Goal: Task Accomplishment & Management: Use online tool/utility

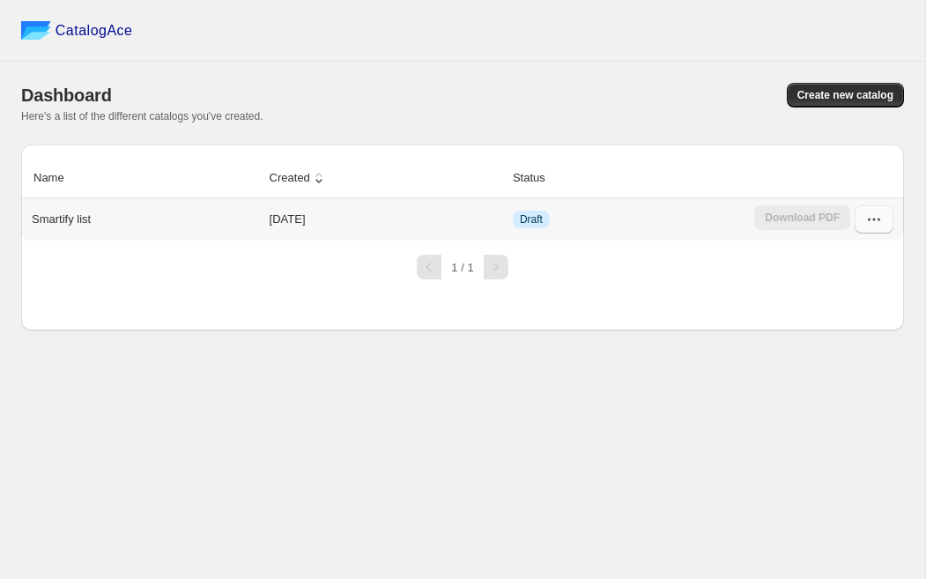
click at [872, 214] on icon "button" at bounding box center [874, 220] width 18 height 18
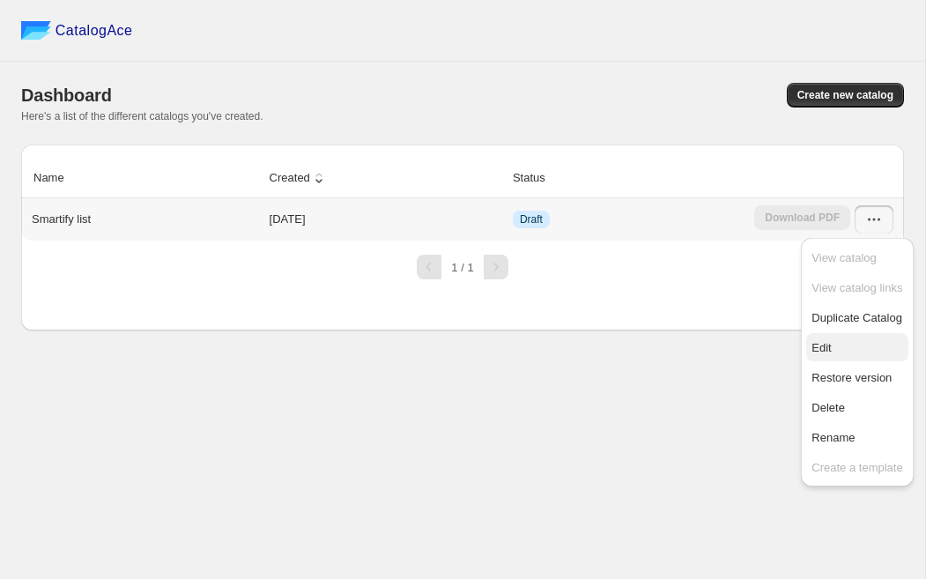
click at [848, 350] on span "Edit" at bounding box center [857, 348] width 91 height 18
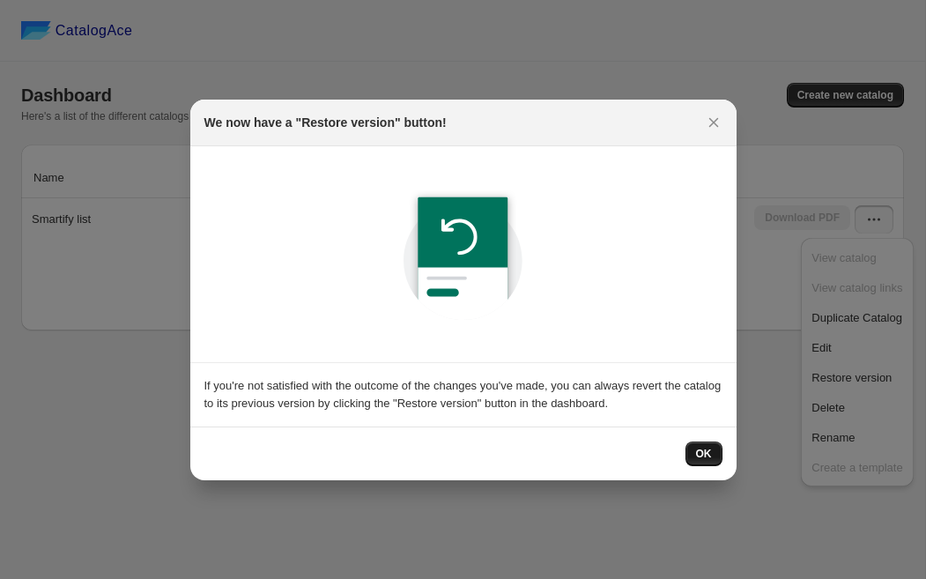
click at [712, 456] on button "OK" at bounding box center [704, 453] width 37 height 25
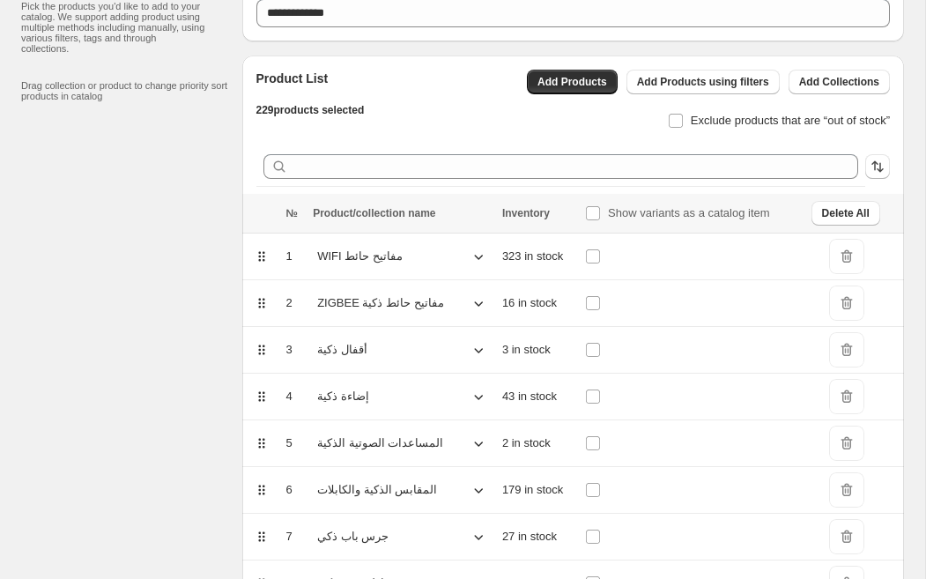
scroll to position [105, 0]
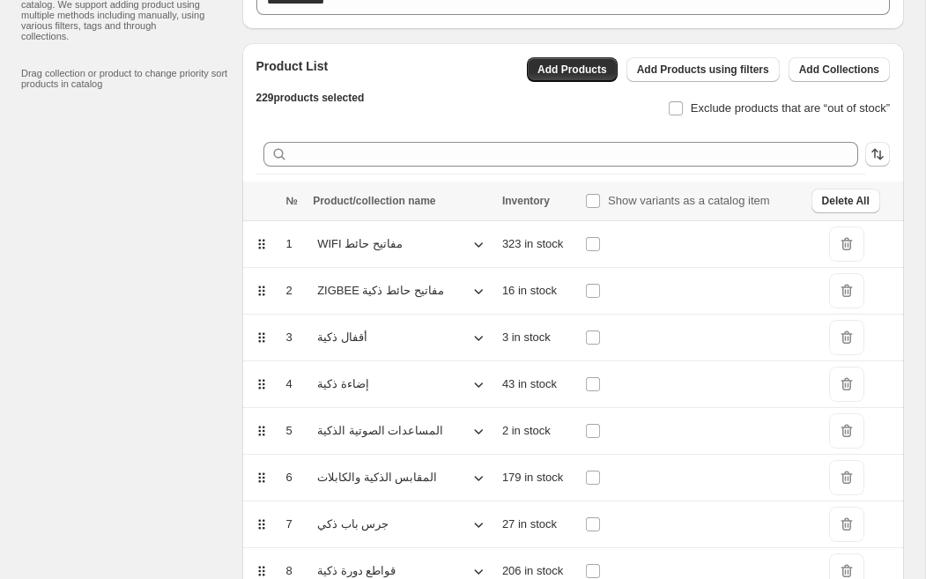
click at [856, 293] on span "DeleteIcon" at bounding box center [846, 290] width 35 height 35
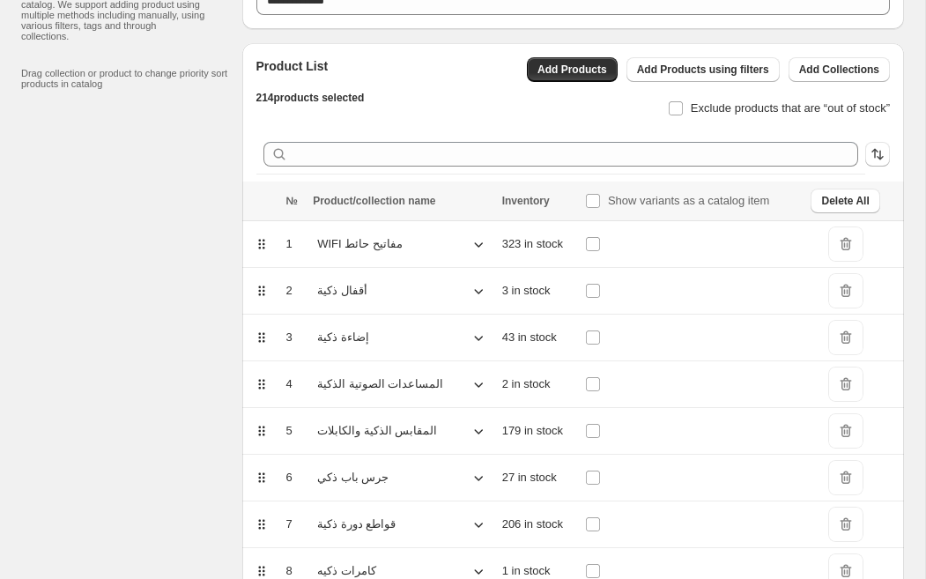
click at [855, 244] on span "DeleteIcon" at bounding box center [845, 243] width 35 height 35
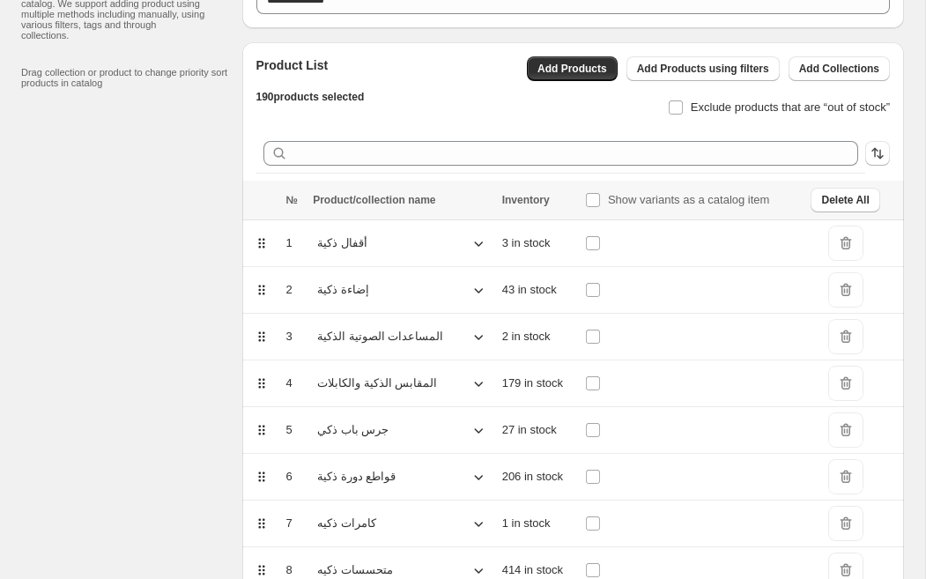
scroll to position [331, 0]
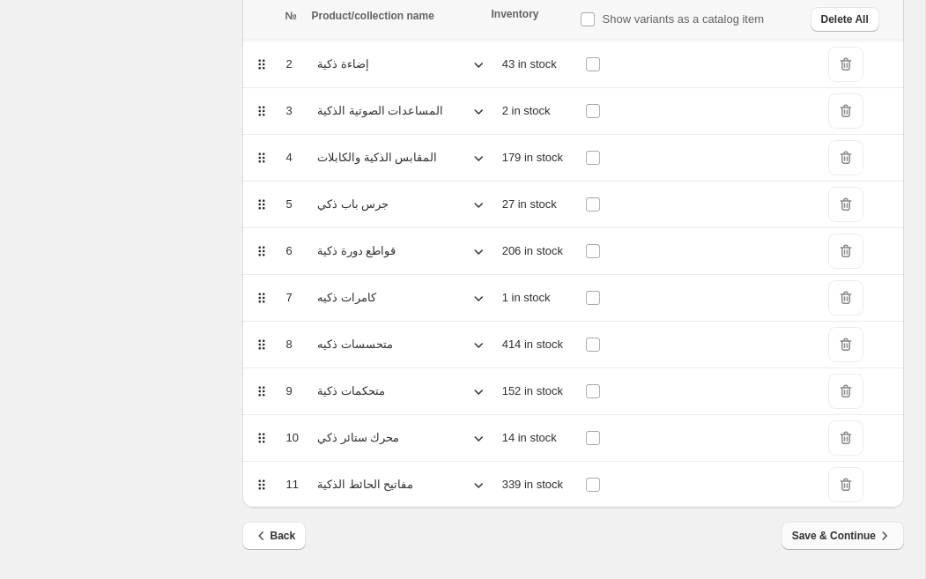
click at [847, 532] on span "Save & Continue" at bounding box center [842, 536] width 101 height 18
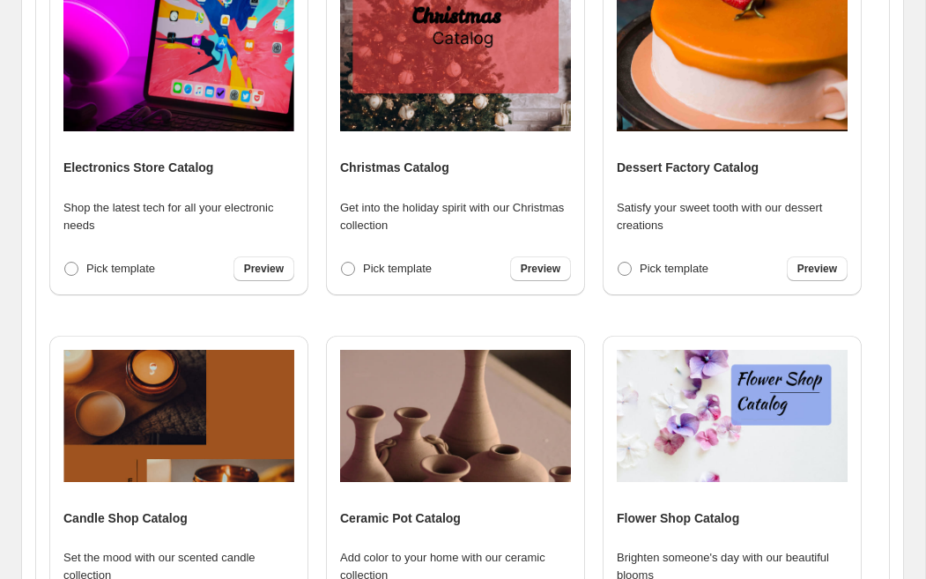
scroll to position [656, 0]
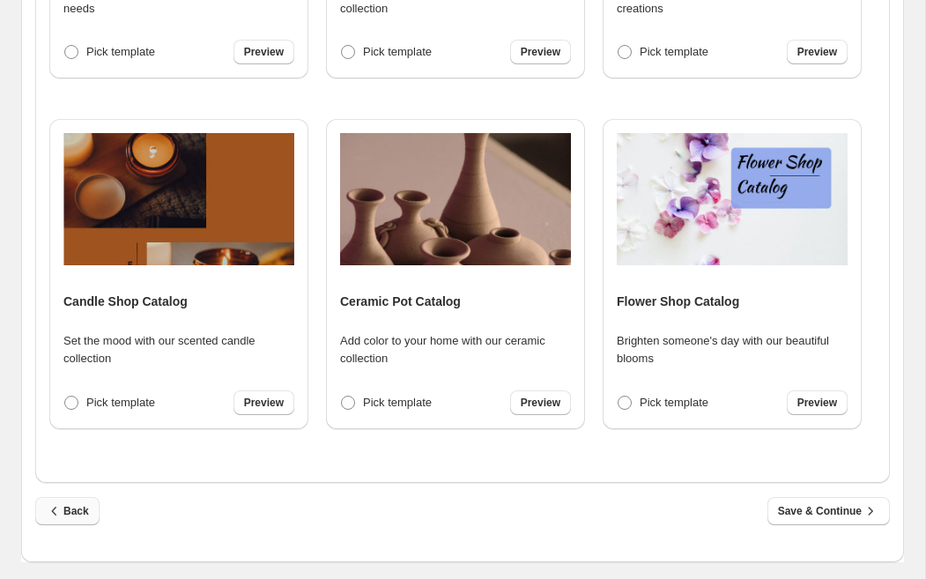
click at [85, 512] on span "Back" at bounding box center [67, 511] width 43 height 18
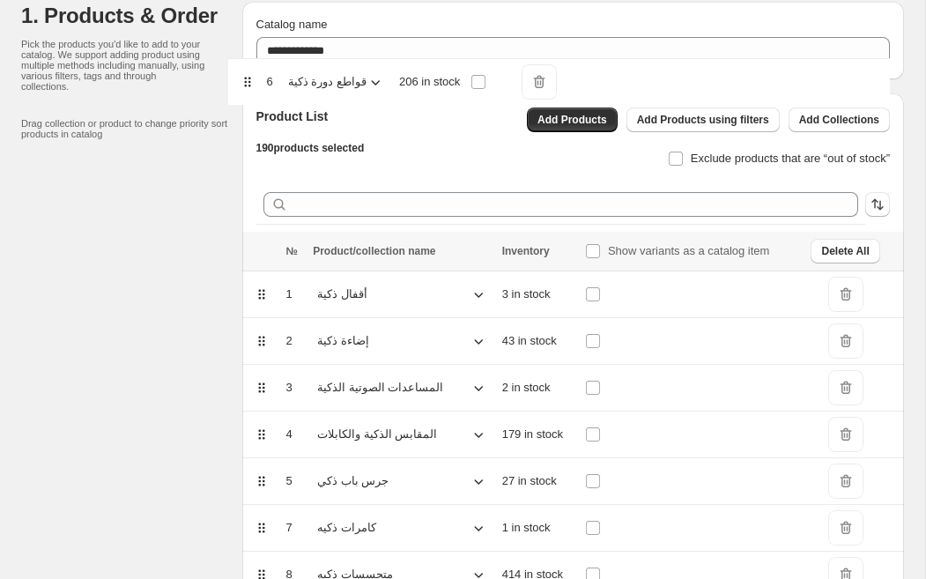
scroll to position [0, 0]
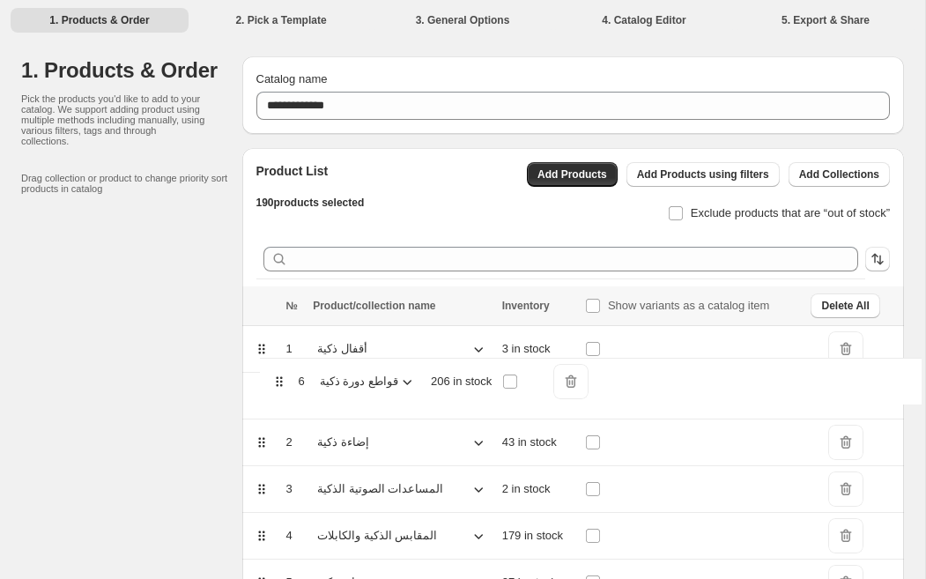
drag, startPoint x: 263, startPoint y: 256, endPoint x: 280, endPoint y: 377, distance: 122.7
click at [280, 377] on table "№ Product/collection name Inventory Show variants as a catalog item Delete All …" at bounding box center [573, 562] width 663 height 552
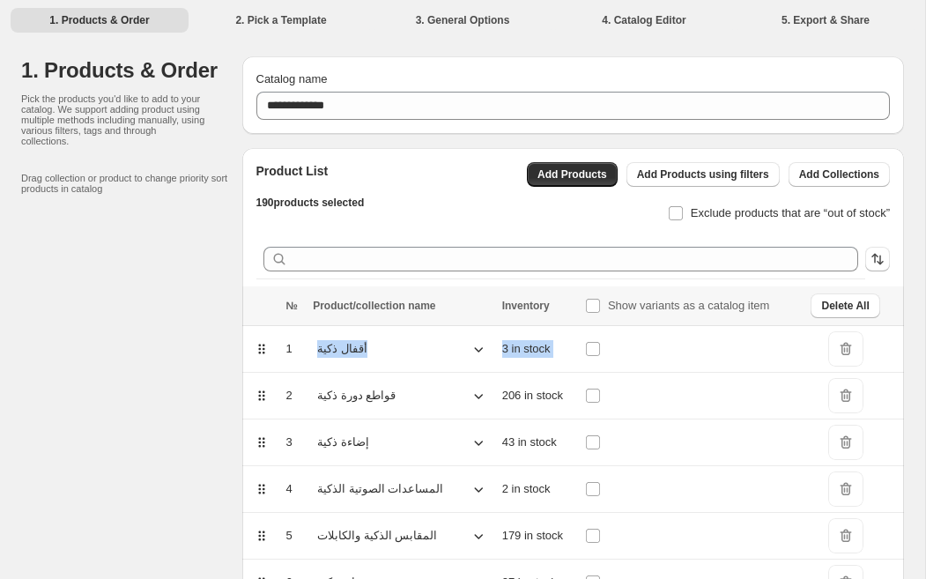
drag, startPoint x: 280, startPoint y: 391, endPoint x: 278, endPoint y: 379, distance: 12.6
click at [282, 369] on tbody "1 أقفال ذكية 3 in stock DeleteIcon 2 قواطع دورة ذكية 206 in stock DeleteIcon 3 …" at bounding box center [573, 583] width 663 height 514
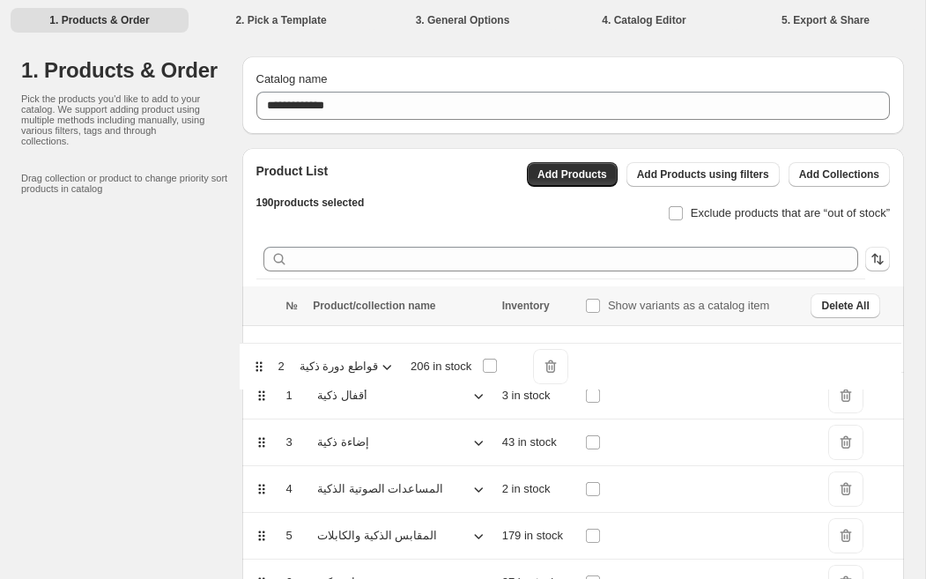
drag, startPoint x: 263, startPoint y: 394, endPoint x: 261, endPoint y: 360, distance: 34.5
click at [261, 360] on table "№ Product/collection name Inventory Show variants as a catalog item Delete All …" at bounding box center [573, 562] width 663 height 552
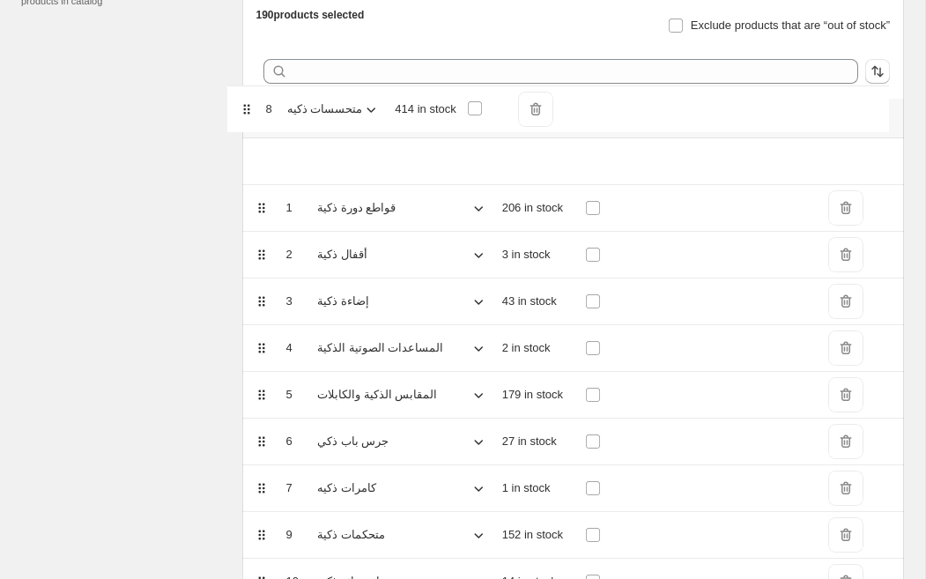
scroll to position [174, 0]
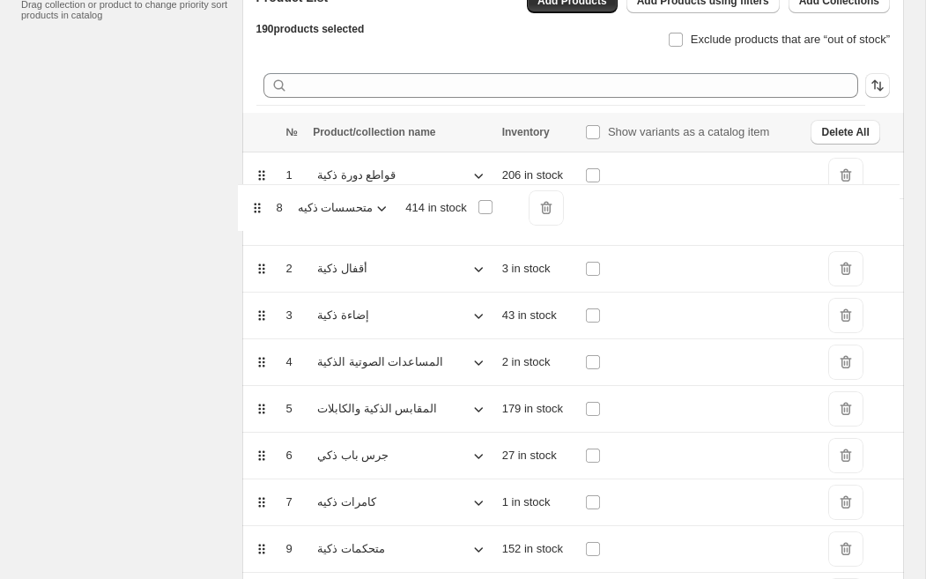
drag, startPoint x: 261, startPoint y: 346, endPoint x: 255, endPoint y: 209, distance: 137.6
click at [257, 201] on table "№ Product/collection name Inventory Show variants as a catalog item Delete All …" at bounding box center [573, 389] width 663 height 552
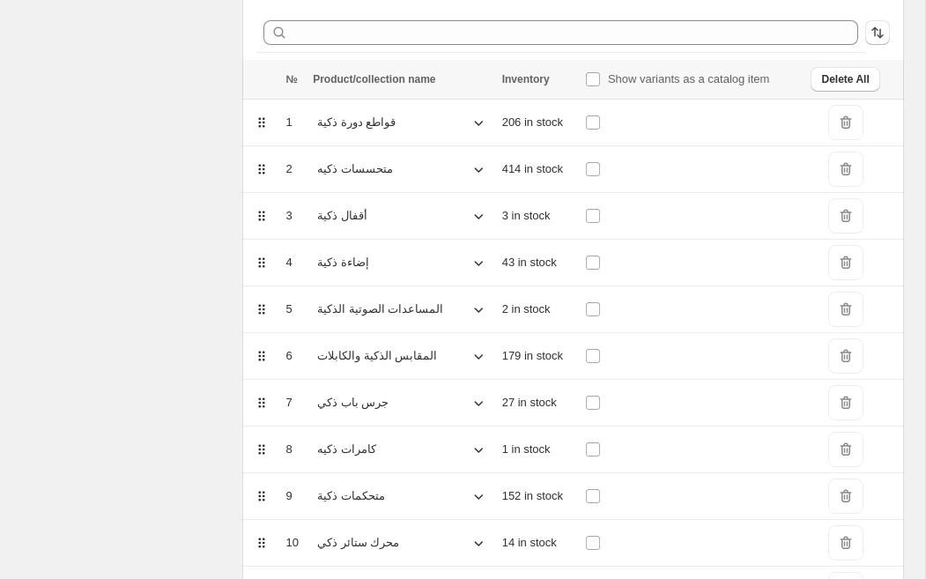
scroll to position [331, 0]
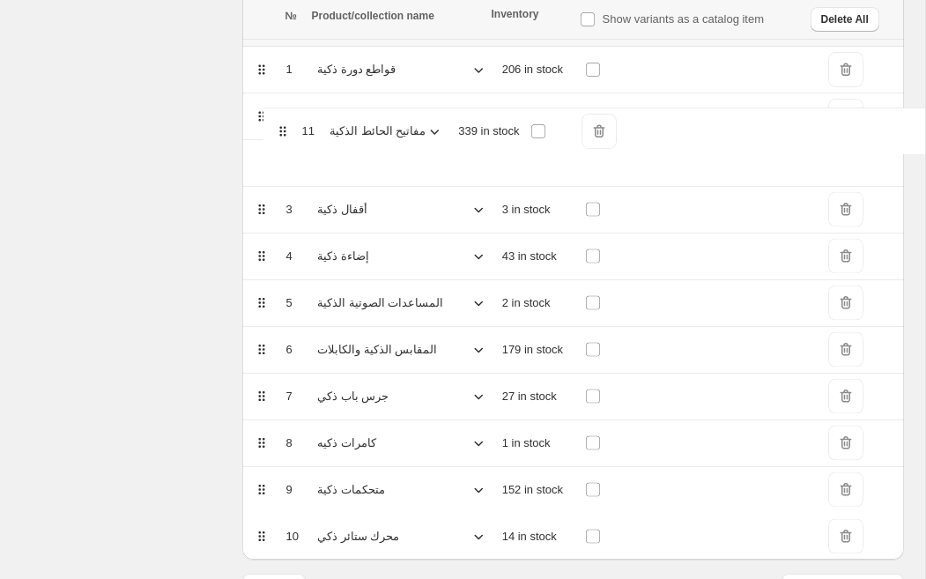
drag, startPoint x: 261, startPoint y: 485, endPoint x: 276, endPoint y: 122, distance: 363.3
click at [277, 117] on table "№ Product/collection name Inventory Show variants as a catalog item Delete All …" at bounding box center [573, 283] width 663 height 552
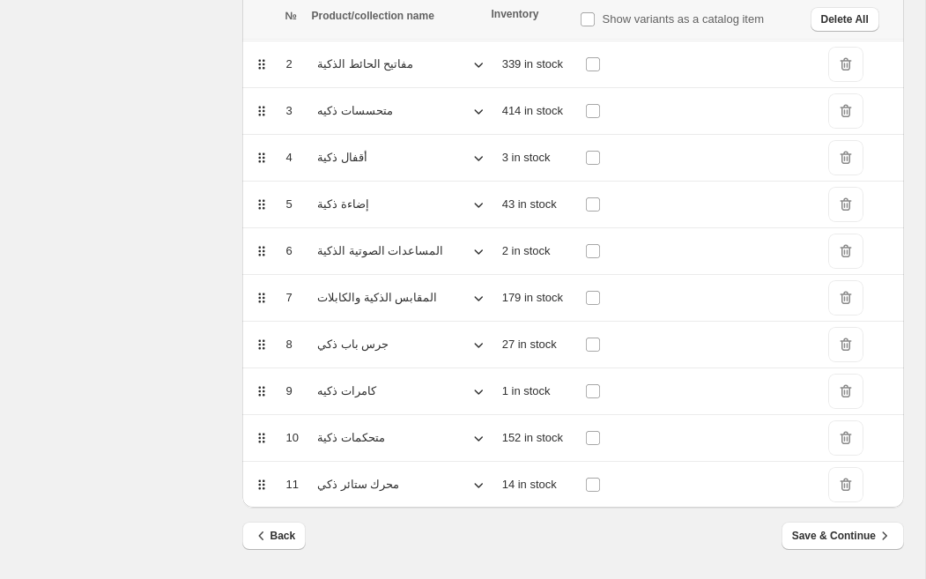
click at [271, 488] on div at bounding box center [257, 478] width 37 height 32
drag, startPoint x: 260, startPoint y: 488, endPoint x: 266, endPoint y: 438, distance: 50.6
click at [265, 431] on table "№ Product/collection name Inventory Show variants as a catalog item Delete All …" at bounding box center [573, 231] width 663 height 552
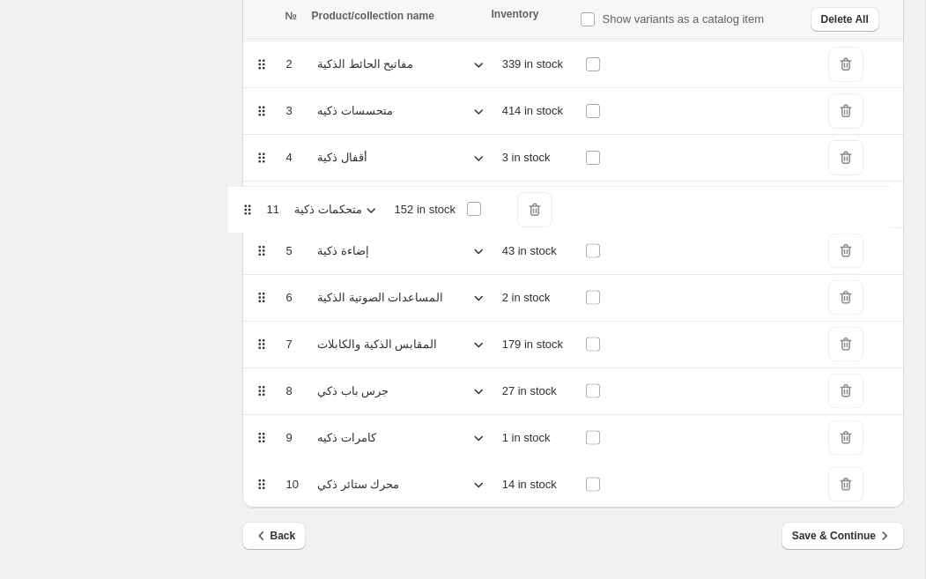
drag, startPoint x: 263, startPoint y: 480, endPoint x: 250, endPoint y: 199, distance: 281.4
click at [250, 199] on table "№ Product/collection name Inventory Show variants as a catalog item Delete All …" at bounding box center [573, 231] width 663 height 552
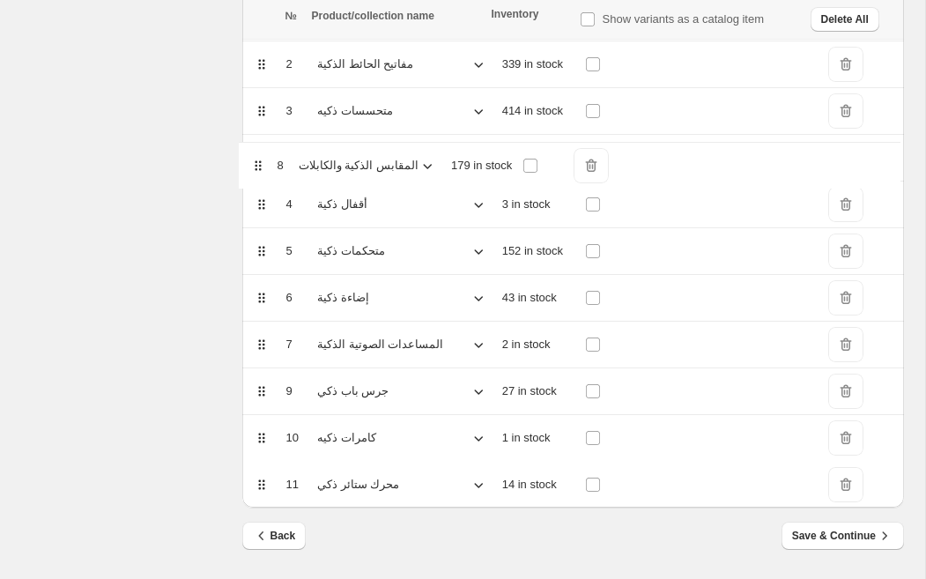
drag, startPoint x: 267, startPoint y: 350, endPoint x: 263, endPoint y: 166, distance: 184.2
click at [263, 166] on table "№ Product/collection name Inventory Show variants as a catalog item Delete All …" at bounding box center [573, 231] width 663 height 552
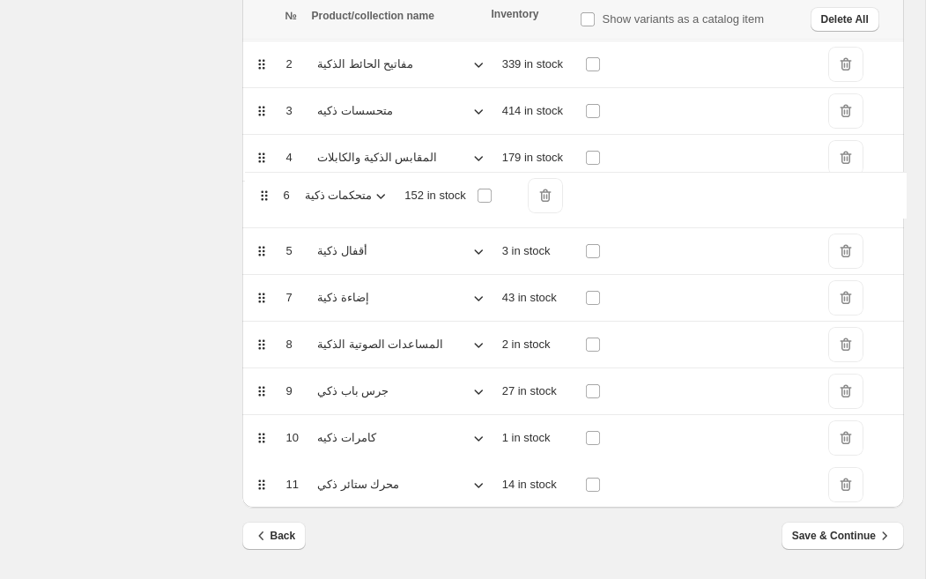
drag, startPoint x: 263, startPoint y: 256, endPoint x: 265, endPoint y: 196, distance: 60.0
click at [265, 196] on table "№ Product/collection name Inventory Show variants as a catalog item Delete All …" at bounding box center [573, 231] width 663 height 552
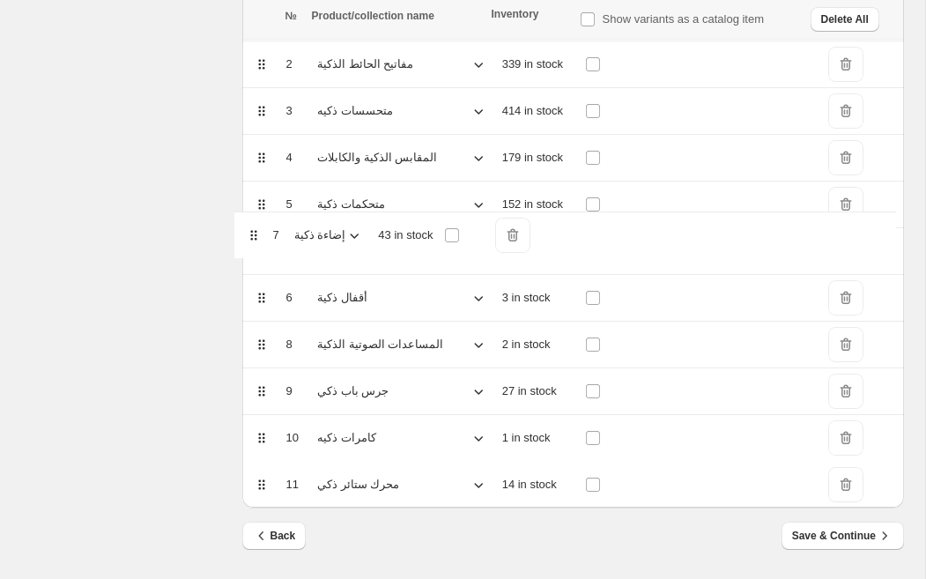
drag, startPoint x: 263, startPoint y: 293, endPoint x: 256, endPoint y: 232, distance: 61.3
click at [256, 232] on table "№ Product/collection name Inventory Show variants as a catalog item Delete All …" at bounding box center [573, 231] width 663 height 552
click at [845, 538] on span "Save & Continue" at bounding box center [842, 536] width 101 height 18
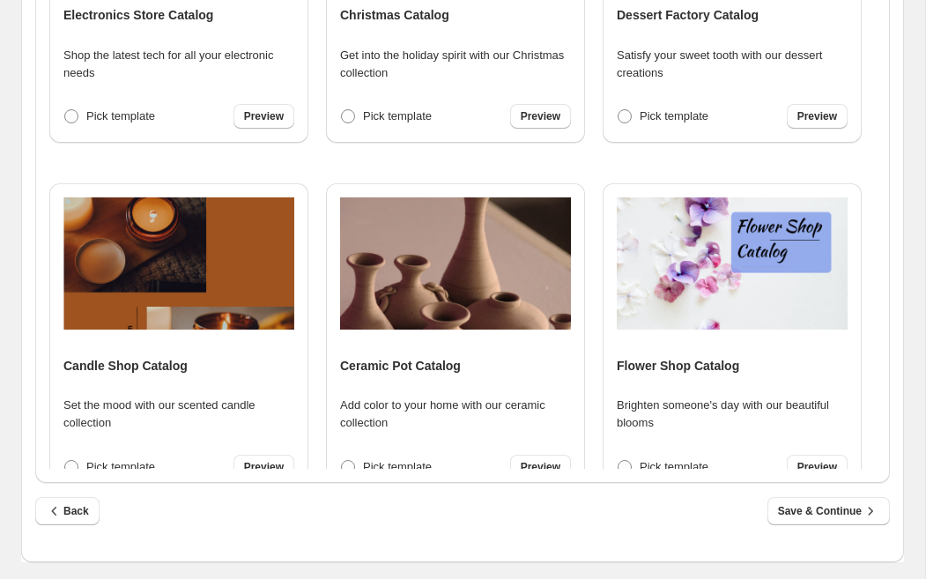
scroll to position [2450, 0]
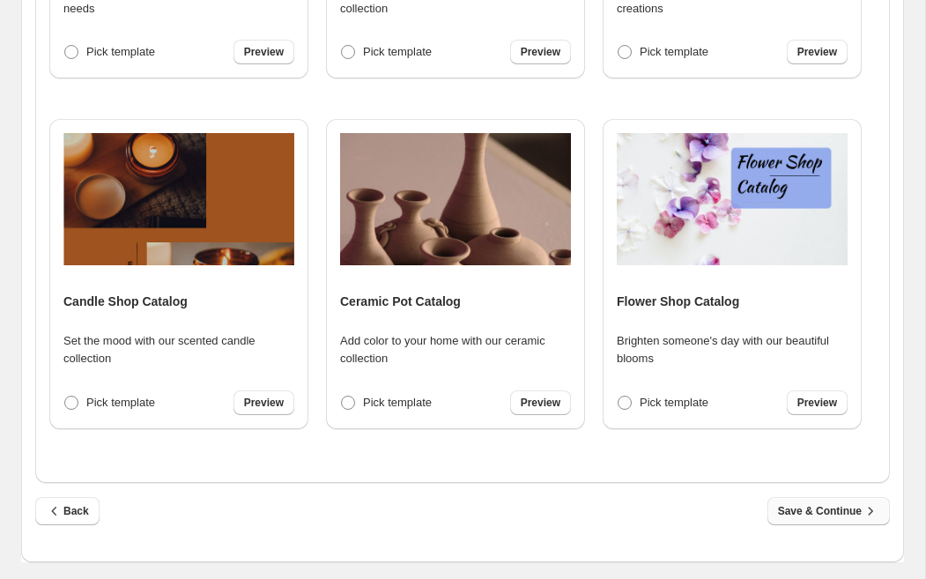
click at [842, 520] on button "Save & Continue" at bounding box center [828, 511] width 122 height 28
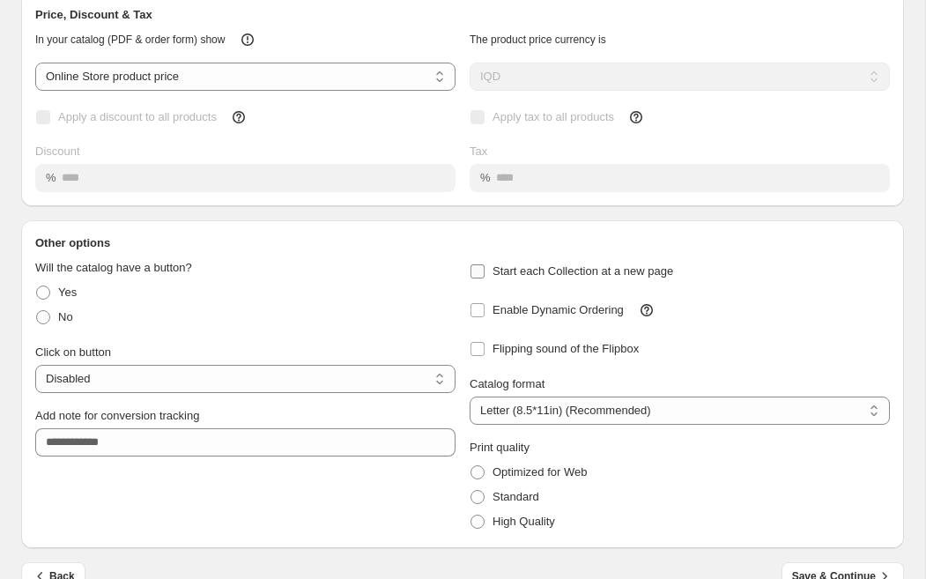
scroll to position [148, 0]
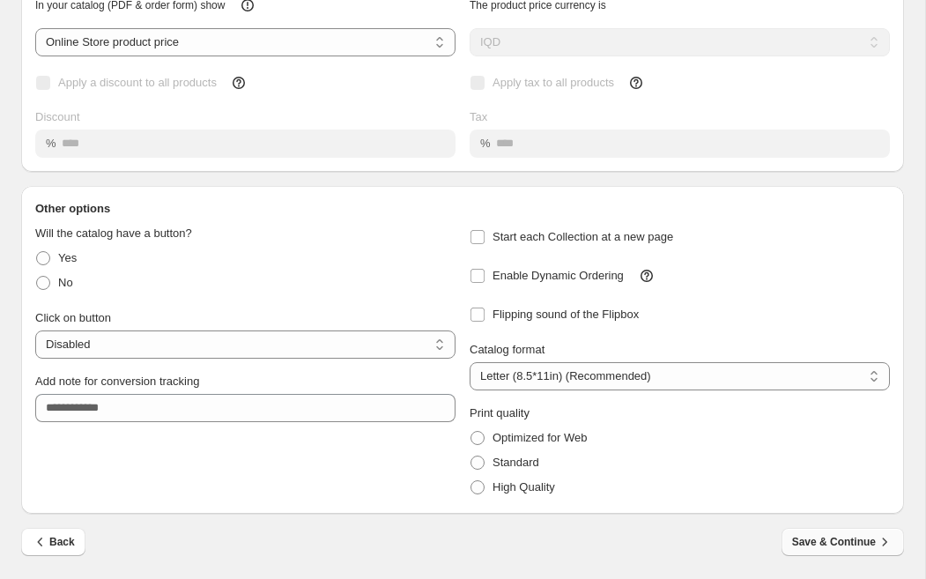
click at [857, 544] on span "Save & Continue" at bounding box center [842, 542] width 101 height 18
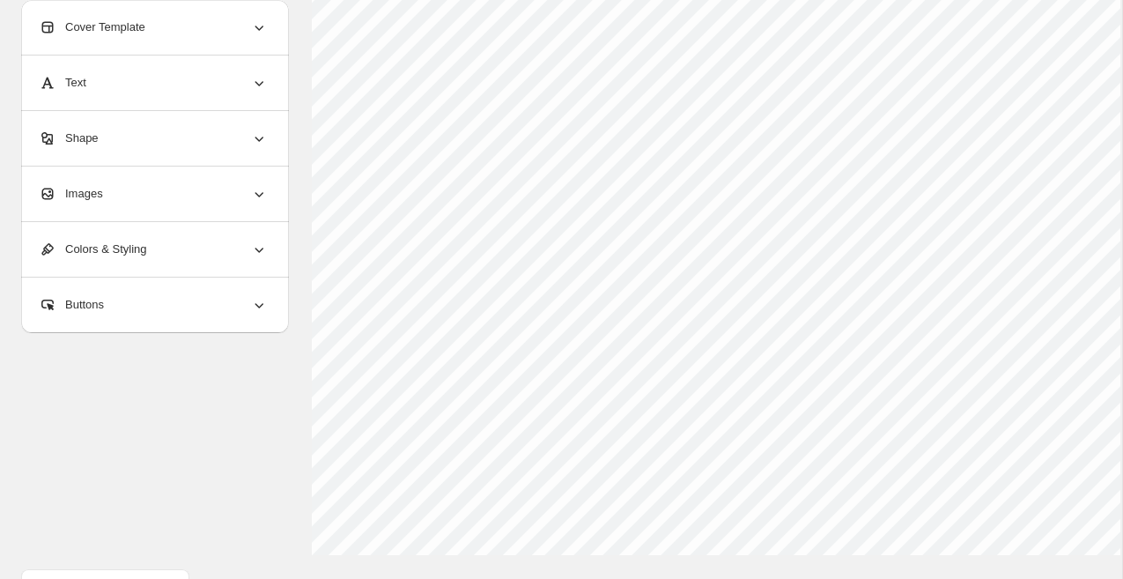
scroll to position [698, 0]
click at [174, 26] on div "Cover Template" at bounding box center [153, 27] width 229 height 55
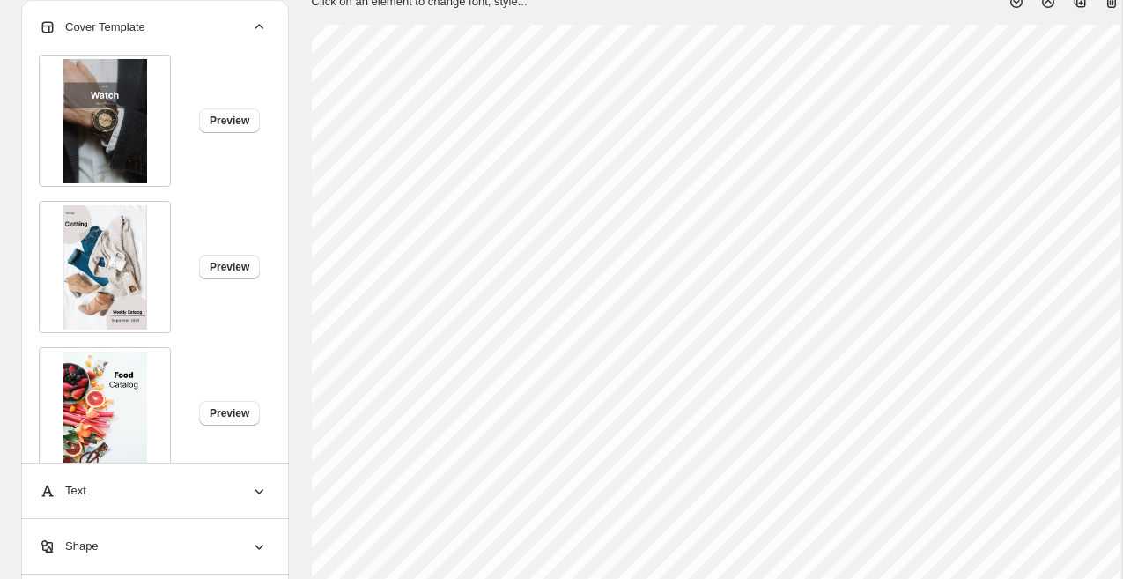
scroll to position [118, 0]
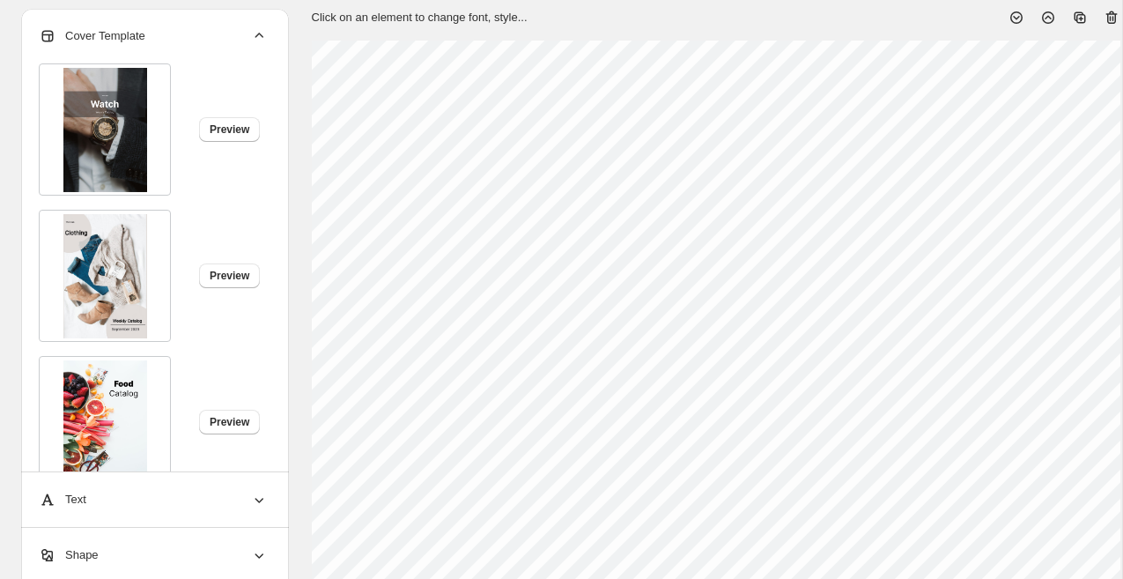
click at [246, 33] on div "Cover Template" at bounding box center [153, 36] width 229 height 55
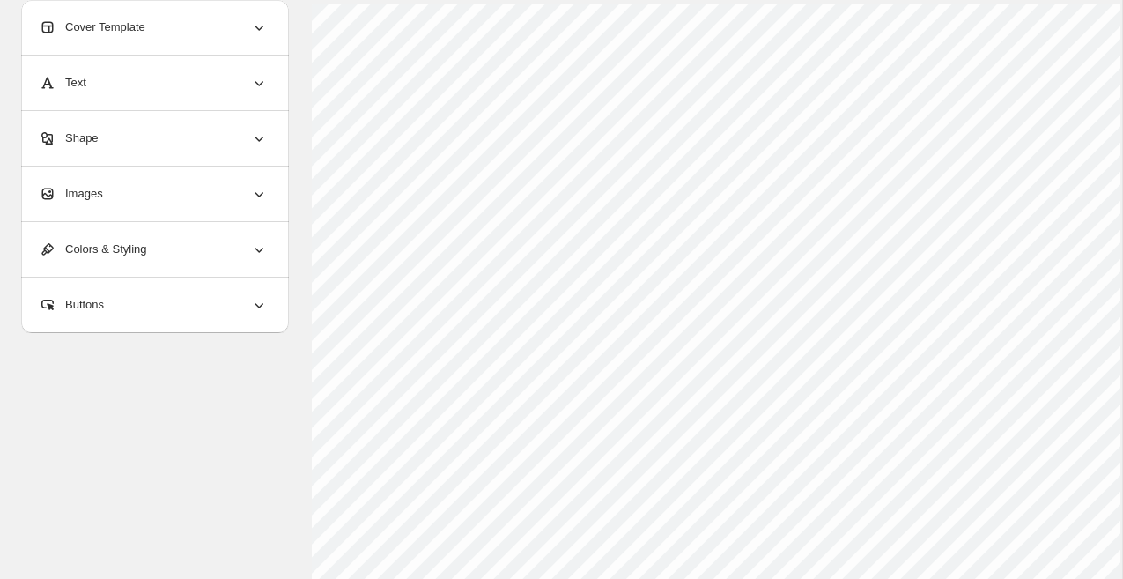
scroll to position [155, 0]
click at [81, 14] on div "Cover Template" at bounding box center [153, 27] width 229 height 55
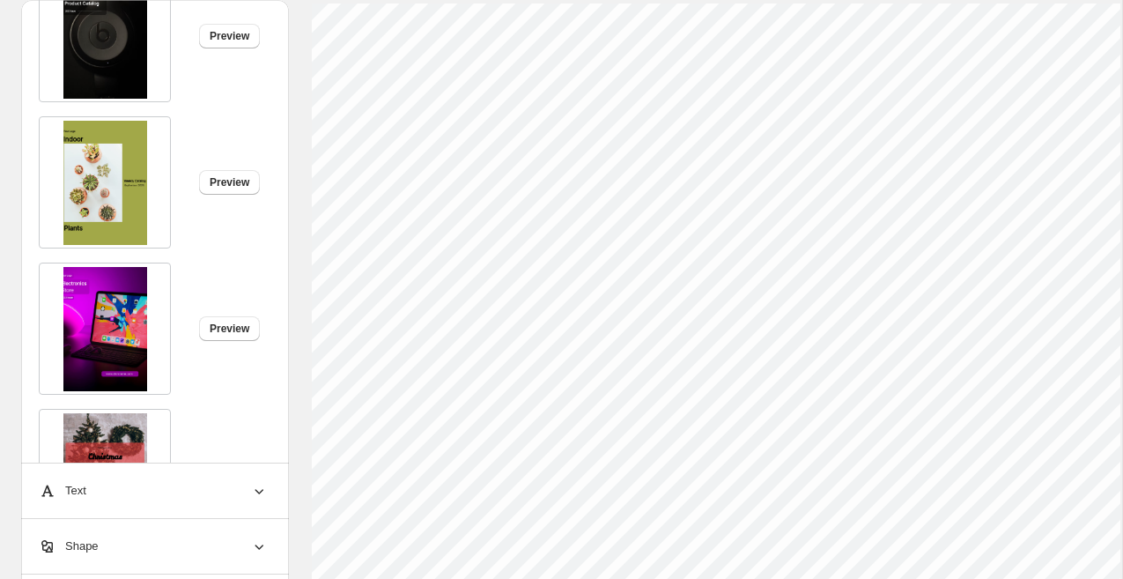
scroll to position [2876, 0]
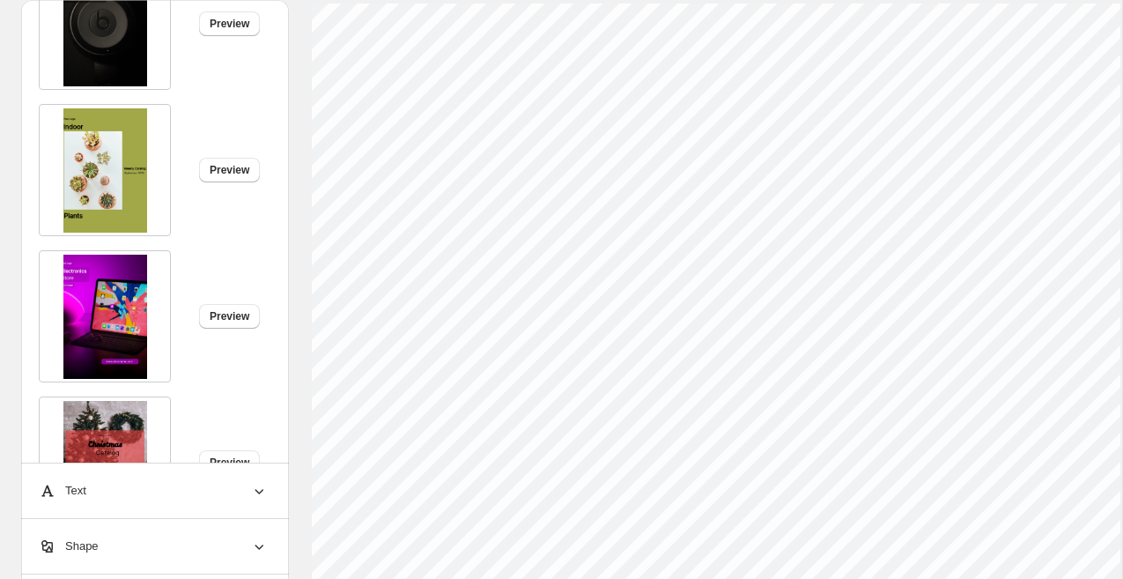
click at [254, 506] on div "Text" at bounding box center [153, 490] width 229 height 55
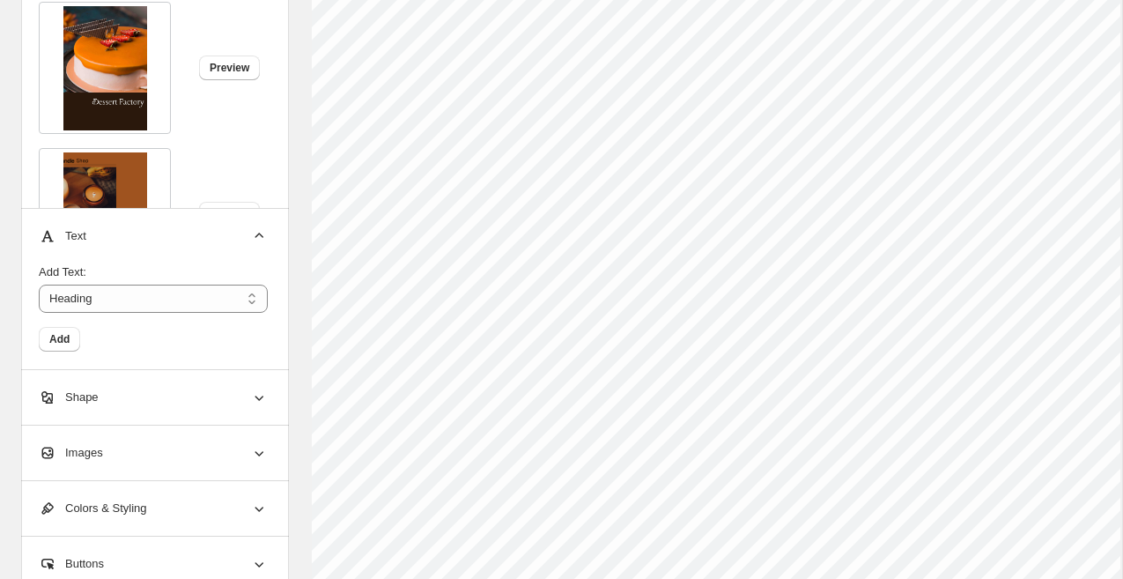
scroll to position [698, 0]
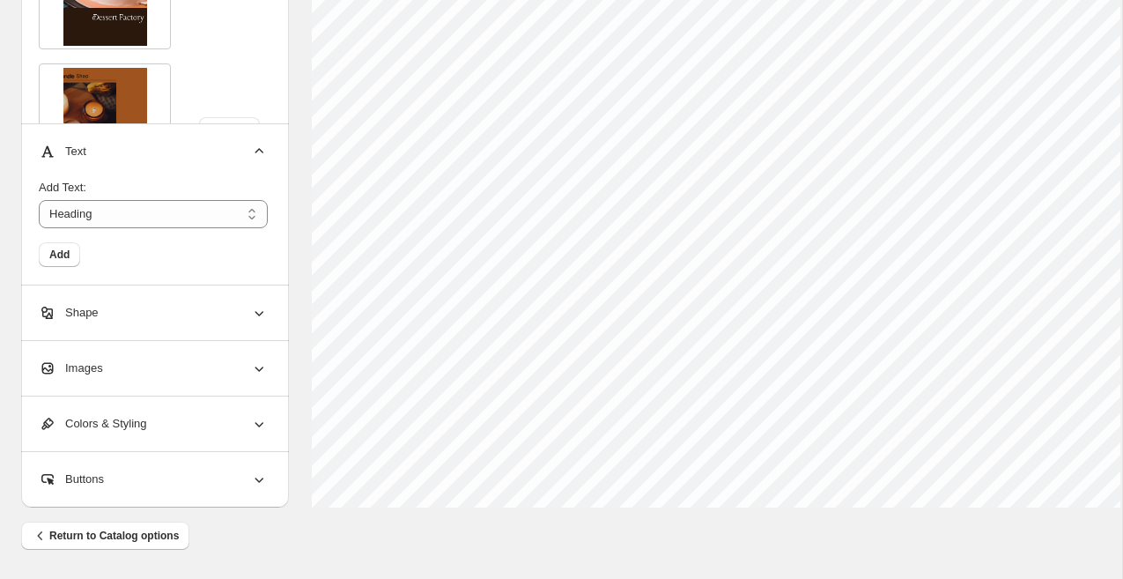
click at [119, 256] on div "Add" at bounding box center [153, 254] width 229 height 25
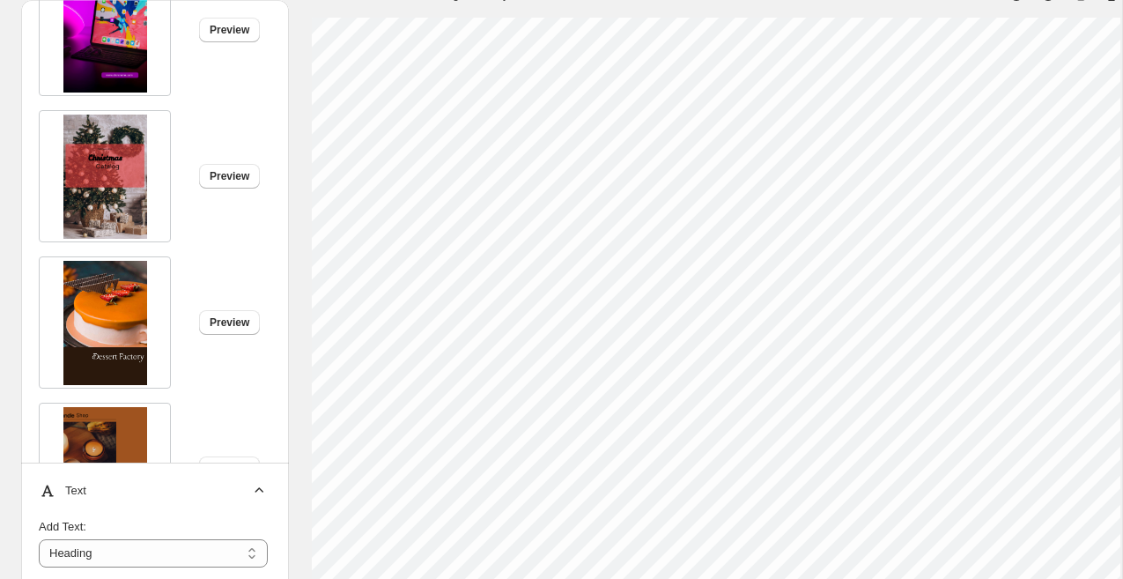
scroll to position [138, 0]
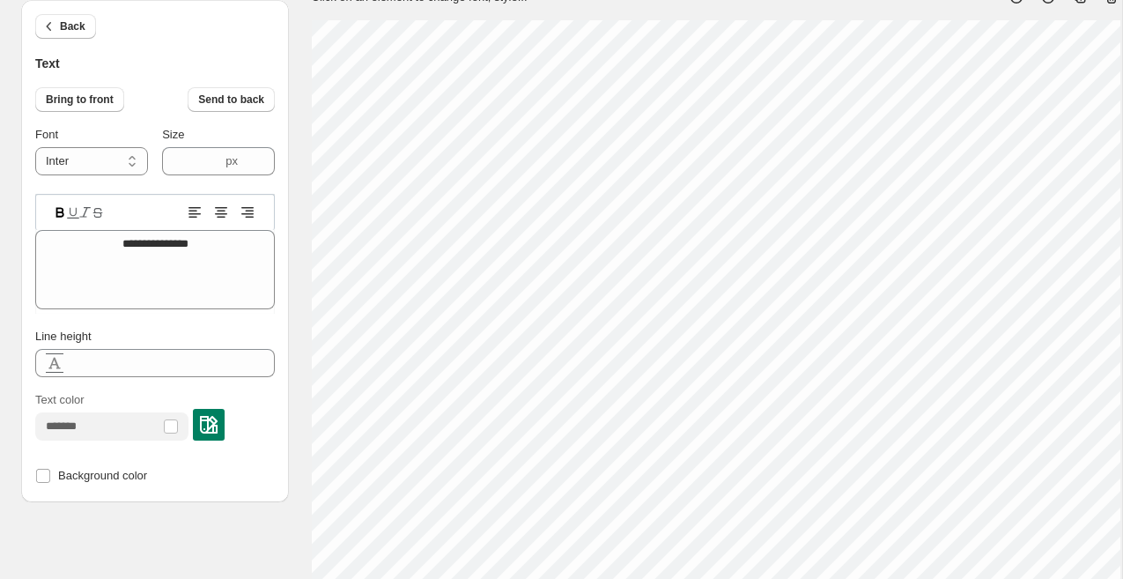
type textarea "*********"
type input "****"
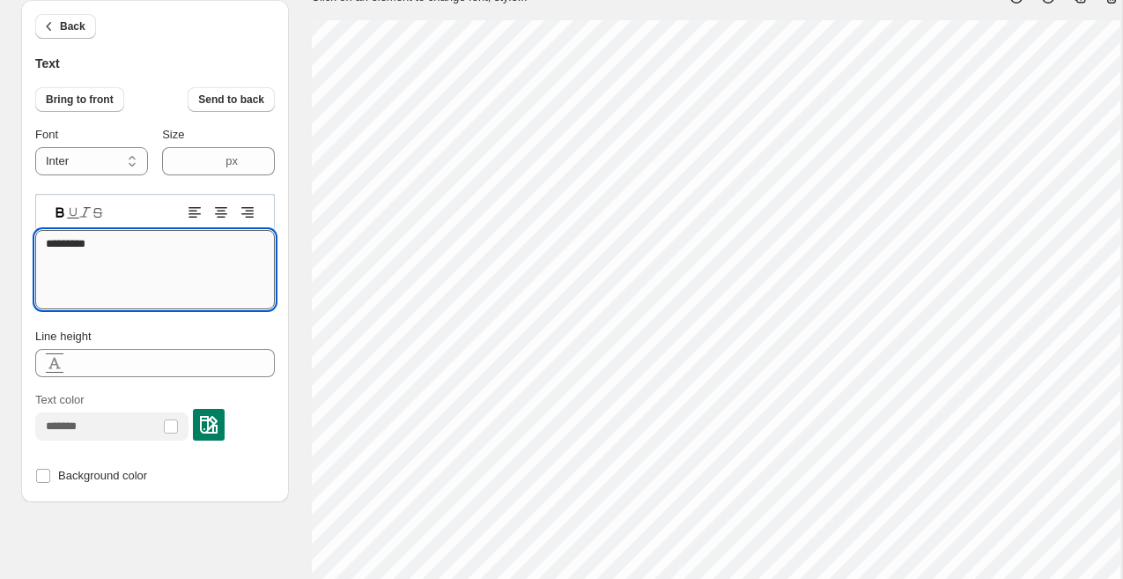
click at [226, 246] on textarea "*********" at bounding box center [155, 269] width 240 height 79
type textarea "***"
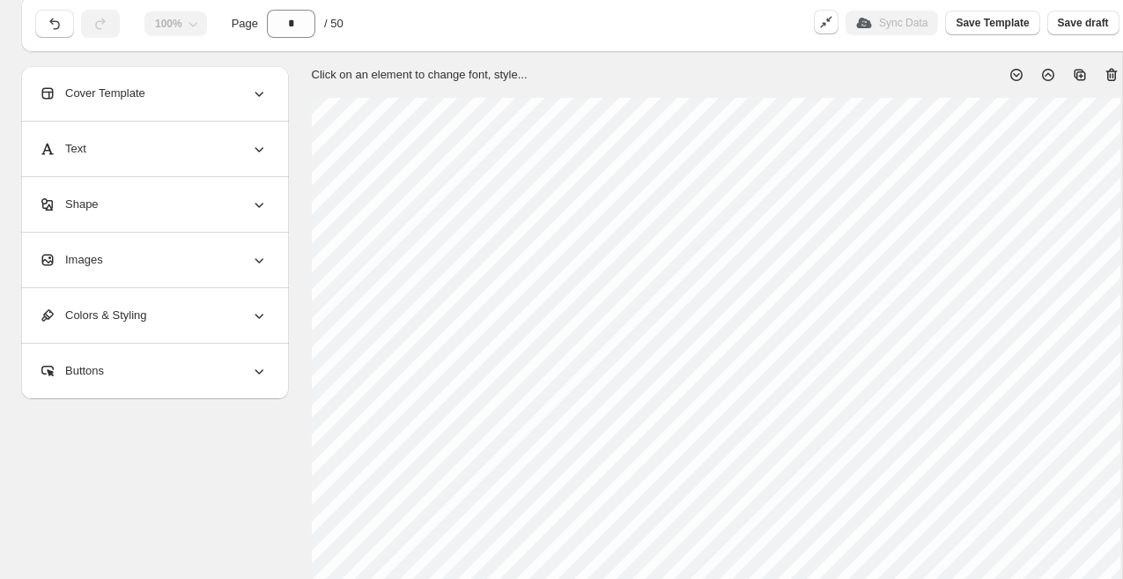
scroll to position [63, 0]
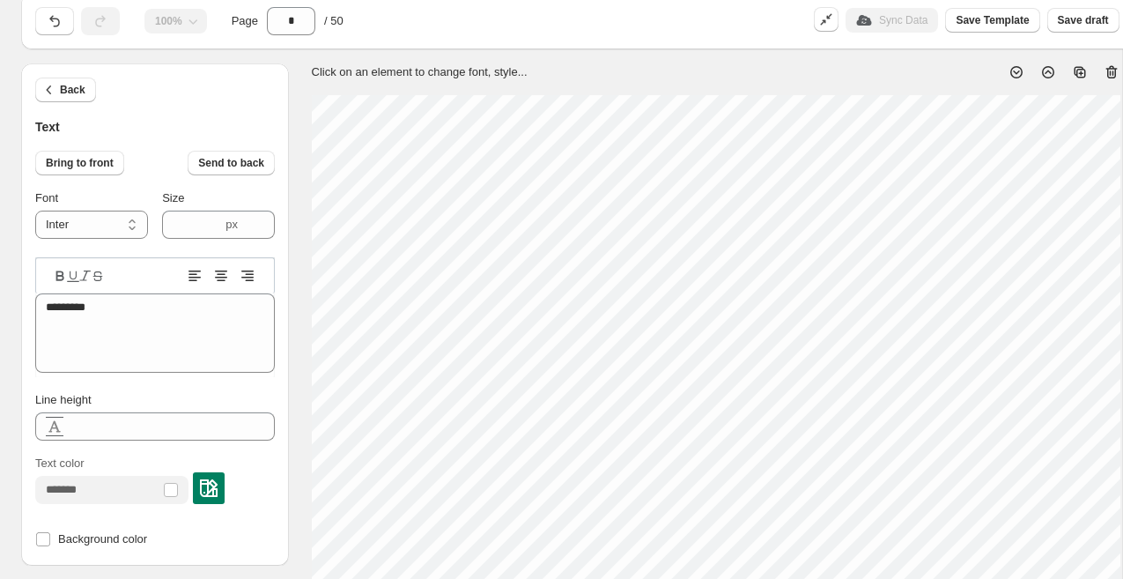
type input "****"
type textarea "*"
type textarea "**"
type textarea "***"
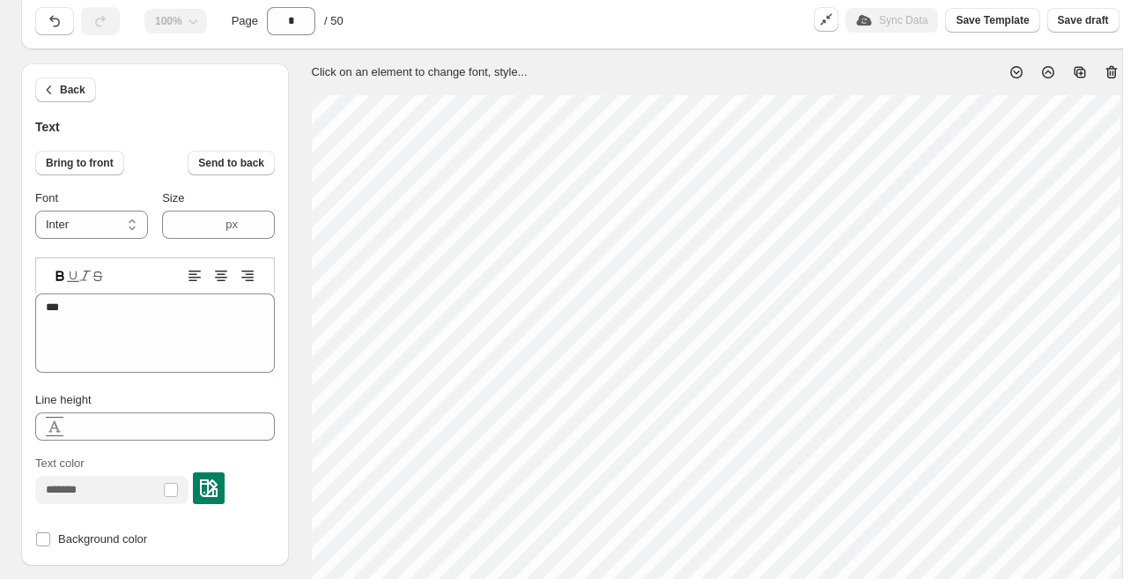
type textarea "****"
type textarea "***"
type textarea "**"
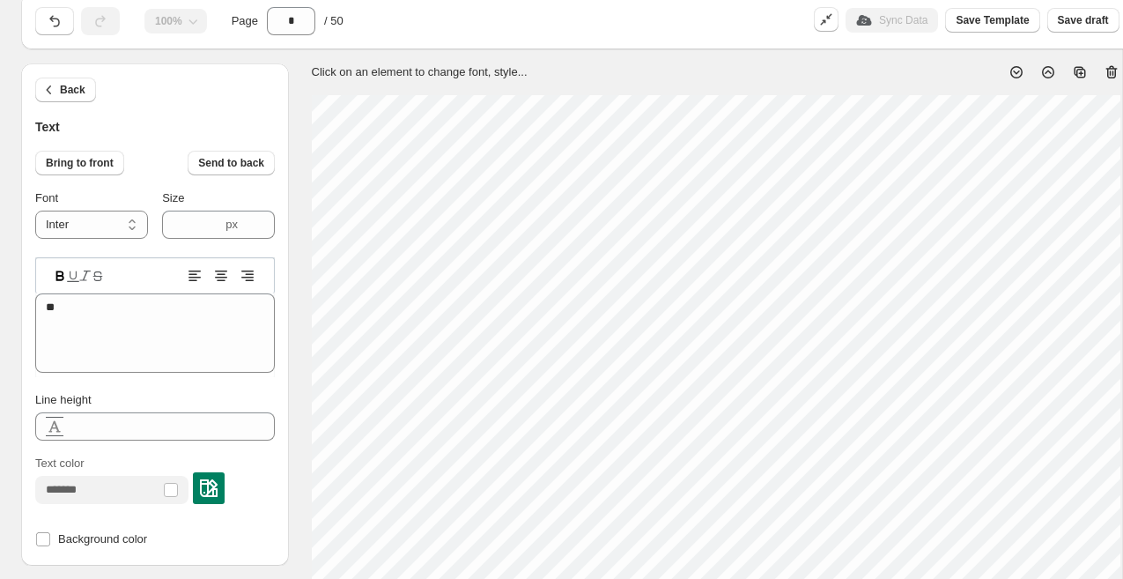
type textarea "***"
type textarea "****"
type textarea "*****"
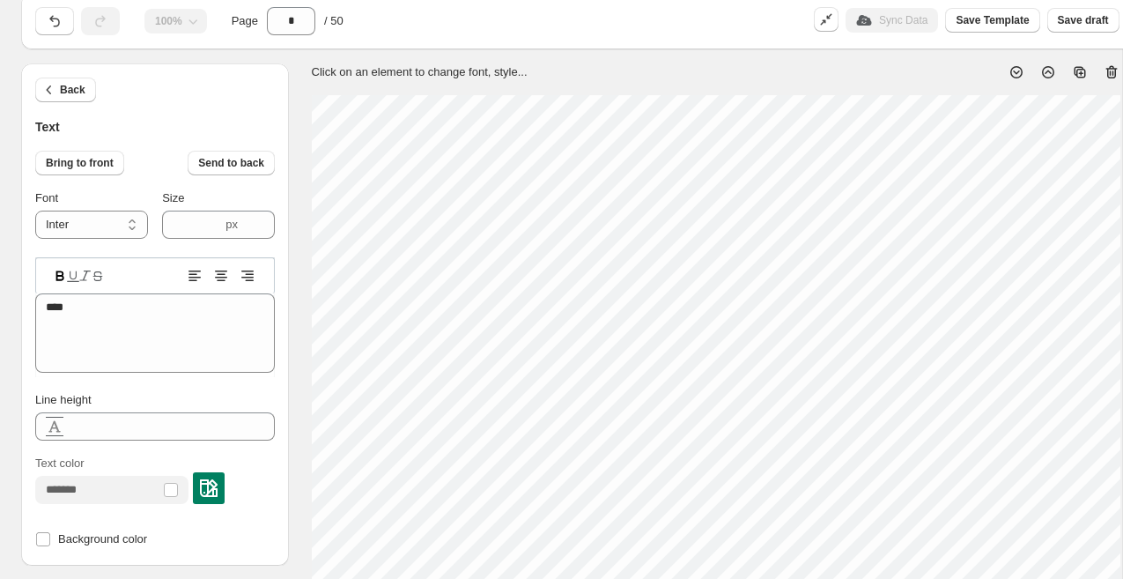
type textarea "*****"
type textarea "******"
type textarea "*****"
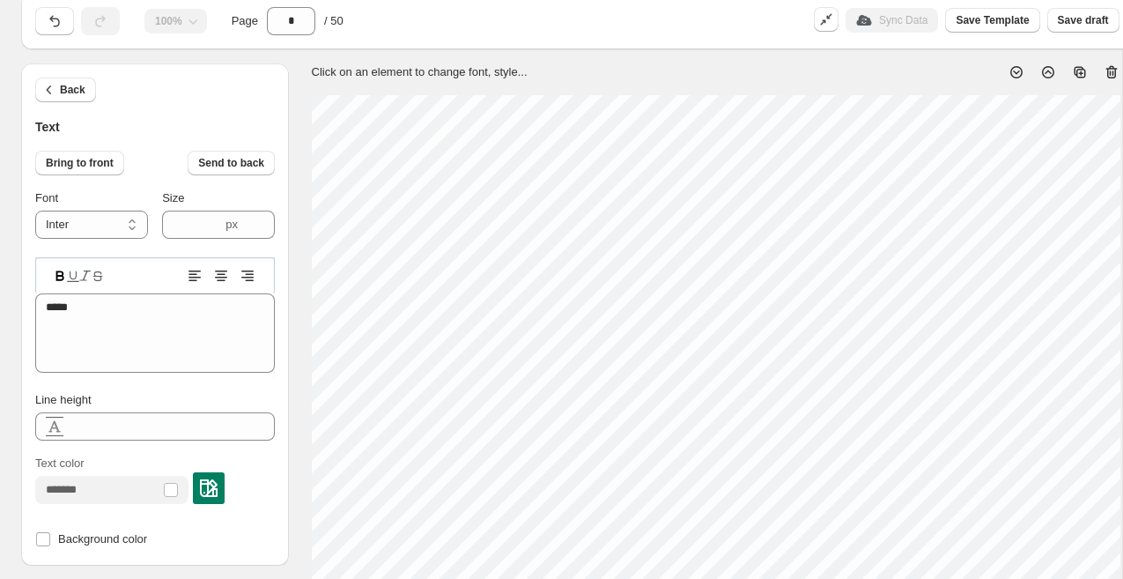
type textarea "******"
type textarea "*******"
type textarea "********"
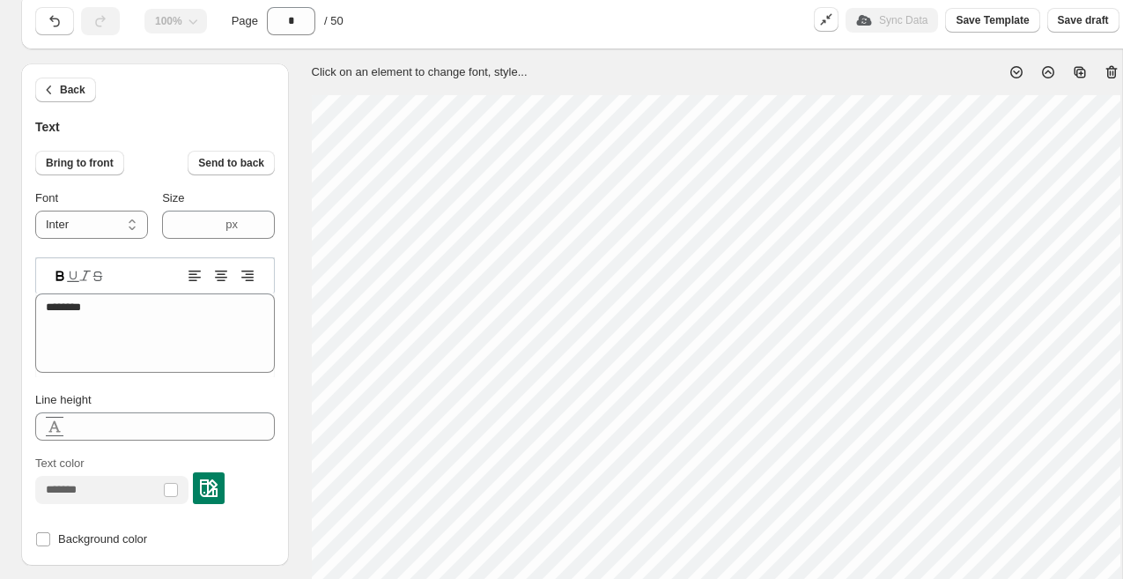
scroll to position [63, 6]
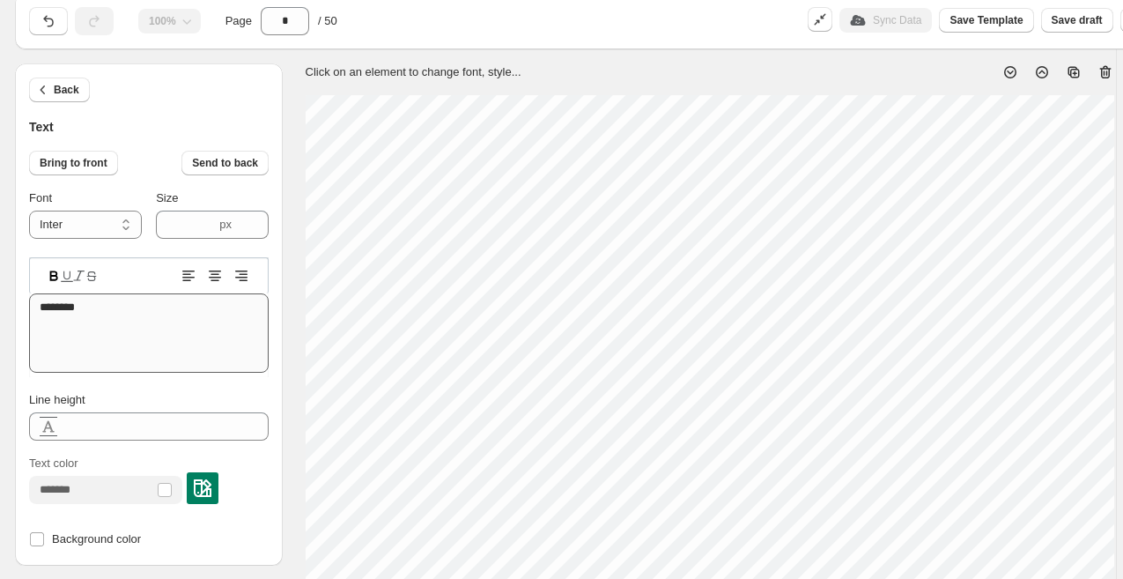
type textarea "********"
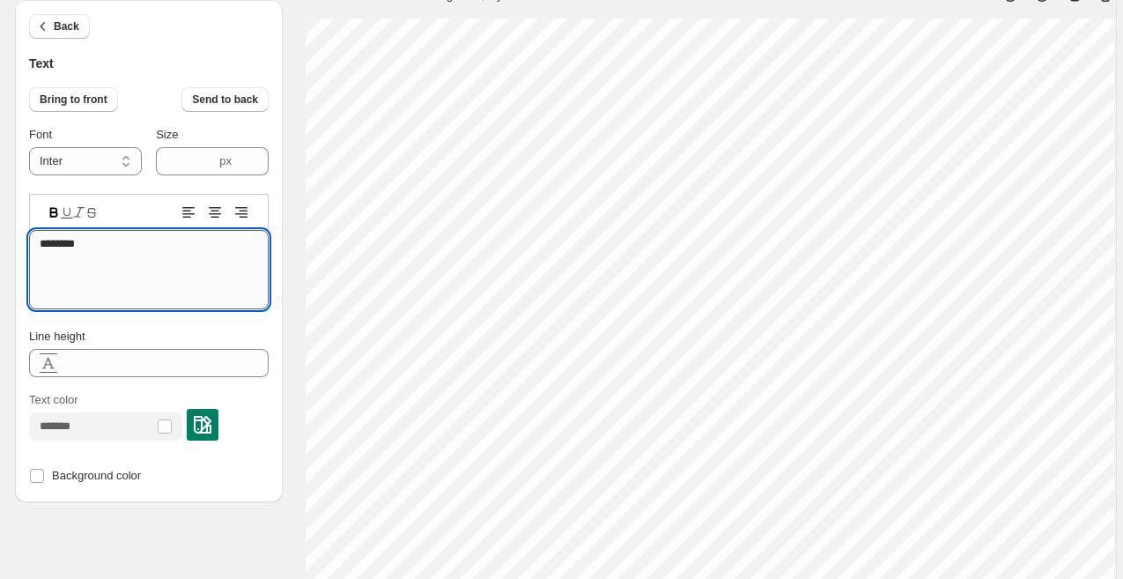
scroll to position [140, 0]
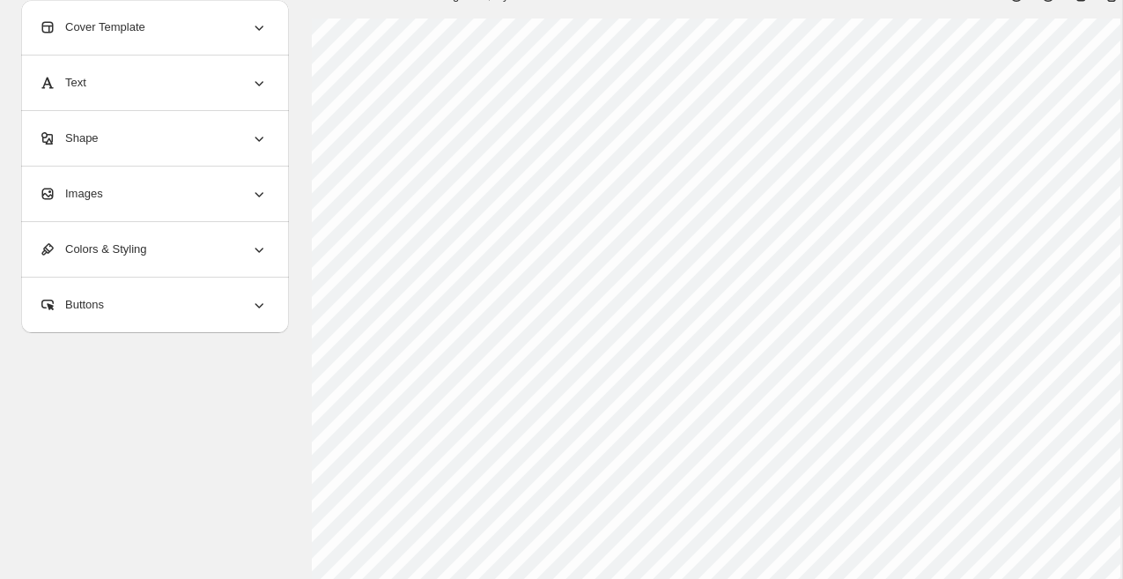
click at [200, 187] on div "Images" at bounding box center [153, 194] width 229 height 55
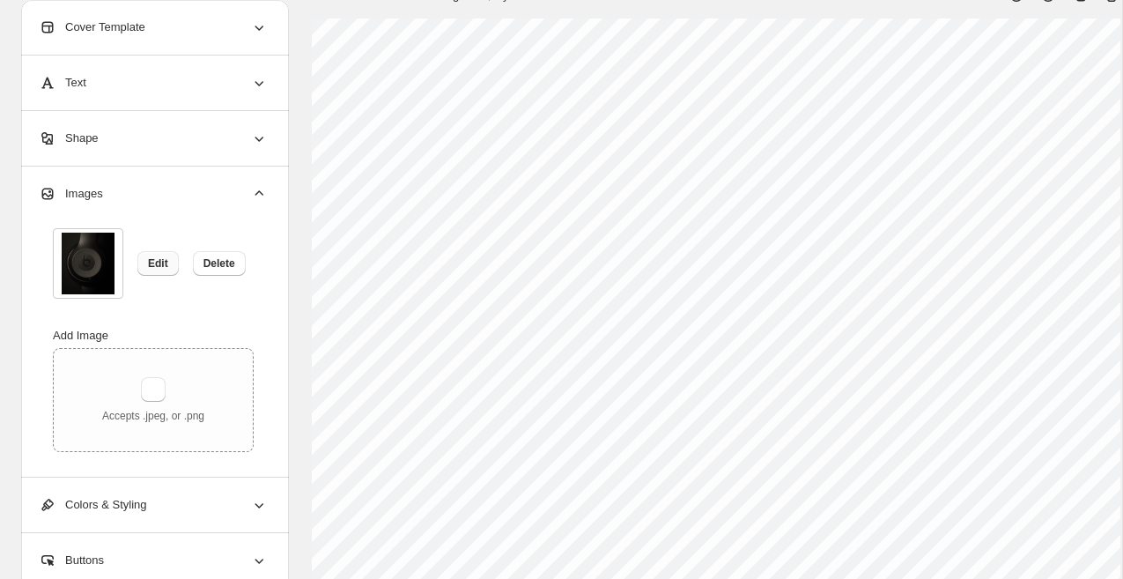
click at [163, 264] on span "Edit" at bounding box center [158, 263] width 20 height 14
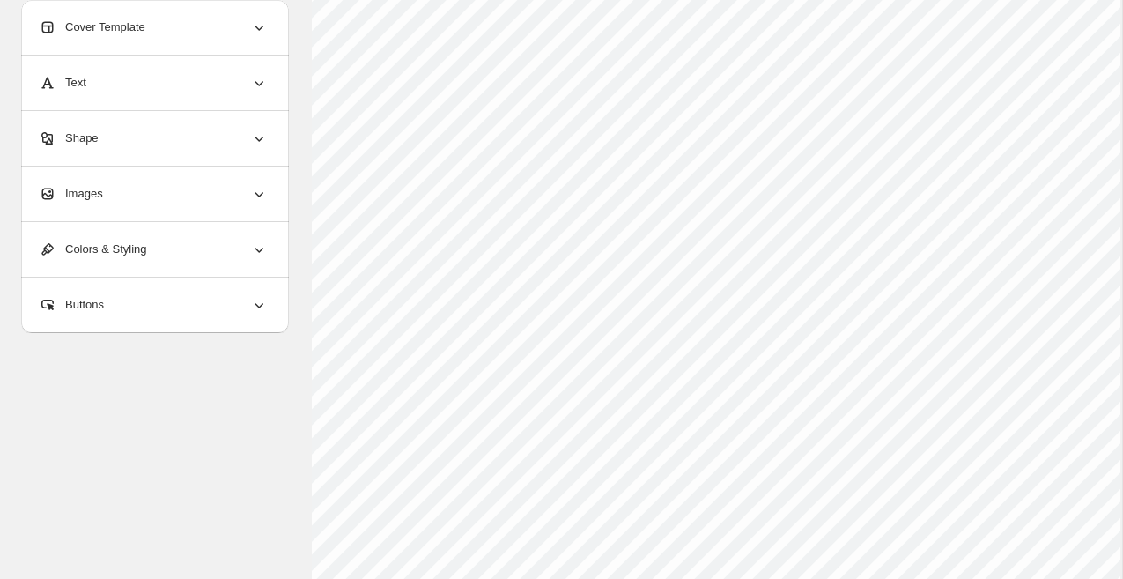
scroll to position [279, 0]
click at [229, 254] on div "Colors & Styling" at bounding box center [153, 249] width 229 height 55
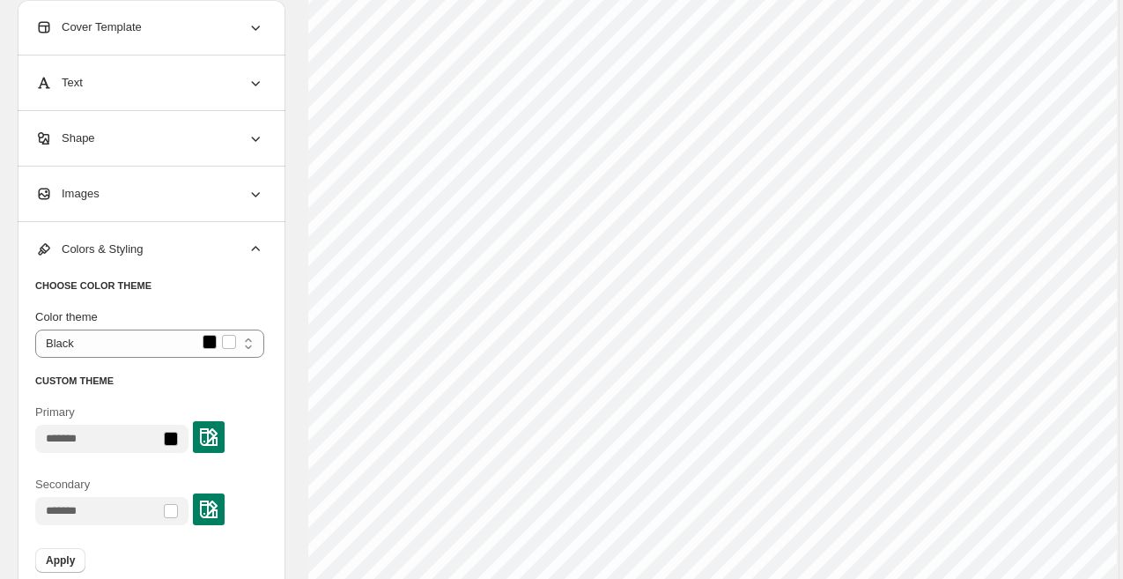
scroll to position [311, 4]
click at [178, 441] on div at bounding box center [171, 439] width 14 height 14
click at [130, 437] on input "Primary" at bounding box center [97, 439] width 125 height 28
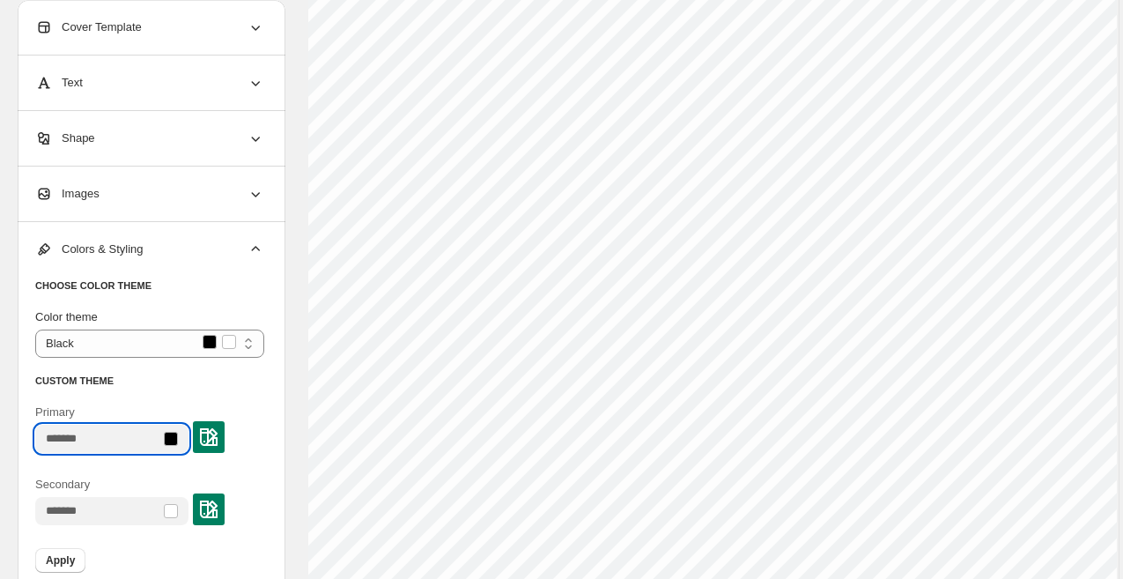
click at [131, 442] on input "Primary" at bounding box center [97, 439] width 125 height 28
click at [126, 439] on input "Primary" at bounding box center [97, 439] width 125 height 28
click at [129, 437] on input "Primary" at bounding box center [97, 439] width 125 height 28
drag, startPoint x: 130, startPoint y: 436, endPoint x: 165, endPoint y: 438, distance: 35.3
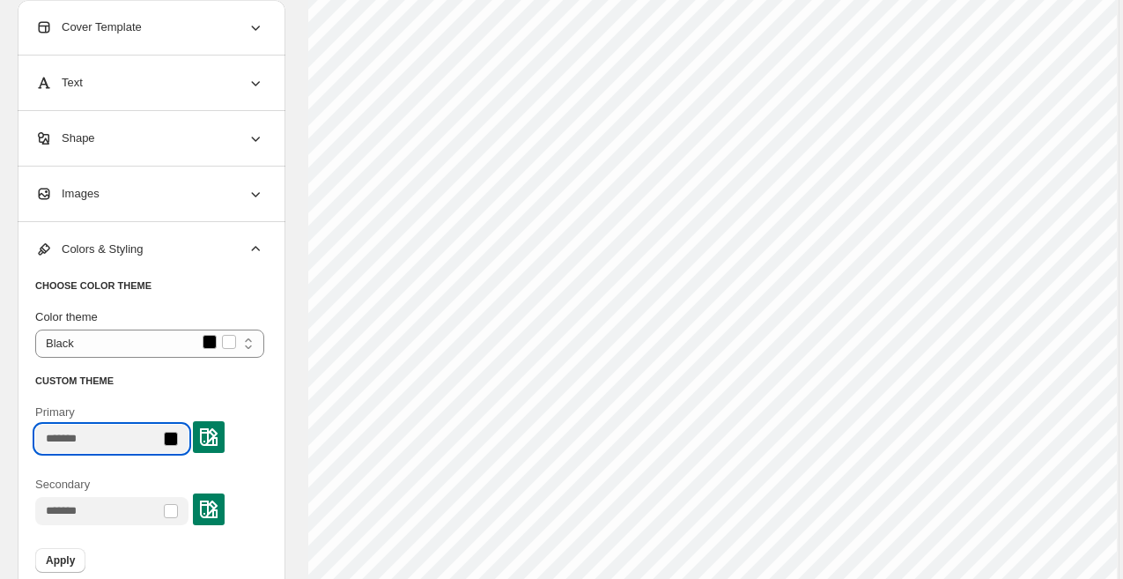
click at [129, 436] on input "Primary" at bounding box center [97, 439] width 125 height 28
click at [218, 436] on img at bounding box center [209, 437] width 18 height 18
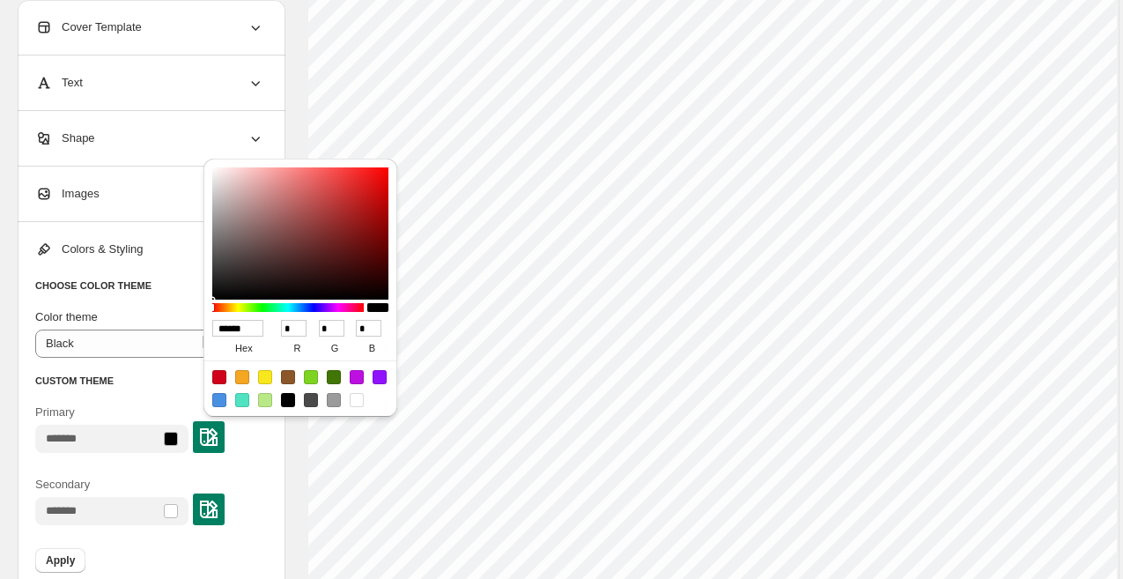
click at [248, 326] on input "******" at bounding box center [237, 328] width 51 height 17
paste input "*"
type input "*******"
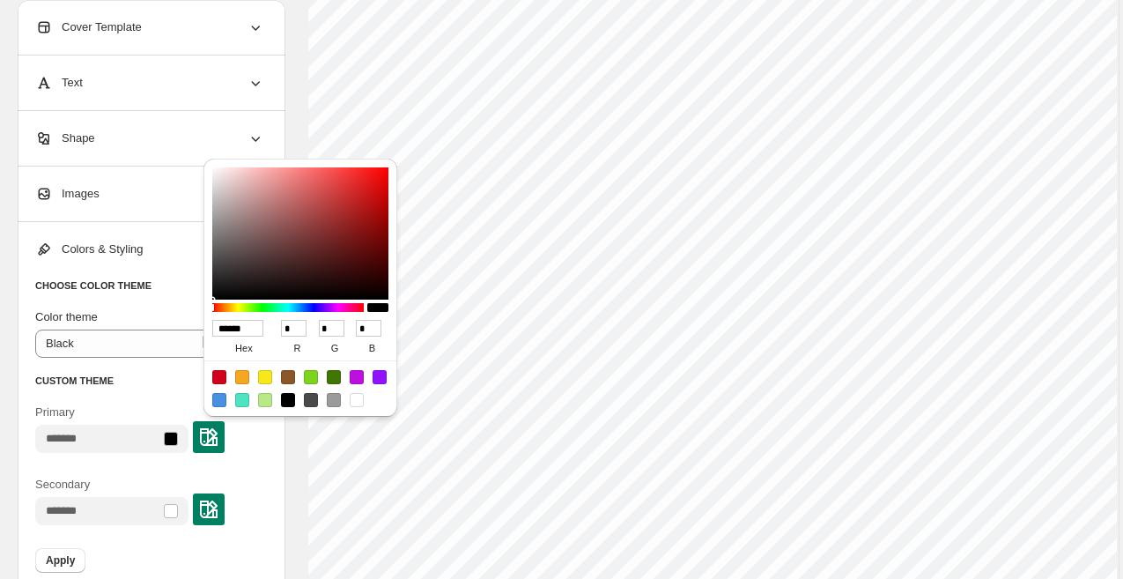
type input "***"
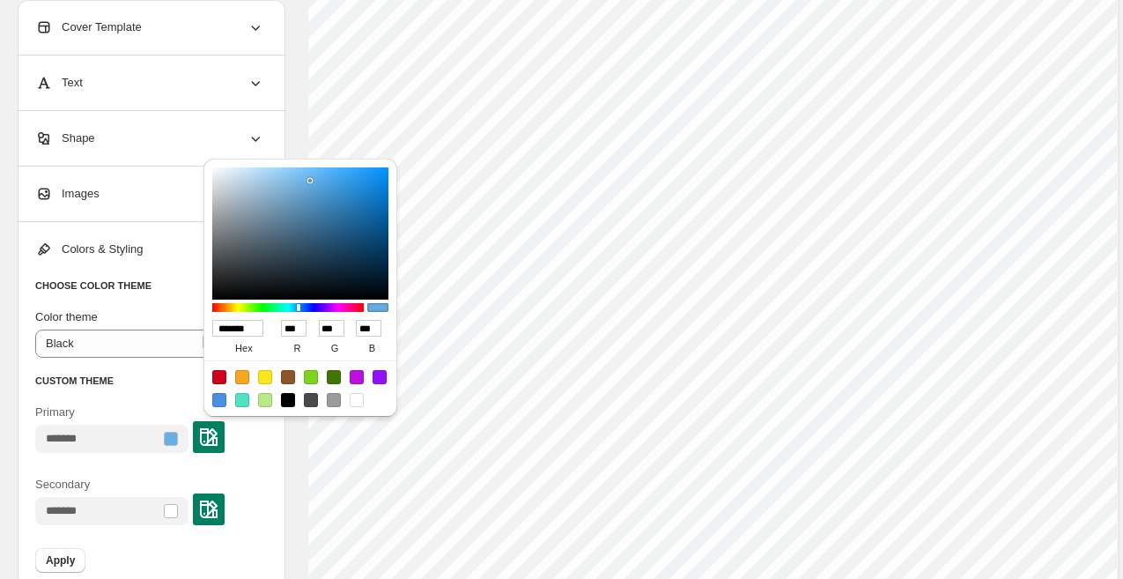
type input "******"
click at [142, 460] on div "Primary" at bounding box center [149, 433] width 229 height 58
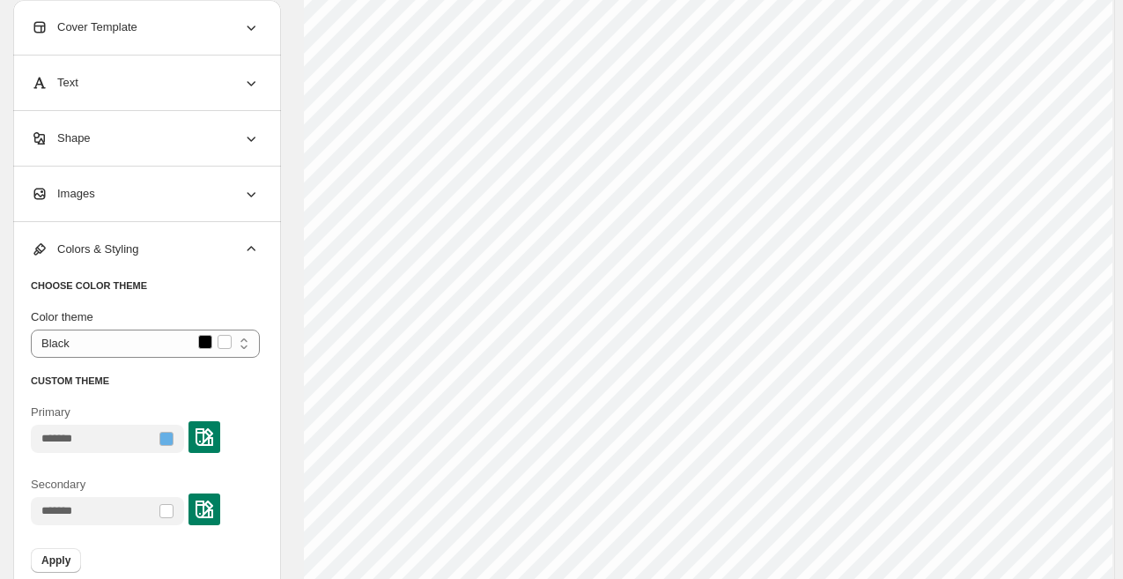
scroll to position [252, 8]
click at [164, 256] on div "Colors & Styling" at bounding box center [145, 249] width 229 height 55
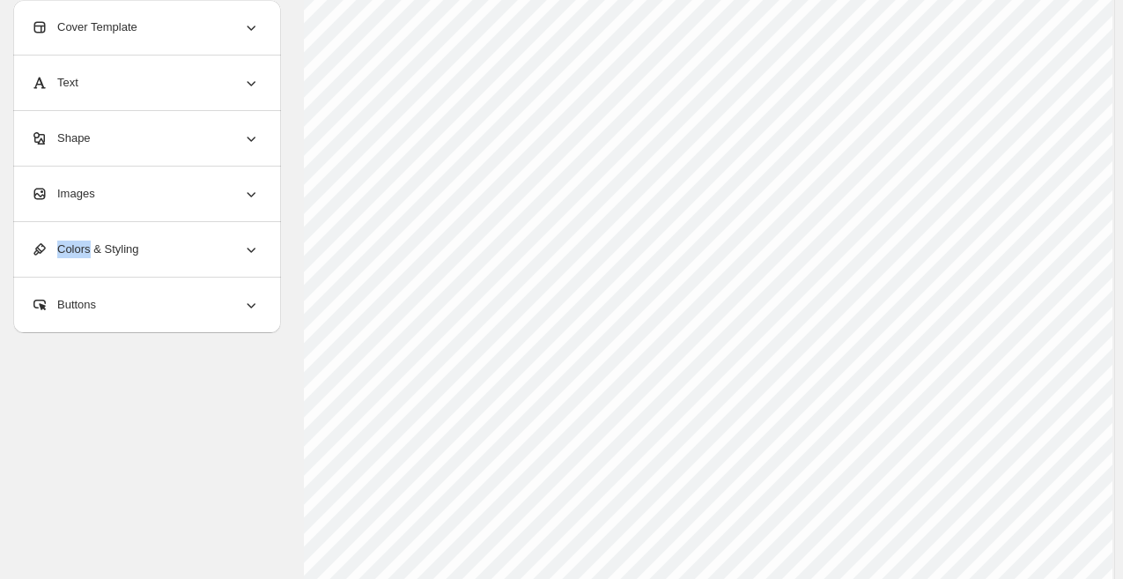
click at [164, 256] on div "Colors & Styling" at bounding box center [145, 249] width 229 height 55
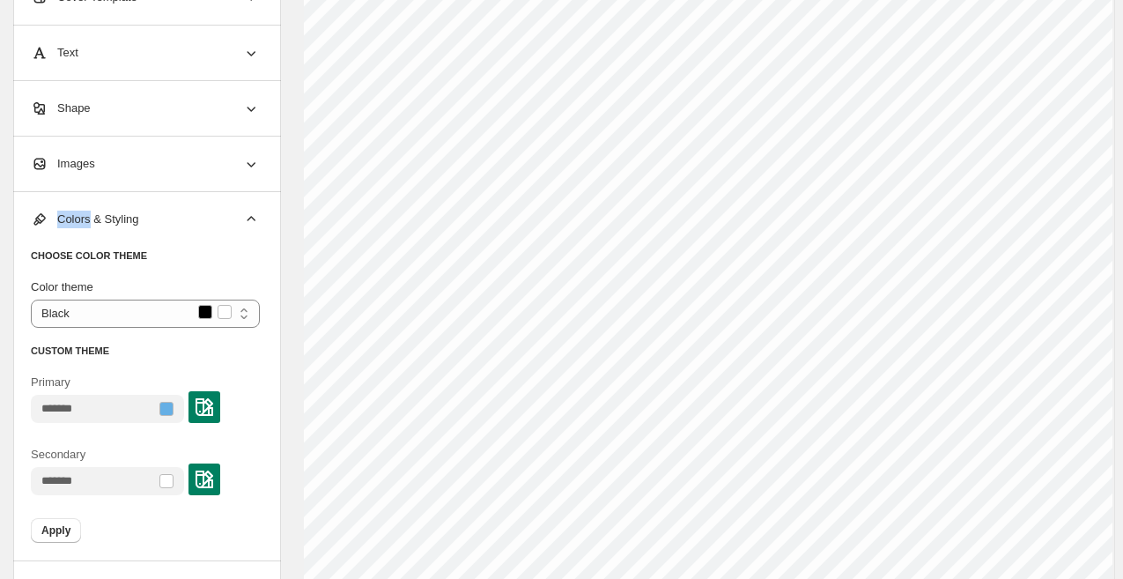
scroll to position [589, 8]
click at [56, 544] on button "Apply" at bounding box center [56, 531] width 50 height 25
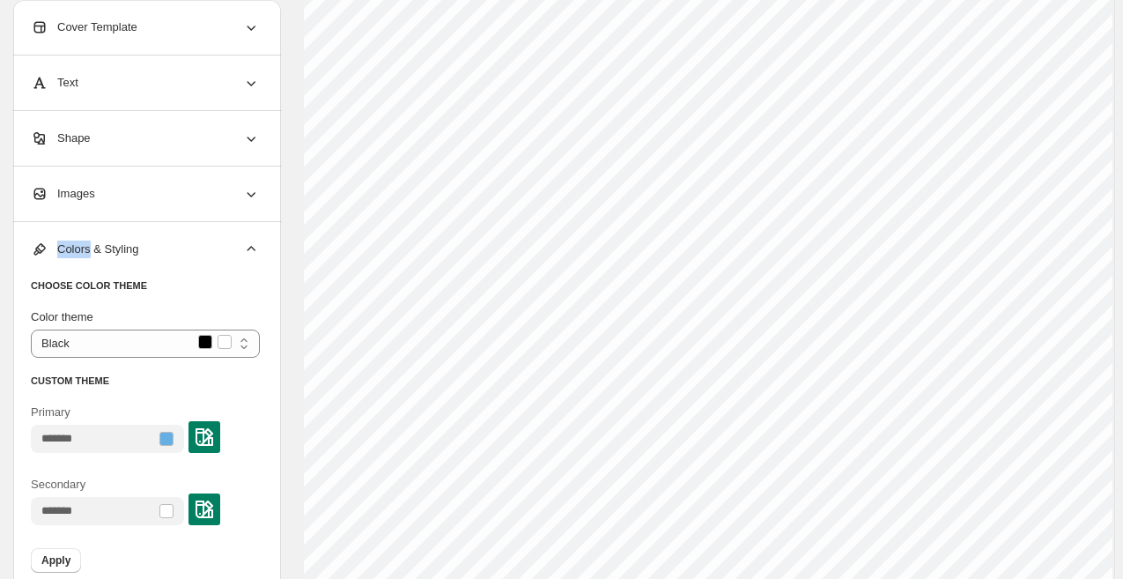
scroll to position [195, 8]
click at [198, 137] on div "Shape" at bounding box center [145, 138] width 229 height 55
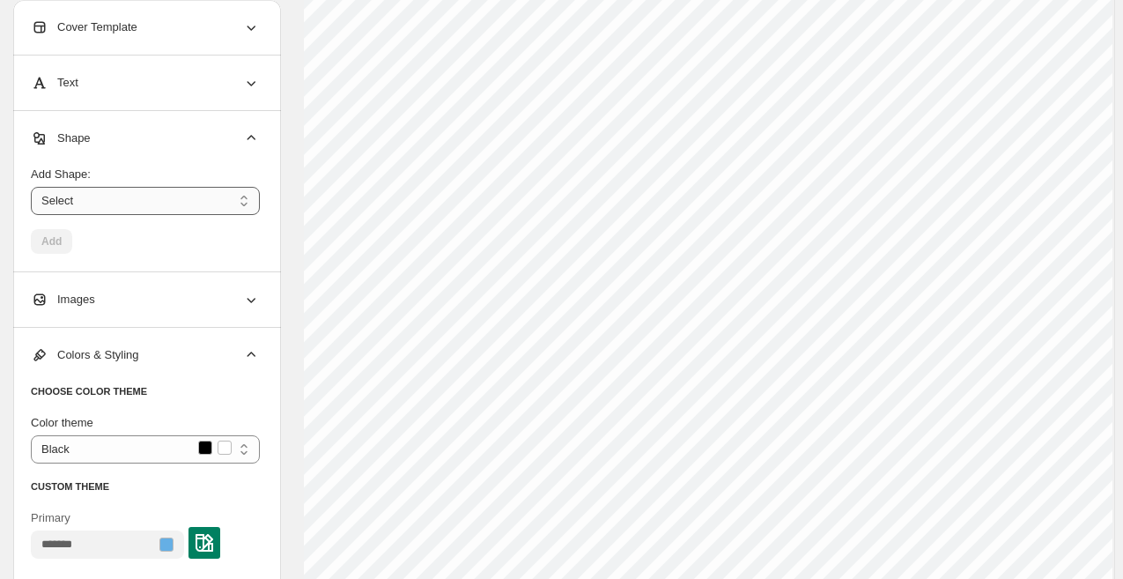
click at [163, 196] on select "****** ********* **** **** *******" at bounding box center [145, 201] width 229 height 28
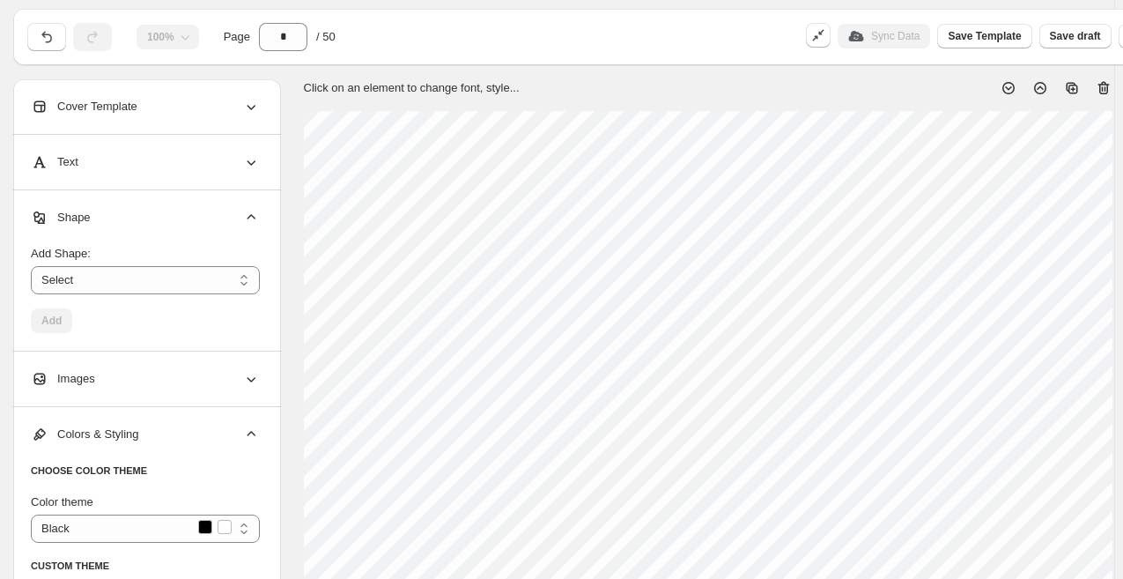
scroll to position [45, 8]
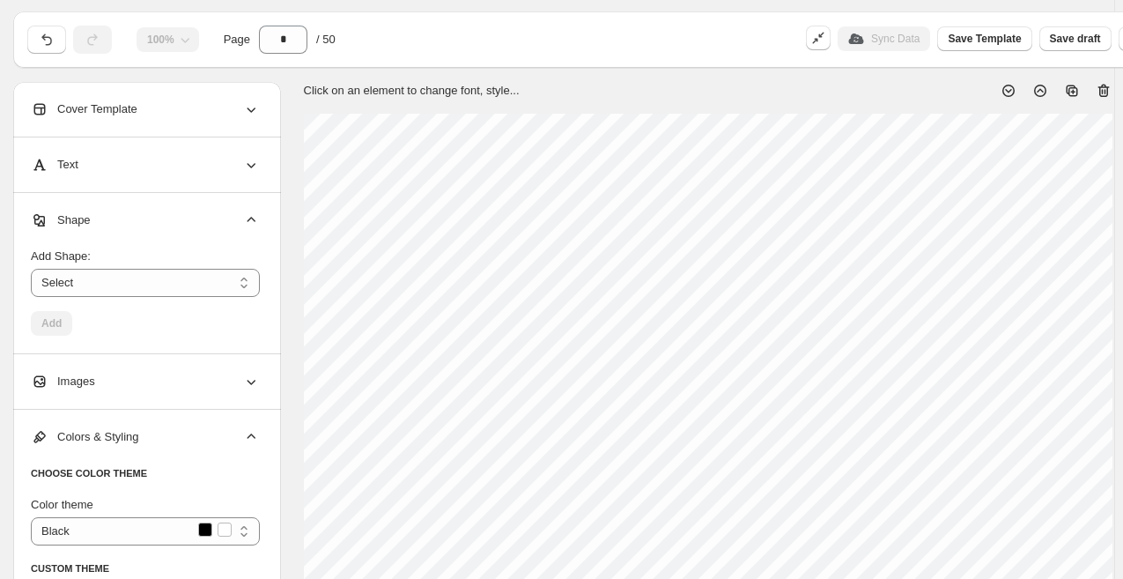
click at [220, 119] on div "Cover Template" at bounding box center [145, 109] width 229 height 55
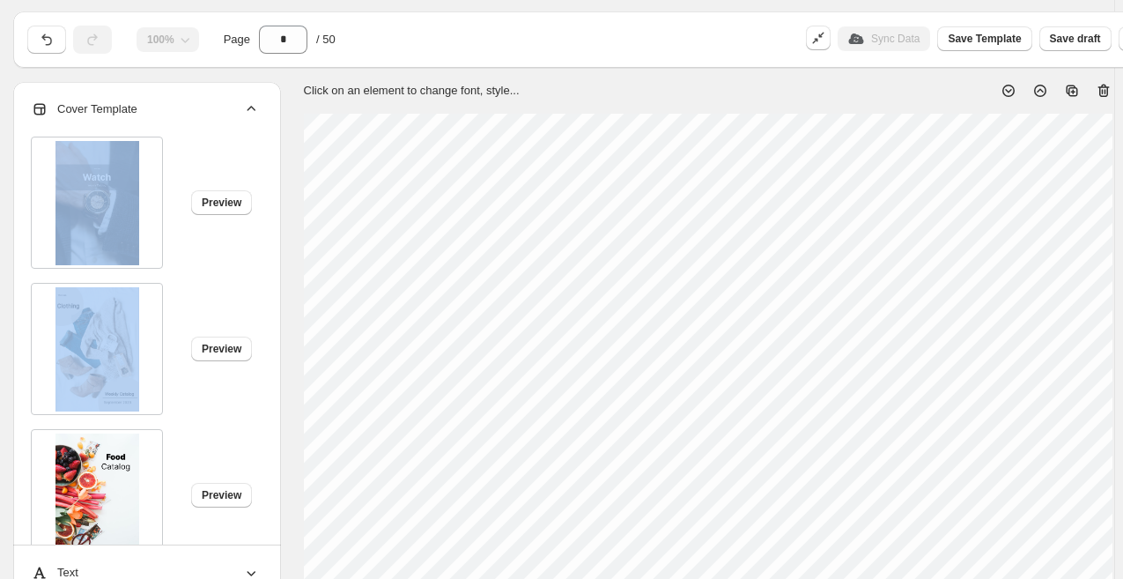
click at [220, 119] on div "Cover Template" at bounding box center [145, 109] width 229 height 55
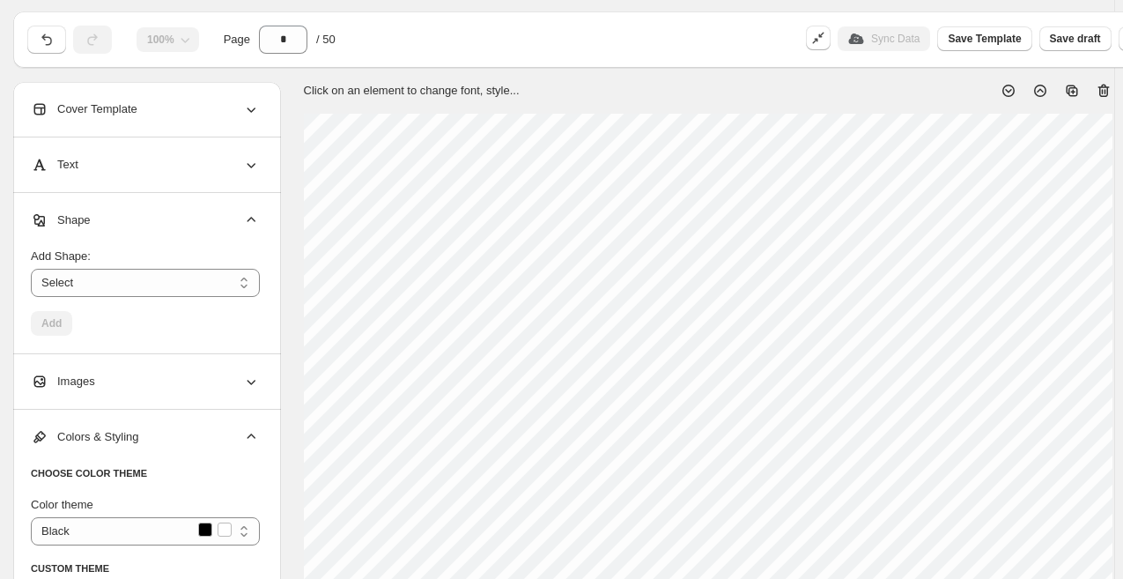
click at [232, 169] on div "Text" at bounding box center [145, 164] width 229 height 55
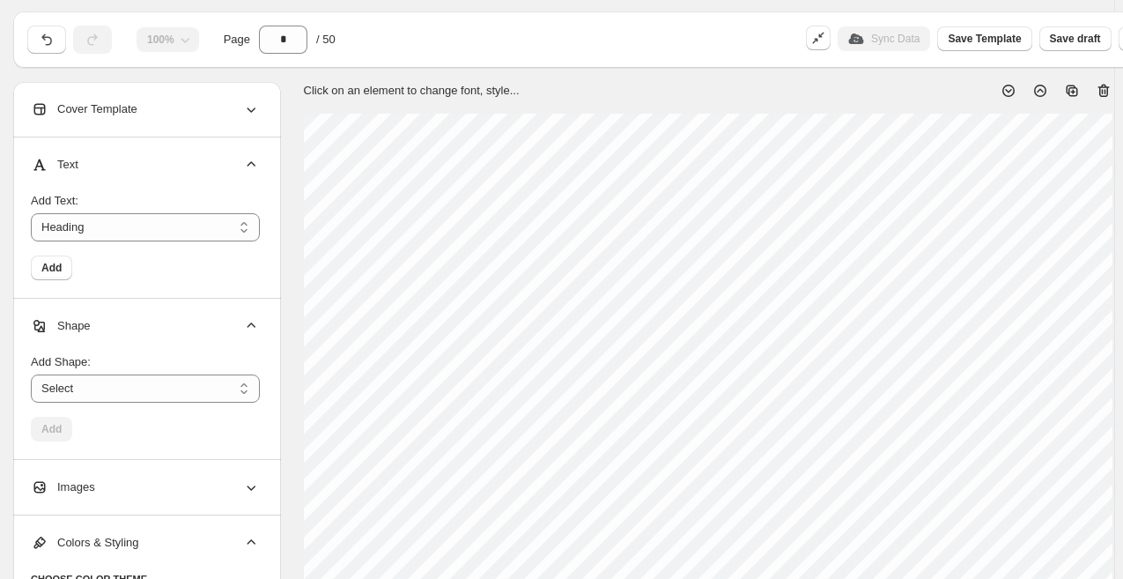
click at [232, 171] on div "Text" at bounding box center [145, 164] width 229 height 55
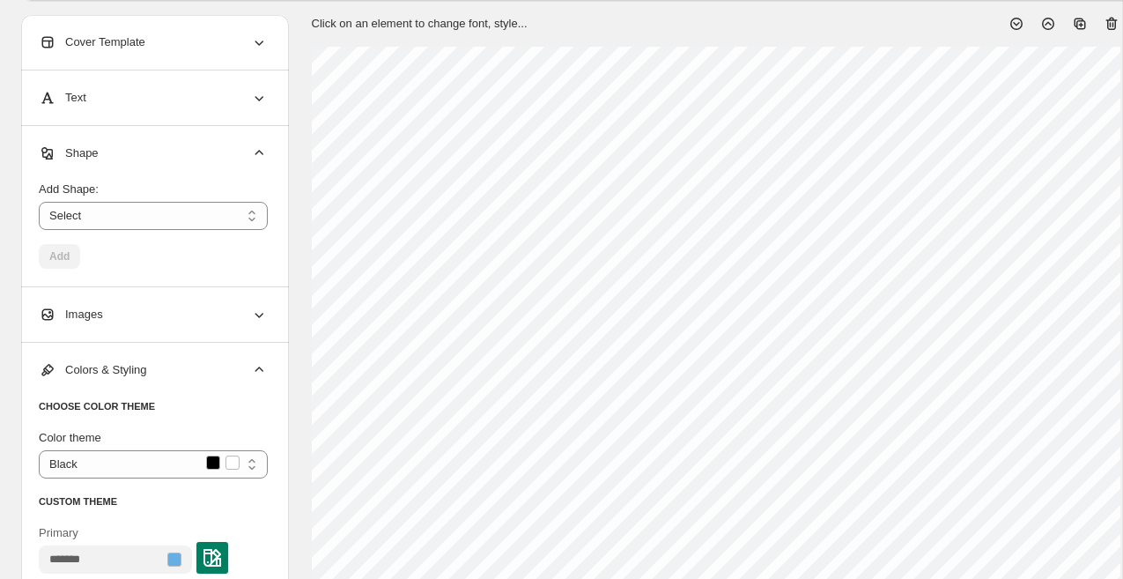
scroll to position [0, 0]
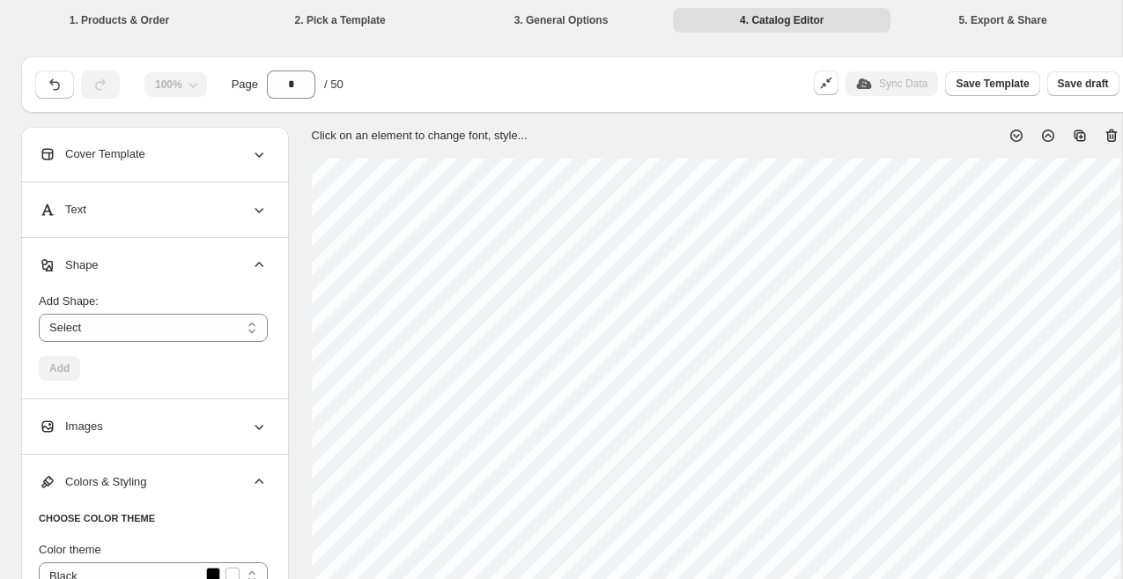
click at [234, 171] on div "Cover Template" at bounding box center [153, 154] width 229 height 55
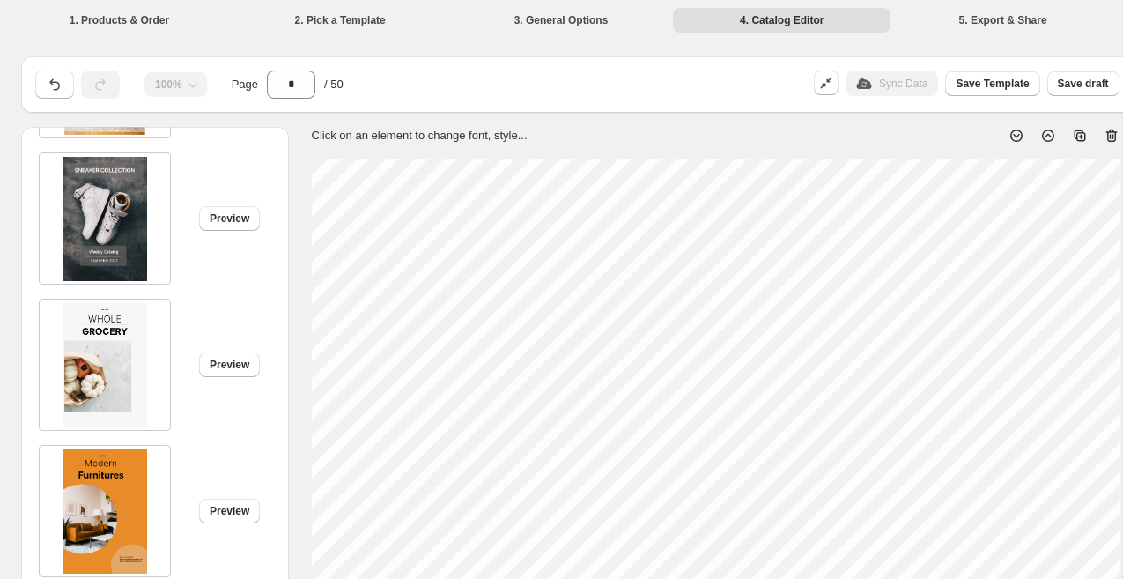
scroll to position [612, 0]
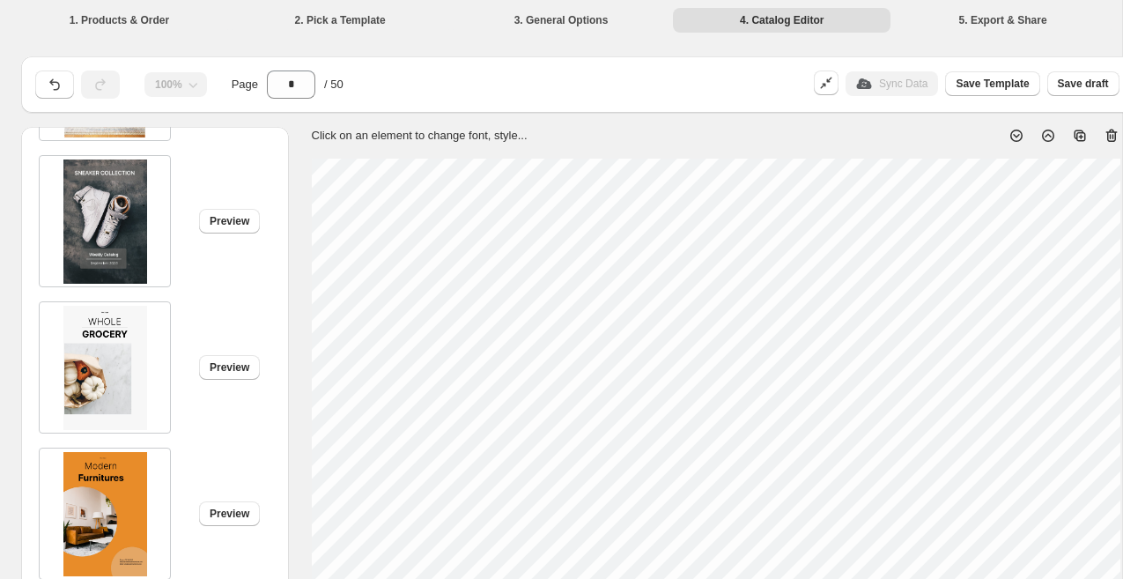
click at [114, 251] on img at bounding box center [105, 221] width 84 height 124
click at [228, 233] on button "Preview" at bounding box center [229, 221] width 61 height 25
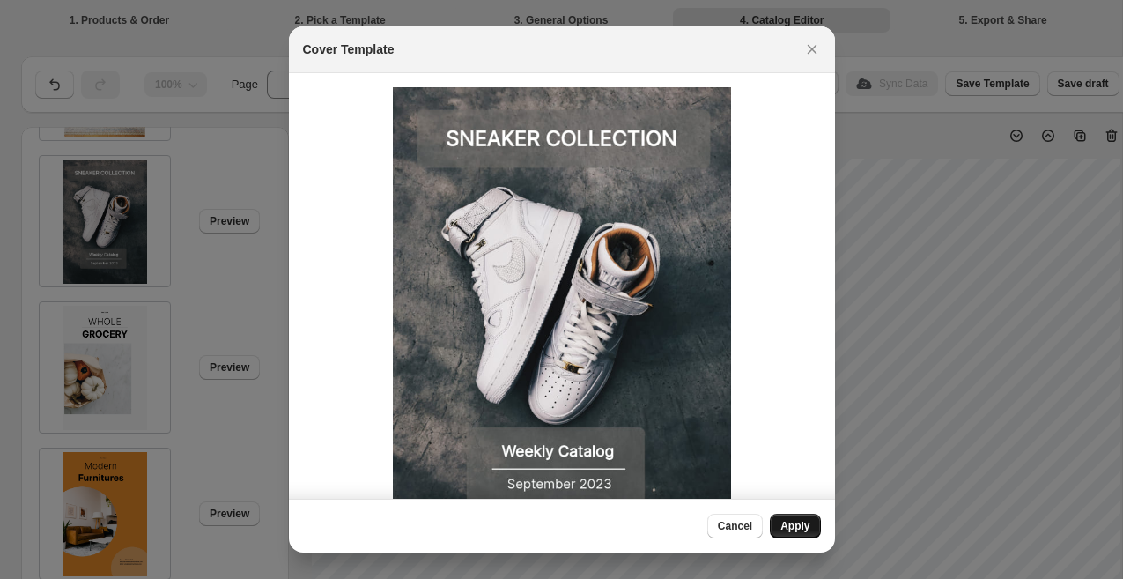
click at [787, 524] on span "Apply" at bounding box center [795, 526] width 29 height 14
type input "*"
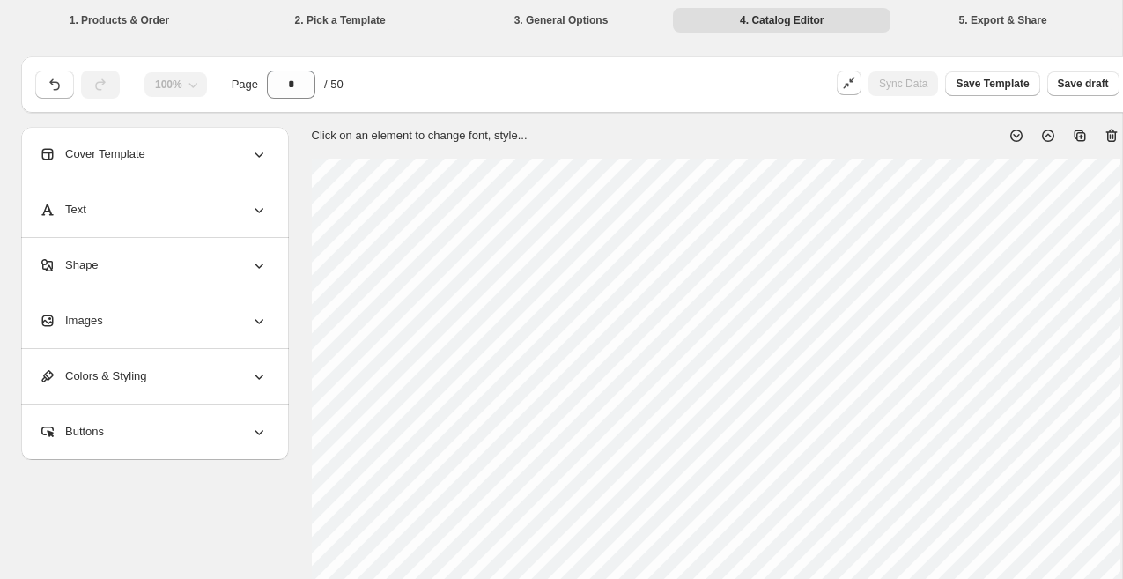
scroll to position [0, 0]
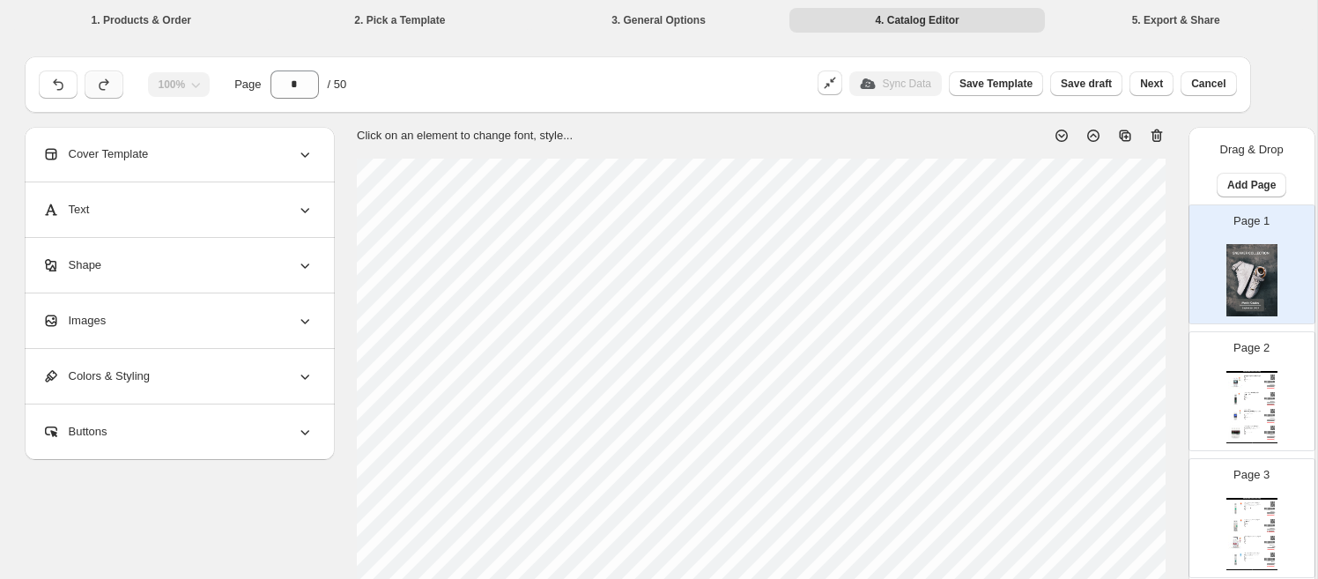
drag, startPoint x: 53, startPoint y: 85, endPoint x: 86, endPoint y: 80, distance: 33.8
click at [53, 85] on icon "button" at bounding box center [58, 85] width 18 height 18
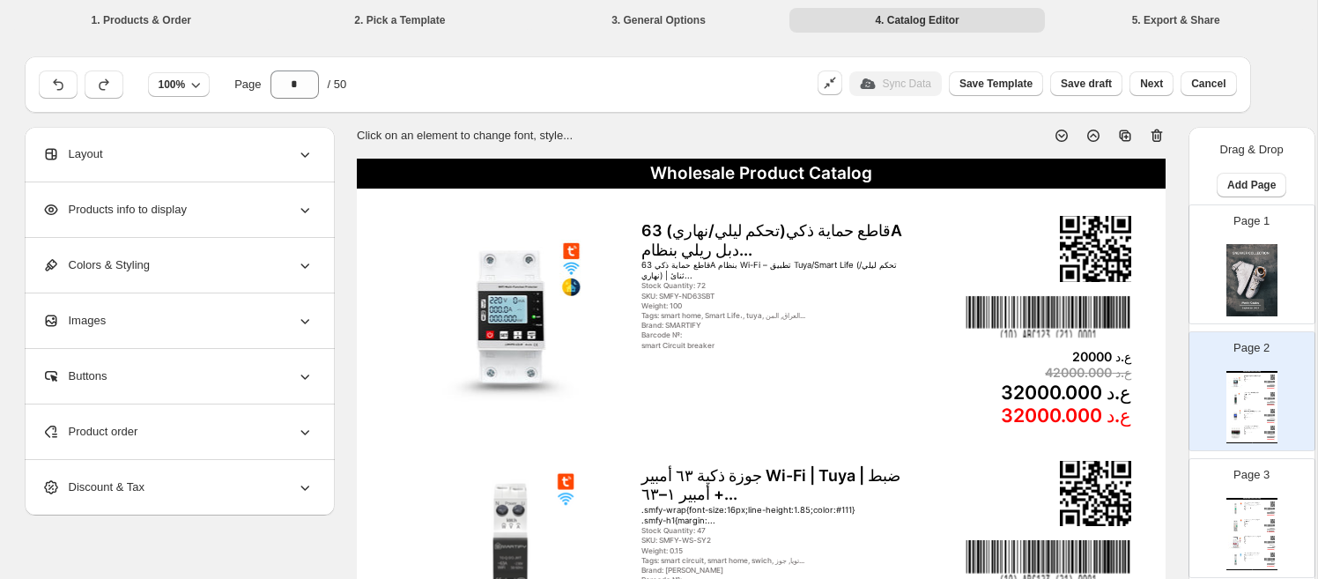
click at [172, 158] on div "Layout" at bounding box center [177, 154] width 271 height 55
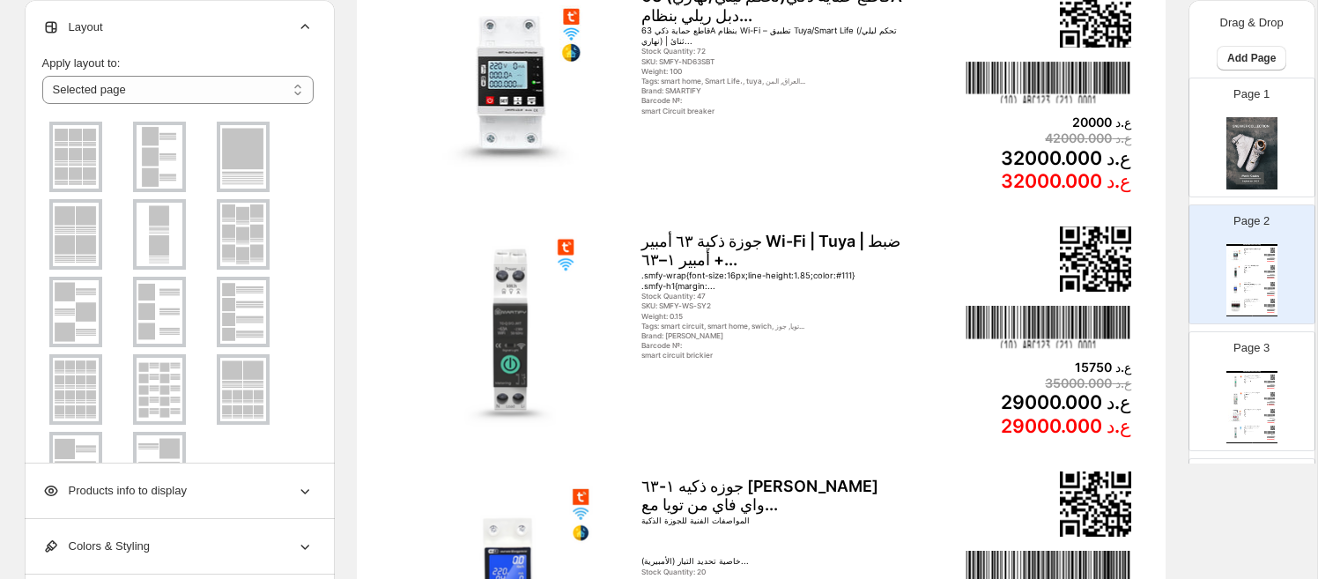
scroll to position [242, 0]
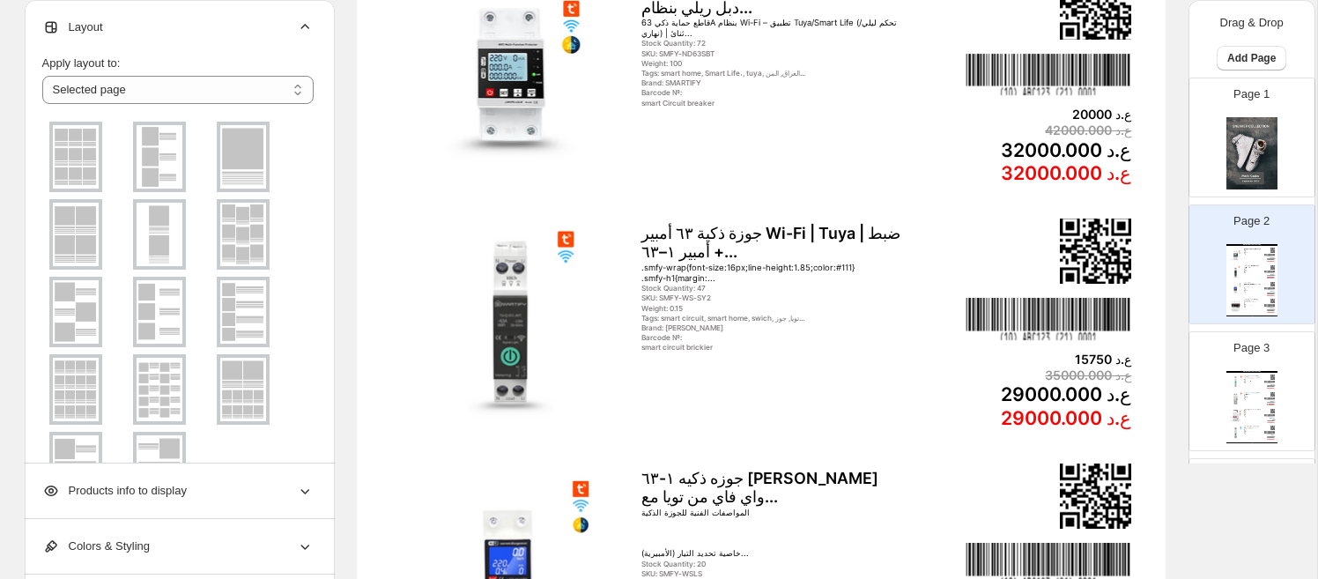
click at [280, 490] on div "Products info to display" at bounding box center [177, 490] width 271 height 55
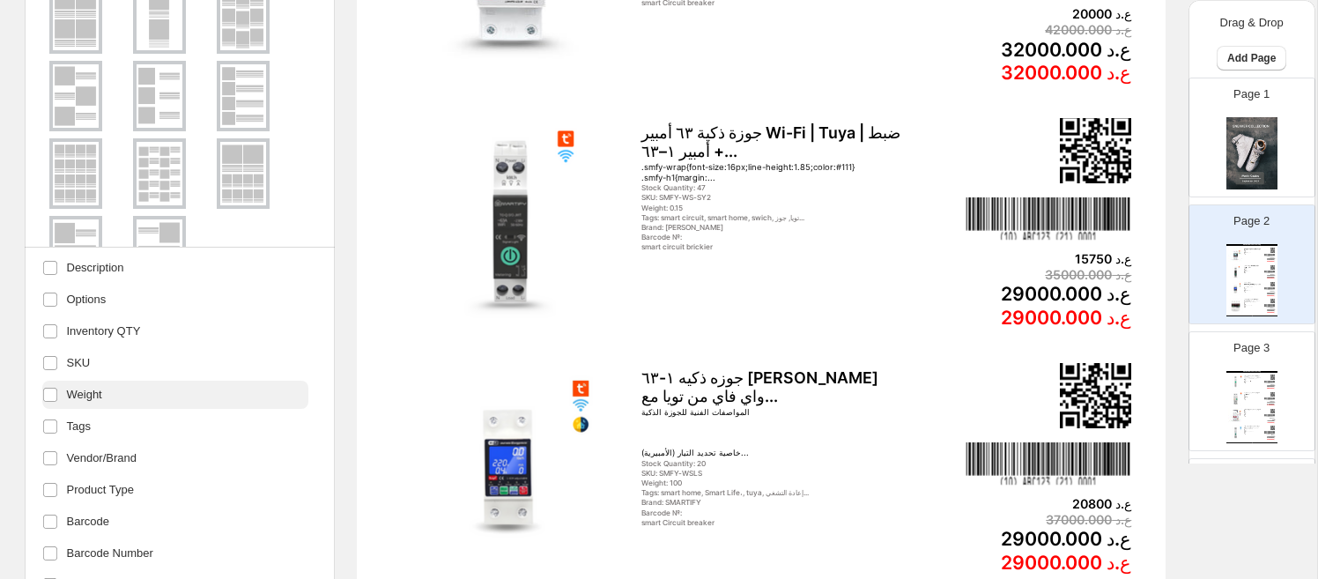
scroll to position [345, 0]
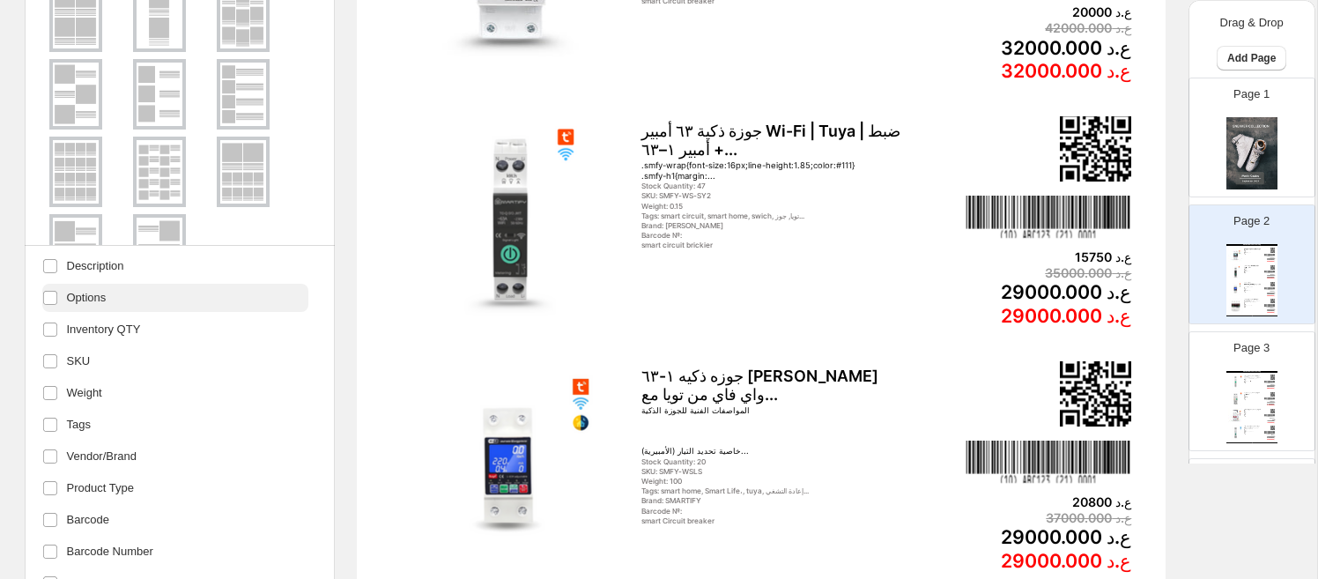
click at [190, 298] on label "Options" at bounding box center [175, 298] width 266 height 28
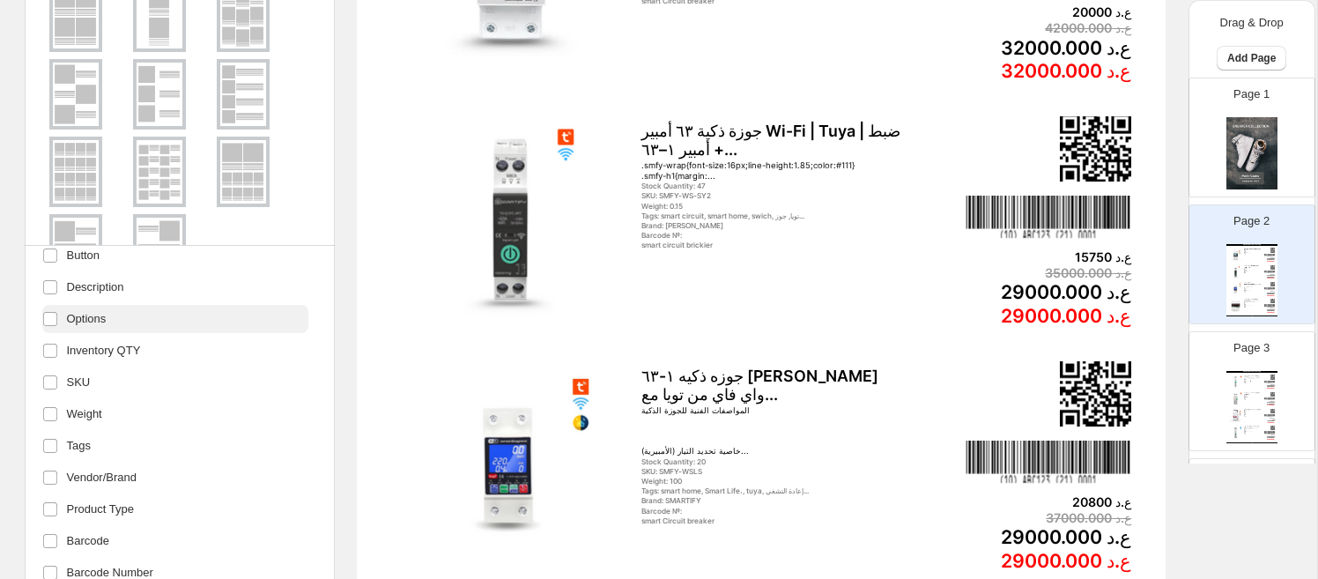
scroll to position [373, 0]
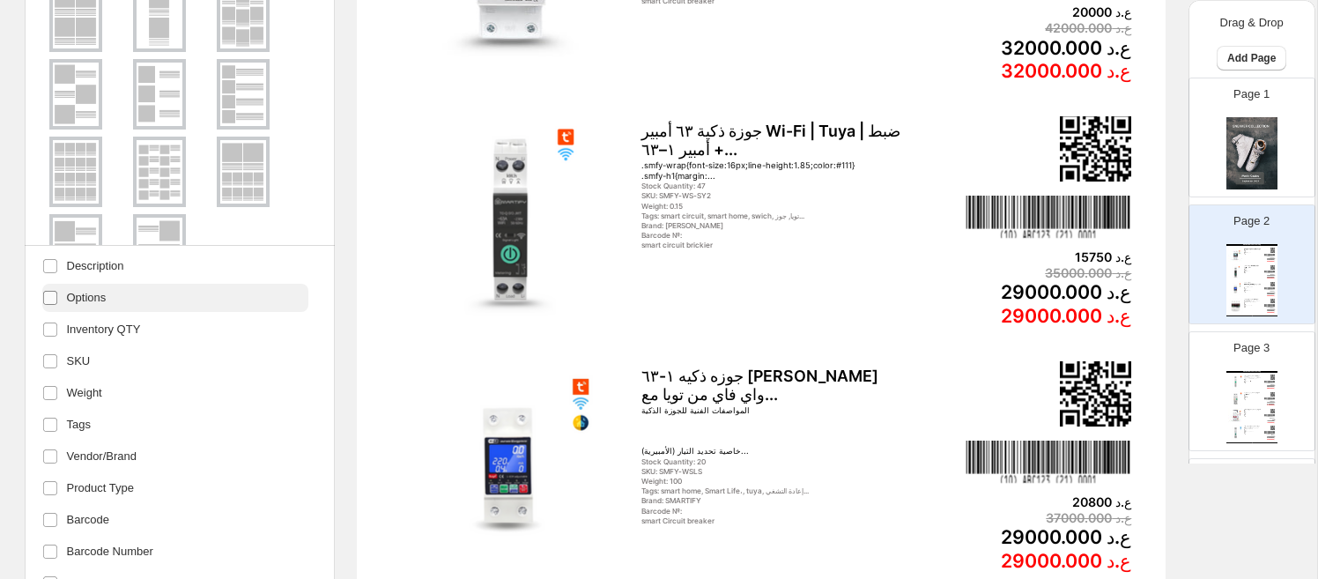
click at [63, 300] on label at bounding box center [53, 297] width 23 height 23
click at [56, 297] on span at bounding box center [50, 298] width 16 height 16
click at [71, 301] on span "Options" at bounding box center [87, 298] width 40 height 18
click at [1123, 380] on img at bounding box center [1235, 381] width 15 height 15
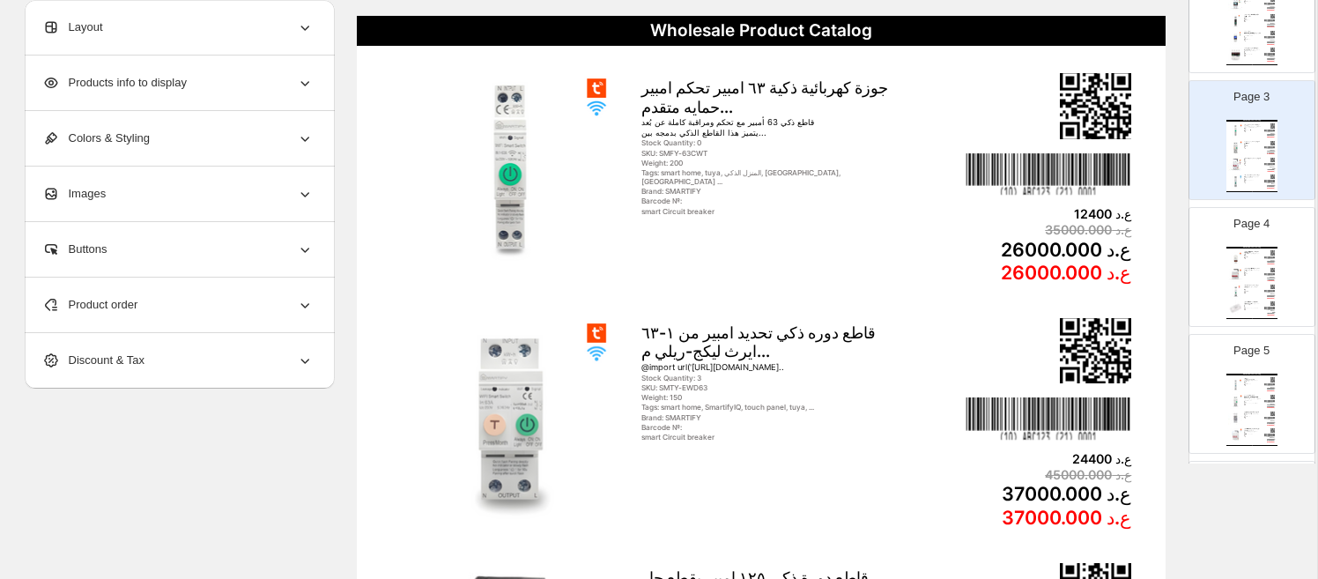
scroll to position [0, 0]
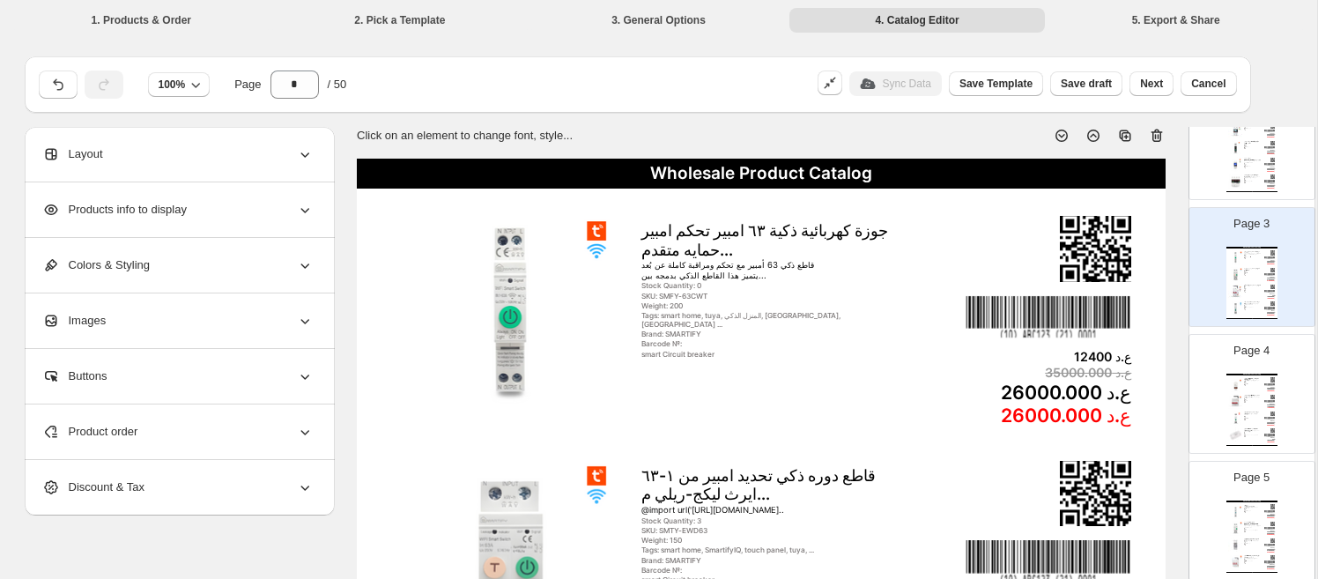
click at [1123, 276] on img at bounding box center [1235, 274] width 15 height 15
click at [1123, 274] on div "Tags: smart home, SmartifyIQ, touch panel, tuya, ..." at bounding box center [1252, 273] width 17 height 1
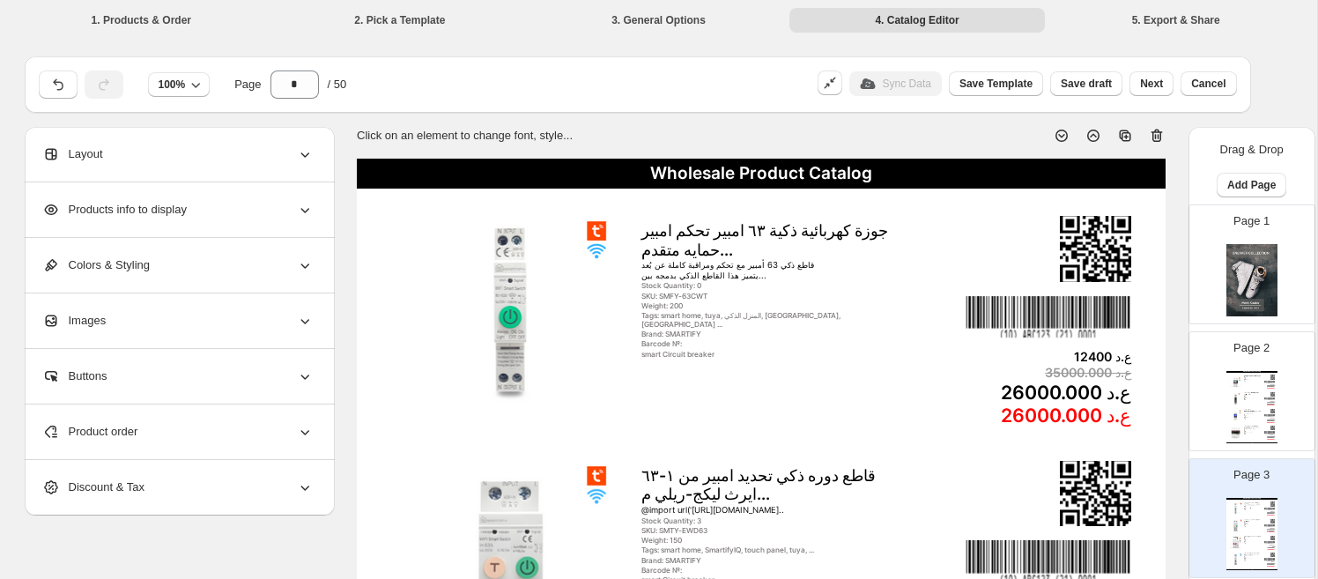
click at [1123, 279] on img at bounding box center [1252, 280] width 51 height 72
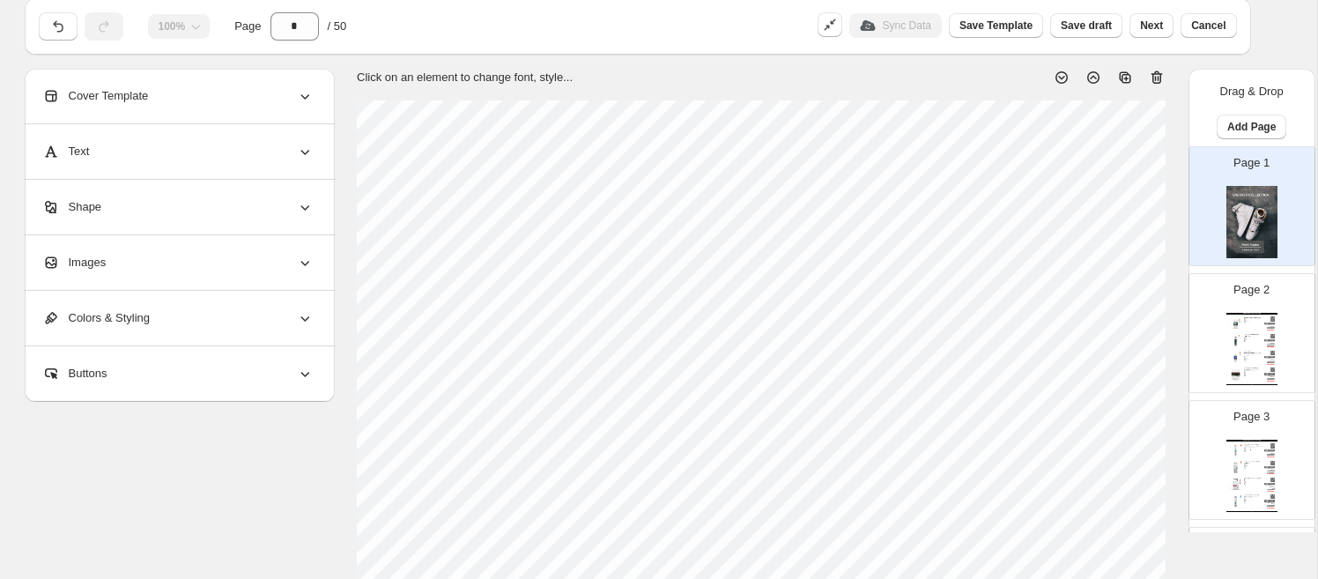
scroll to position [48, 0]
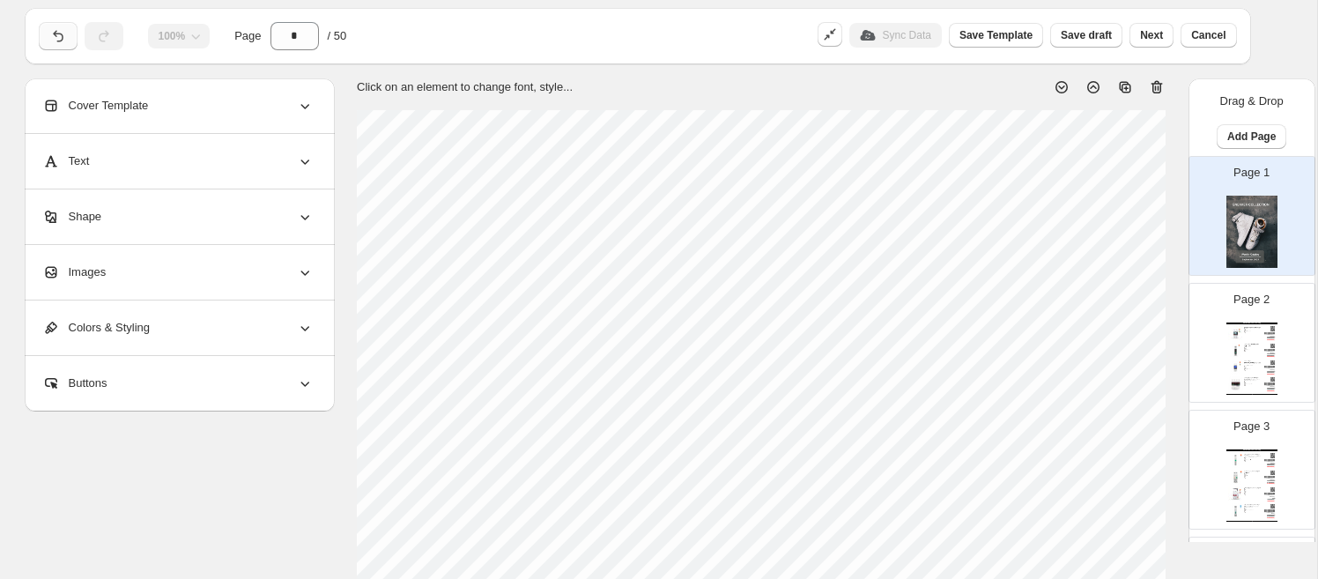
click at [52, 32] on icon "button" at bounding box center [58, 36] width 18 height 18
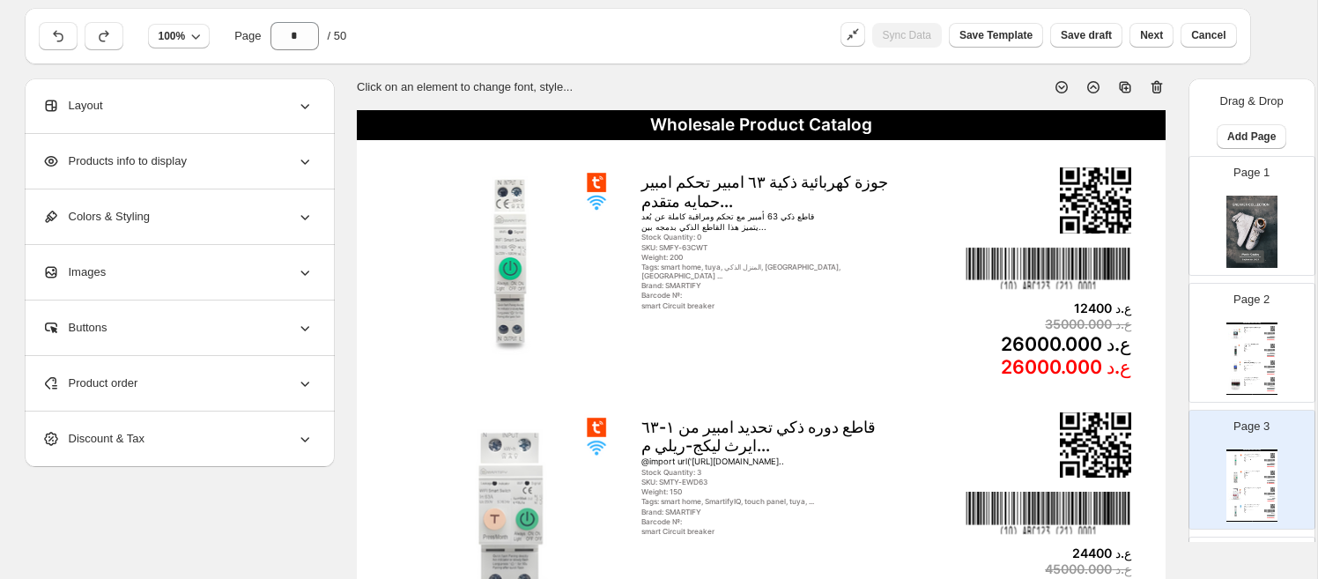
click at [1123, 236] on div "Page 1" at bounding box center [1245, 209] width 111 height 118
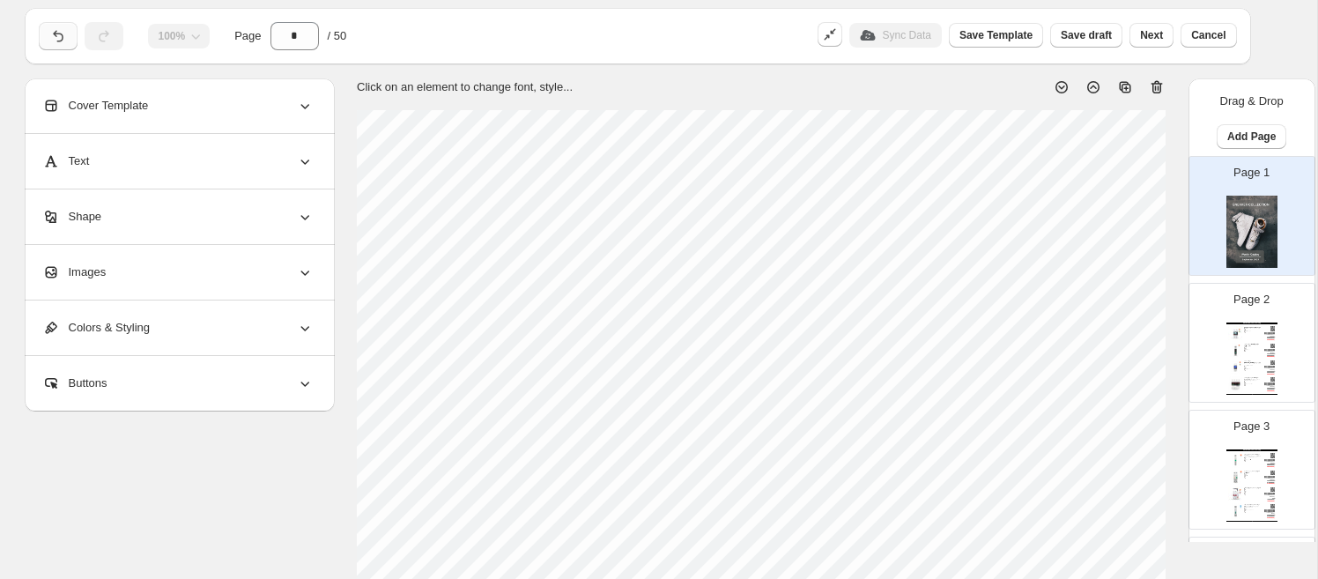
click at [45, 37] on button "button" at bounding box center [58, 36] width 39 height 28
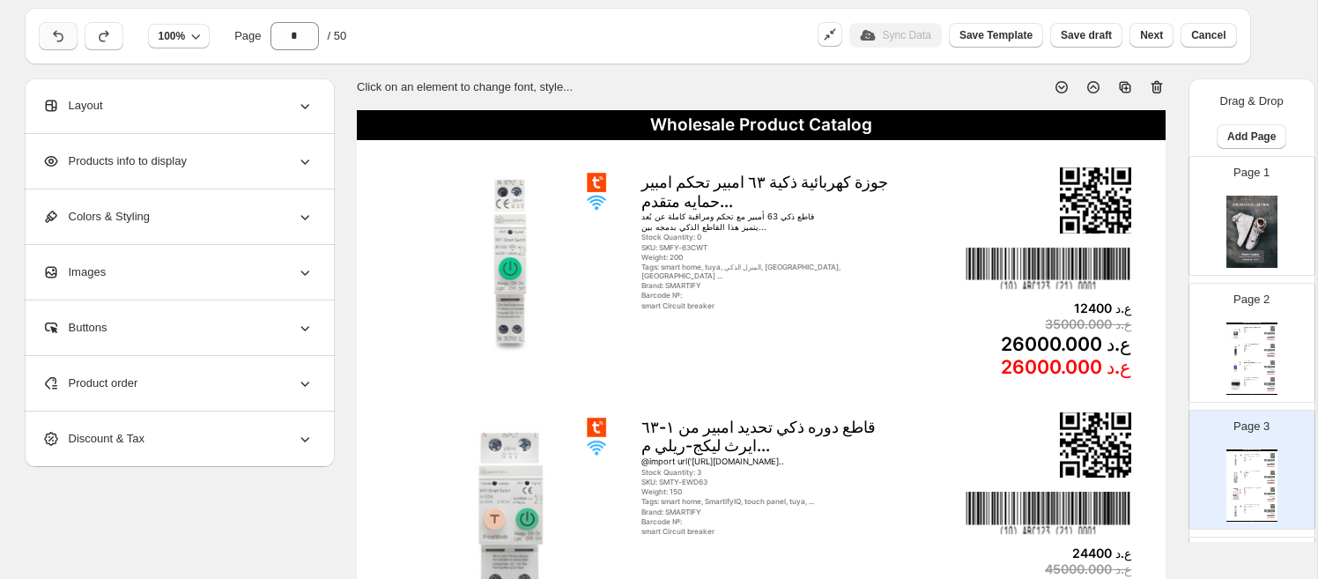
click at [45, 37] on button "button" at bounding box center [58, 36] width 39 height 28
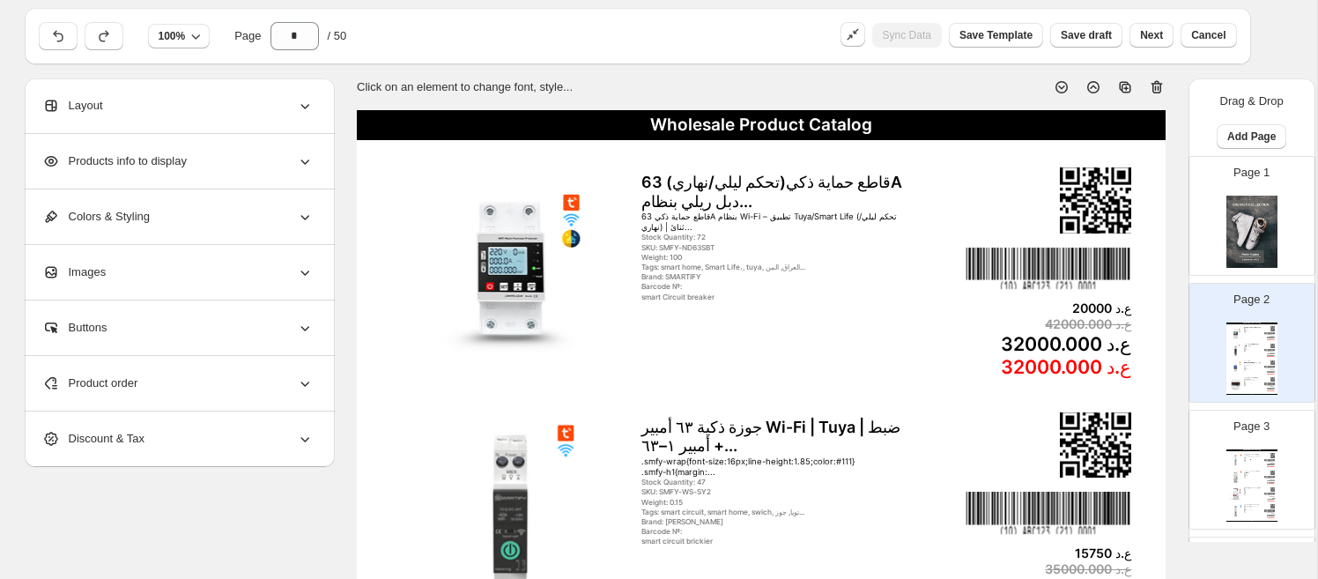
click at [1123, 229] on img at bounding box center [1252, 232] width 51 height 72
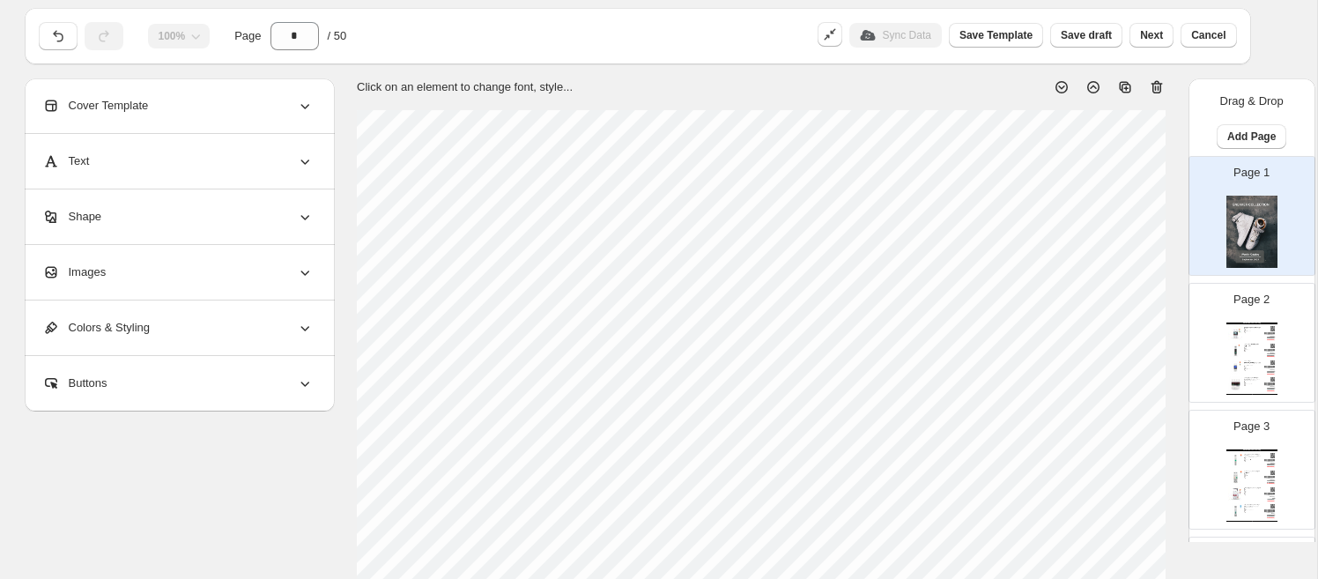
click at [1123, 340] on div "Page 2 Wholesale Product Catalog قاطع حماية ذكي(تحكم ليلي/نهاري) 63A دبل ريلي ب…" at bounding box center [1245, 336] width 111 height 118
type input "*"
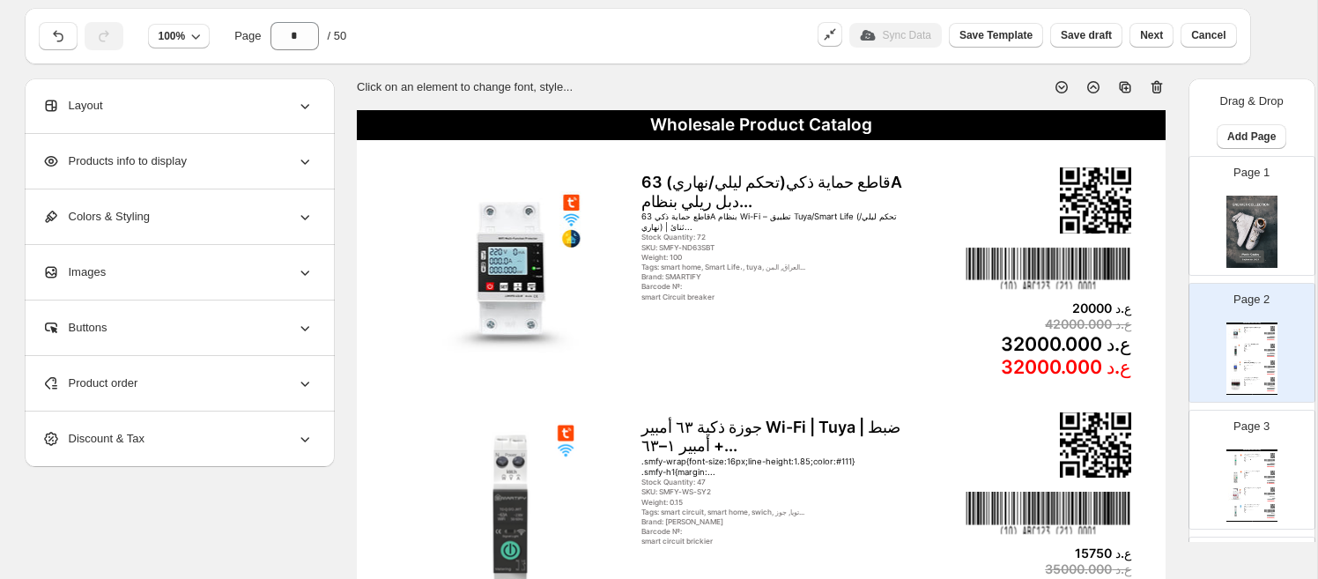
click at [206, 118] on div "Layout" at bounding box center [177, 105] width 271 height 55
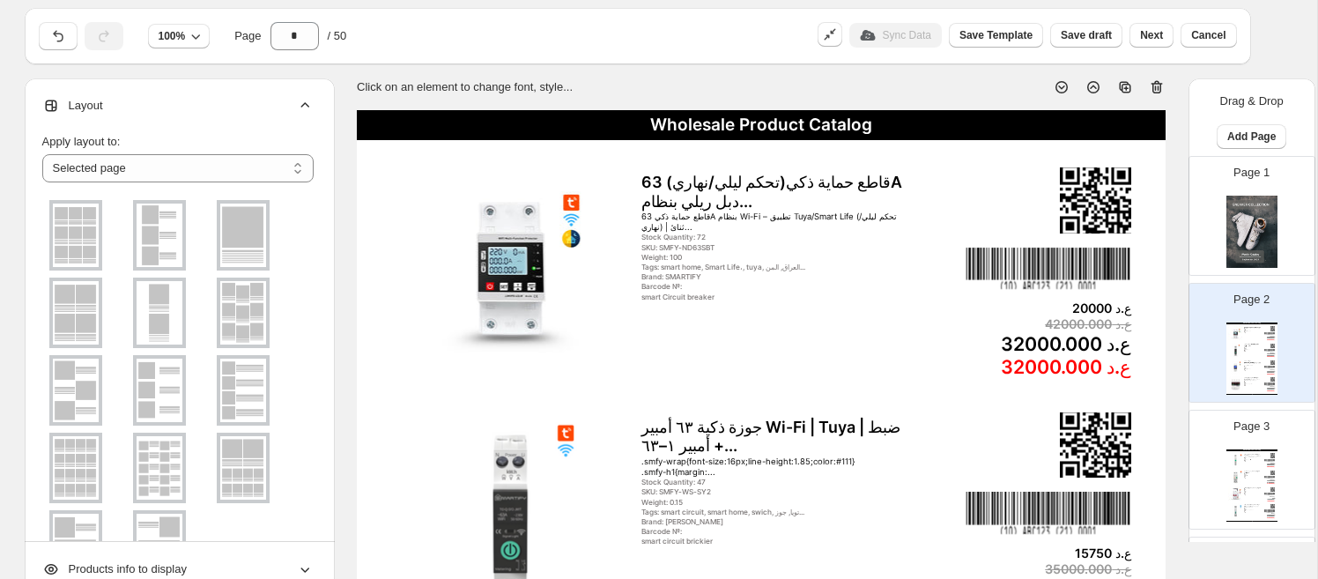
scroll to position [0, 0]
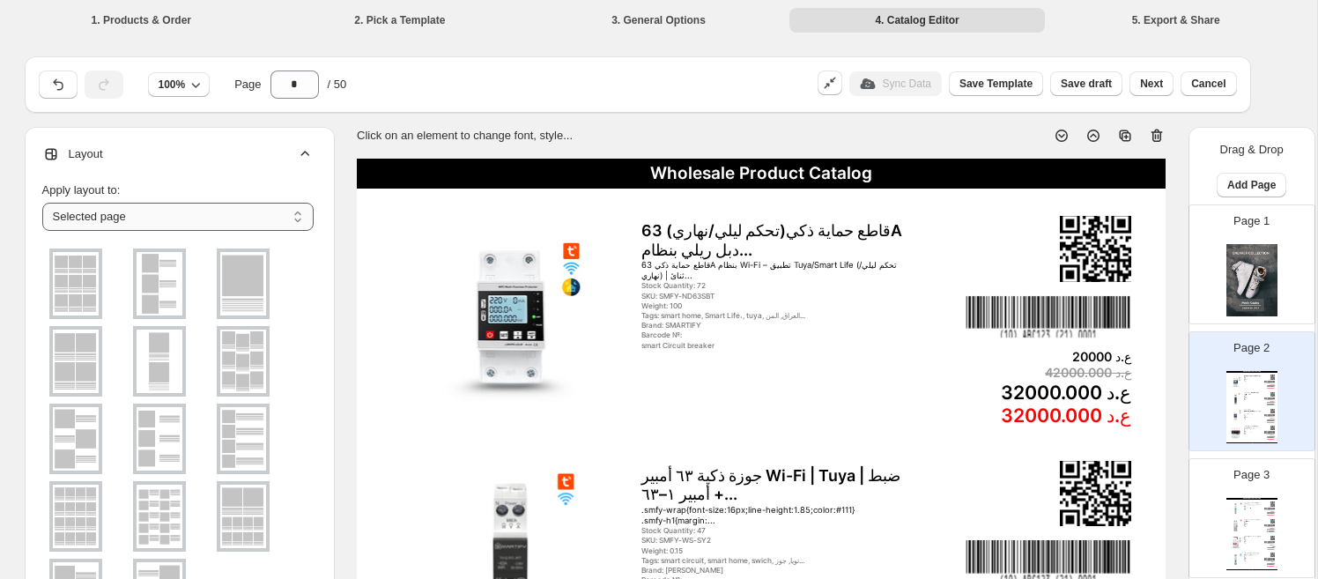
click at [284, 216] on select "**********" at bounding box center [177, 217] width 271 height 28
click at [42, 203] on select "**********" at bounding box center [177, 217] width 271 height 28
drag, startPoint x: 151, startPoint y: 149, endPoint x: 206, endPoint y: 162, distance: 57.1
click at [172, 158] on div "Layout" at bounding box center [177, 154] width 271 height 55
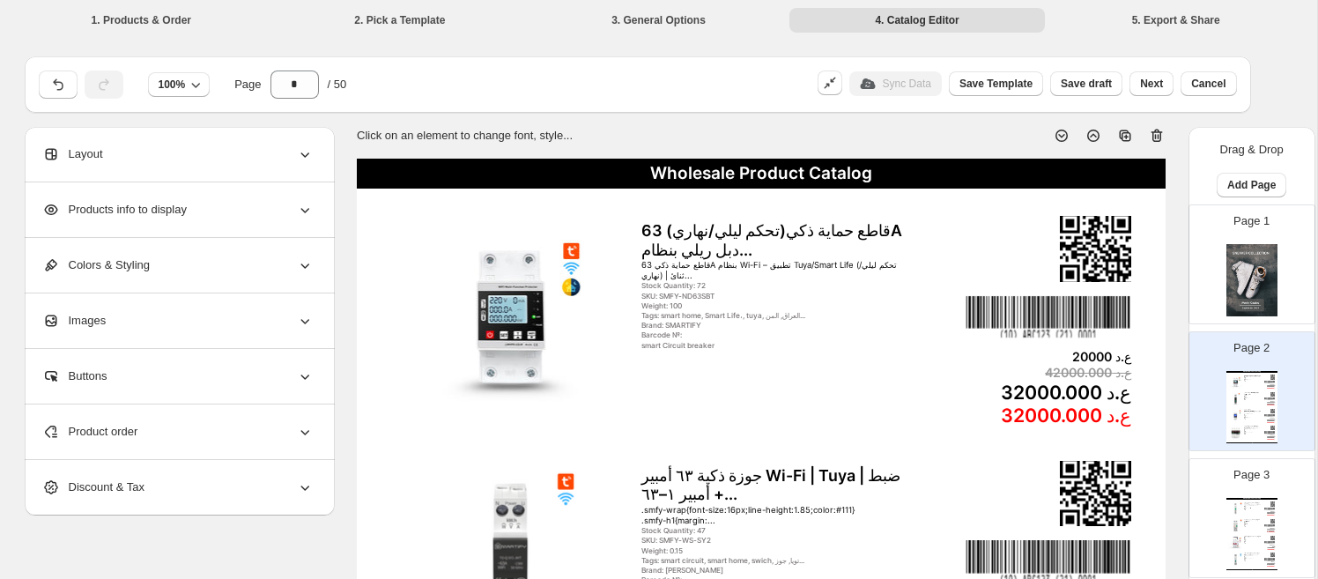
click at [263, 196] on div "Products info to display" at bounding box center [177, 209] width 271 height 55
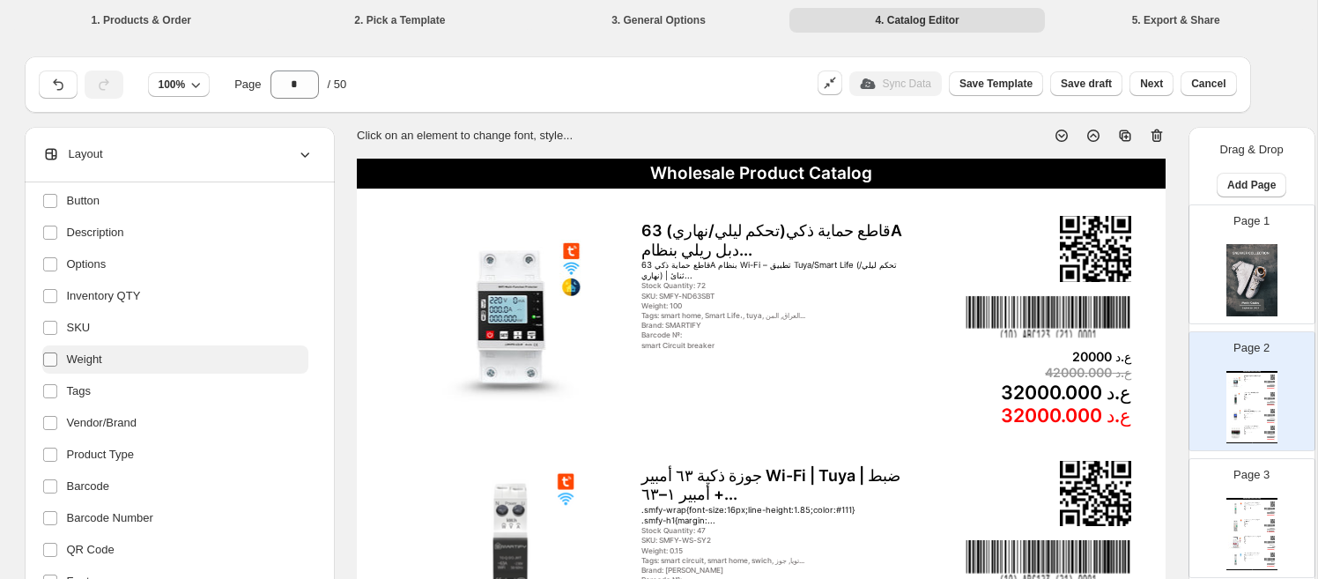
scroll to position [343, 0]
click at [78, 365] on span "Weight" at bounding box center [84, 360] width 35 height 18
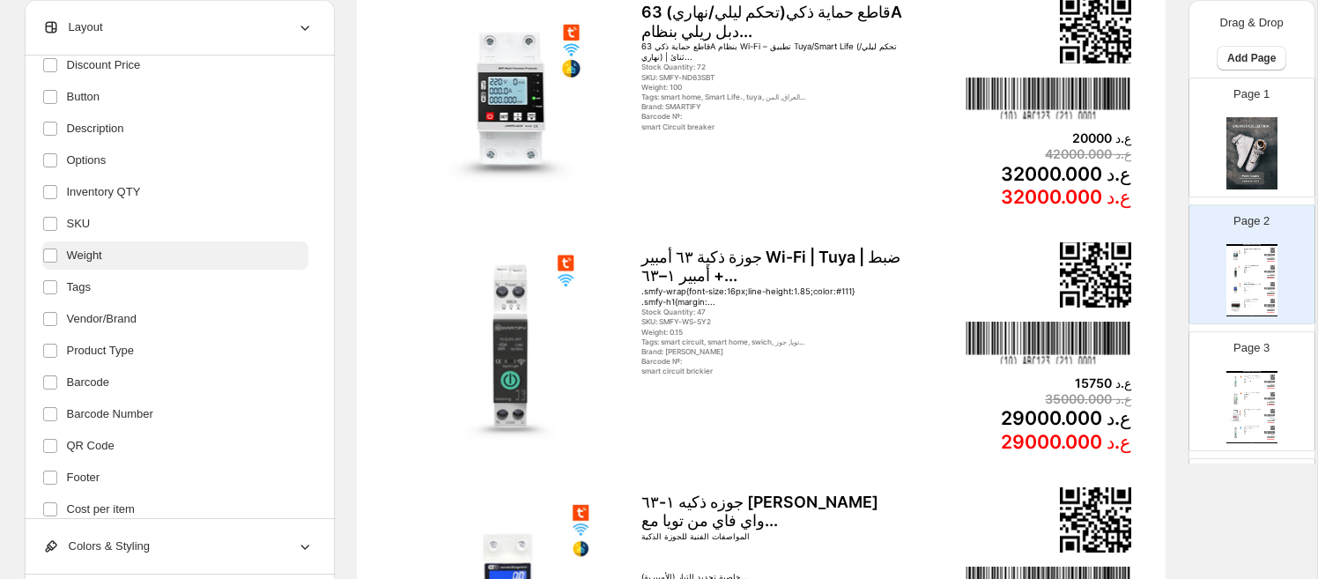
scroll to position [317, 0]
click at [41, 65] on div "**********" at bounding box center [180, 287] width 310 height 463
click at [79, 71] on span "Discount Price" at bounding box center [104, 68] width 74 height 18
click at [79, 72] on span "Discount Price" at bounding box center [104, 68] width 74 height 18
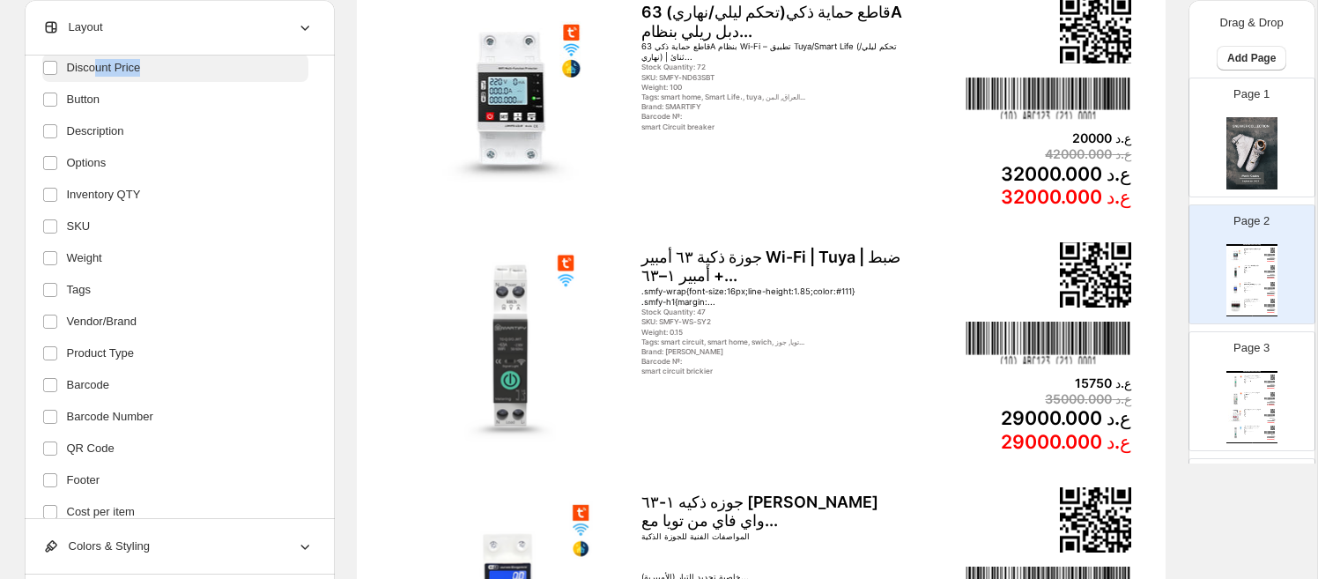
drag, startPoint x: 94, startPoint y: 72, endPoint x: 129, endPoint y: 78, distance: 34.8
click at [94, 72] on span "Discount Price" at bounding box center [104, 68] width 74 height 18
click at [176, 81] on label "Discount Price" at bounding box center [175, 68] width 266 height 28
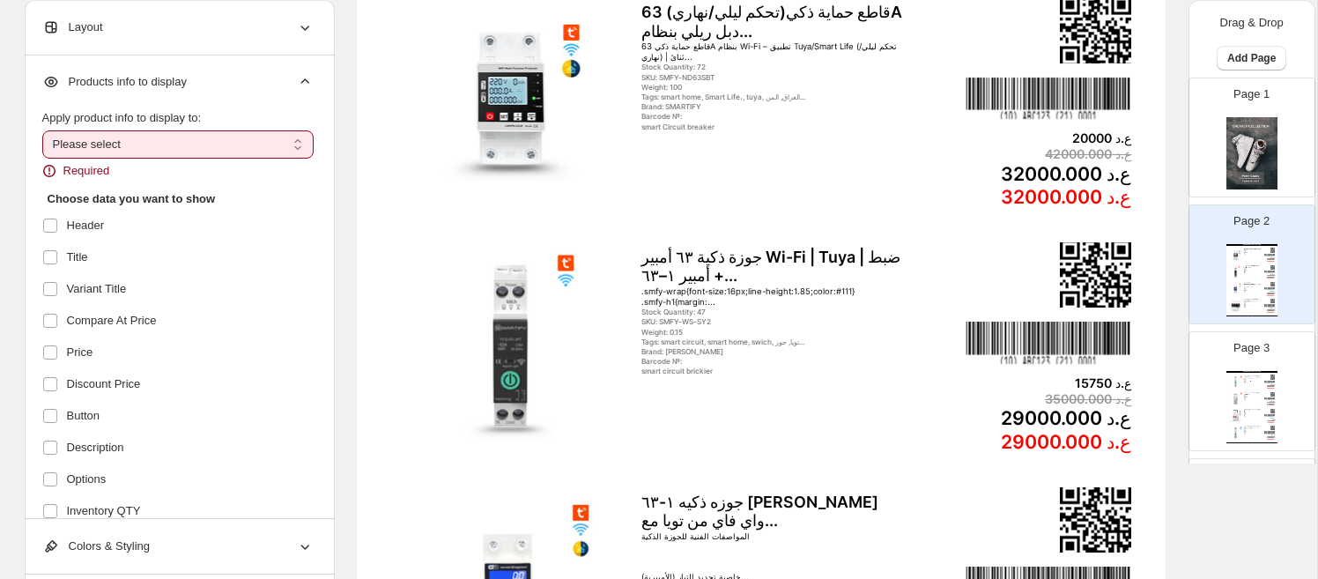
scroll to position [0, 0]
click at [213, 142] on select "**********" at bounding box center [177, 145] width 271 height 28
select select "*********"
click at [42, 131] on select "**********" at bounding box center [177, 145] width 271 height 28
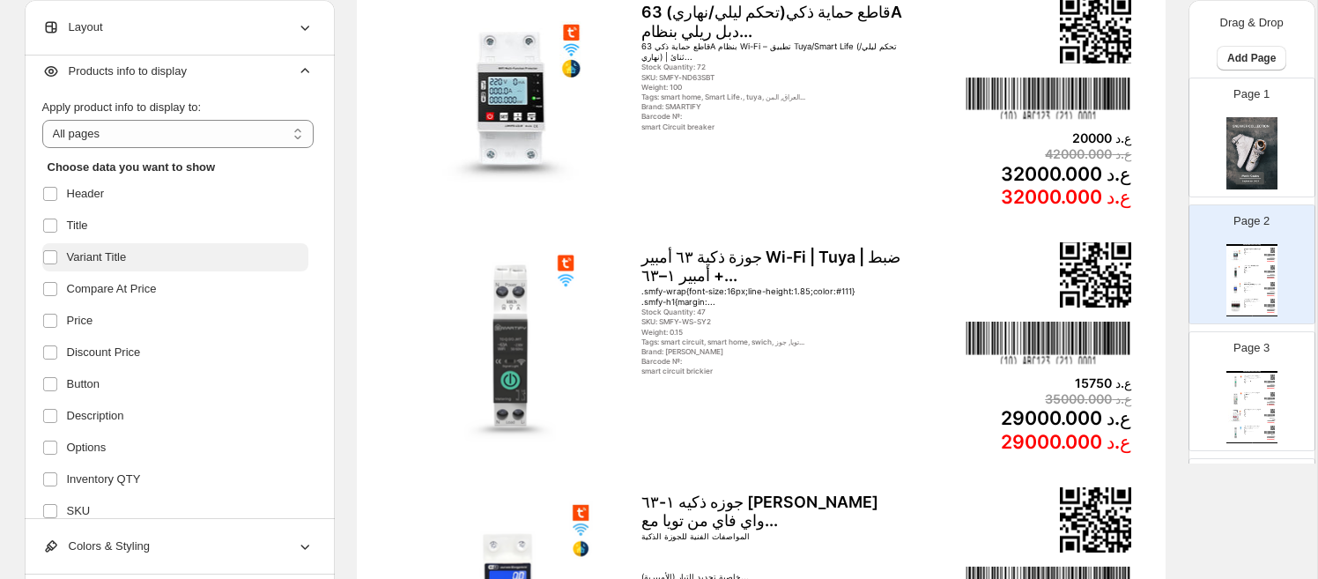
click at [104, 275] on ul "Header Title Variant Title Compare At Price Price Discount Price Button Descrip…" at bounding box center [175, 495] width 266 height 631
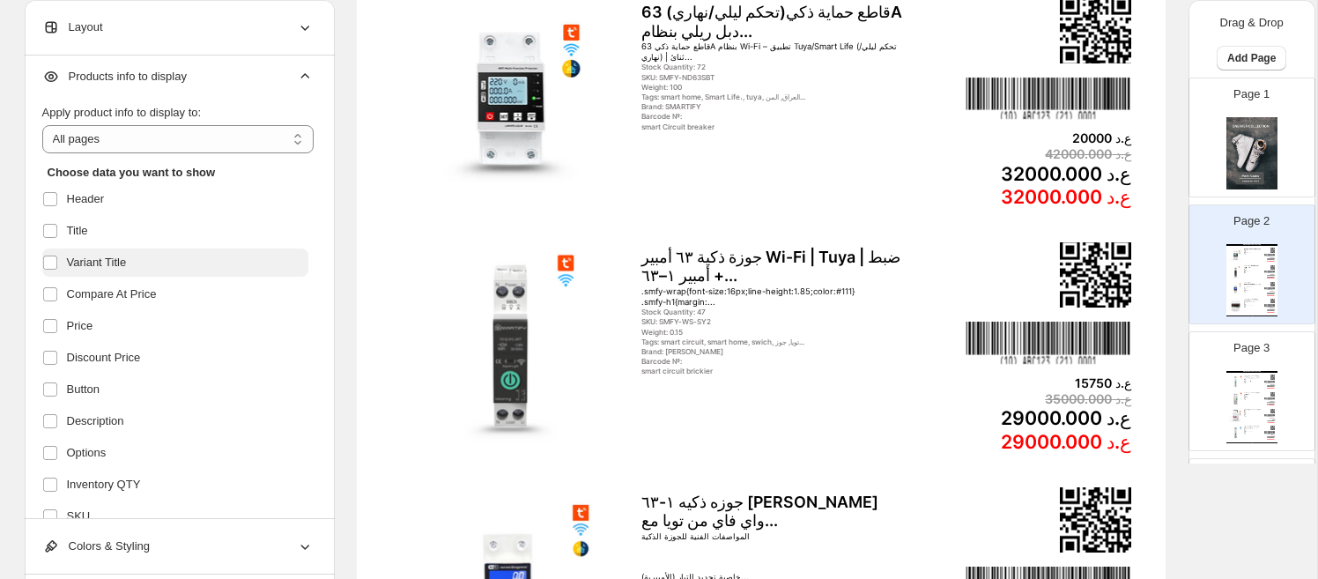
click at [100, 270] on span "Variant Title" at bounding box center [97, 263] width 60 height 18
click at [101, 268] on span "Variant Title" at bounding box center [97, 263] width 60 height 18
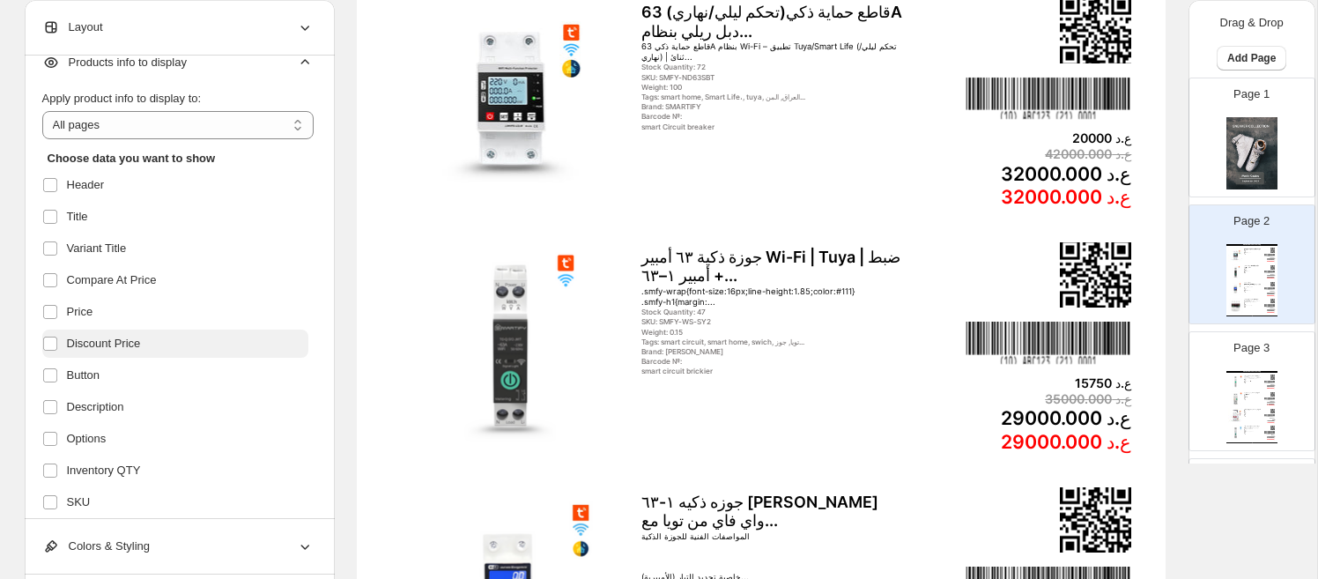
click at [100, 340] on span "Discount Price" at bounding box center [104, 344] width 74 height 18
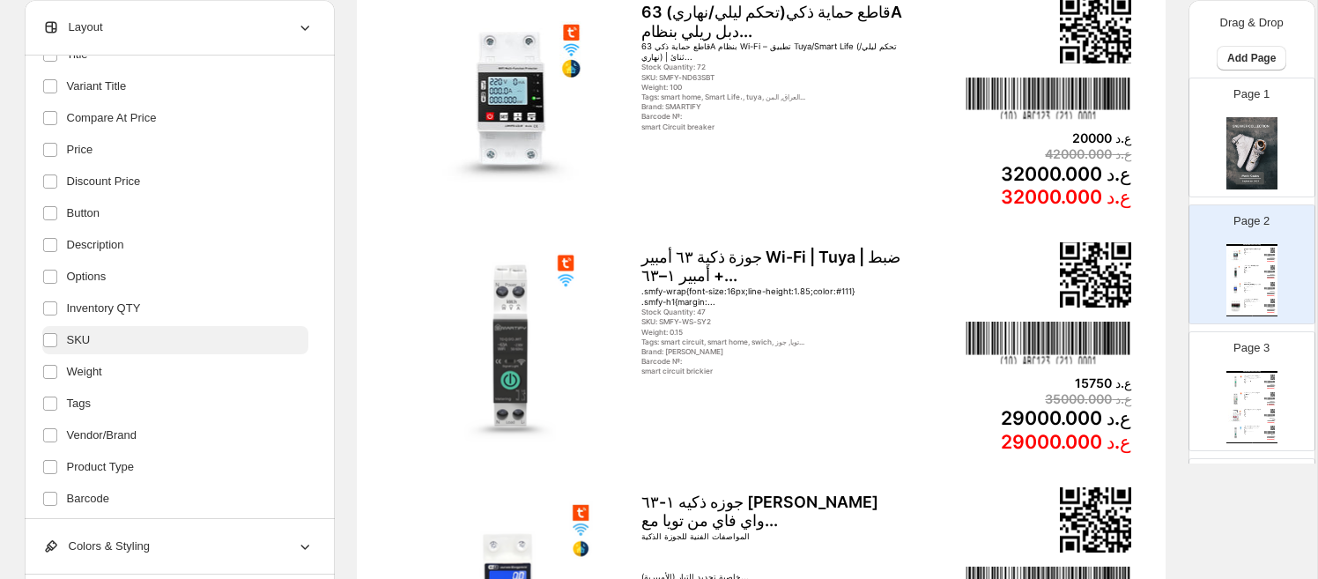
scroll to position [177, 0]
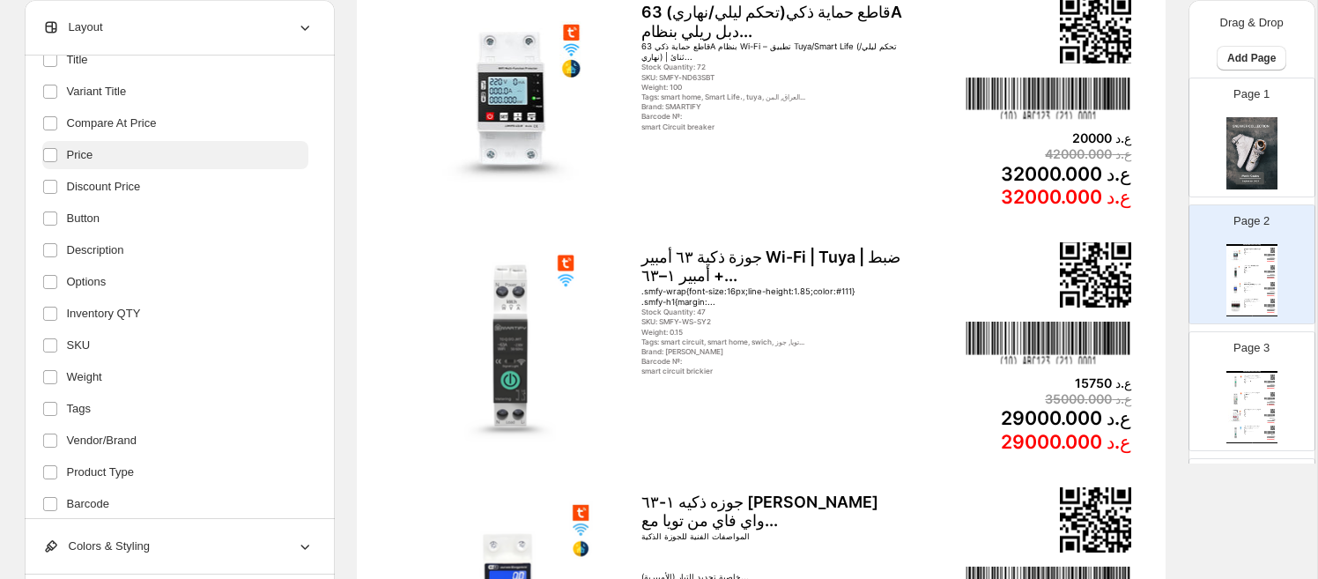
click at [91, 161] on span "Price" at bounding box center [80, 155] width 26 height 18
click at [85, 193] on span "Discount Price" at bounding box center [104, 187] width 74 height 18
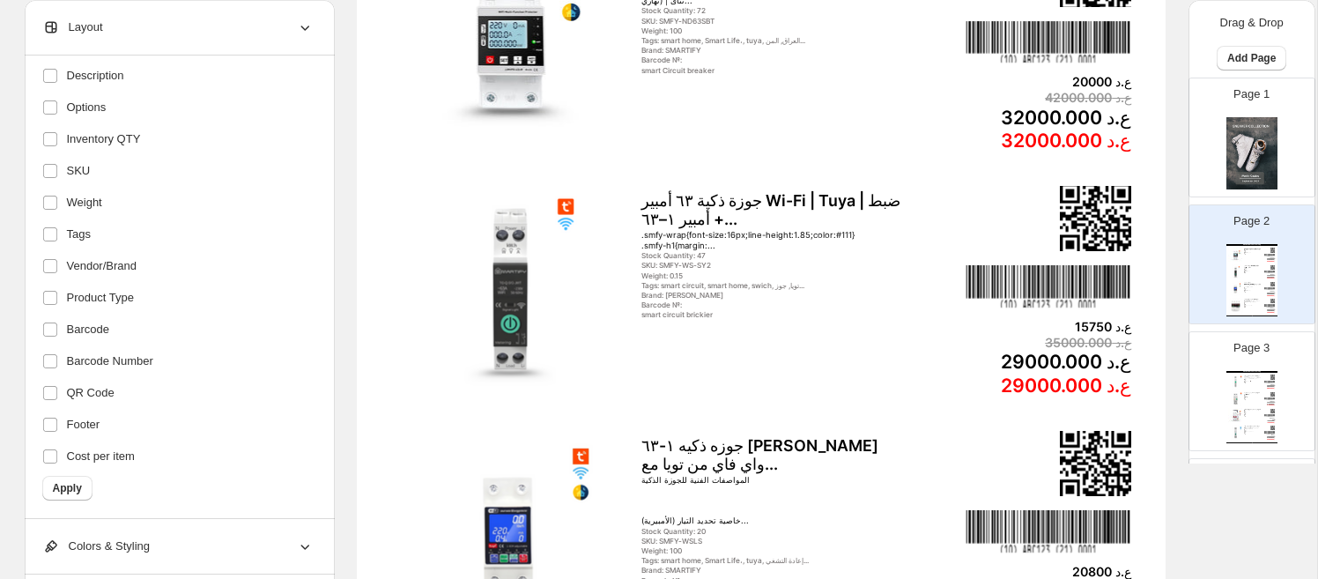
scroll to position [285, 0]
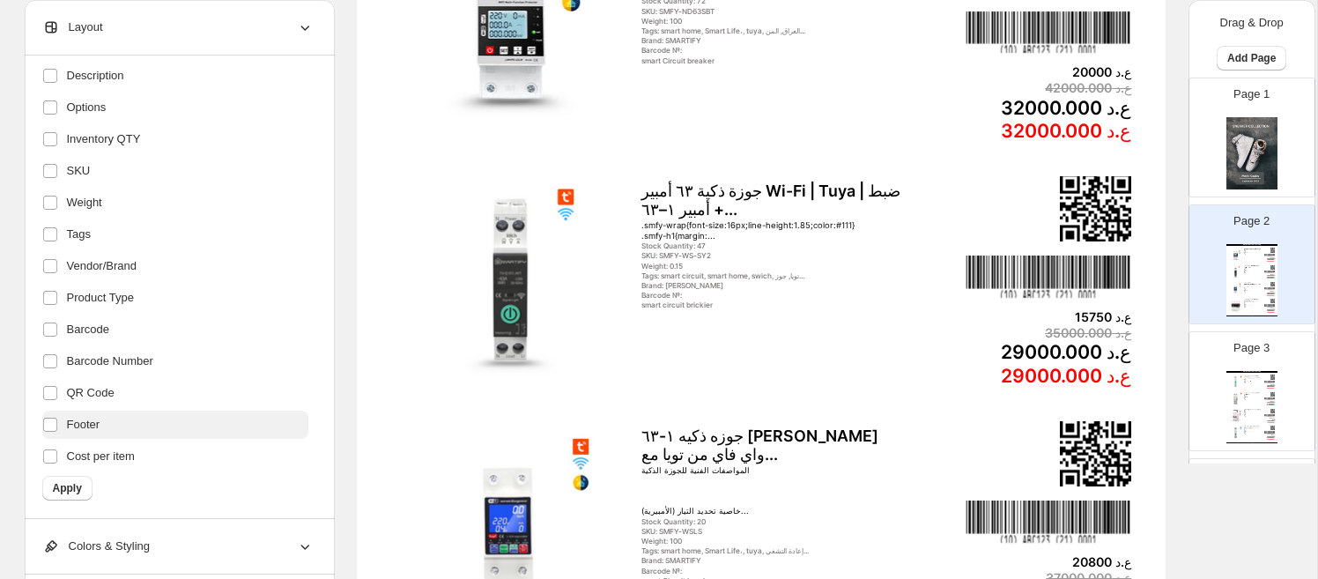
drag, startPoint x: 65, startPoint y: 481, endPoint x: 128, endPoint y: 434, distance: 78.1
click at [66, 481] on span "Apply" at bounding box center [67, 488] width 29 height 14
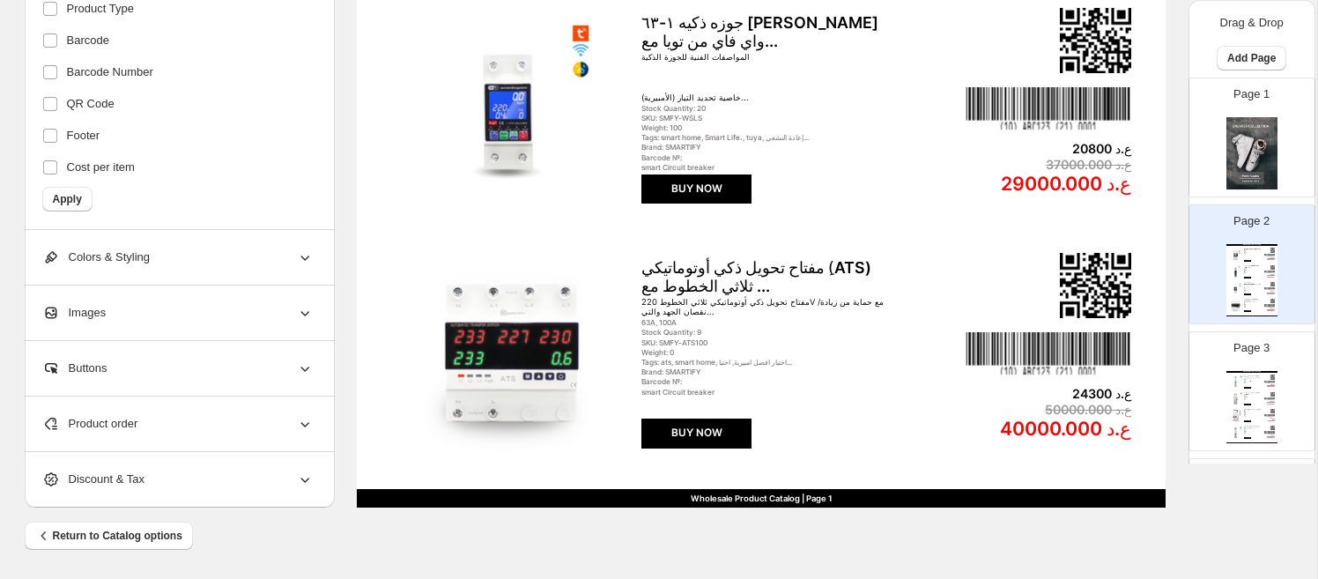
scroll to position [690, 0]
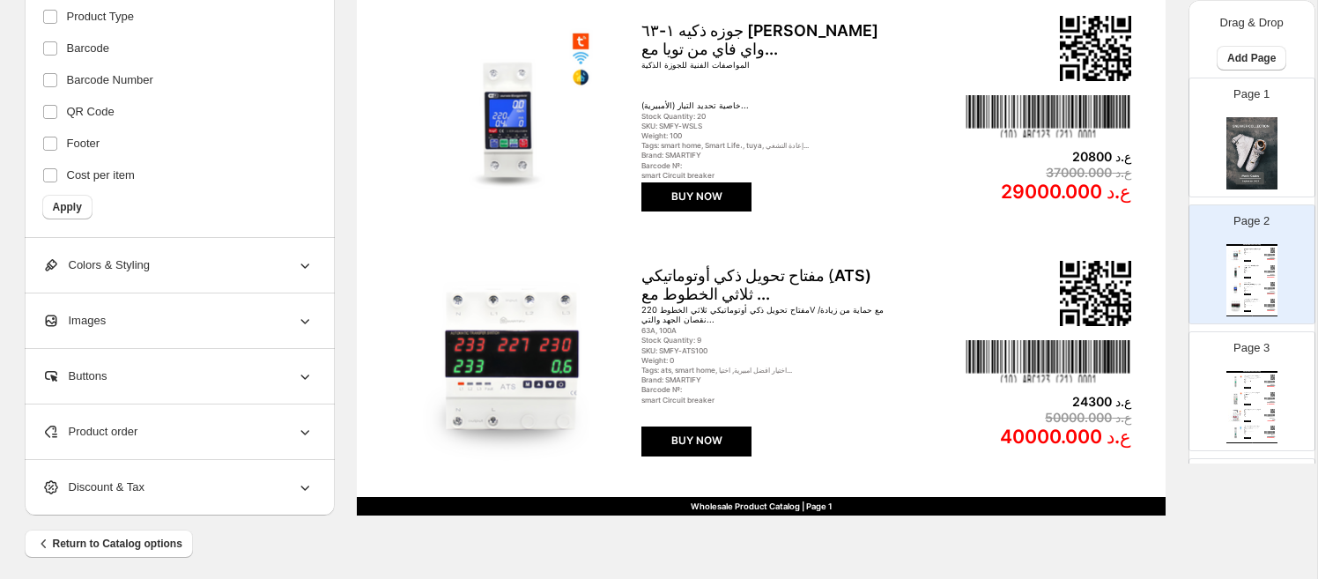
click at [182, 370] on div "Buttons" at bounding box center [177, 376] width 271 height 55
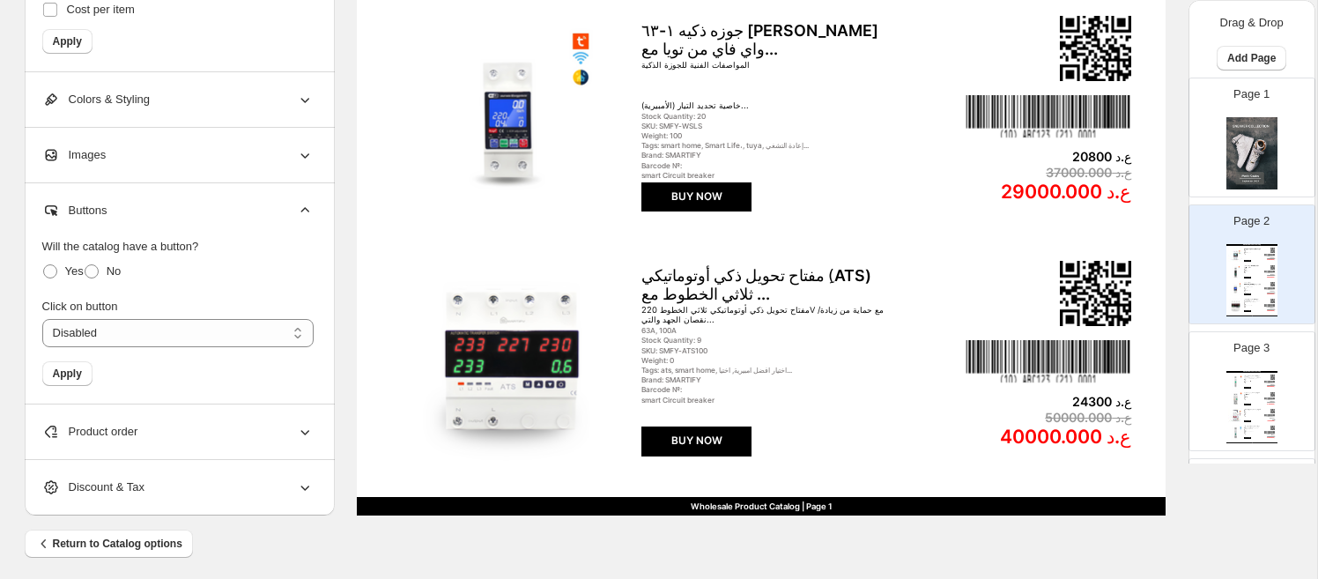
scroll to position [698, 0]
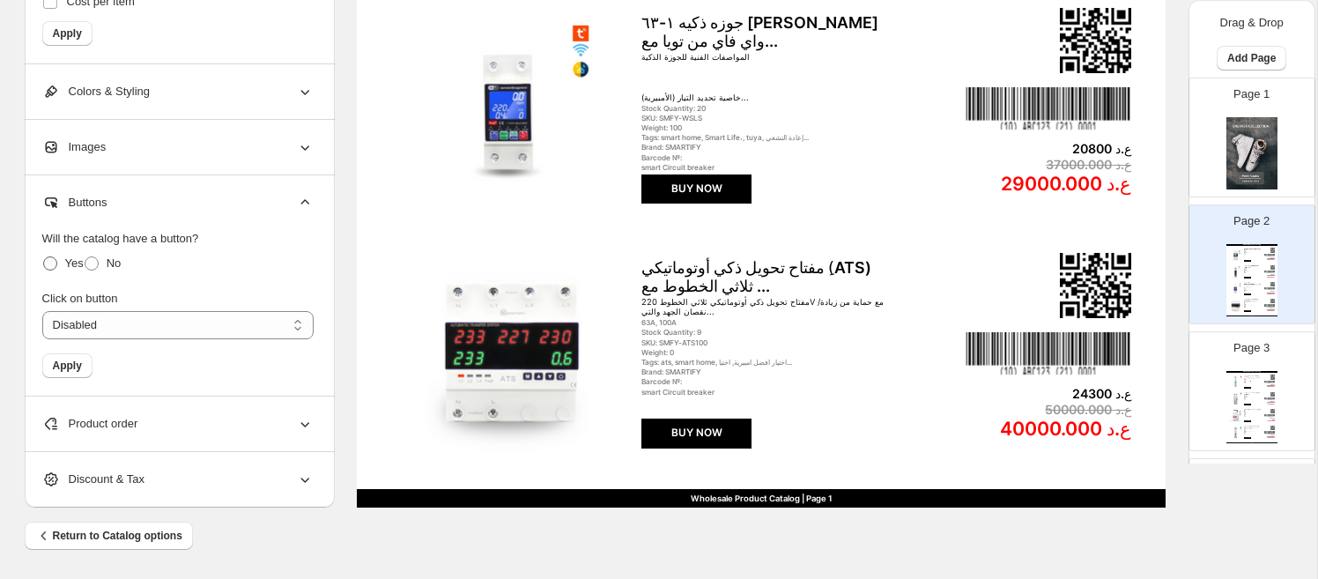
click at [55, 265] on span at bounding box center [50, 263] width 14 height 14
click at [94, 266] on span at bounding box center [92, 263] width 14 height 14
click at [97, 334] on select "**********" at bounding box center [177, 325] width 271 height 28
click at [182, 419] on div "Product order" at bounding box center [177, 424] width 271 height 55
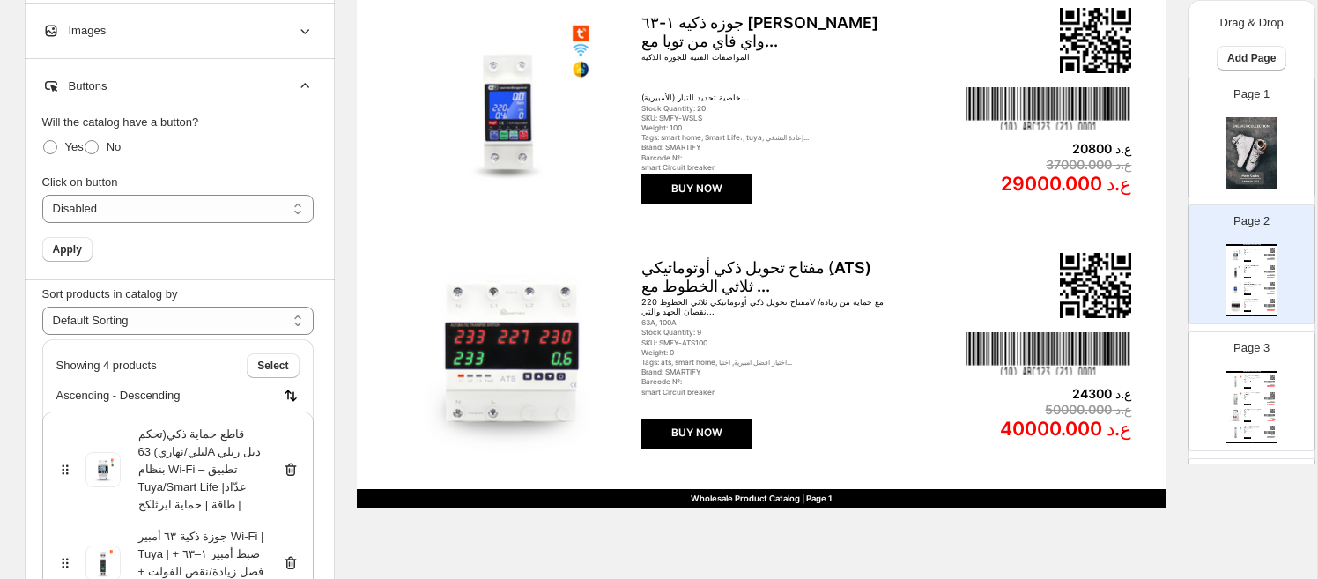
scroll to position [0, 0]
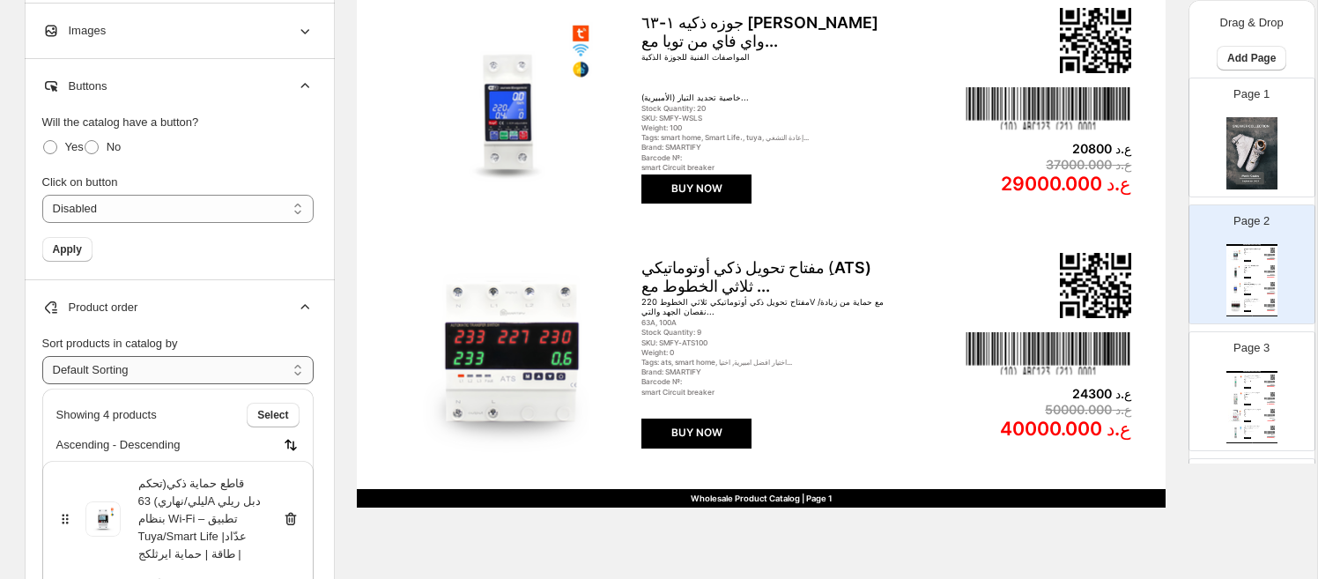
drag, startPoint x: 256, startPoint y: 413, endPoint x: 204, endPoint y: 376, distance: 63.8
click at [204, 375] on select "**********" at bounding box center [177, 370] width 271 height 28
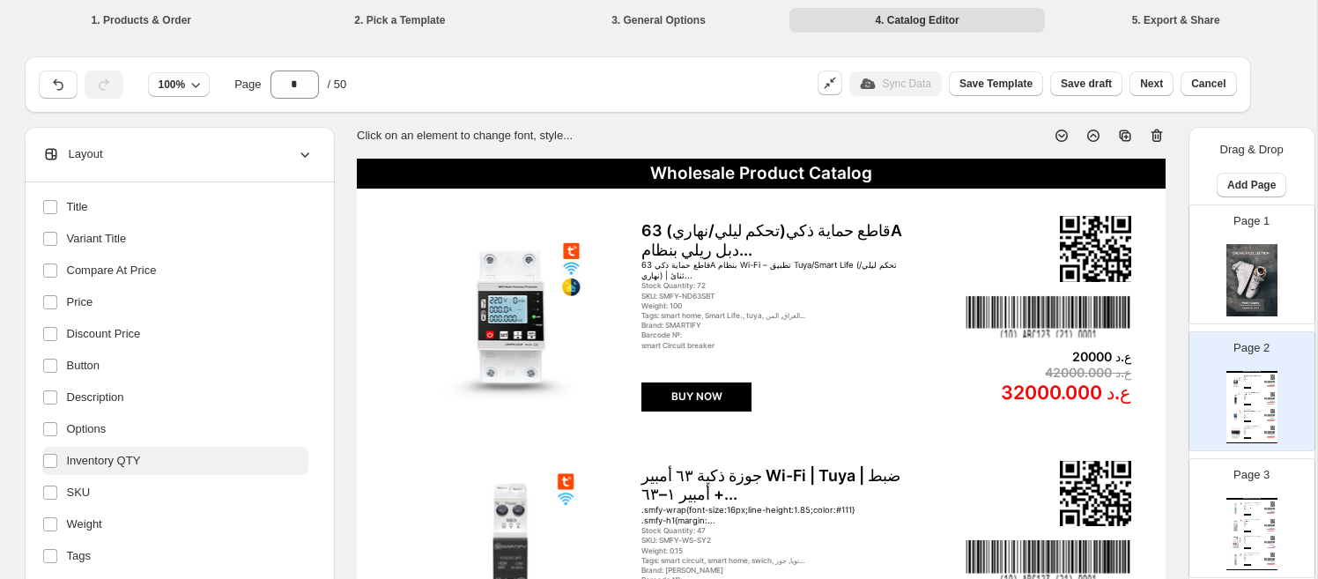
scroll to position [160, 0]
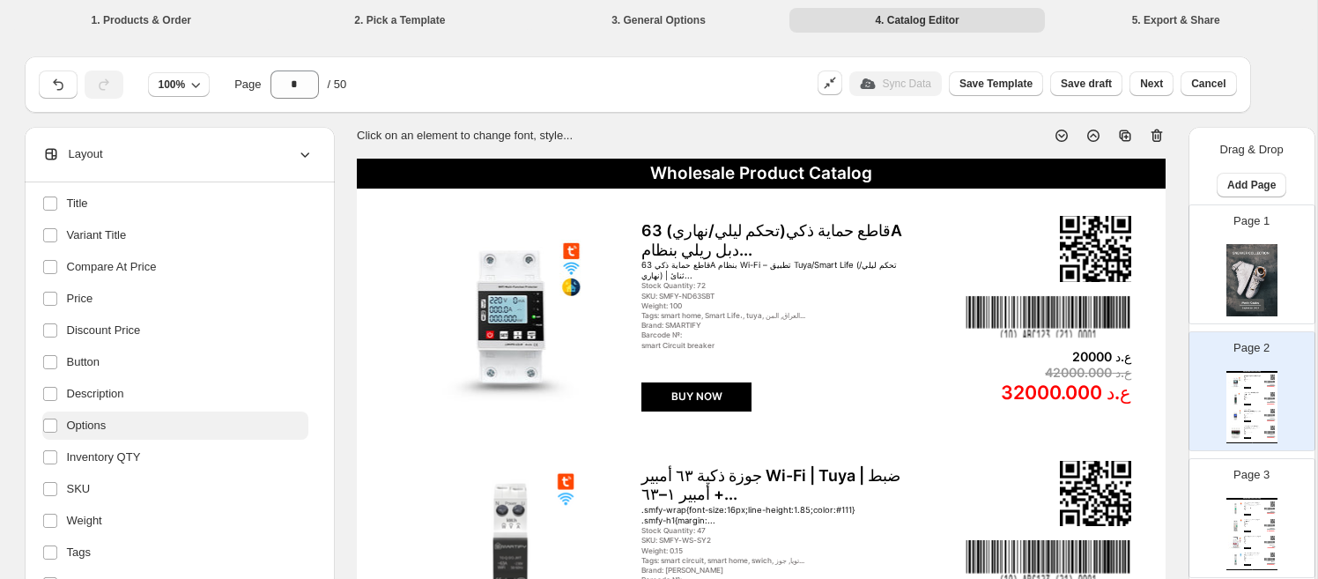
click at [120, 426] on label "Options" at bounding box center [175, 425] width 266 height 28
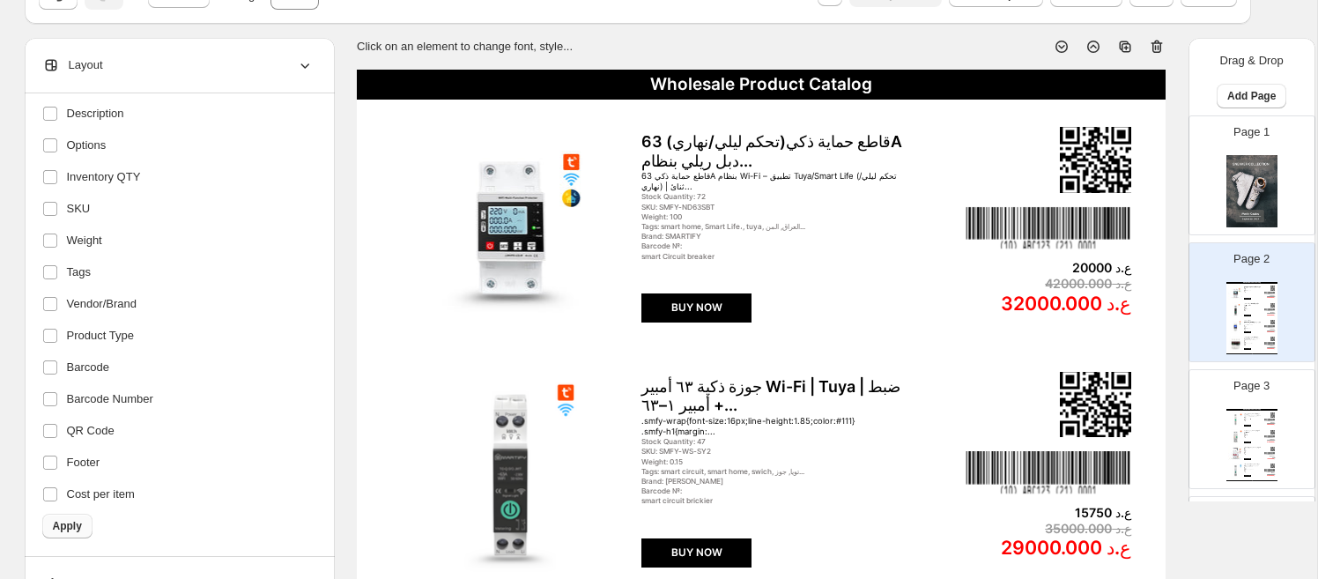
scroll to position [93, 0]
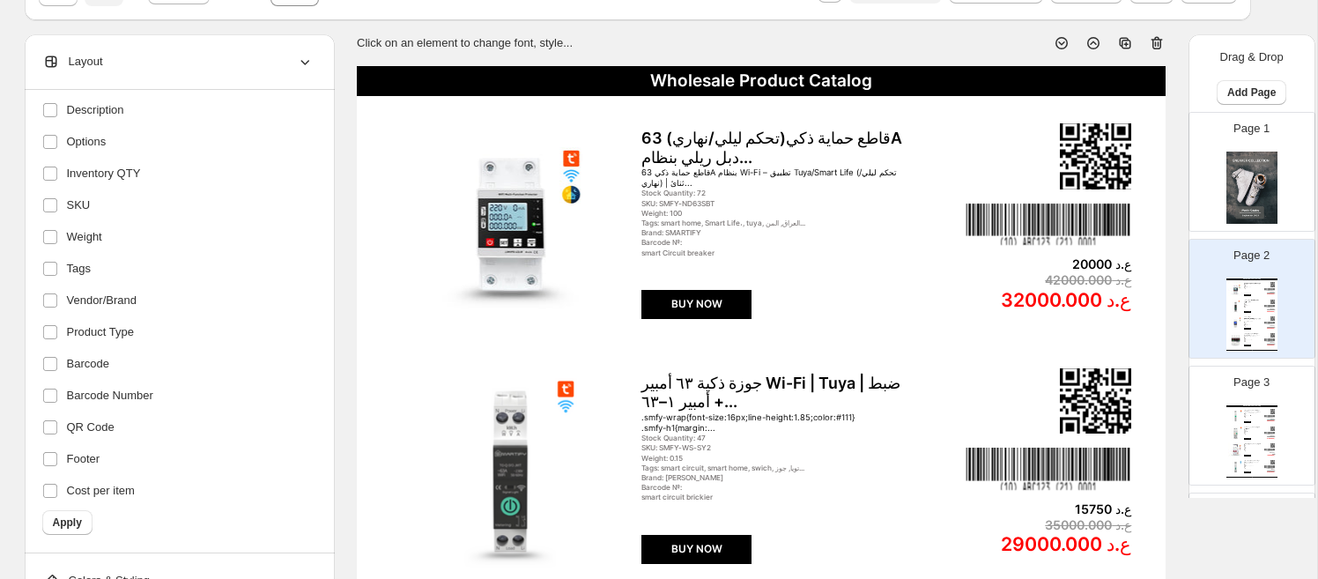
click at [73, 524] on span "Apply" at bounding box center [67, 522] width 29 height 14
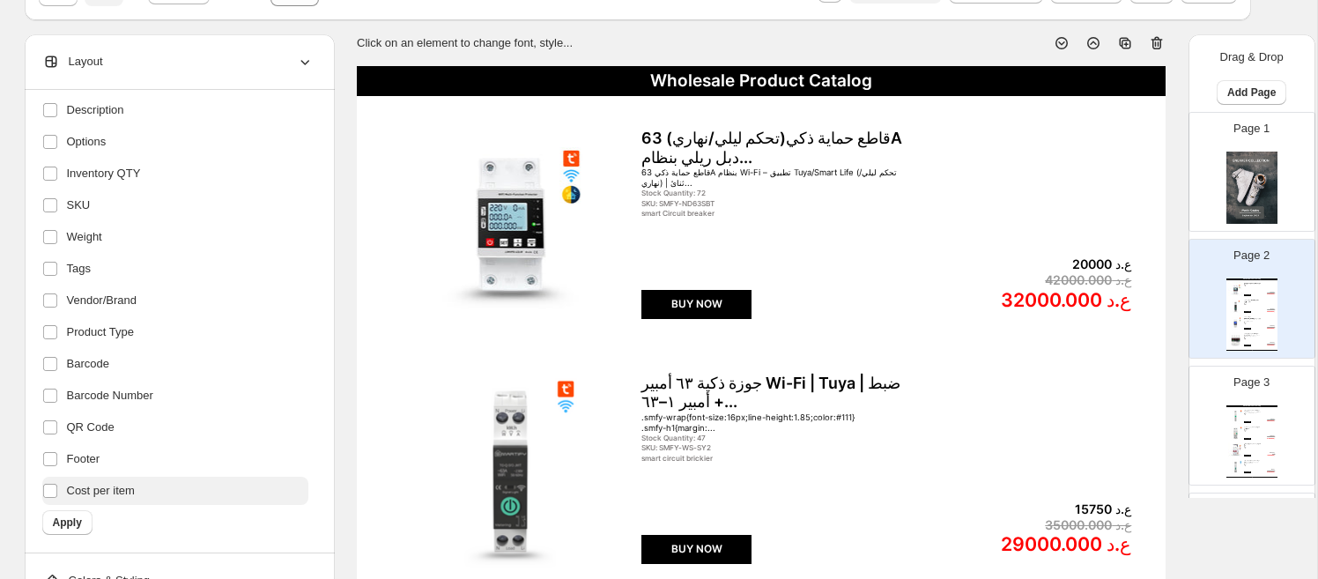
drag, startPoint x: 74, startPoint y: 525, endPoint x: 153, endPoint y: 490, distance: 86.8
click at [75, 524] on span "Apply" at bounding box center [67, 522] width 29 height 14
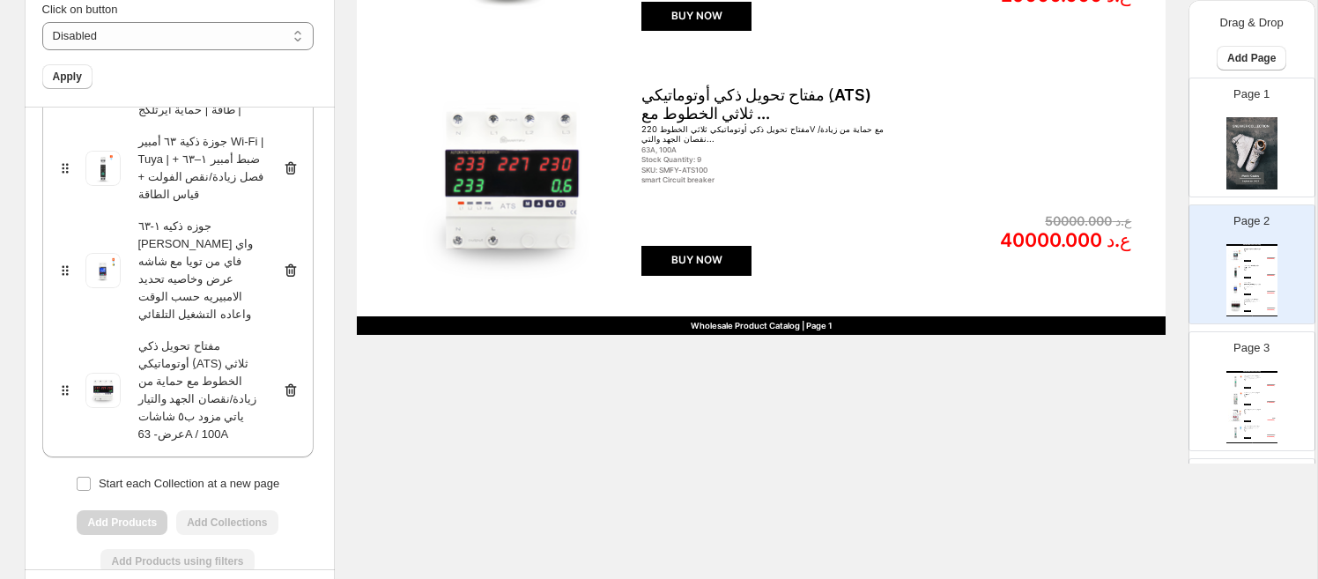
scroll to position [990, 0]
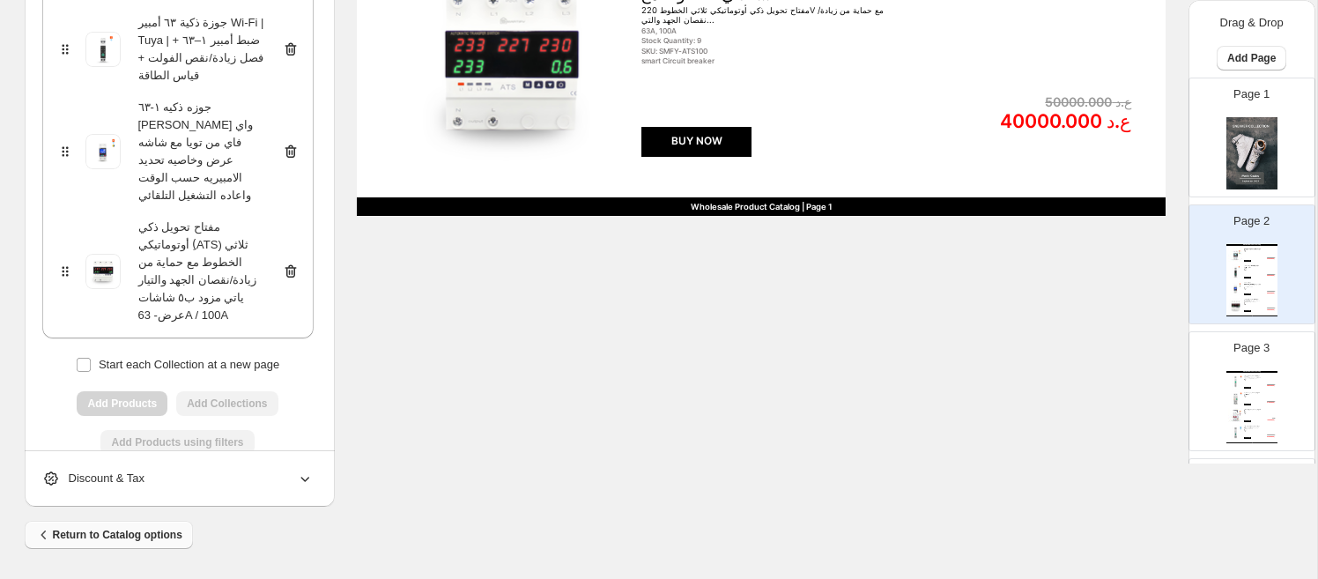
click at [159, 537] on span "Return to Catalog options" at bounding box center [108, 535] width 147 height 18
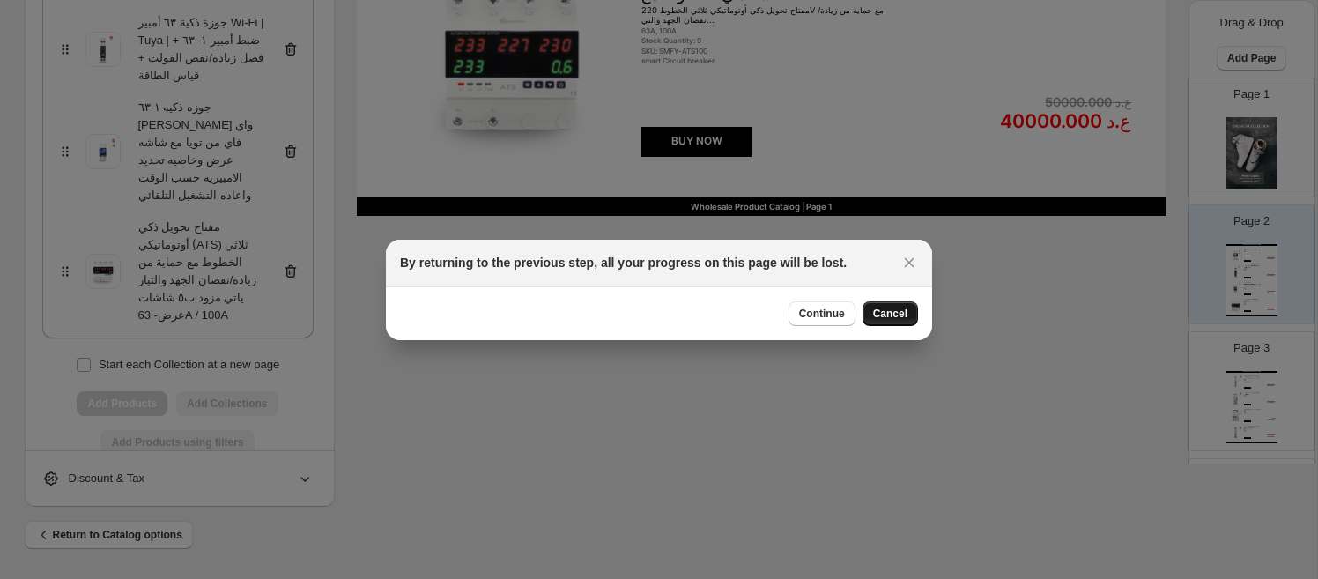
click at [887, 317] on span "Cancel" at bounding box center [890, 314] width 34 height 14
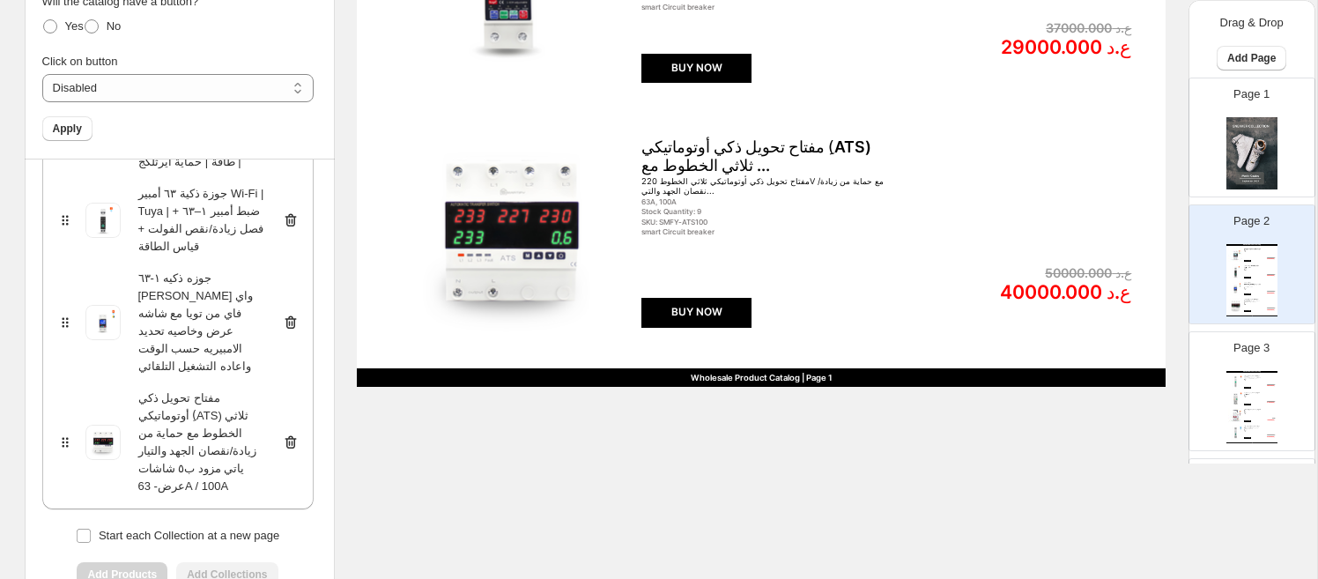
scroll to position [774, 0]
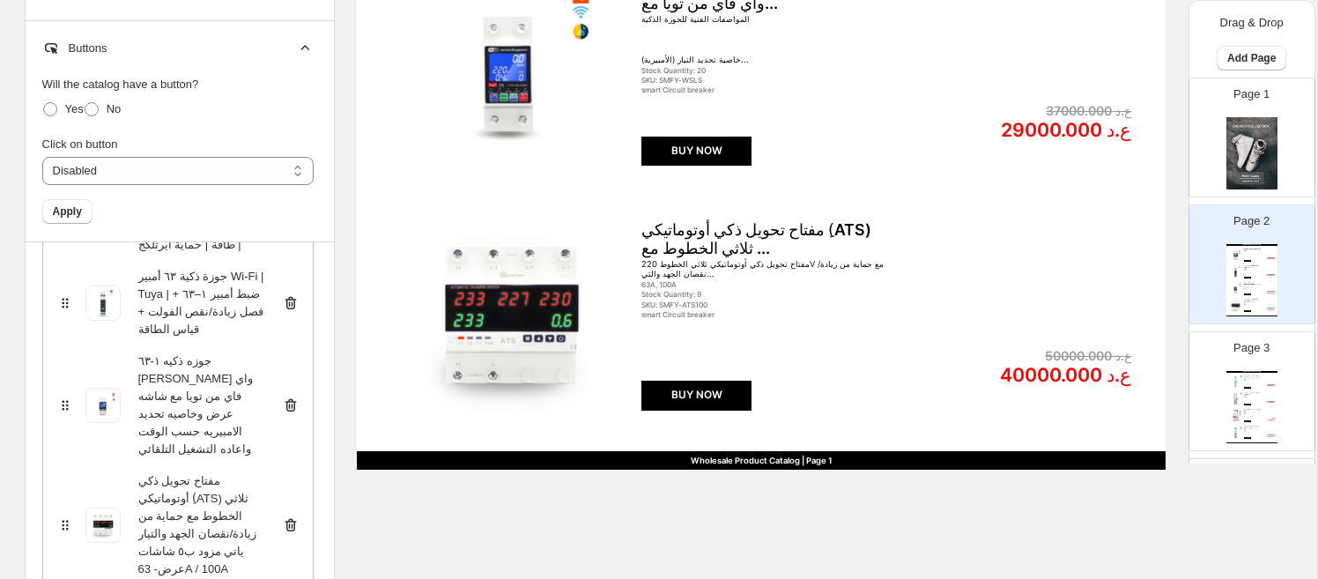
click at [275, 195] on div "**********" at bounding box center [177, 143] width 271 height 162
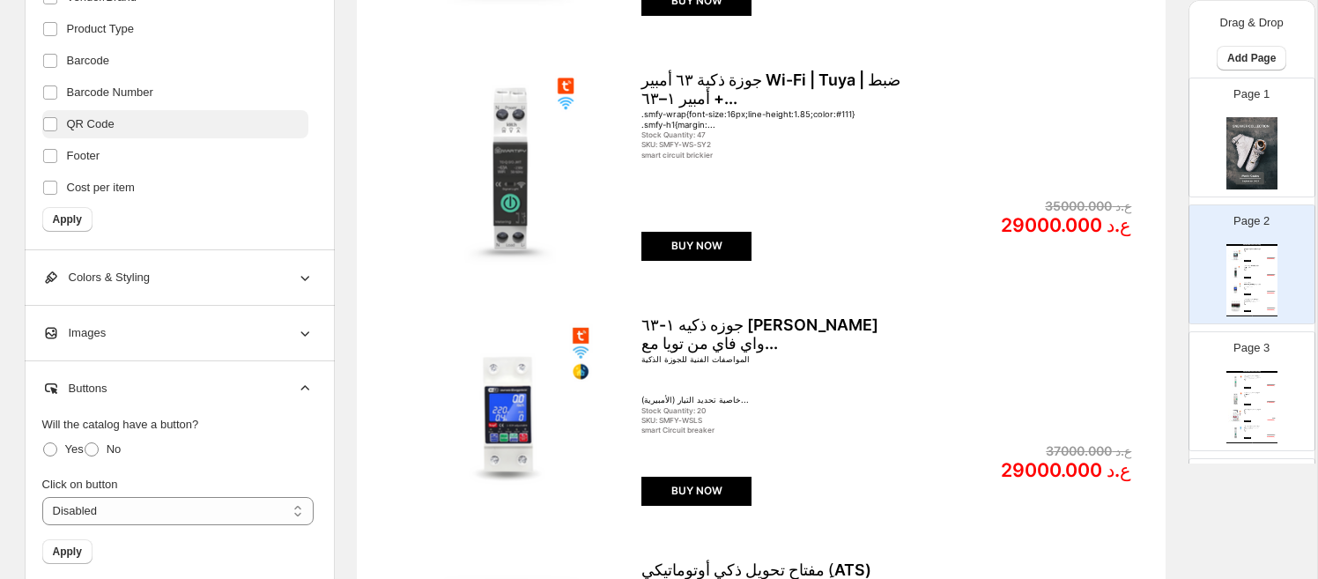
scroll to position [398, 0]
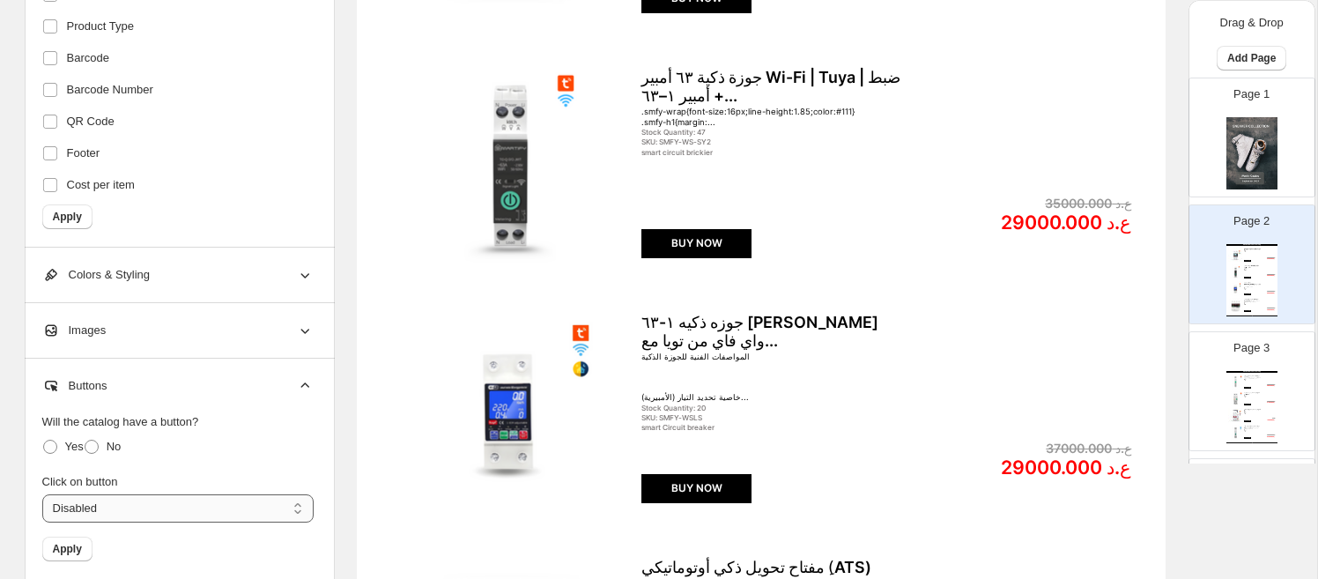
drag, startPoint x: 226, startPoint y: 487, endPoint x: 236, endPoint y: 493, distance: 12.2
click at [226, 487] on div "Click on button" at bounding box center [177, 482] width 271 height 18
click at [240, 500] on select "**********" at bounding box center [177, 508] width 271 height 28
select select "**********"
click at [42, 494] on select "**********" at bounding box center [177, 508] width 271 height 28
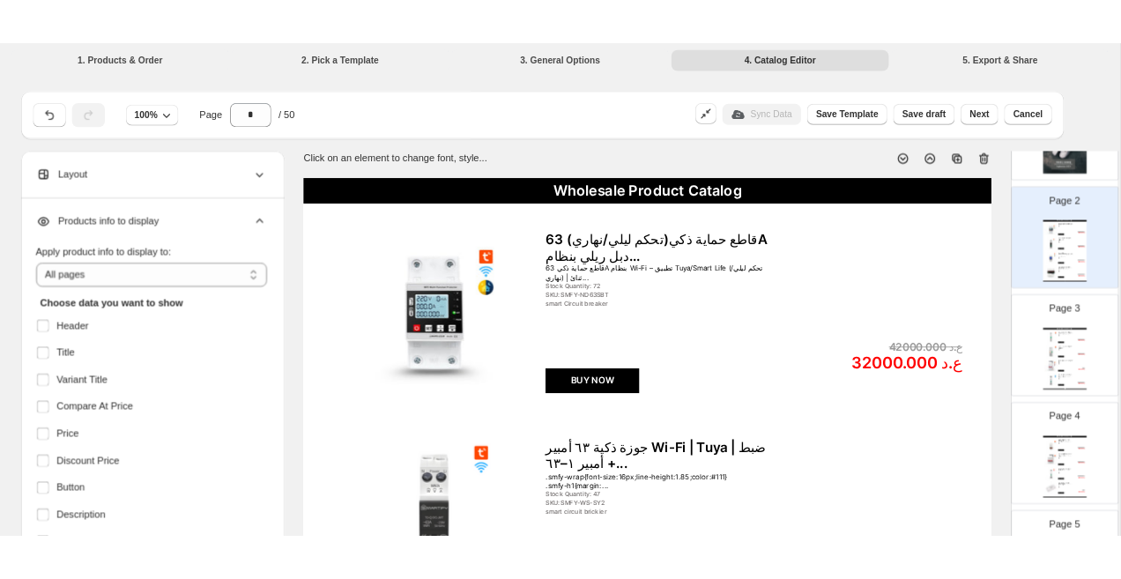
scroll to position [209, 0]
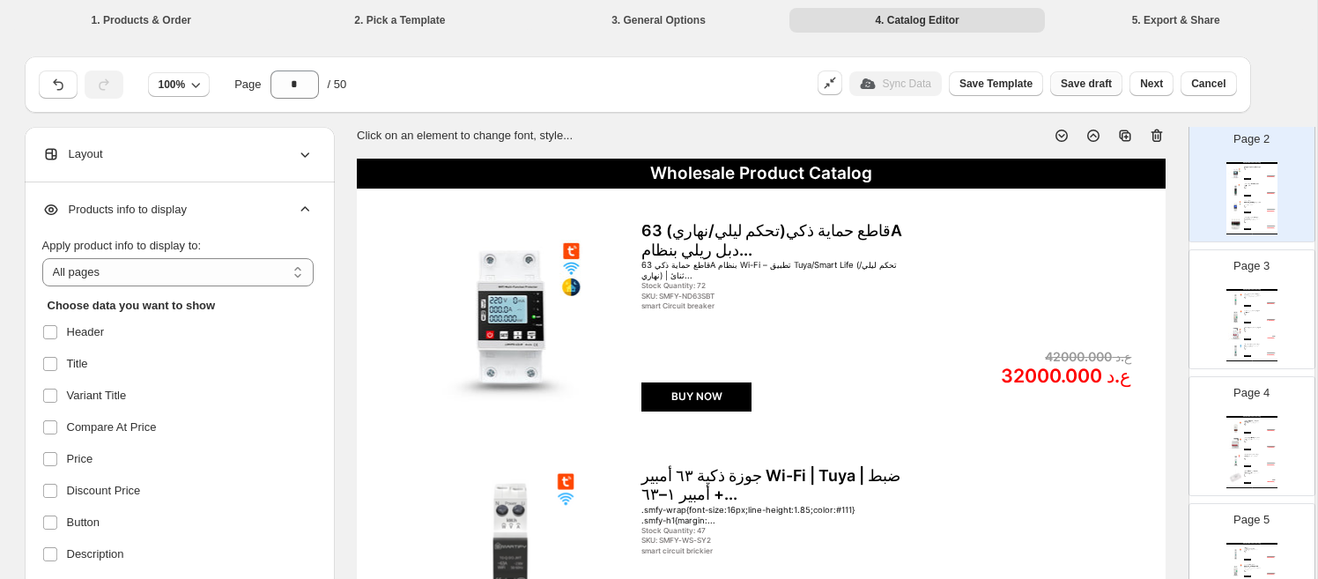
click at [1073, 87] on span "Save draft" at bounding box center [1086, 84] width 51 height 14
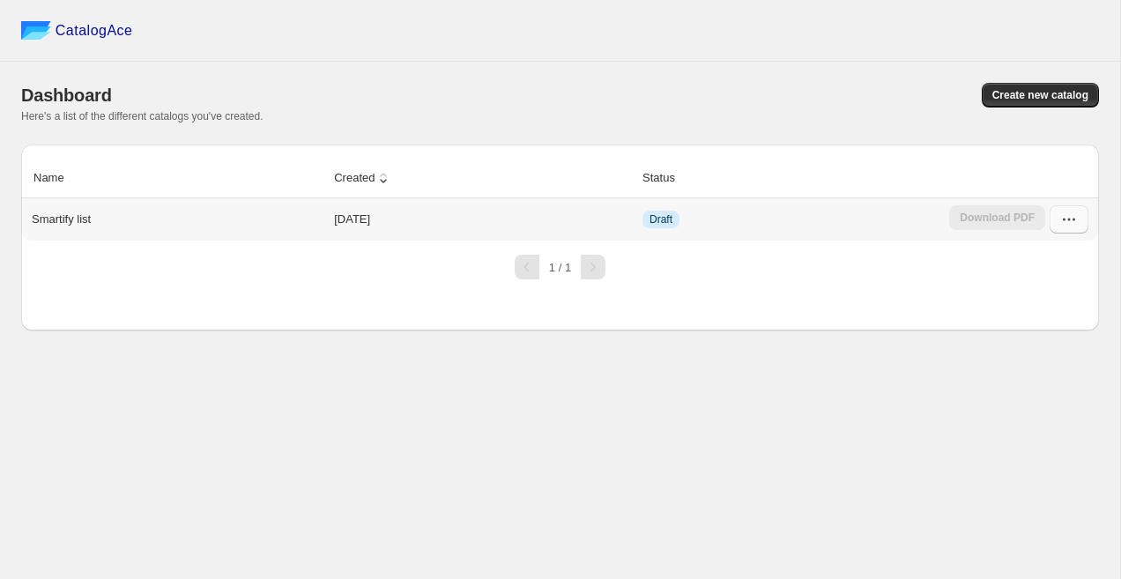
click at [1080, 221] on button "button" at bounding box center [1068, 219] width 39 height 28
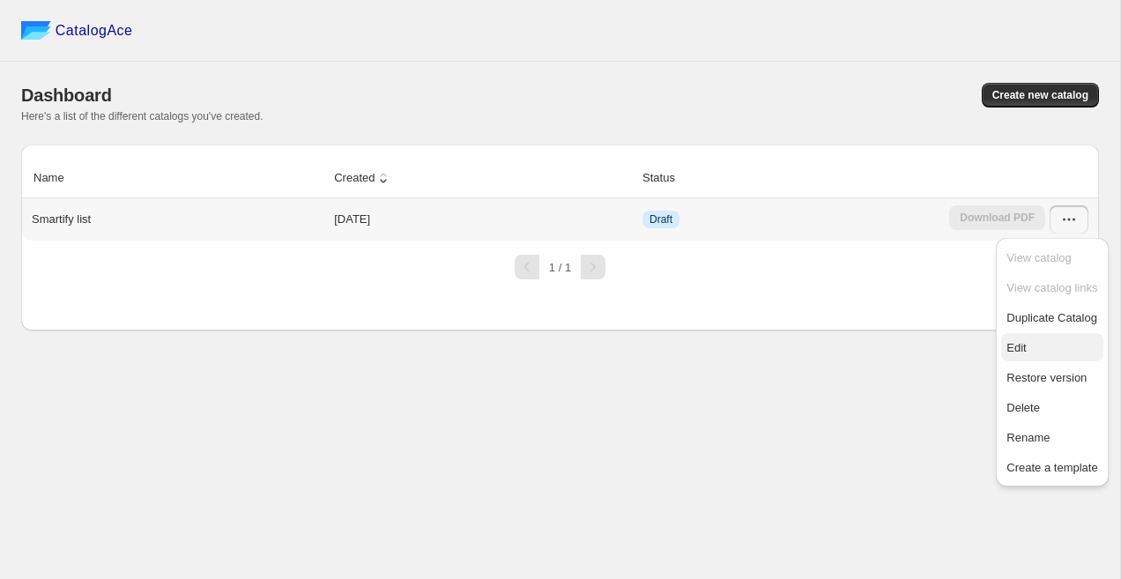
click at [1067, 341] on span "Edit" at bounding box center [1051, 348] width 91 height 18
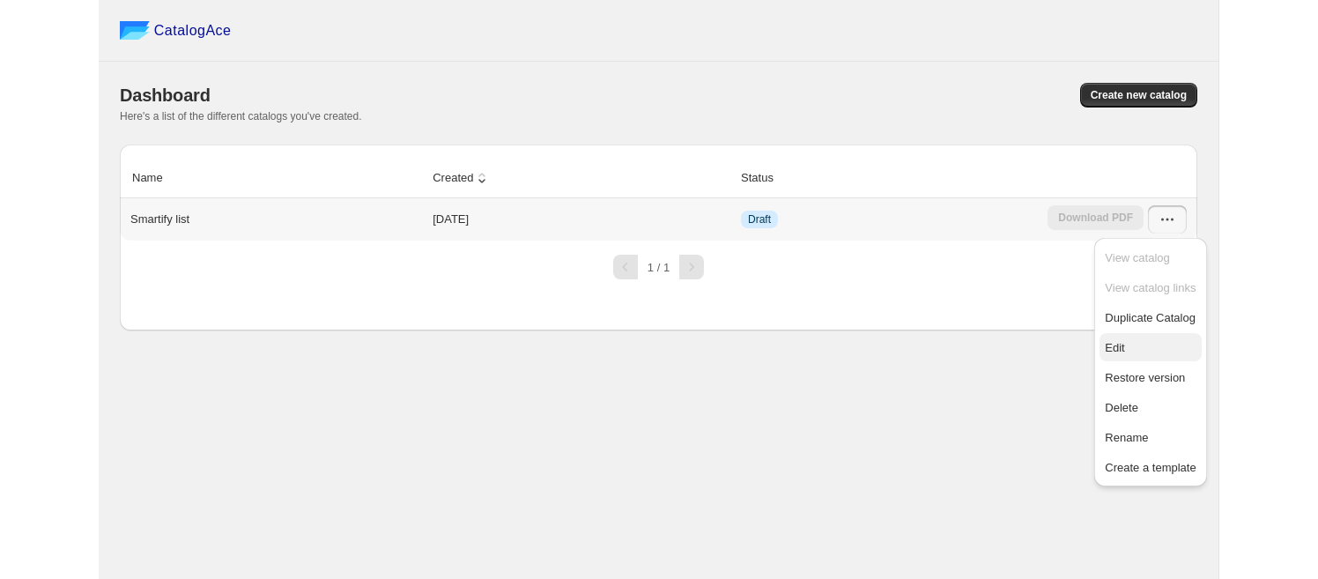
scroll to position [0, 0]
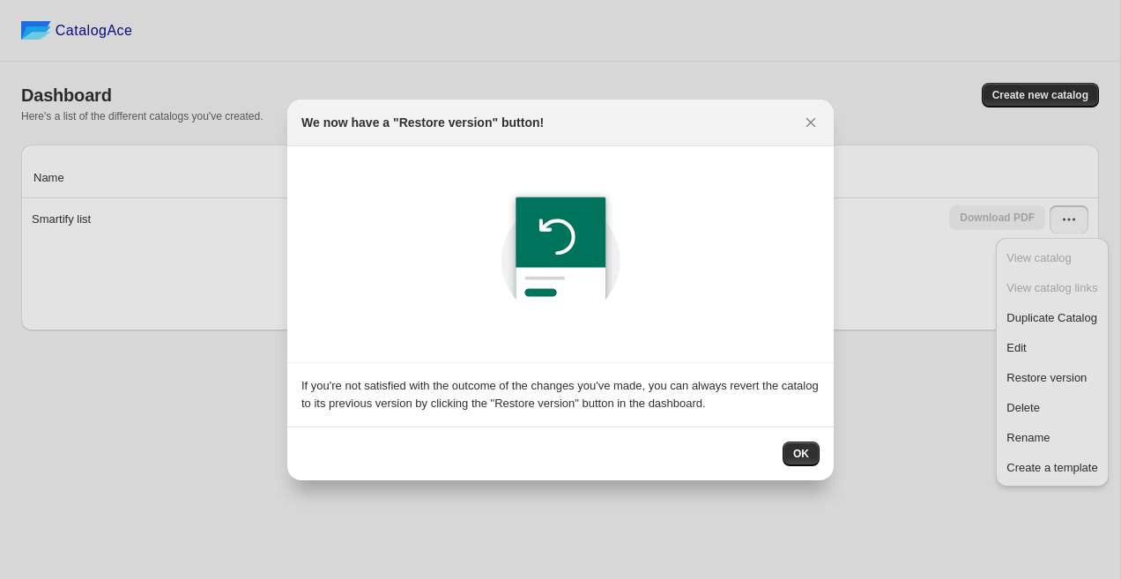
click at [787, 468] on div "OK" at bounding box center [560, 453] width 546 height 54
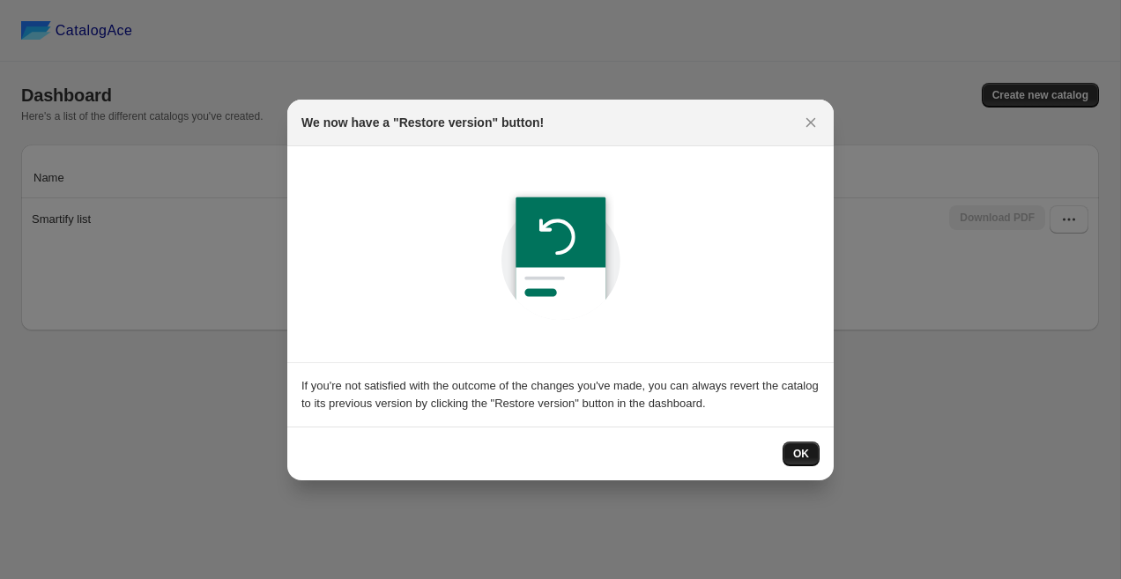
click at [796, 457] on span "OK" at bounding box center [801, 454] width 16 height 14
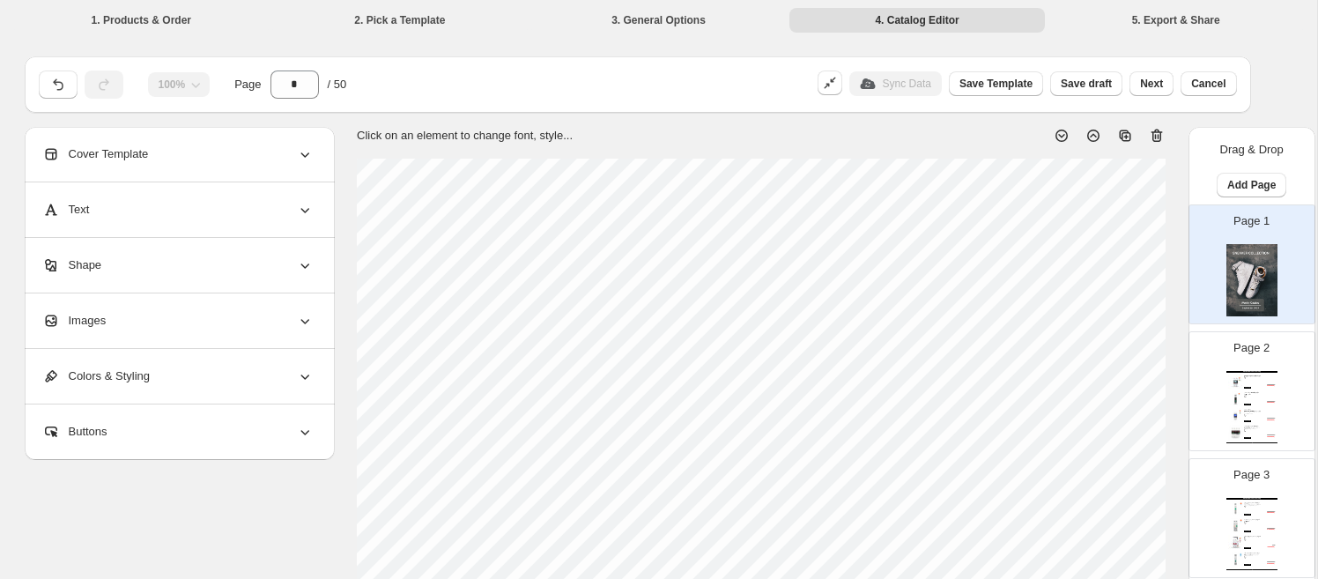
click at [1123, 385] on div "Page 2 Wholesale Product Catalog قاطع حماية ذكي(تحكم ليلي/نهاري) 63A دبل ريلي ب…" at bounding box center [1245, 384] width 111 height 118
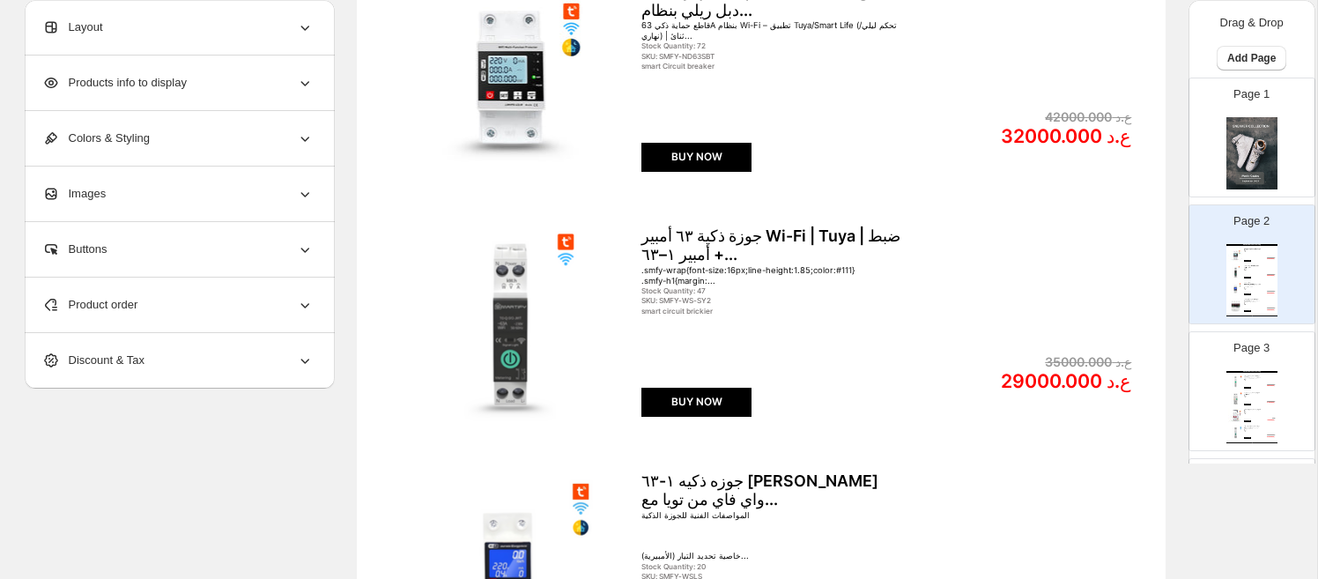
scroll to position [241, 0]
click at [267, 32] on div "Layout" at bounding box center [177, 27] width 271 height 55
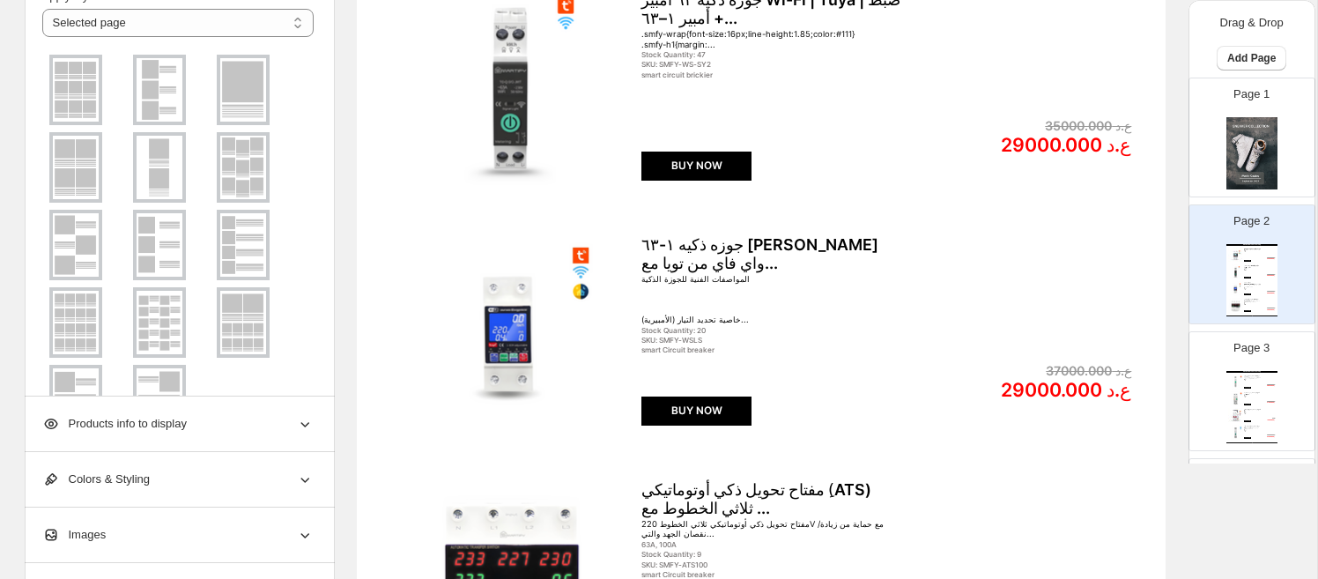
scroll to position [410, 0]
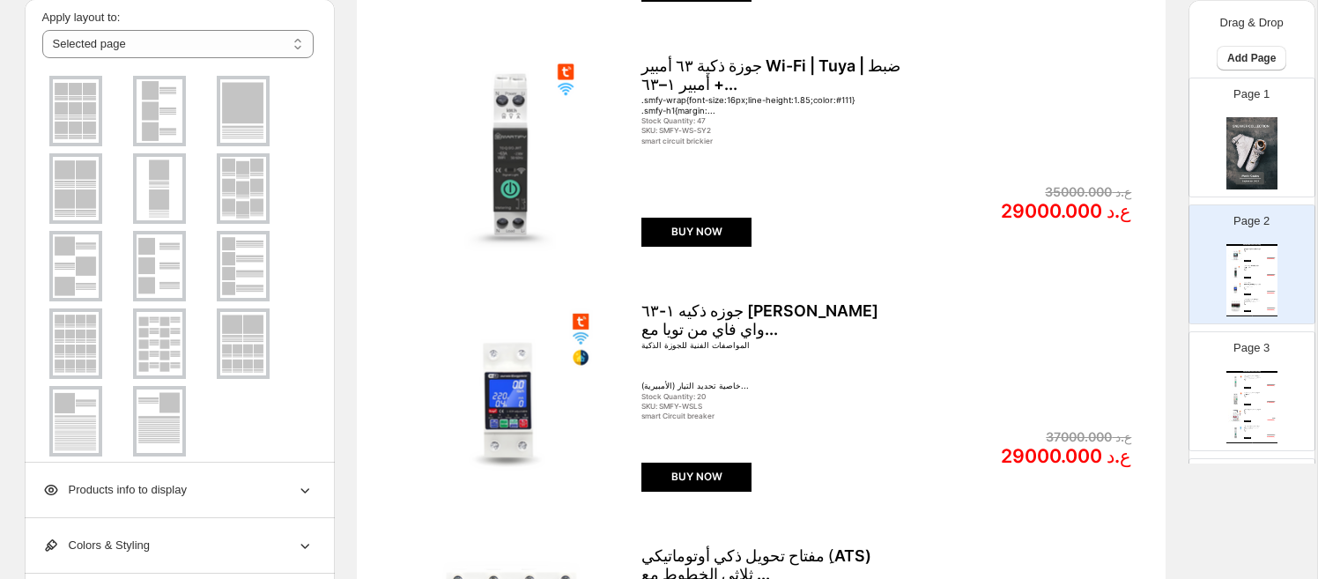
click at [247, 255] on img at bounding box center [243, 265] width 46 height 63
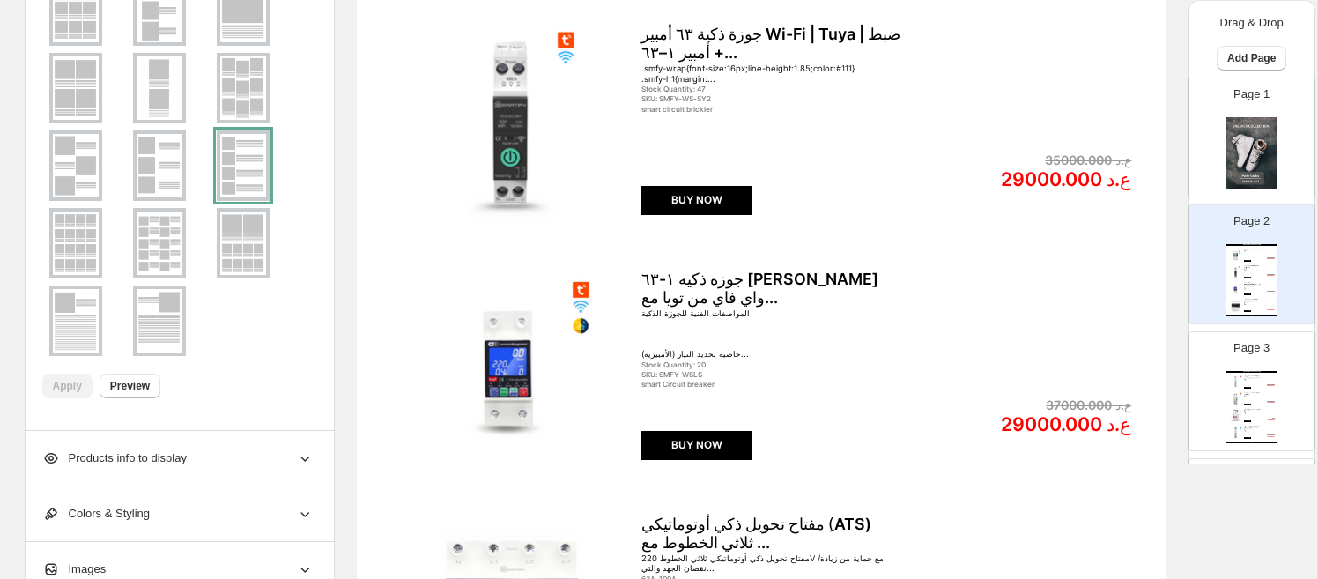
scroll to position [438, 0]
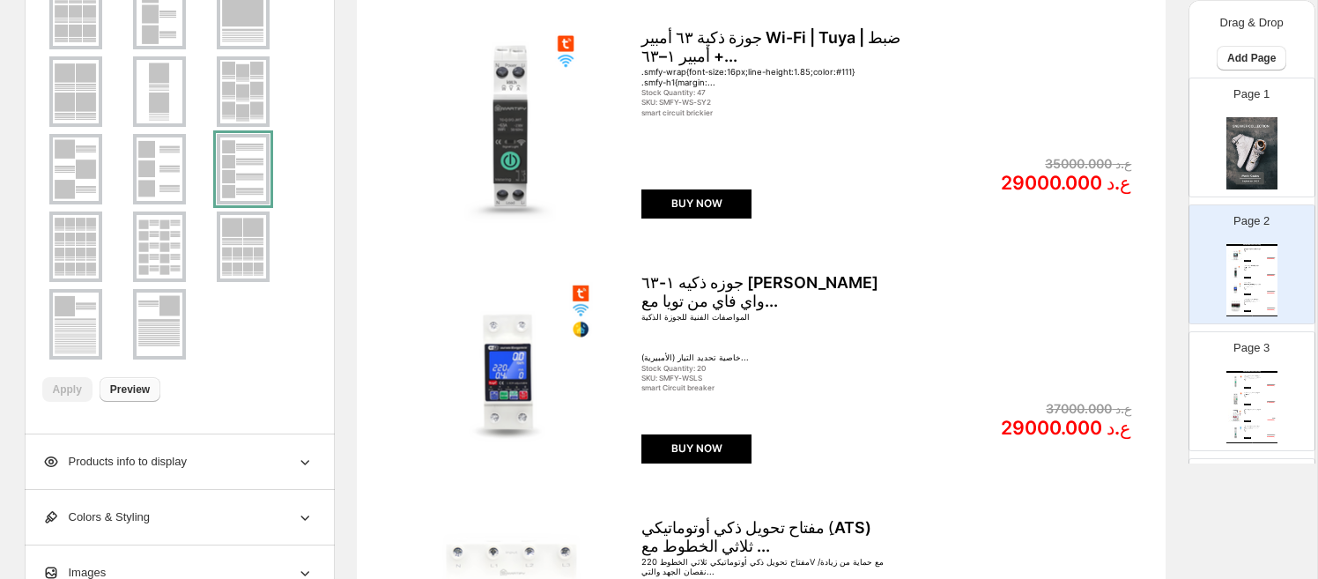
click at [147, 389] on span "Preview" at bounding box center [130, 389] width 40 height 14
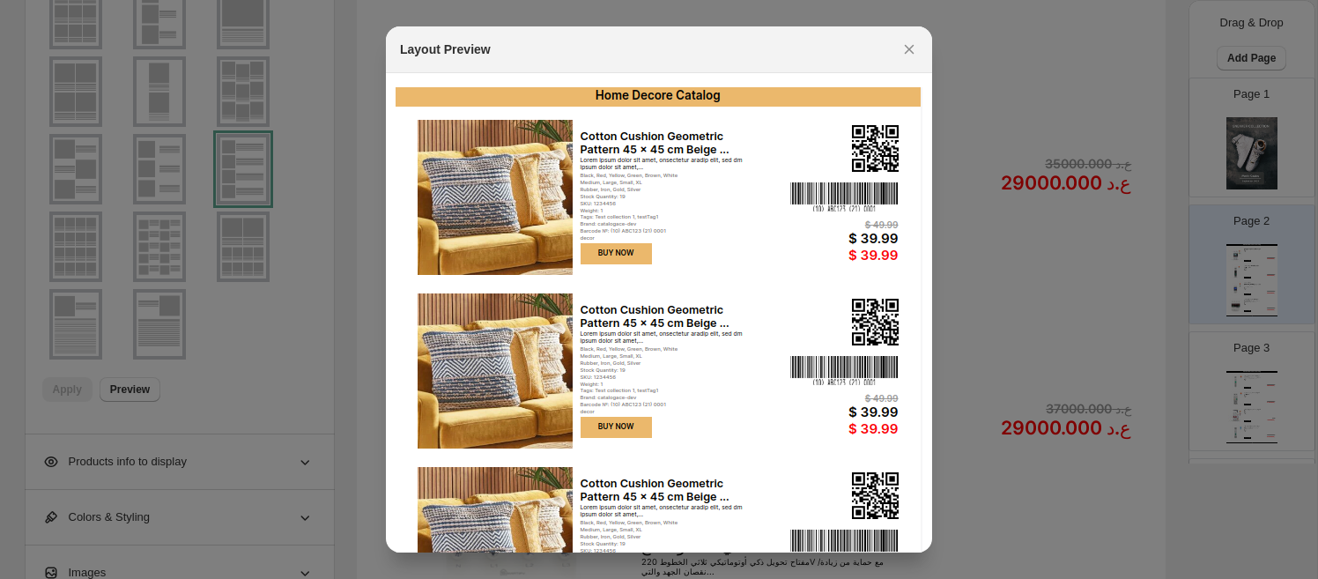
drag, startPoint x: 905, startPoint y: 47, endPoint x: 830, endPoint y: 63, distance: 76.6
click at [905, 47] on icon ":rr9:" at bounding box center [910, 50] width 18 height 18
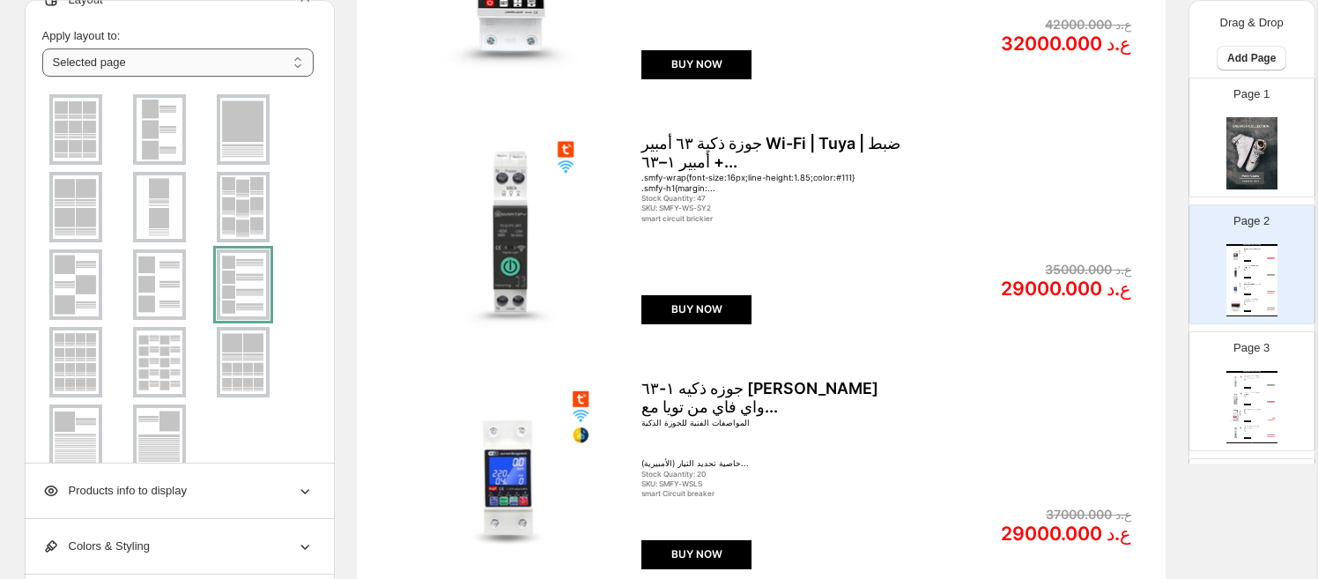
scroll to position [0, 0]
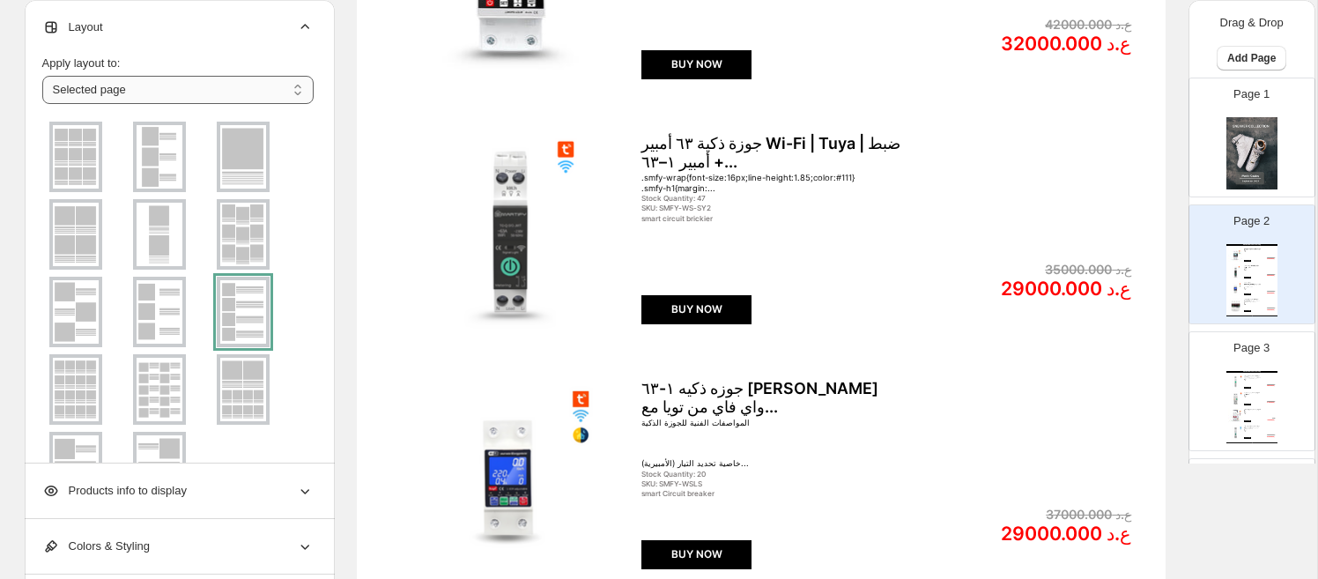
click at [191, 85] on select "**********" at bounding box center [177, 90] width 271 height 28
click at [42, 76] on select "**********" at bounding box center [177, 90] width 271 height 28
click at [212, 48] on div "**********" at bounding box center [177, 300] width 271 height 518
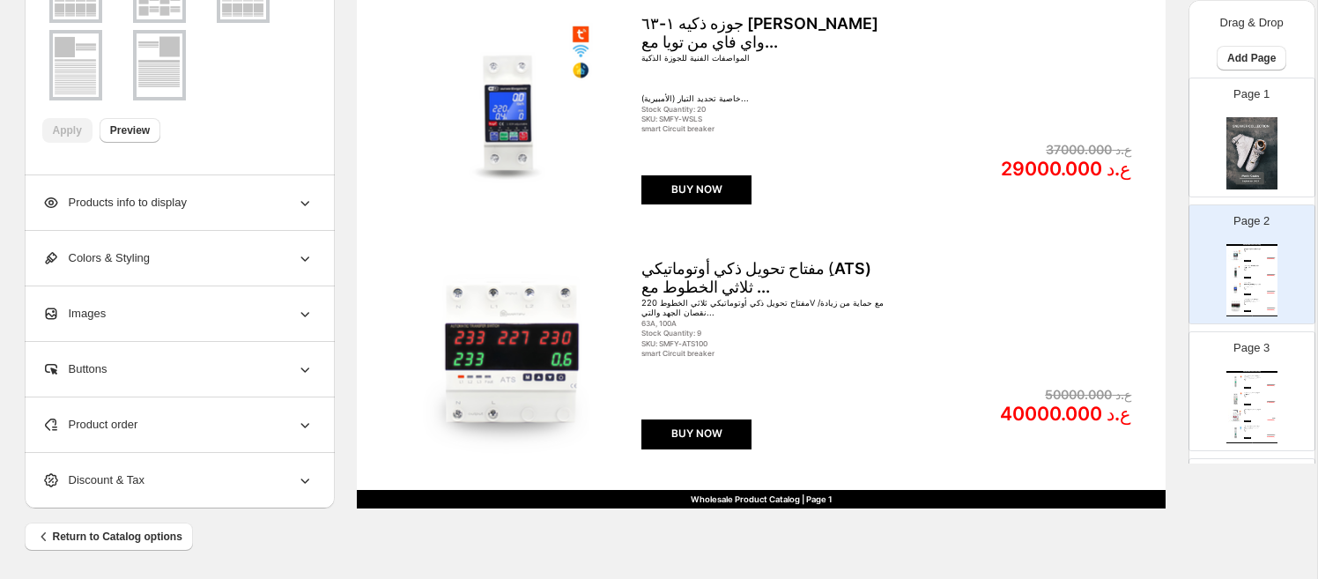
scroll to position [698, 0]
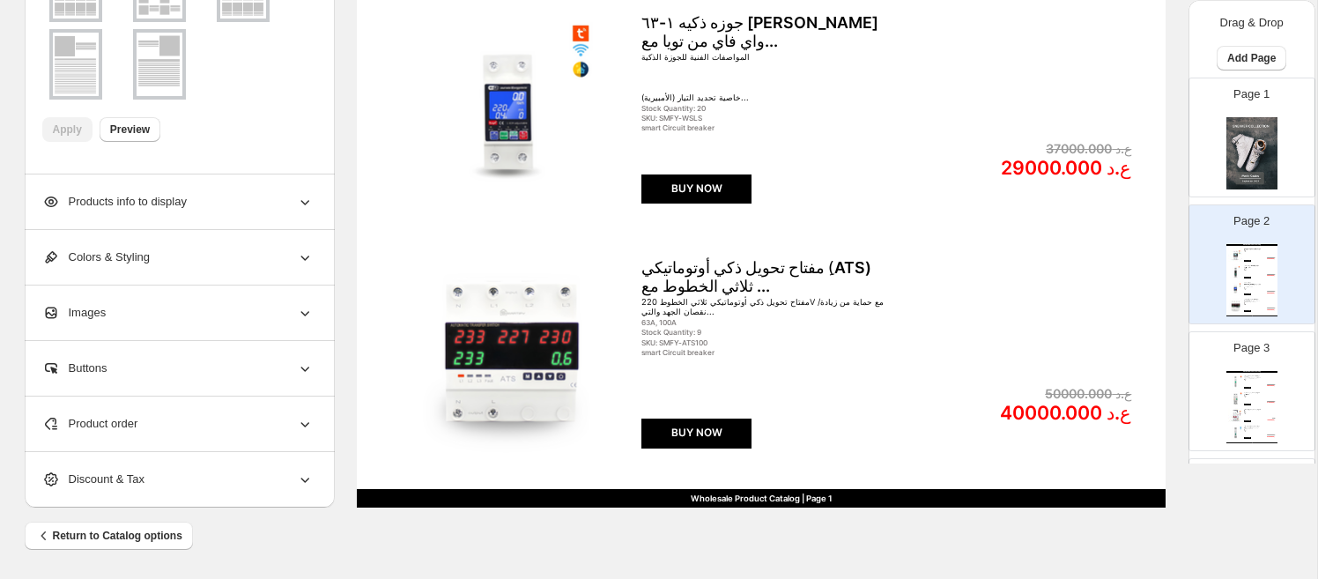
click at [250, 204] on div "Products info to display" at bounding box center [177, 201] width 271 height 55
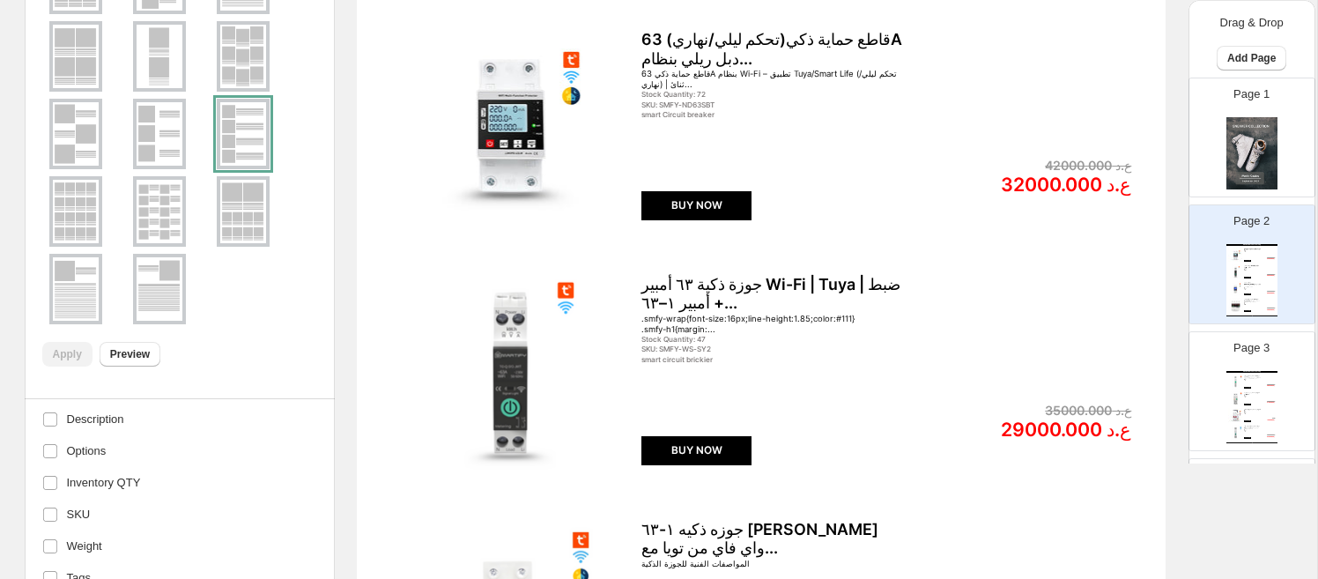
scroll to position [119, 0]
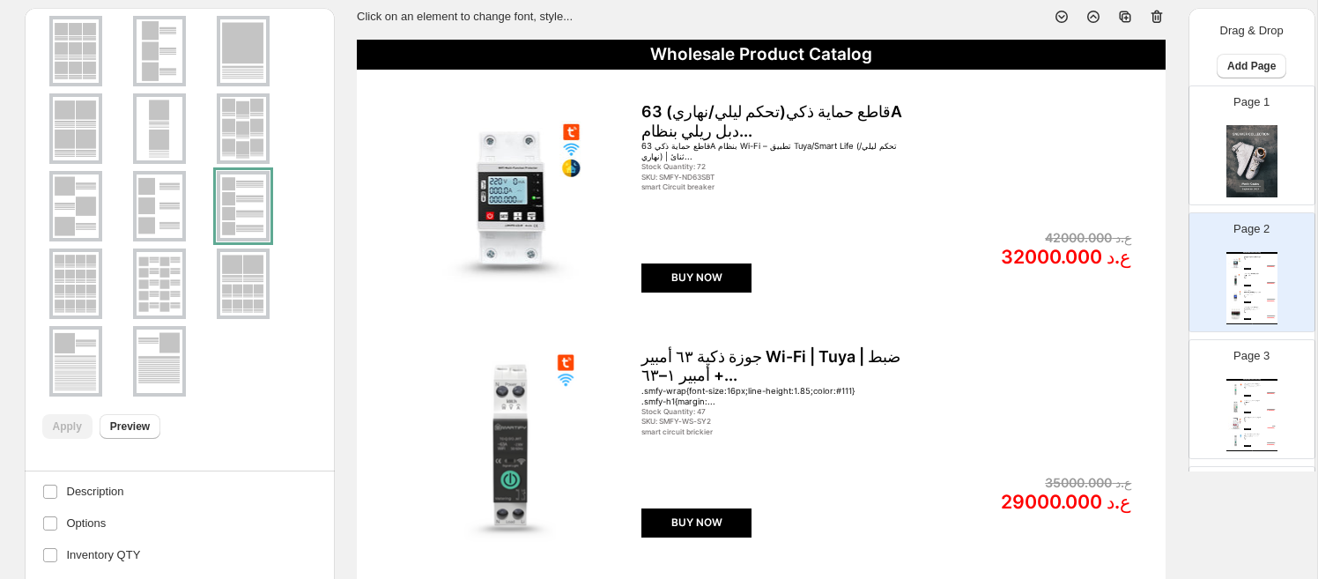
click at [1123, 152] on img at bounding box center [1252, 161] width 51 height 72
type input "*"
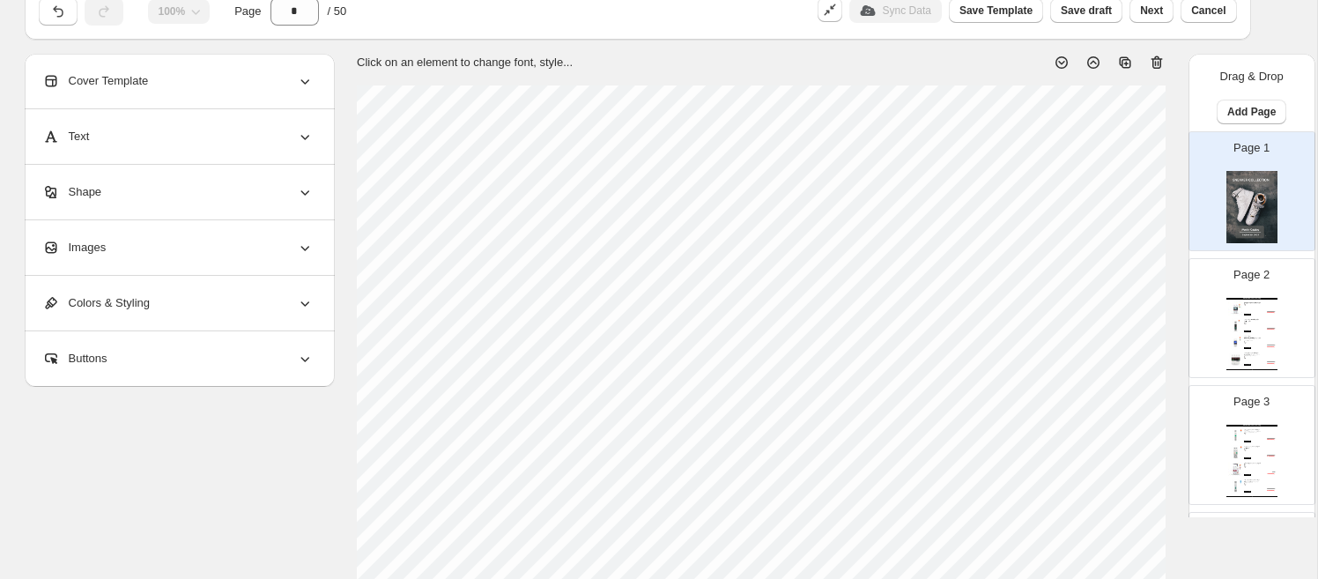
scroll to position [0, 0]
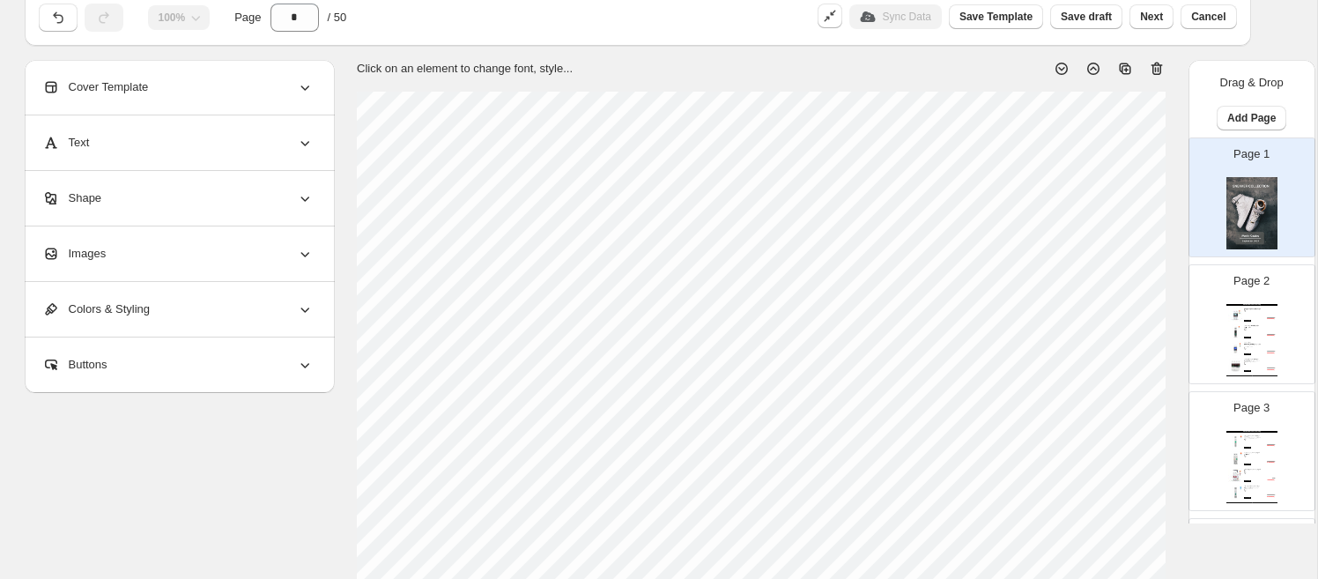
click at [182, 244] on div "Images" at bounding box center [177, 253] width 271 height 55
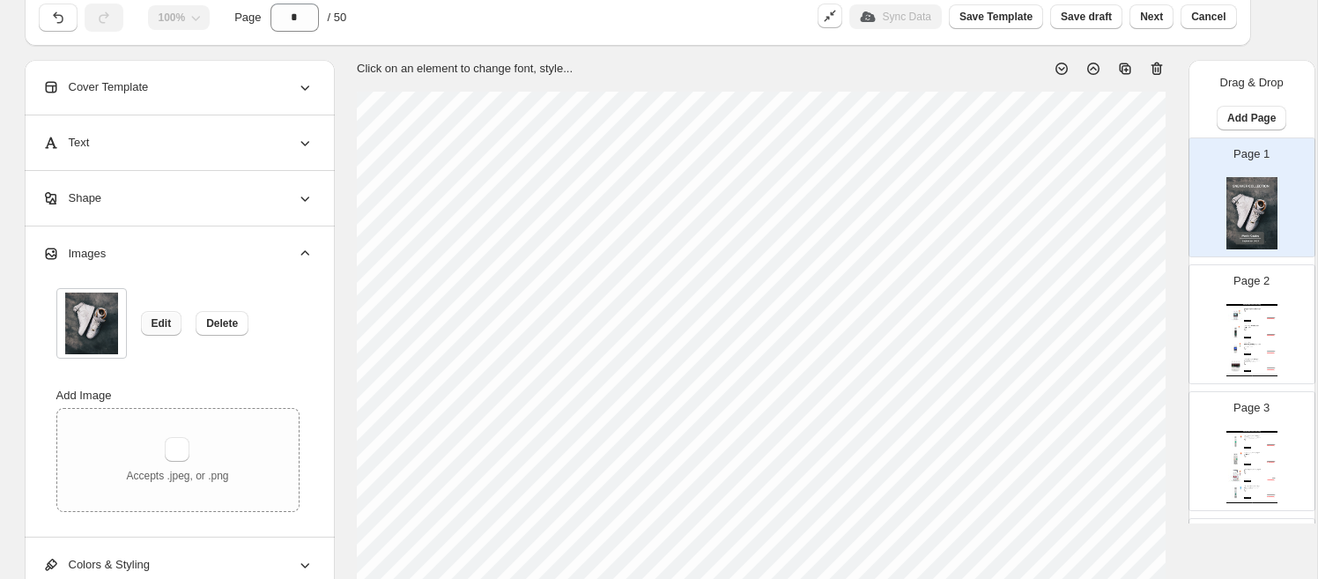
click at [169, 322] on span "Edit" at bounding box center [162, 323] width 20 height 14
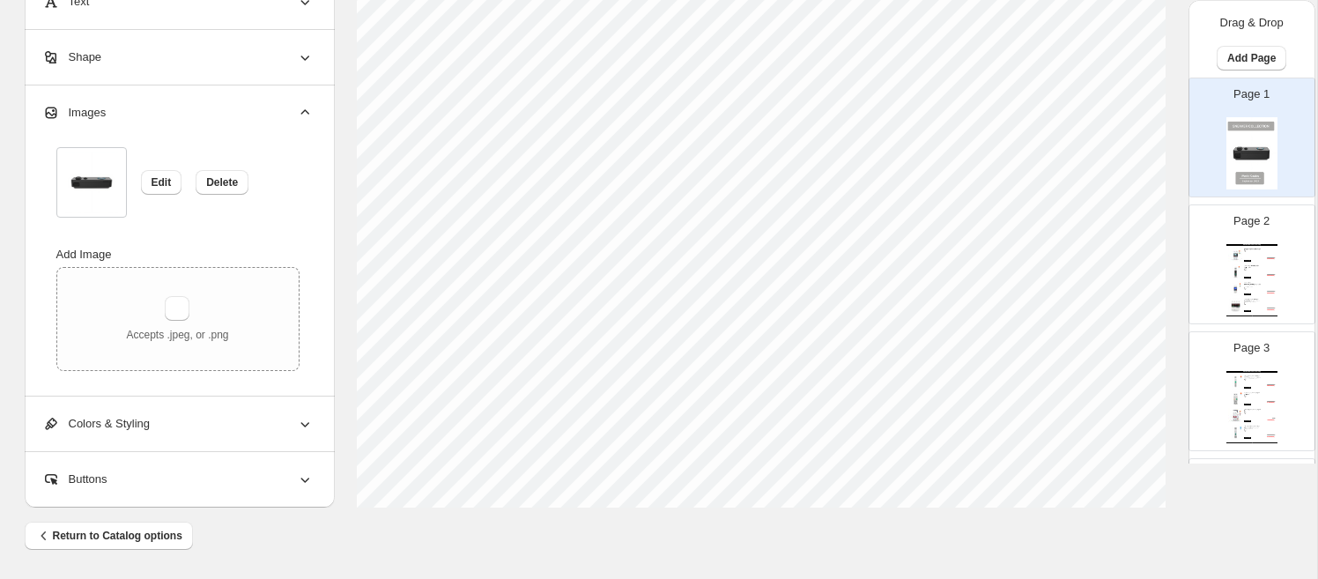
click at [233, 410] on div "Colors & Styling" at bounding box center [177, 424] width 271 height 55
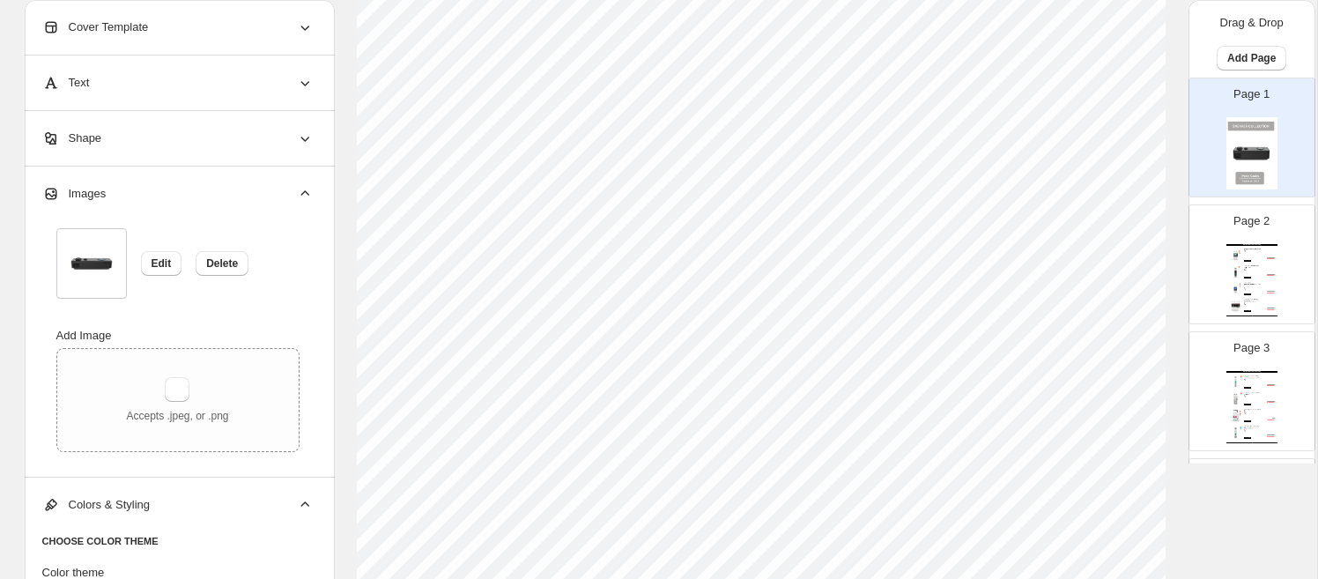
click at [244, 139] on div "Shape" at bounding box center [177, 138] width 271 height 55
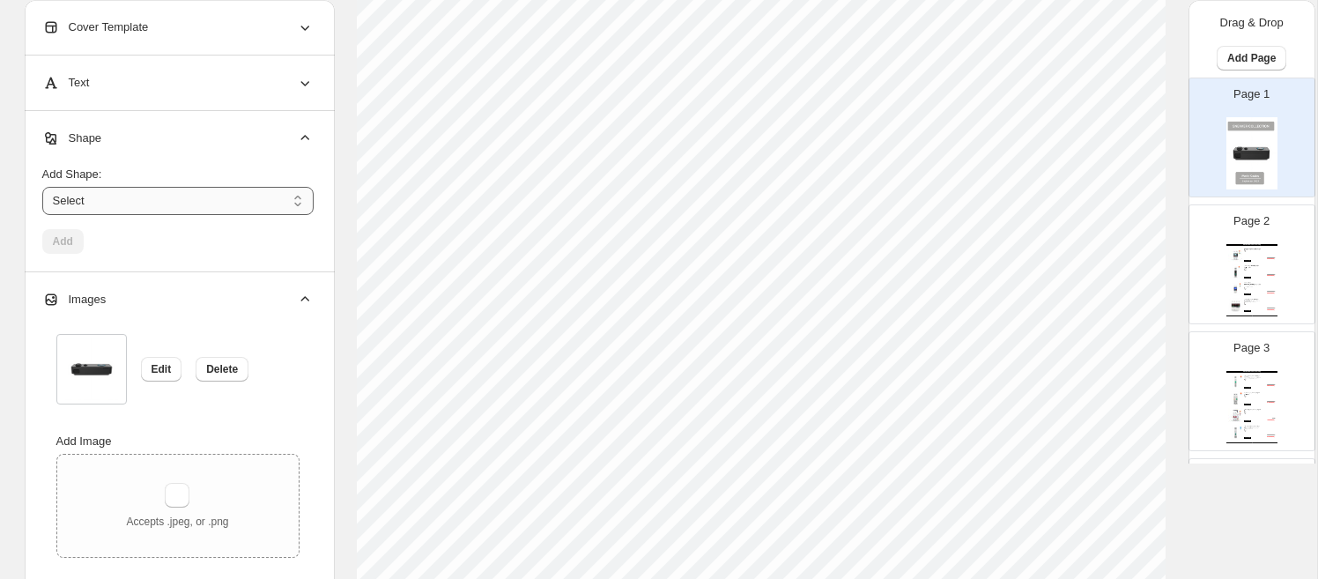
click at [213, 196] on select "****** ********* **** **** *******" at bounding box center [177, 201] width 271 height 28
click at [238, 41] on div "Cover Template" at bounding box center [177, 27] width 271 height 55
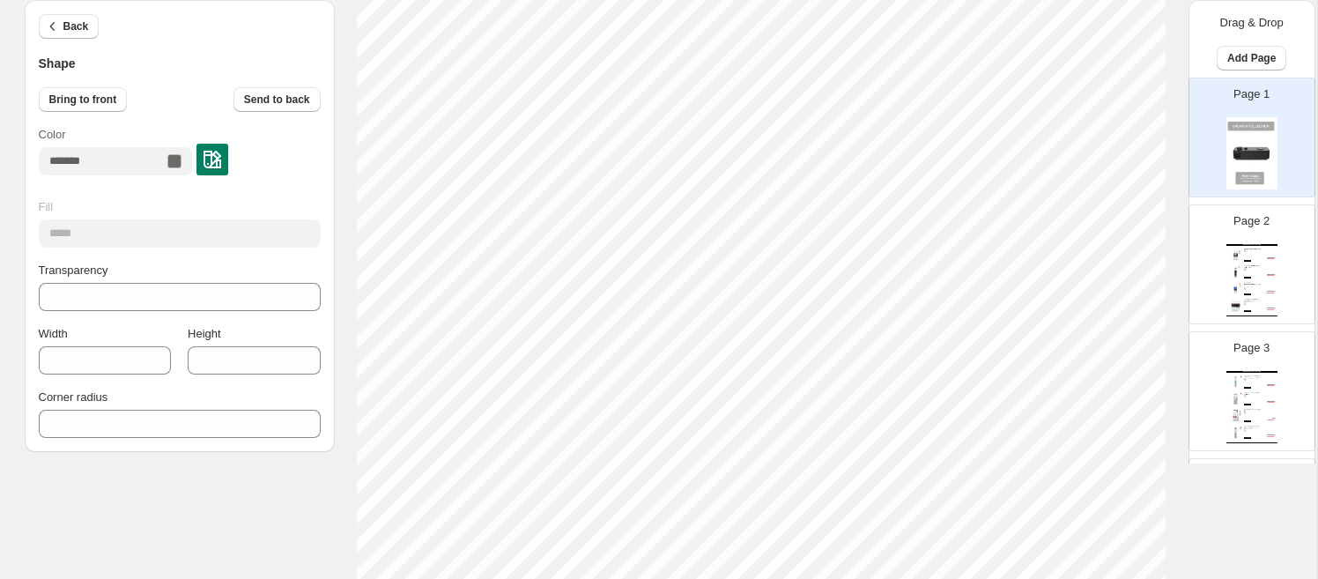
click at [147, 104] on div "Bring to front Send to back" at bounding box center [180, 99] width 282 height 25
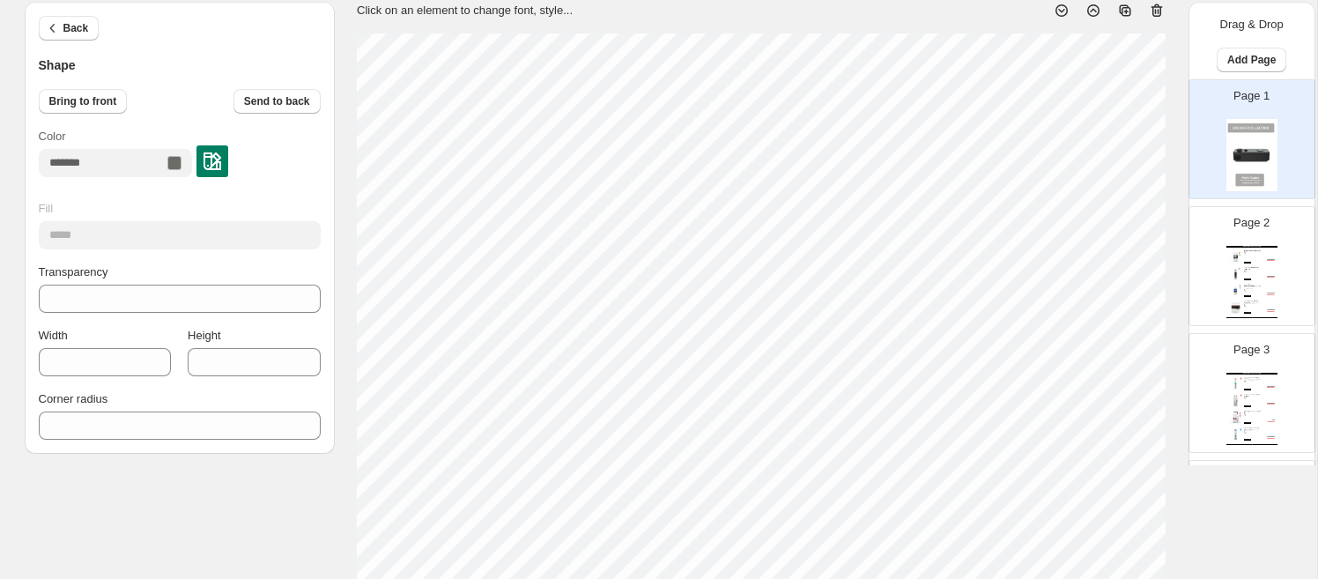
scroll to position [187, 0]
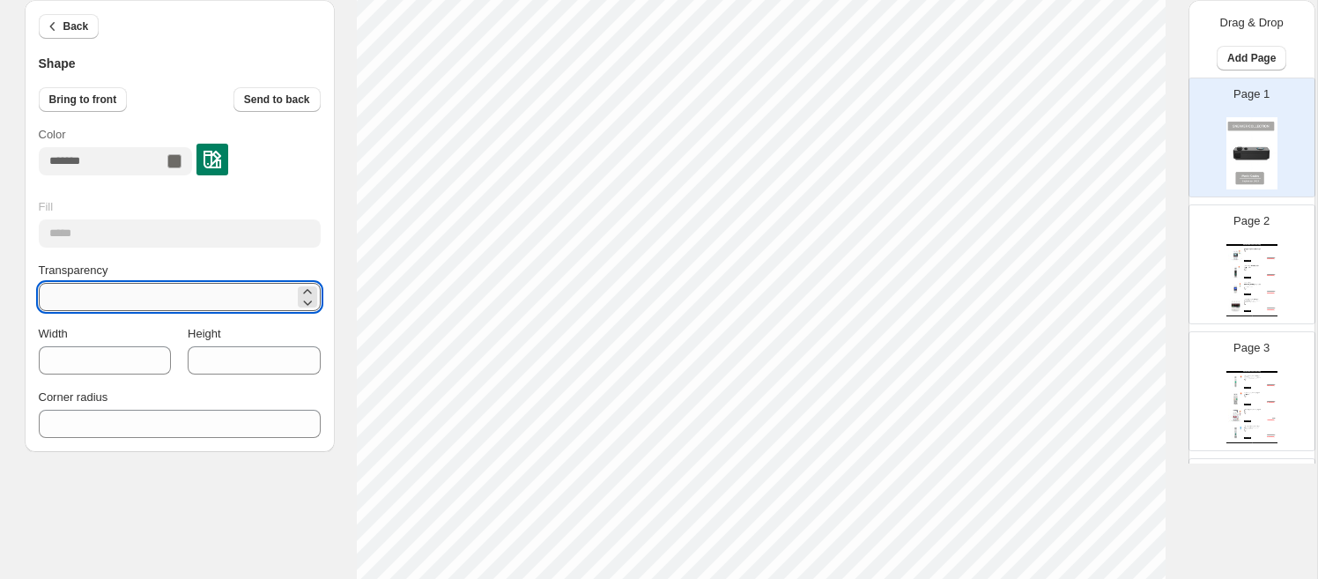
click at [170, 300] on input "**" at bounding box center [167, 297] width 256 height 28
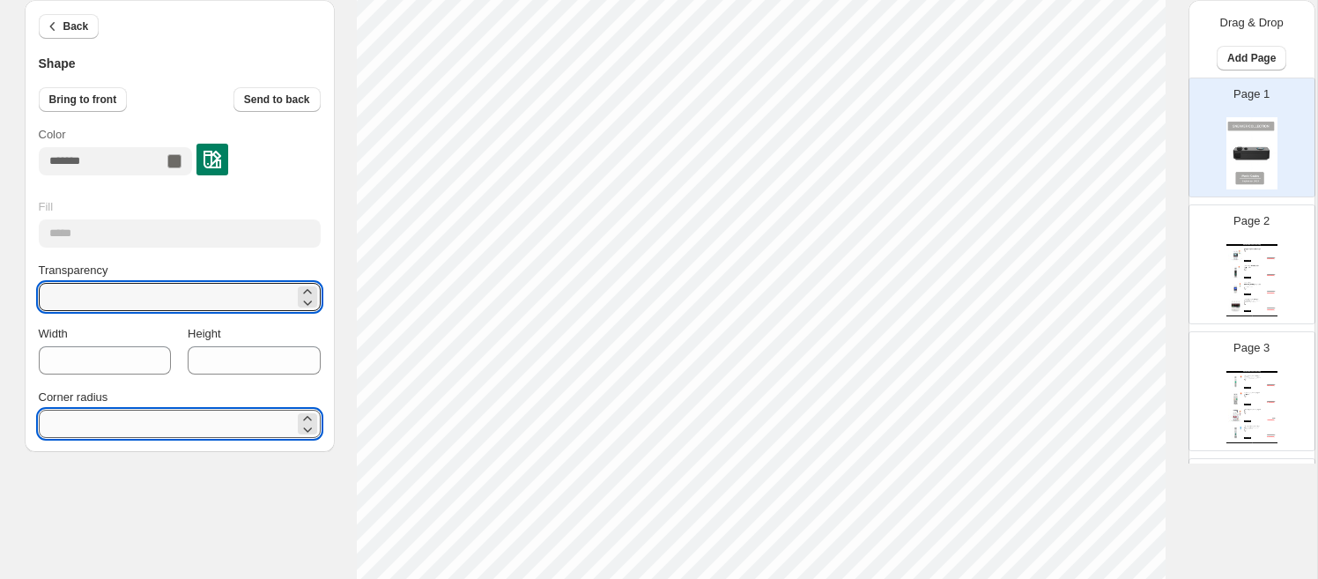
click at [162, 410] on input "**" at bounding box center [167, 424] width 256 height 28
type input "**"
click at [70, 4] on div "Back Shape" at bounding box center [180, 36] width 282 height 73
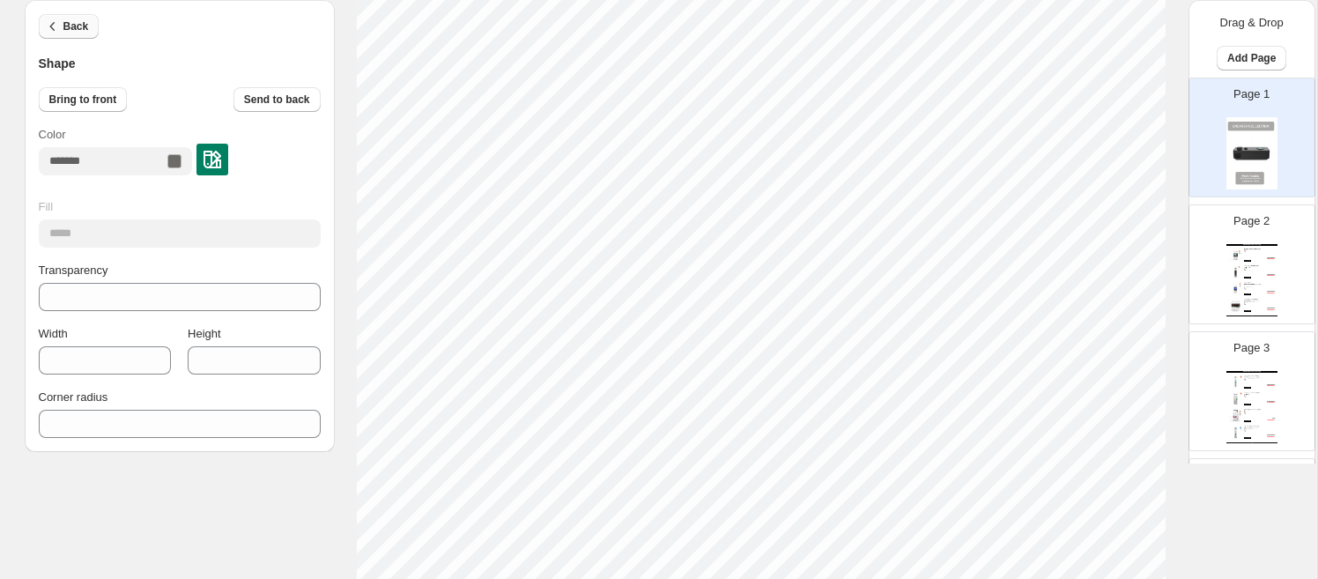
click at [70, 25] on span "Back" at bounding box center [76, 26] width 26 height 14
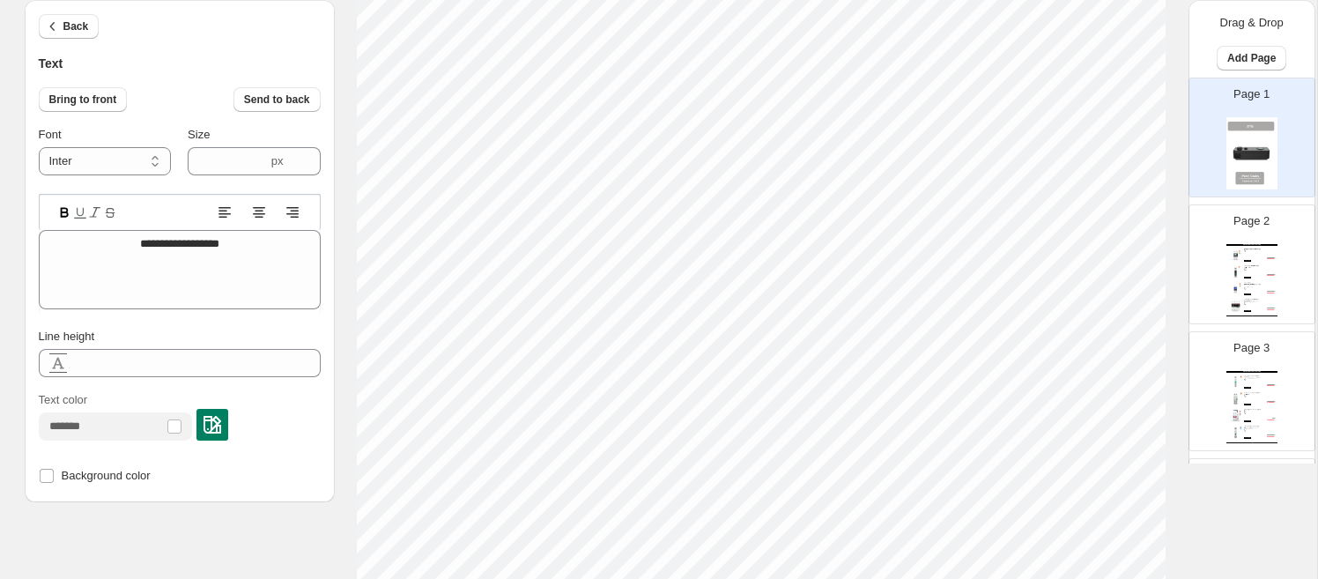
type textarea "*"
type textarea "*********"
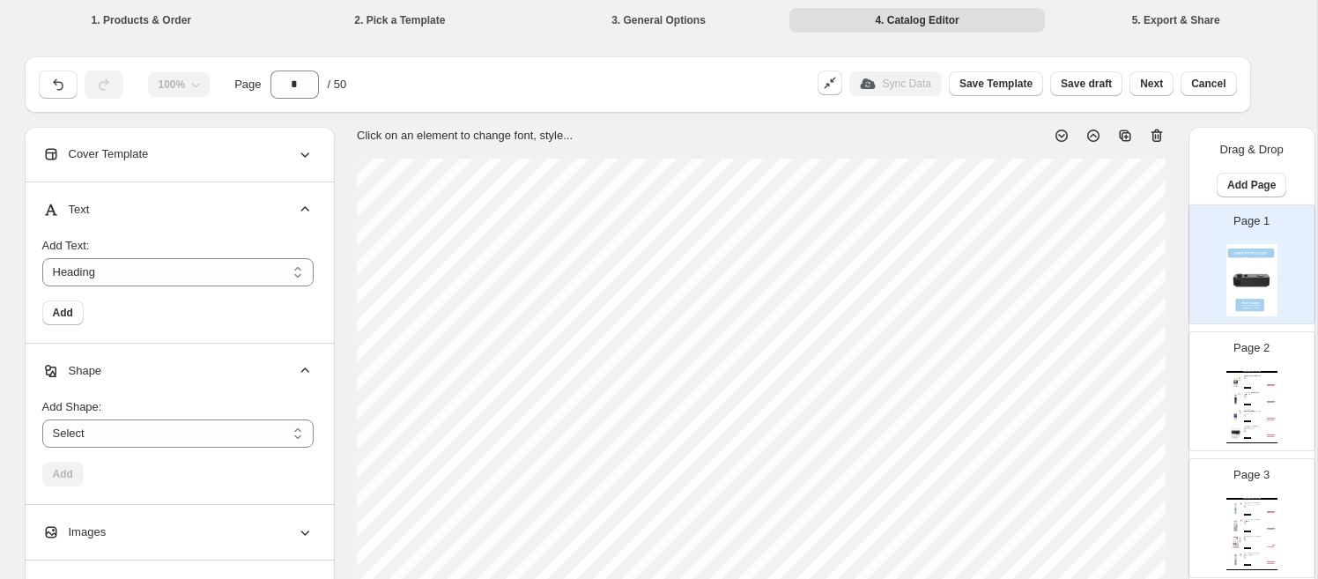
click at [1254, 419] on div "Wholesale Product Catalog قاطع حماية ذكي(تحكم ليلي/نهاري) 63A دبل ريلي بنظام...…" at bounding box center [1252, 407] width 51 height 72
type input "*"
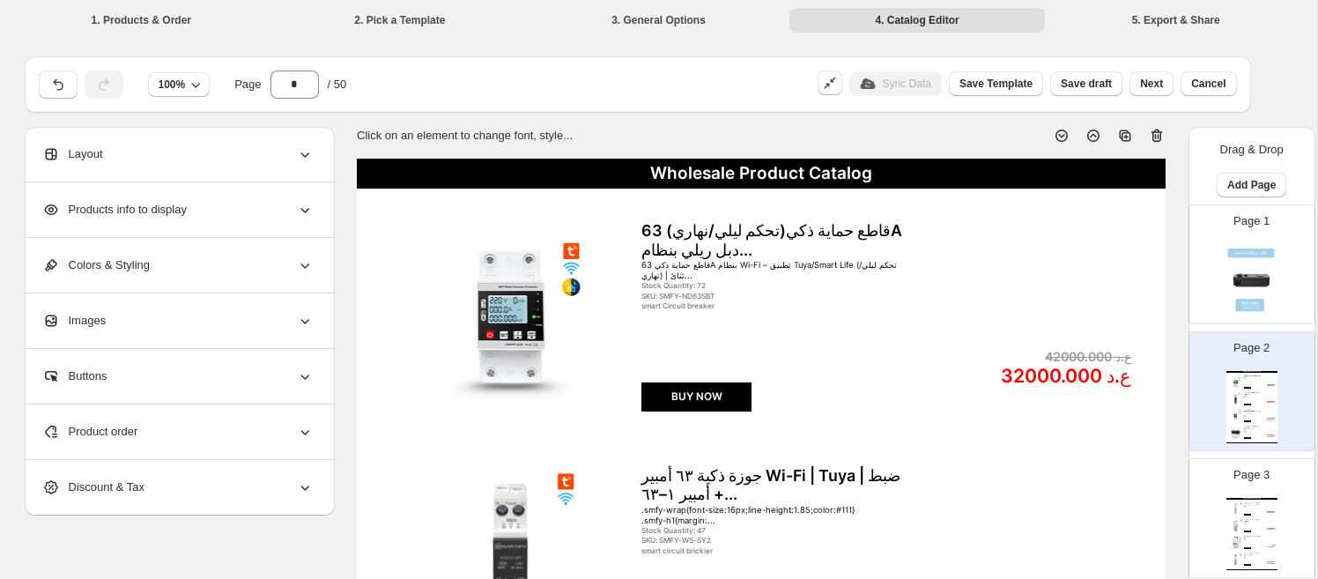
click at [296, 210] on icon at bounding box center [305, 210] width 18 height 18
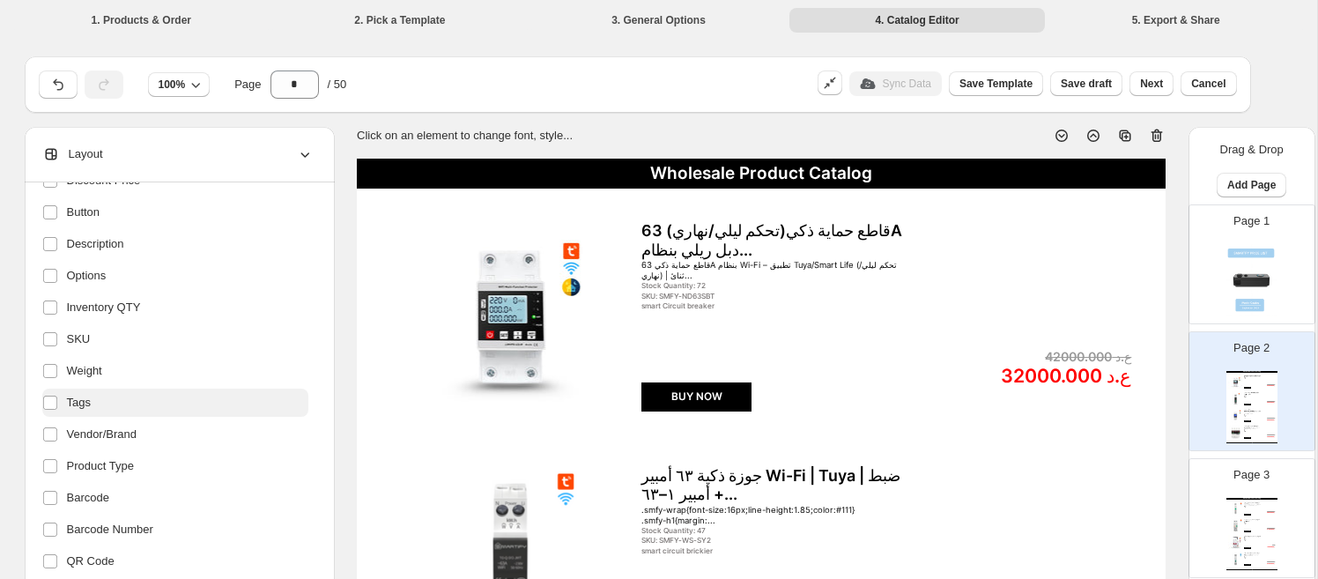
scroll to position [312, 0]
click at [130, 345] on label "SKU" at bounding box center [175, 337] width 266 height 28
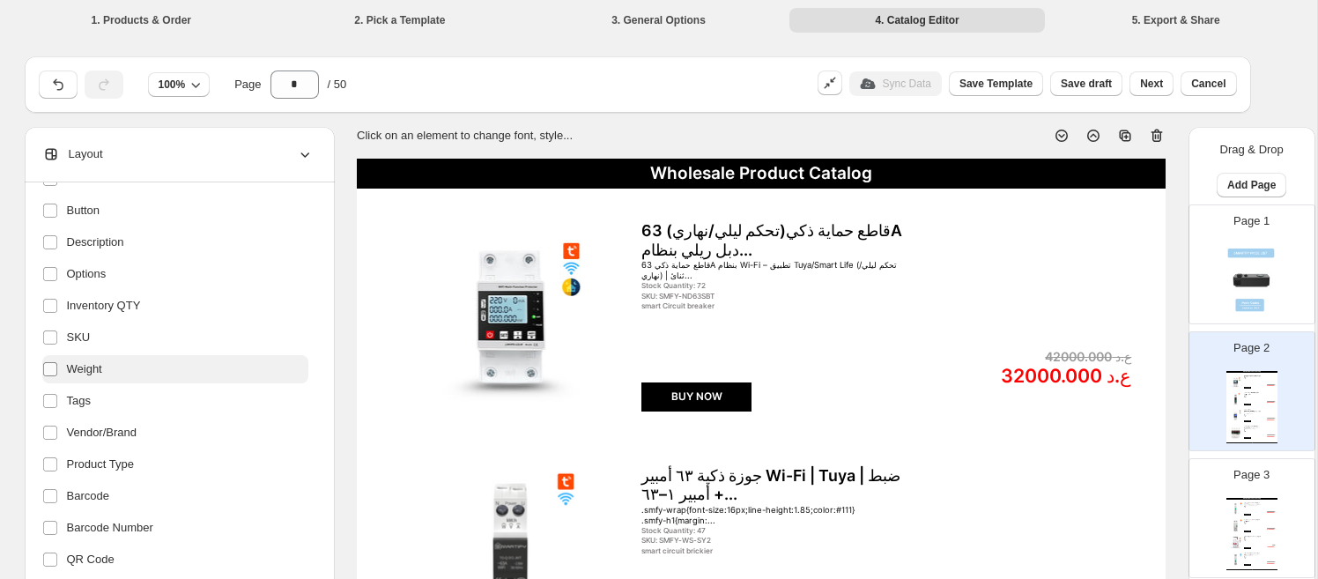
click at [57, 366] on label at bounding box center [53, 369] width 23 height 23
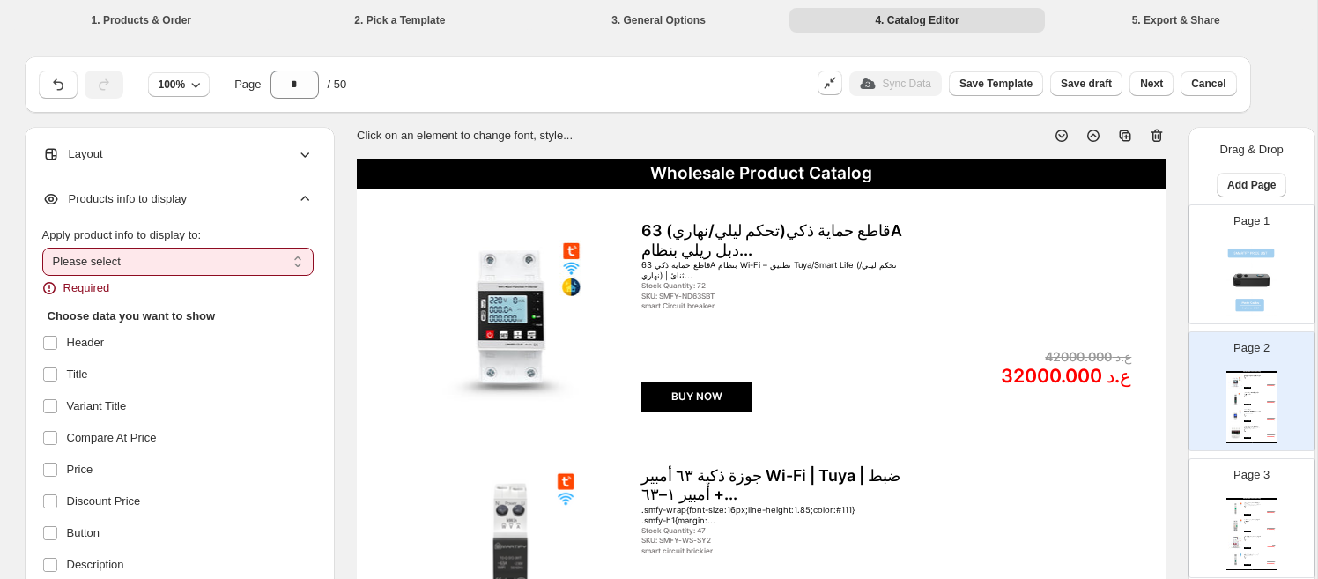
scroll to position [0, 0]
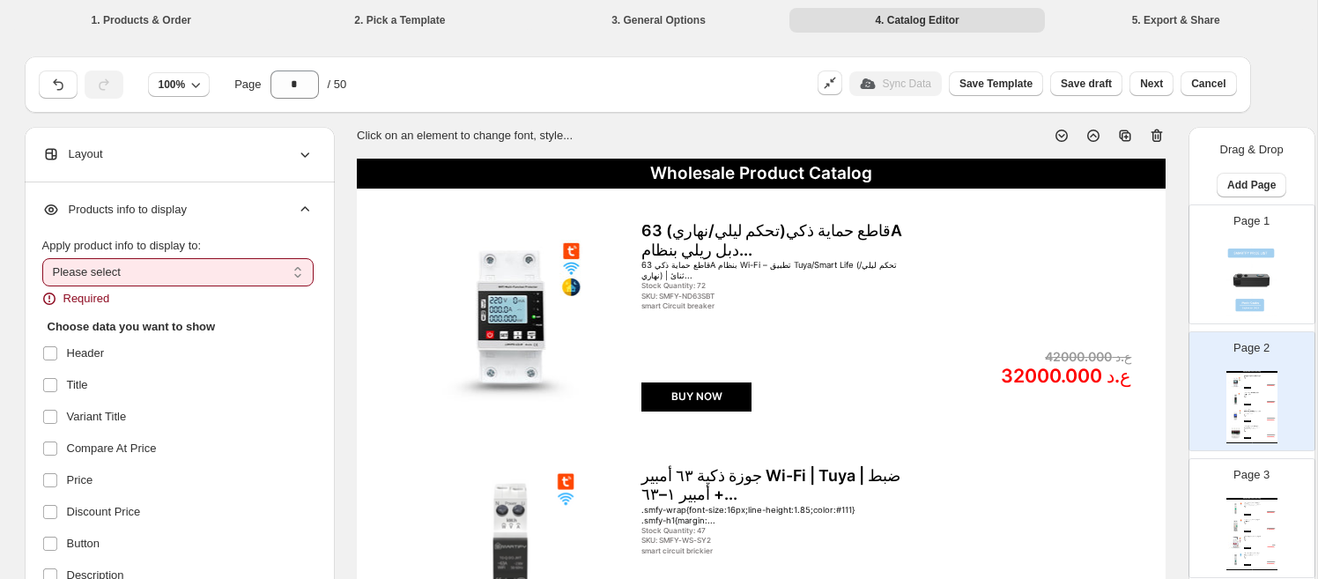
drag, startPoint x: 234, startPoint y: 257, endPoint x: 237, endPoint y: 268, distance: 10.9
click at [234, 257] on div "**********" at bounding box center [177, 272] width 271 height 70
click at [238, 270] on select "**********" at bounding box center [177, 272] width 271 height 28
select select "*********"
click at [42, 258] on select "**********" at bounding box center [177, 272] width 271 height 28
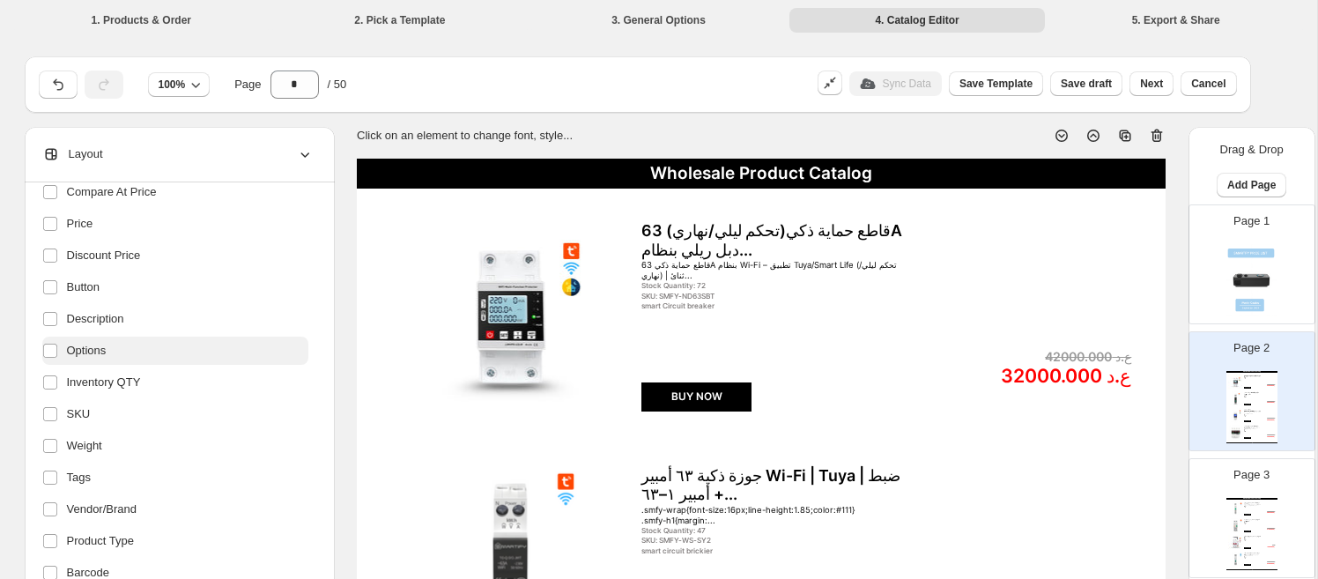
scroll to position [245, 0]
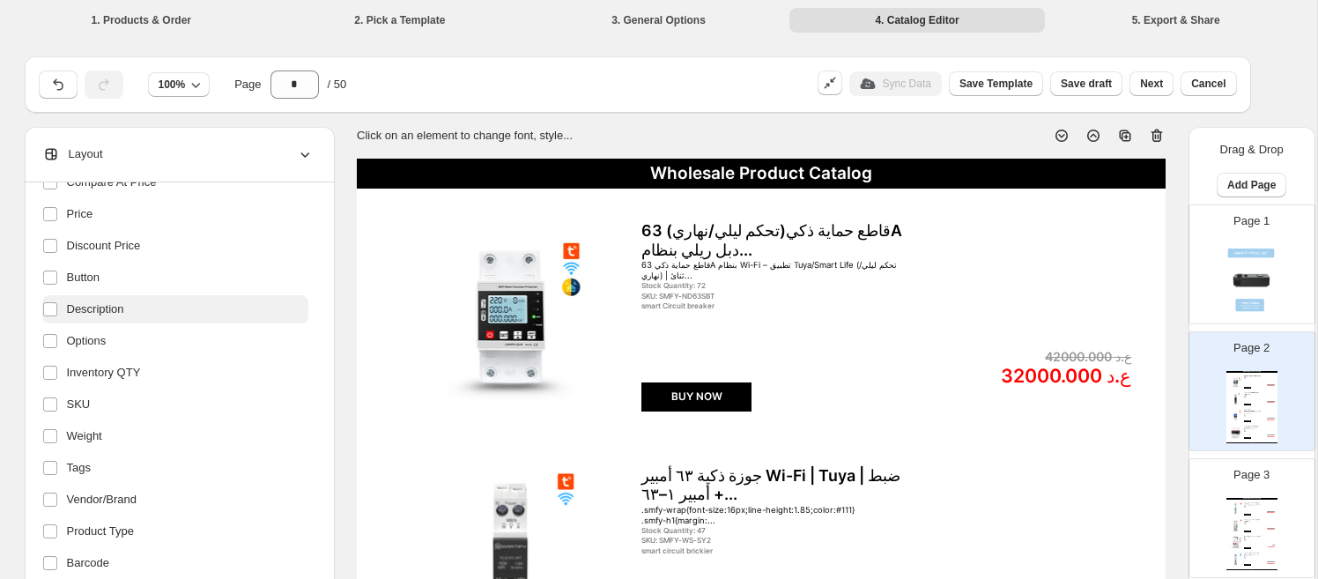
click at [141, 319] on label "Description" at bounding box center [175, 309] width 266 height 28
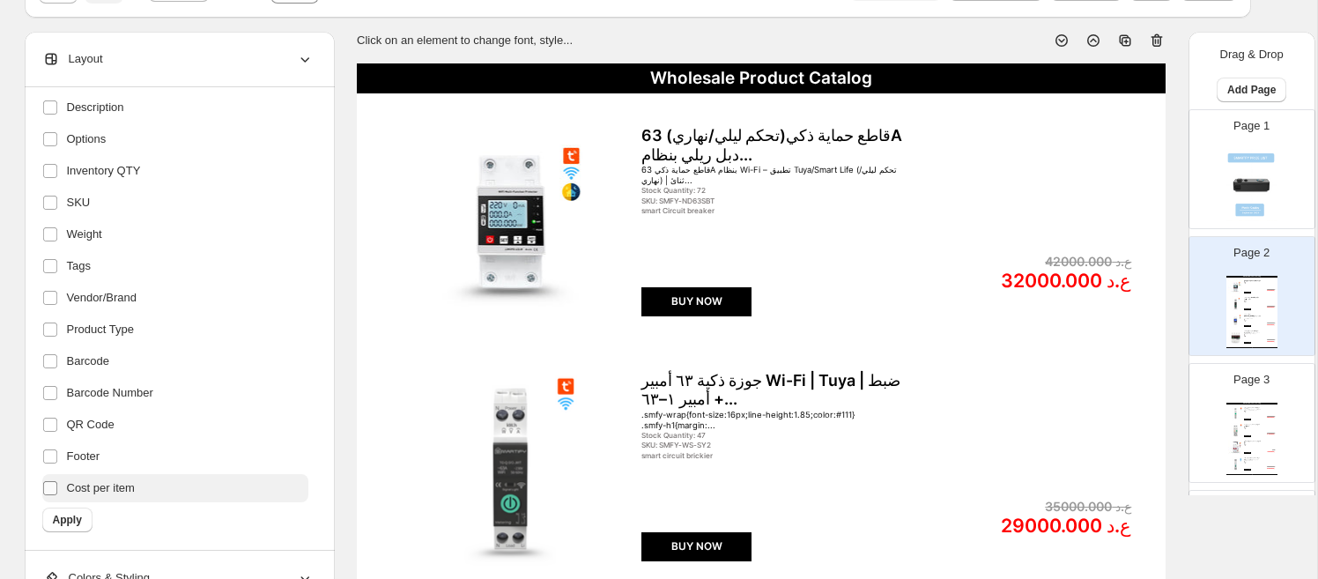
scroll to position [92, 0]
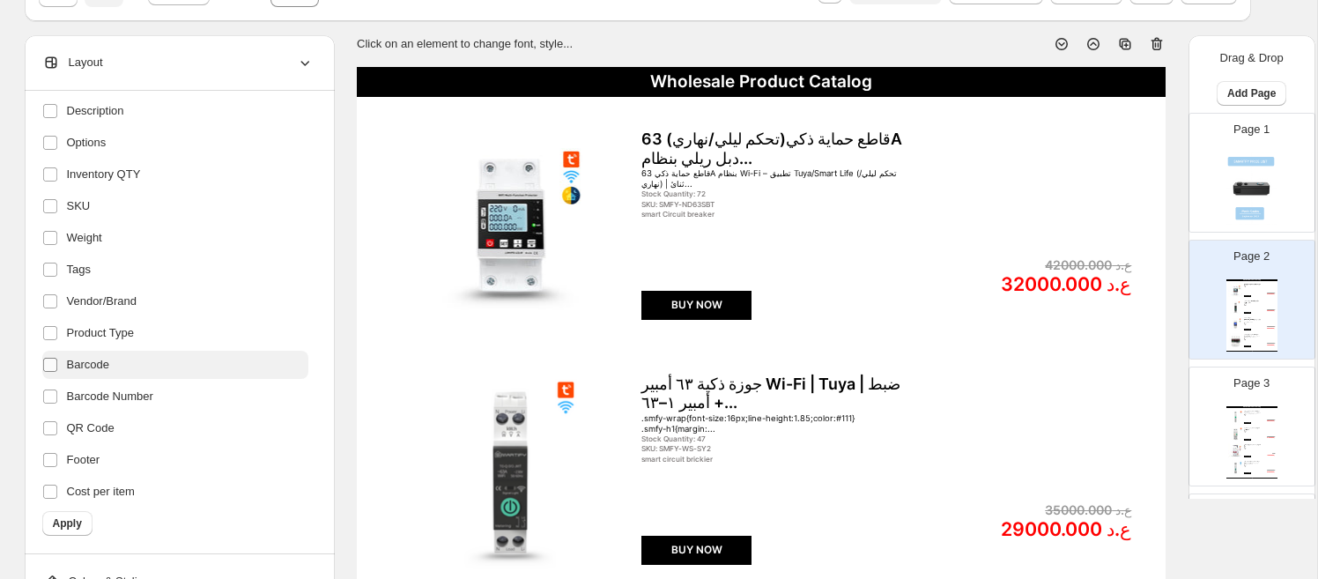
click at [55, 374] on label at bounding box center [53, 364] width 23 height 23
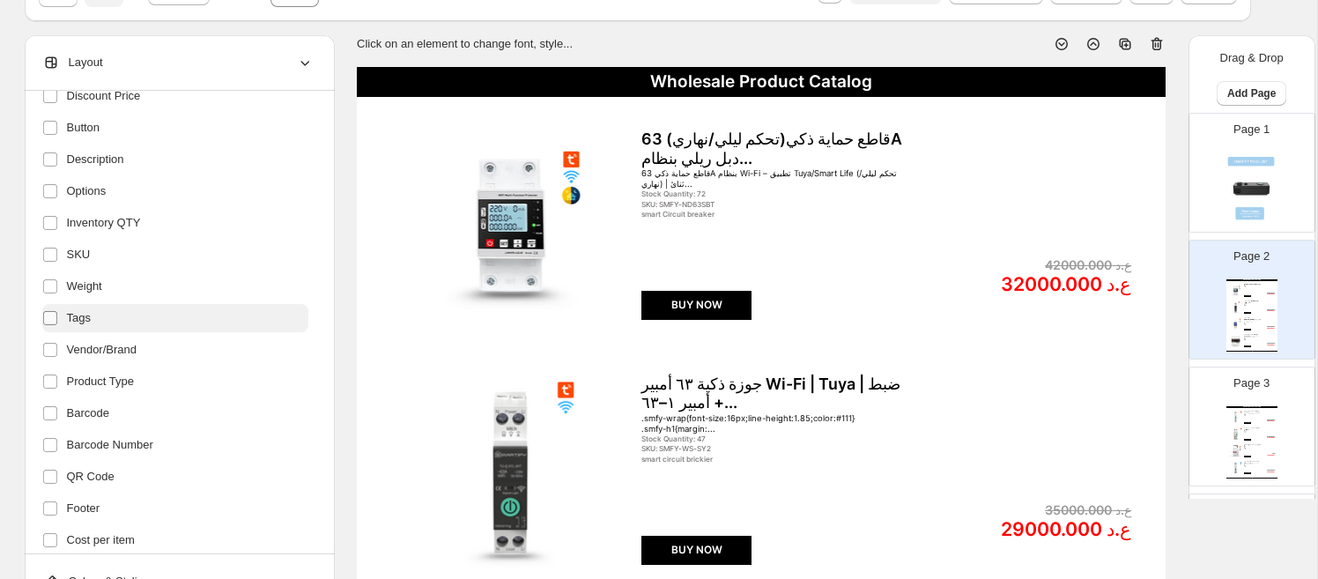
click at [56, 324] on span at bounding box center [50, 318] width 16 height 16
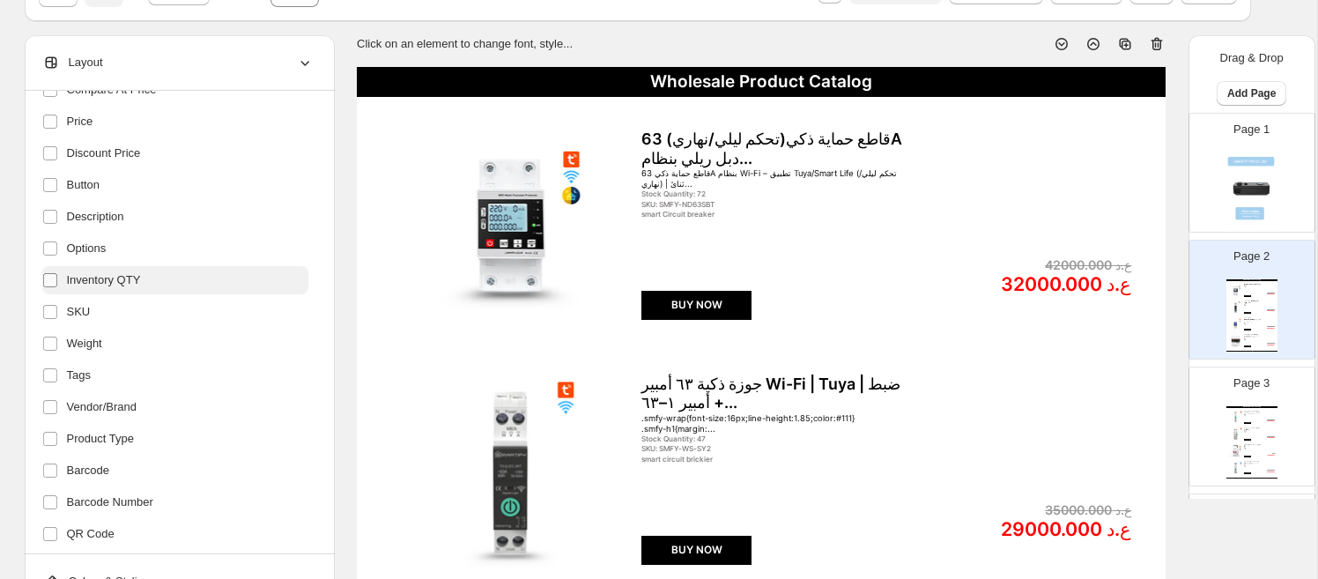
scroll to position [181, 0]
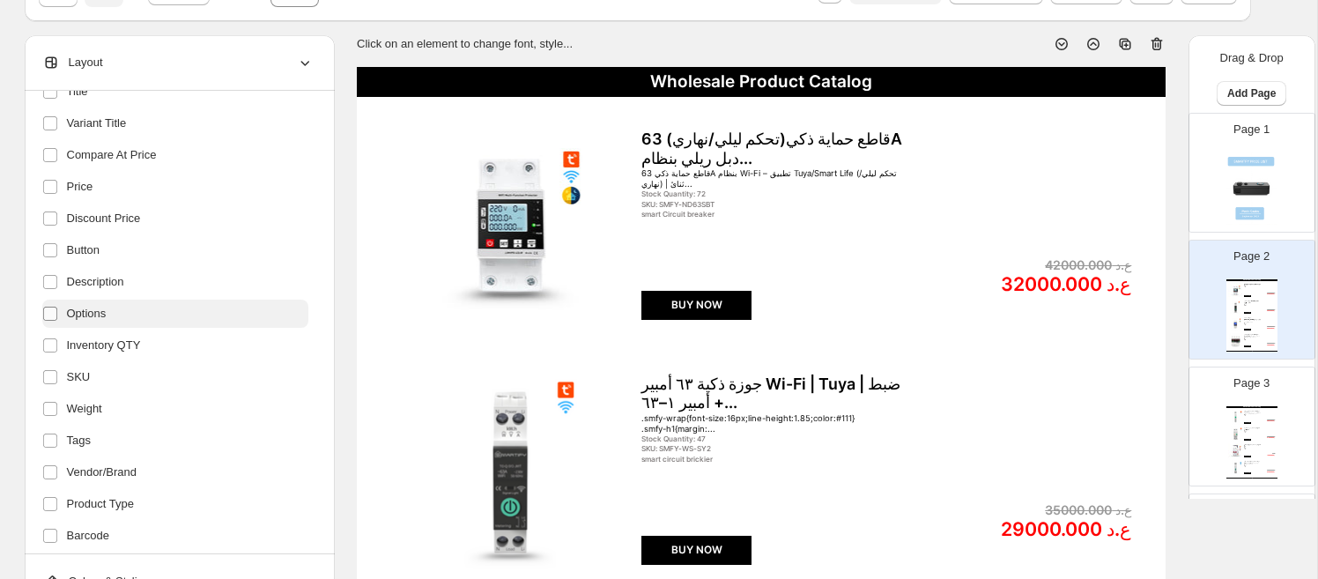
click at [49, 320] on span at bounding box center [50, 314] width 16 height 16
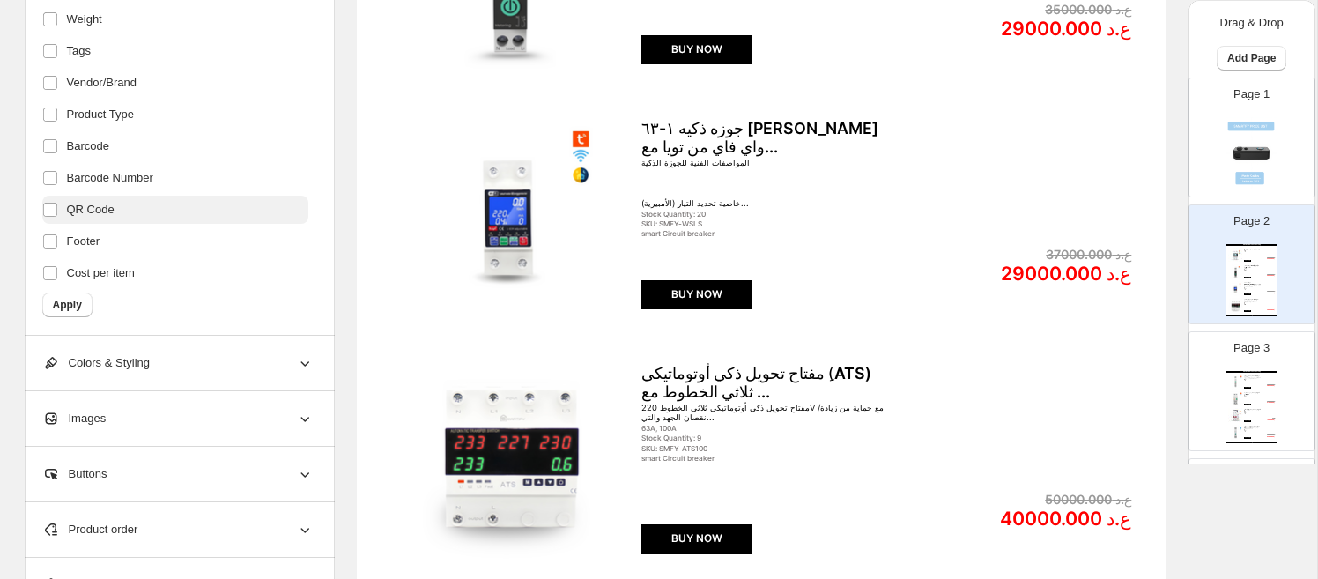
scroll to position [598, 0]
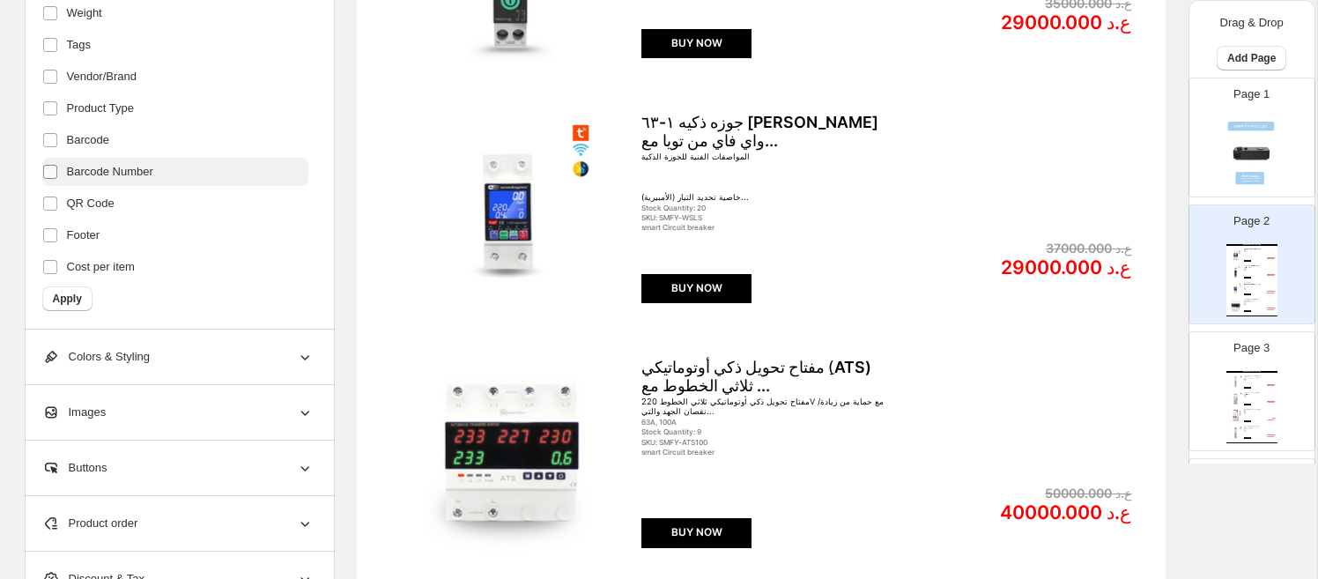
click at [57, 173] on span at bounding box center [50, 172] width 16 height 16
click at [72, 293] on span "Apply" at bounding box center [67, 299] width 29 height 14
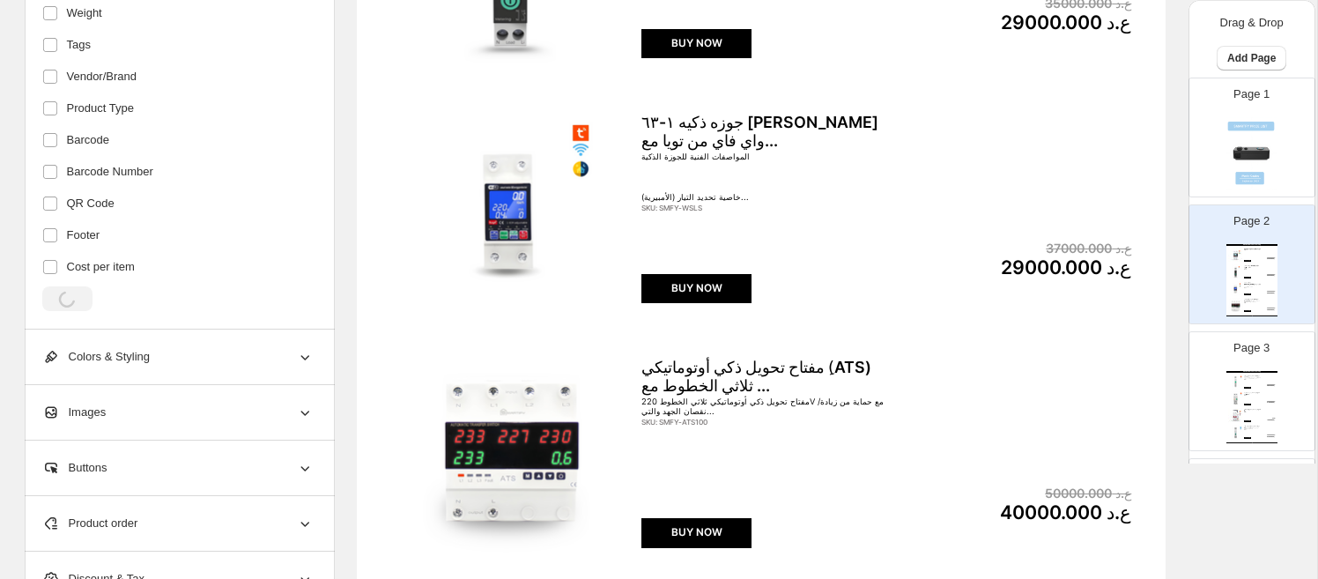
scroll to position [599, 0]
click at [722, 296] on div "BUY NOW" at bounding box center [696, 287] width 110 height 29
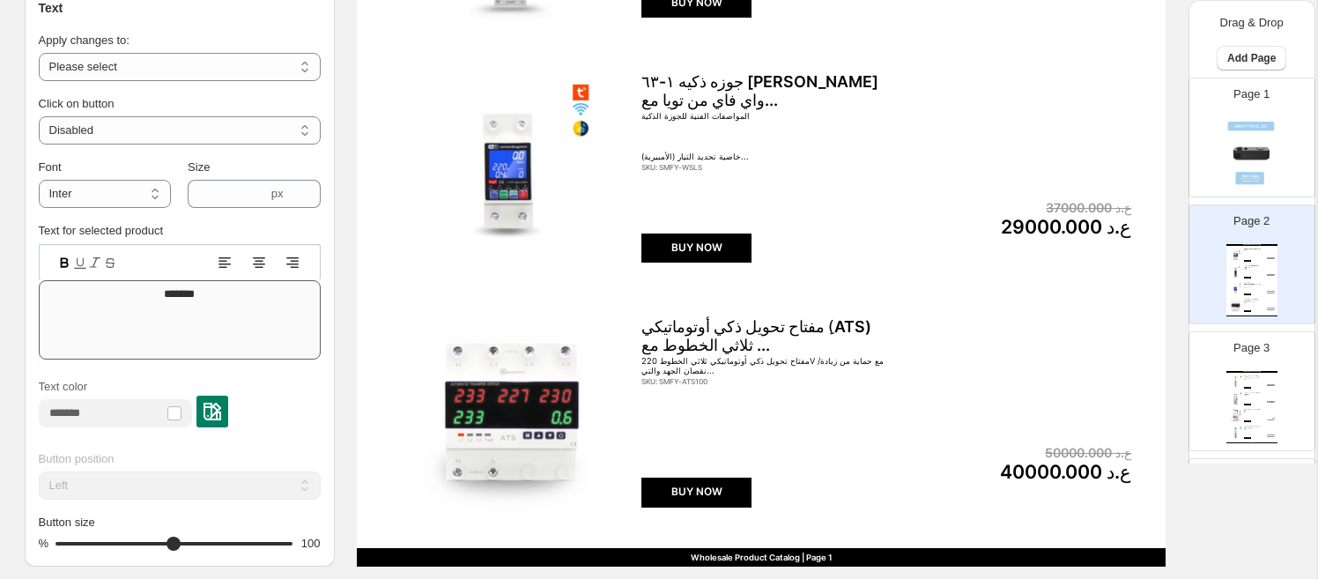
scroll to position [650, 0]
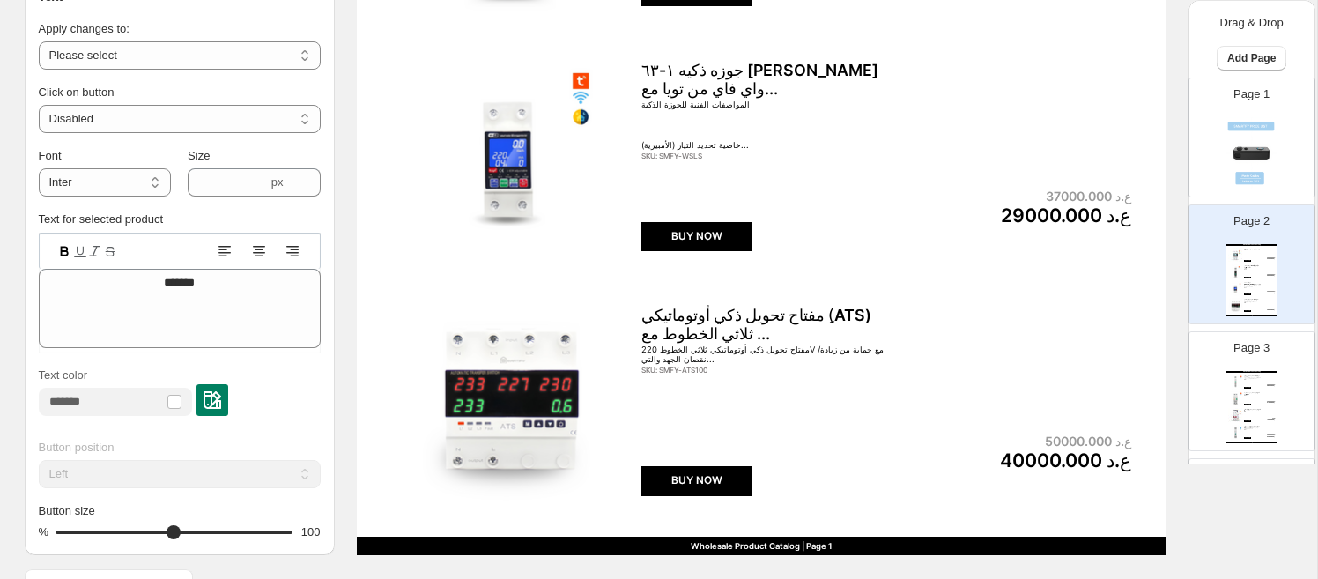
click at [192, 397] on div at bounding box center [115, 402] width 153 height 28
click at [221, 401] on img at bounding box center [213, 400] width 18 height 18
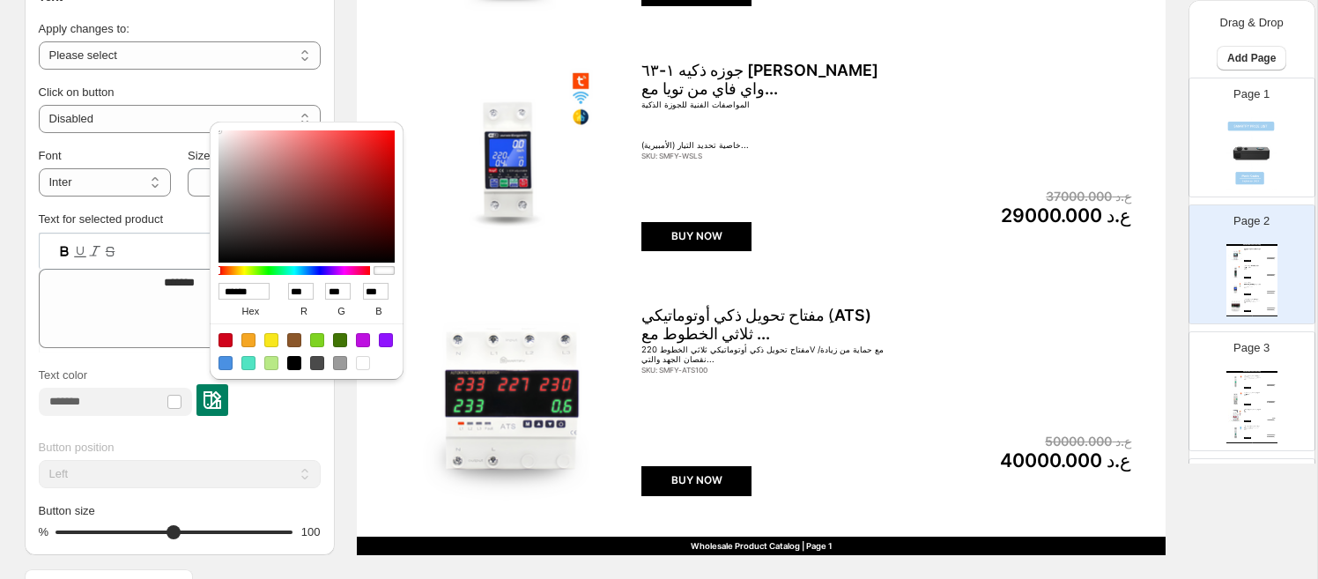
click at [233, 286] on input "******" at bounding box center [244, 291] width 51 height 17
paste input "*"
click at [233, 286] on input "******" at bounding box center [244, 291] width 51 height 17
type input "*******"
type input "***"
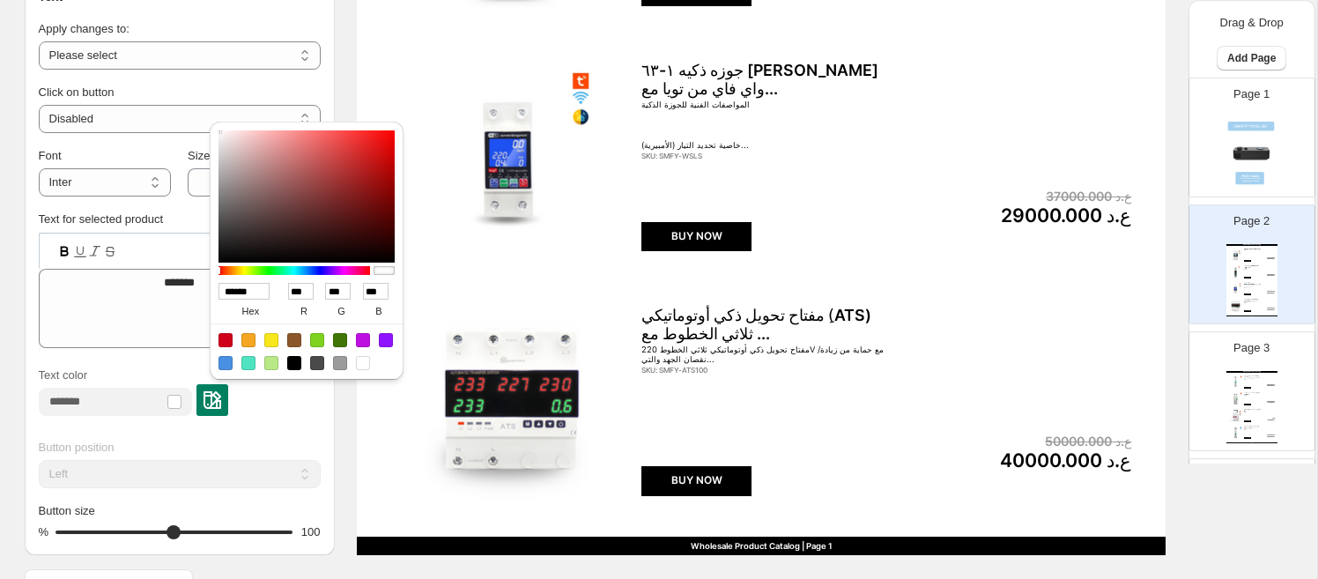
type input "***"
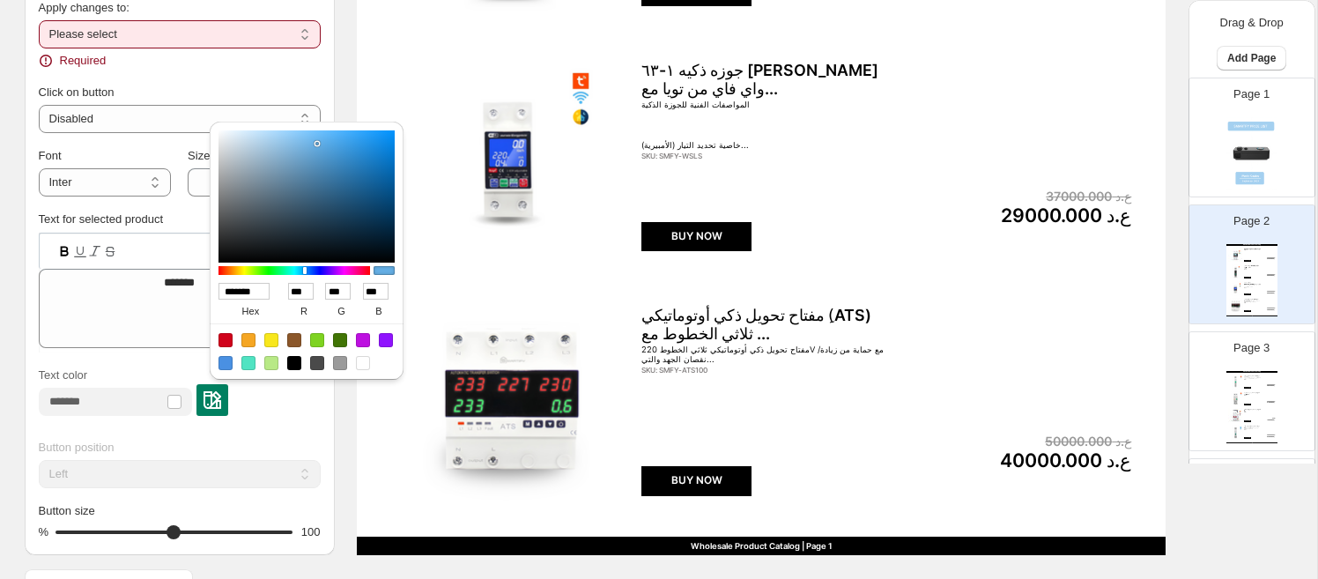
type input "******"
click at [209, 434] on div "Button position **** ****** ***** Left Button size % 100 100" at bounding box center [180, 483] width 282 height 116
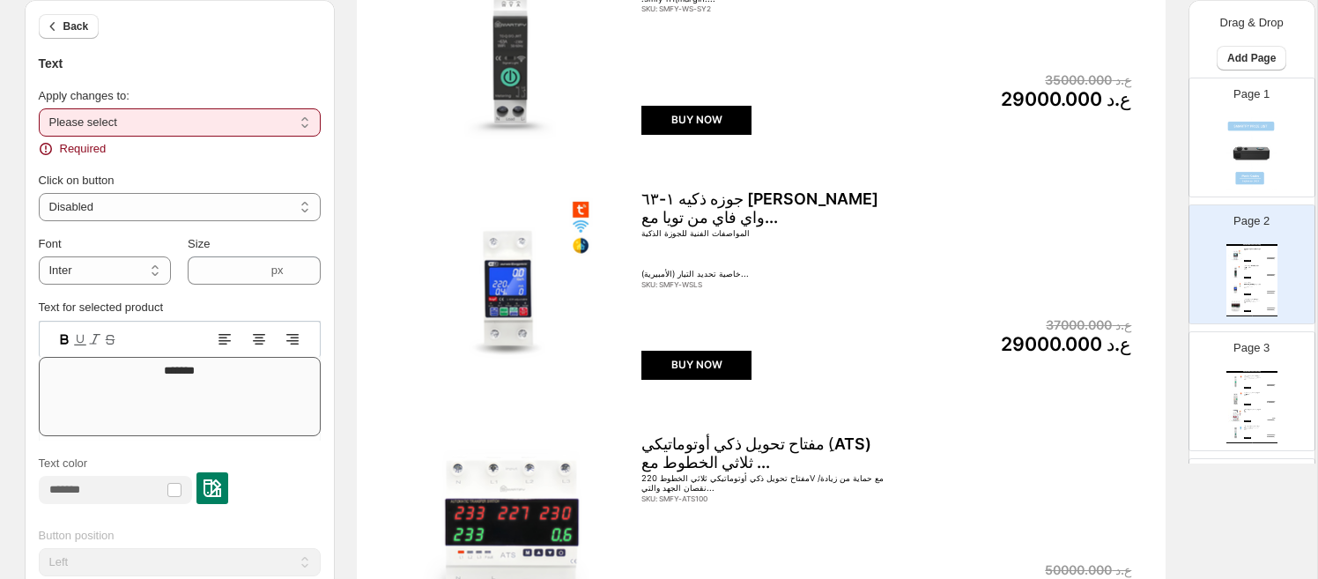
scroll to position [515, 0]
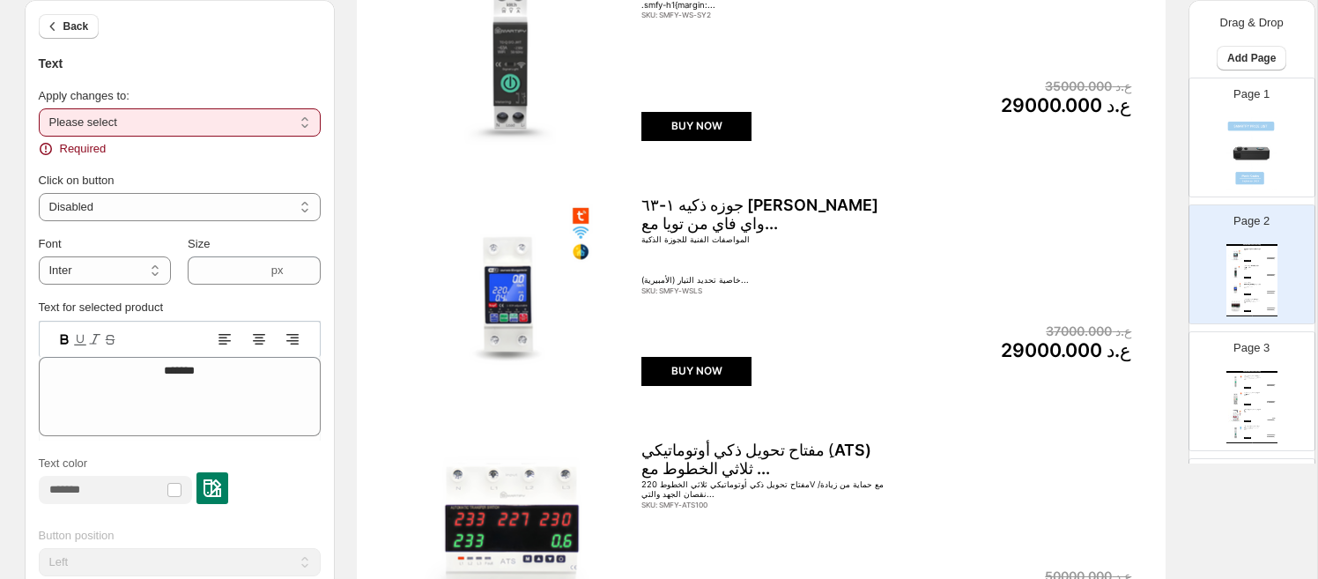
click at [94, 111] on select "**********" at bounding box center [180, 122] width 282 height 28
select select "**********"
click at [39, 108] on select "**********" at bounding box center [180, 122] width 282 height 28
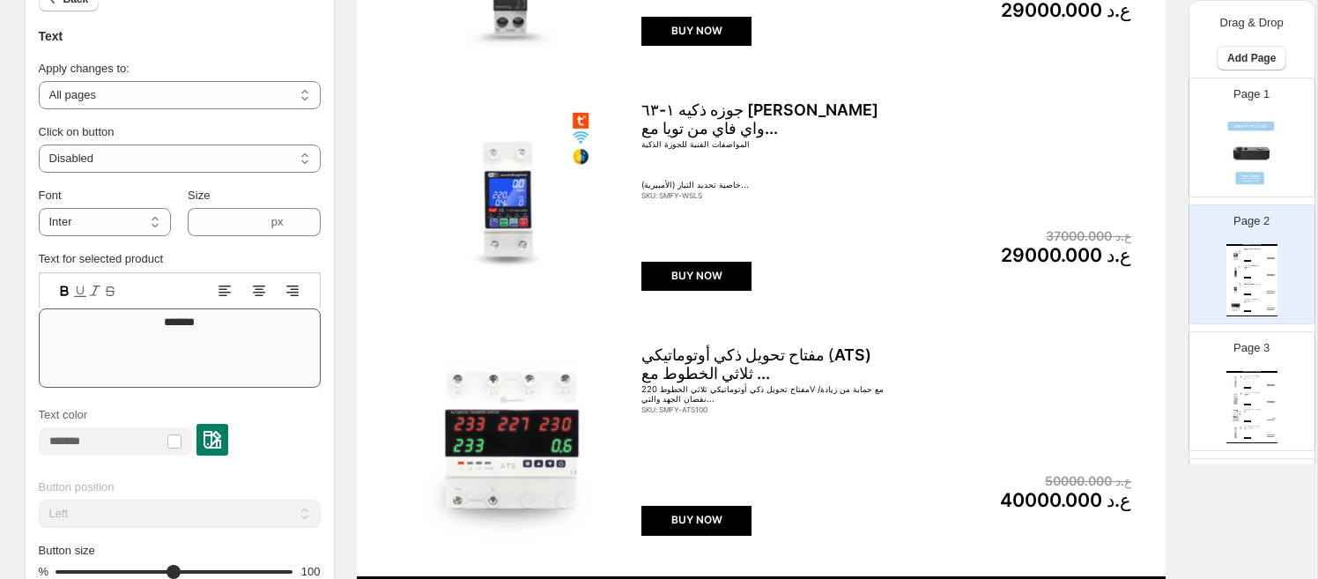
scroll to position [634, 0]
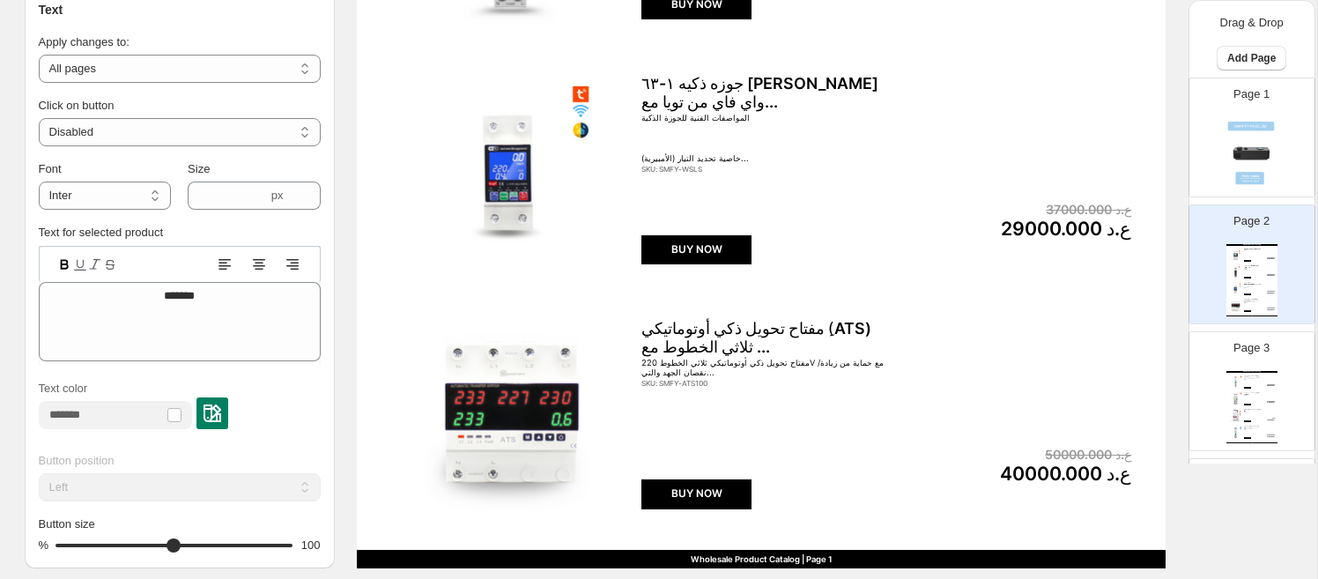
click at [221, 422] on img at bounding box center [213, 413] width 18 height 18
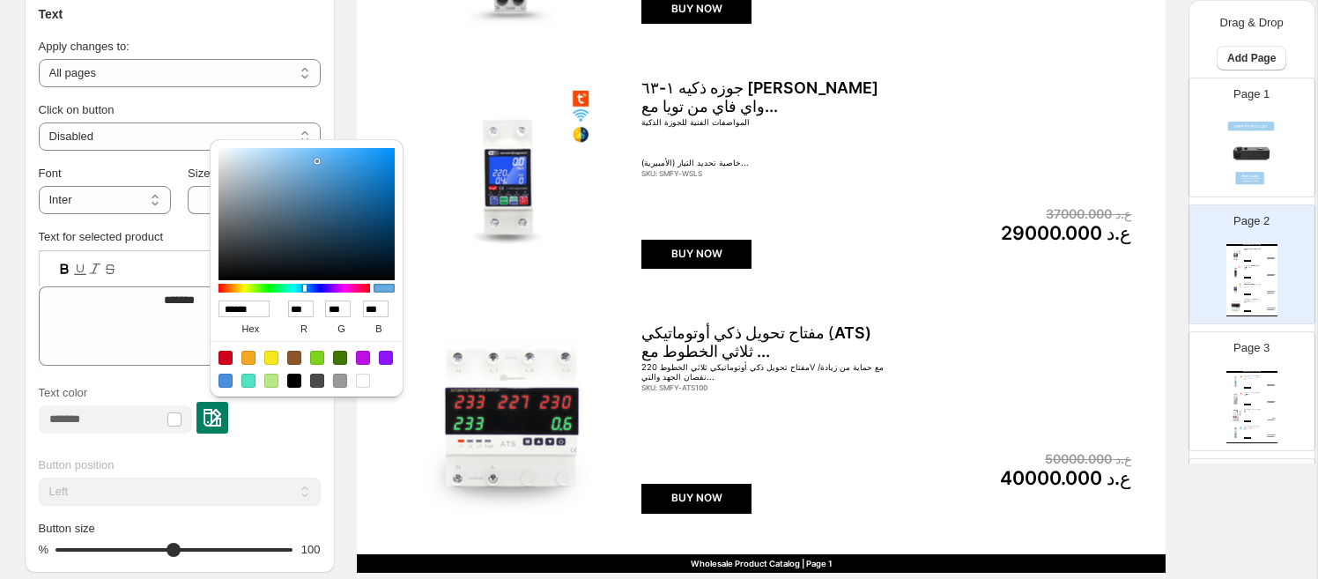
scroll to position [635, 0]
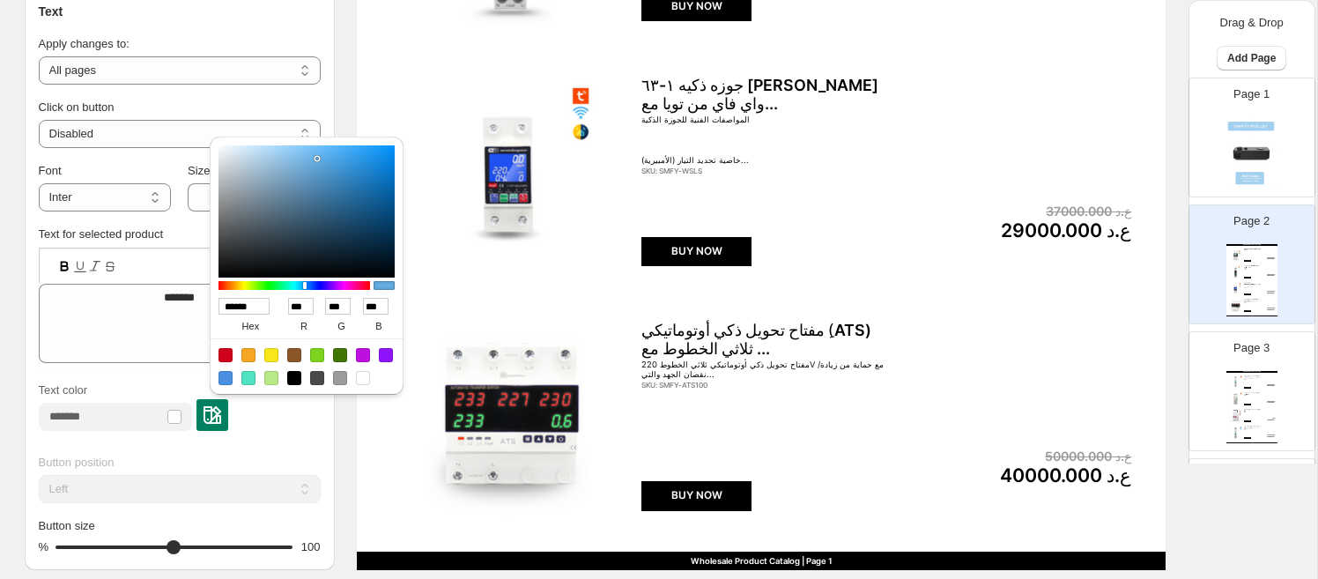
click at [228, 382] on div at bounding box center [226, 378] width 14 height 14
type input "******"
type input "**"
type input "***"
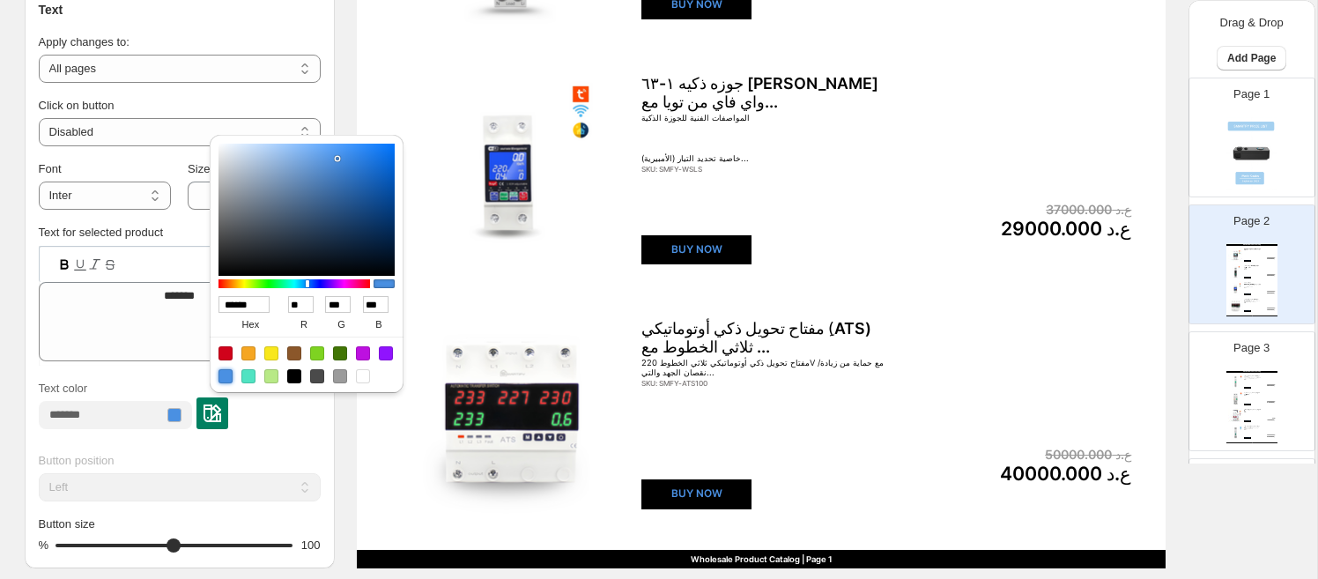
click at [248, 432] on div "Text color" at bounding box center [180, 409] width 282 height 58
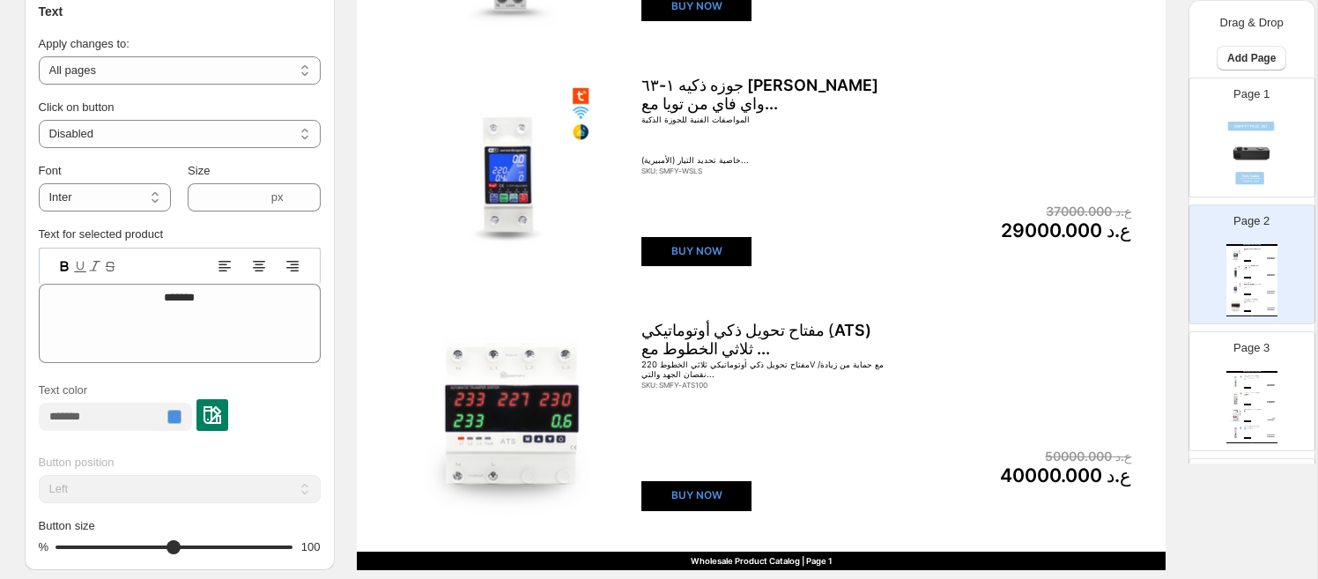
click at [145, 436] on div "Text color" at bounding box center [180, 411] width 282 height 58
click at [215, 414] on div at bounding box center [212, 415] width 32 height 32
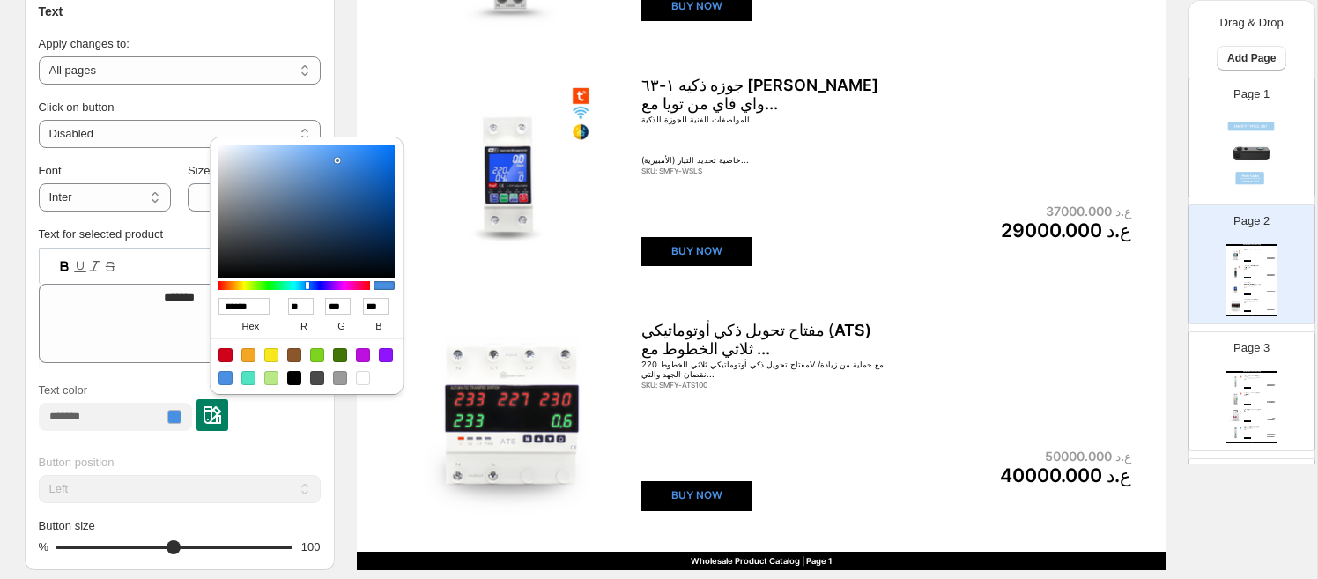
click at [364, 382] on div at bounding box center [363, 378] width 14 height 14
type input "******"
type input "***"
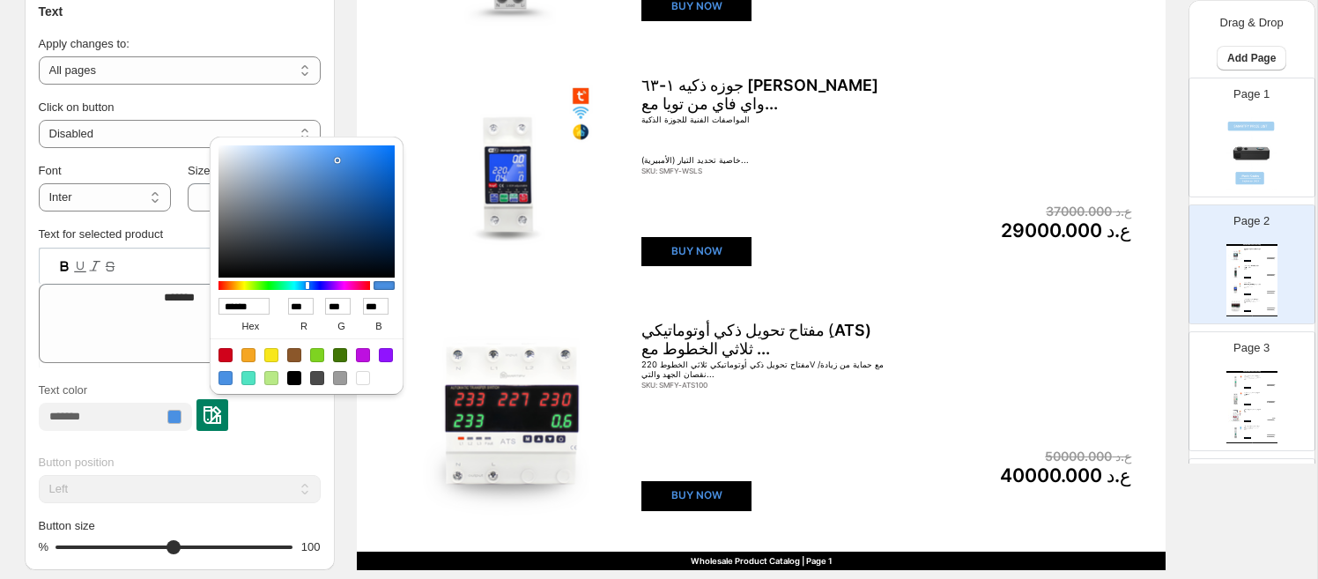
click at [313, 410] on div "Text color" at bounding box center [180, 406] width 282 height 49
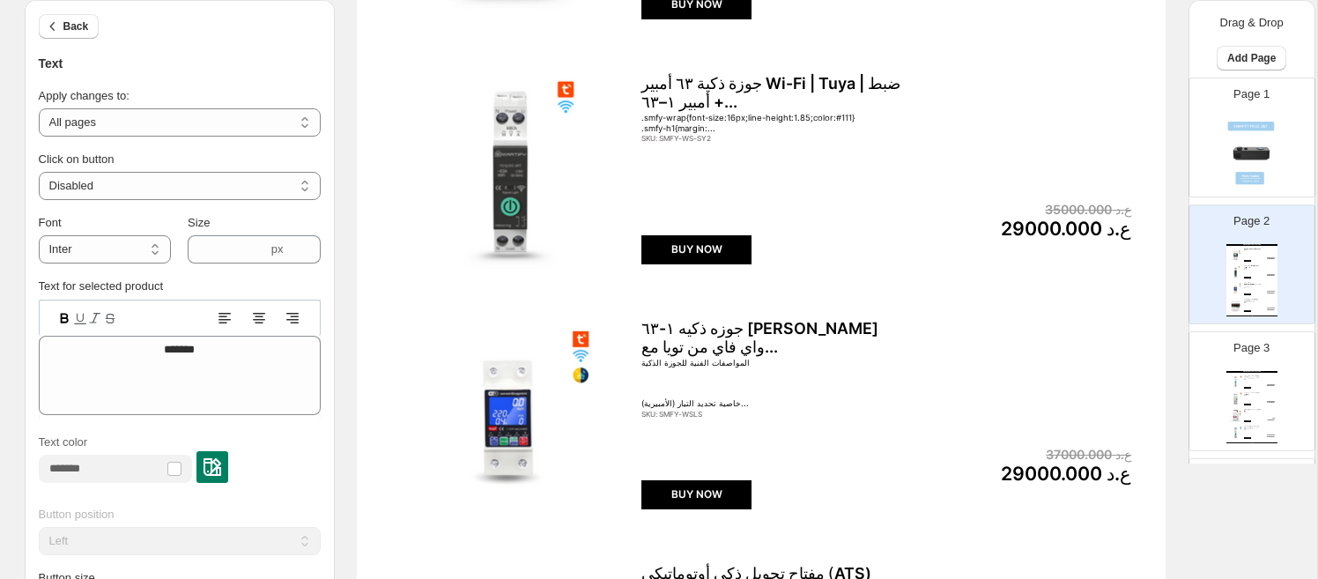
scroll to position [391, 0]
click at [650, 246] on div "BUY NOW" at bounding box center [696, 250] width 110 height 29
click at [641, 253] on div "BUY NOW" at bounding box center [696, 250] width 110 height 29
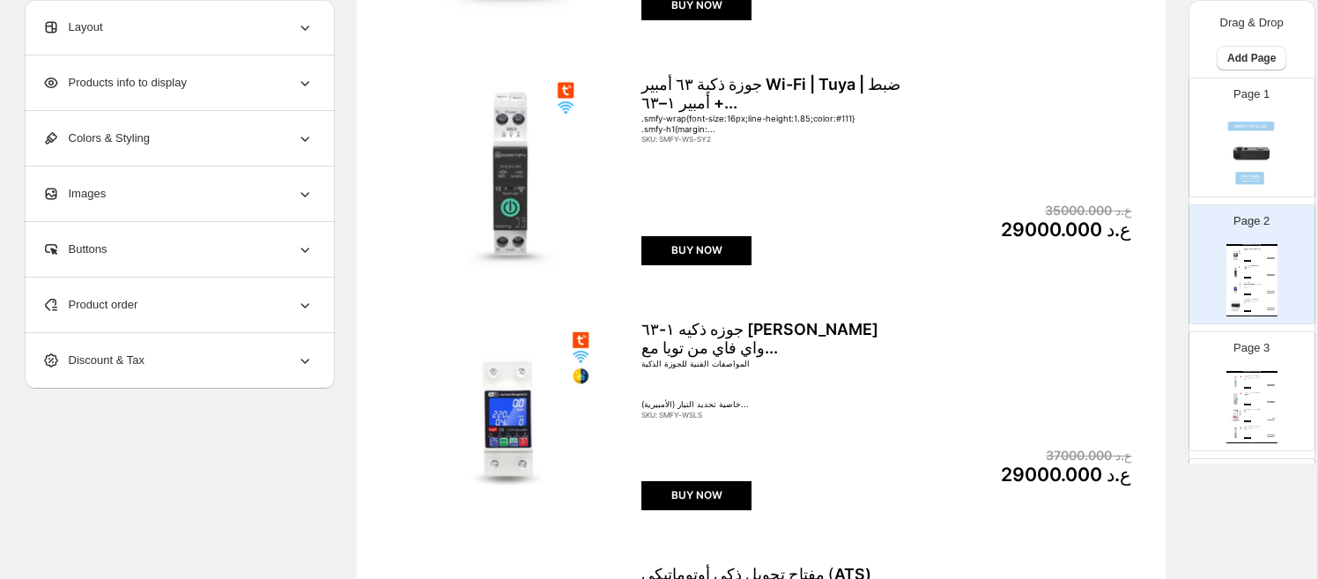
drag, startPoint x: 644, startPoint y: 230, endPoint x: 653, endPoint y: 240, distance: 13.1
click at [647, 233] on div "Wholesale Product Catalog قاطع حماية ذكي(تحكم ليلي/نهاري) 63A دبل ريلي بنظام...…" at bounding box center [761, 290] width 809 height 1047
click at [656, 246] on div "BUY NOW" at bounding box center [696, 250] width 110 height 29
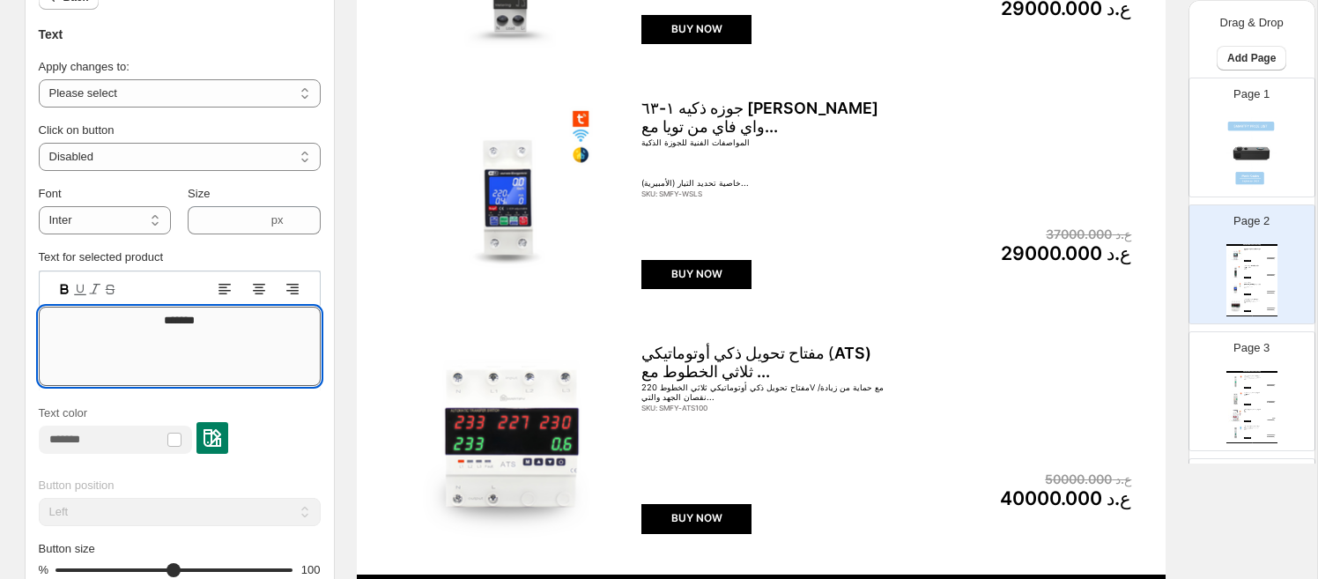
scroll to position [698, 0]
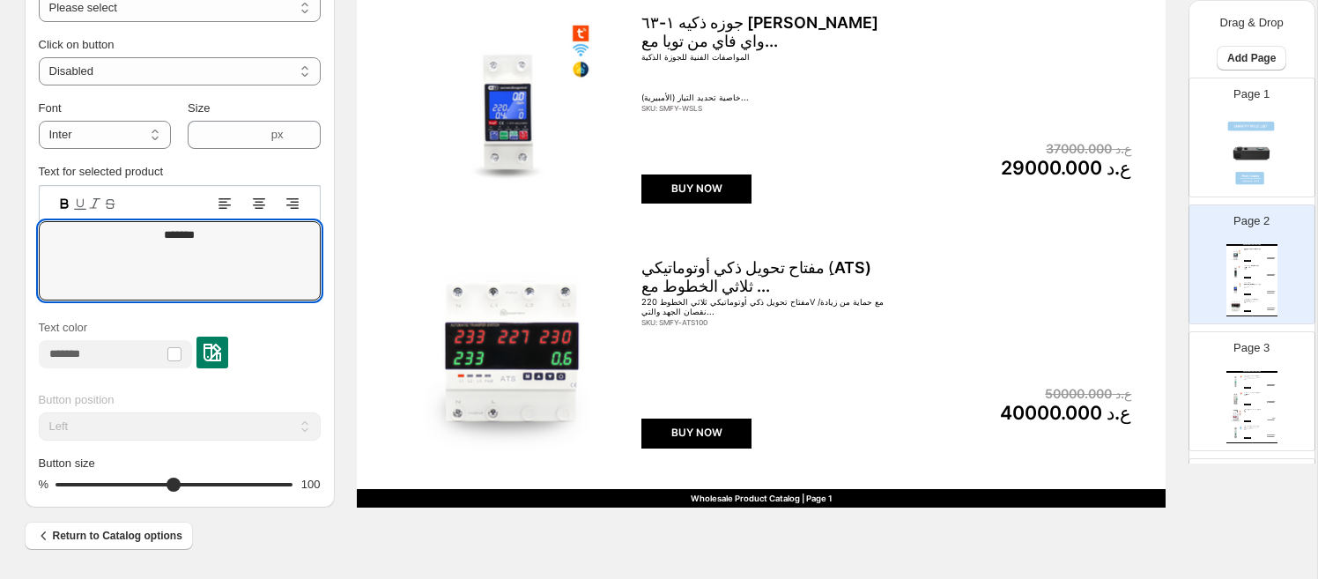
click at [549, 270] on img at bounding box center [511, 353] width 240 height 219
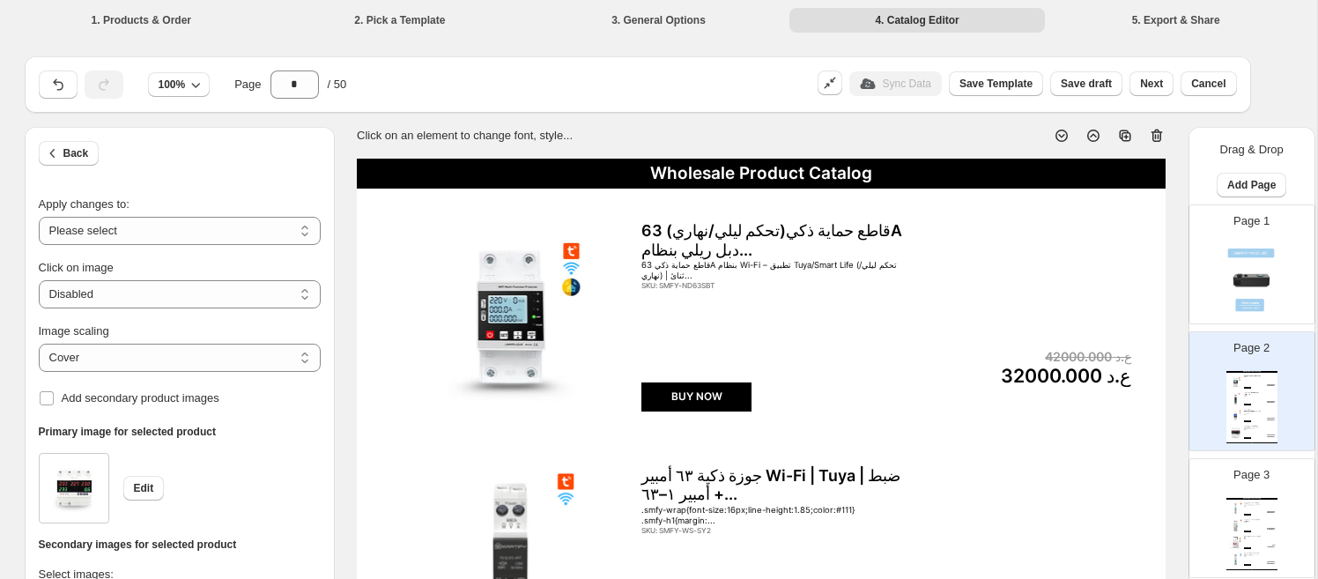
scroll to position [1, 0]
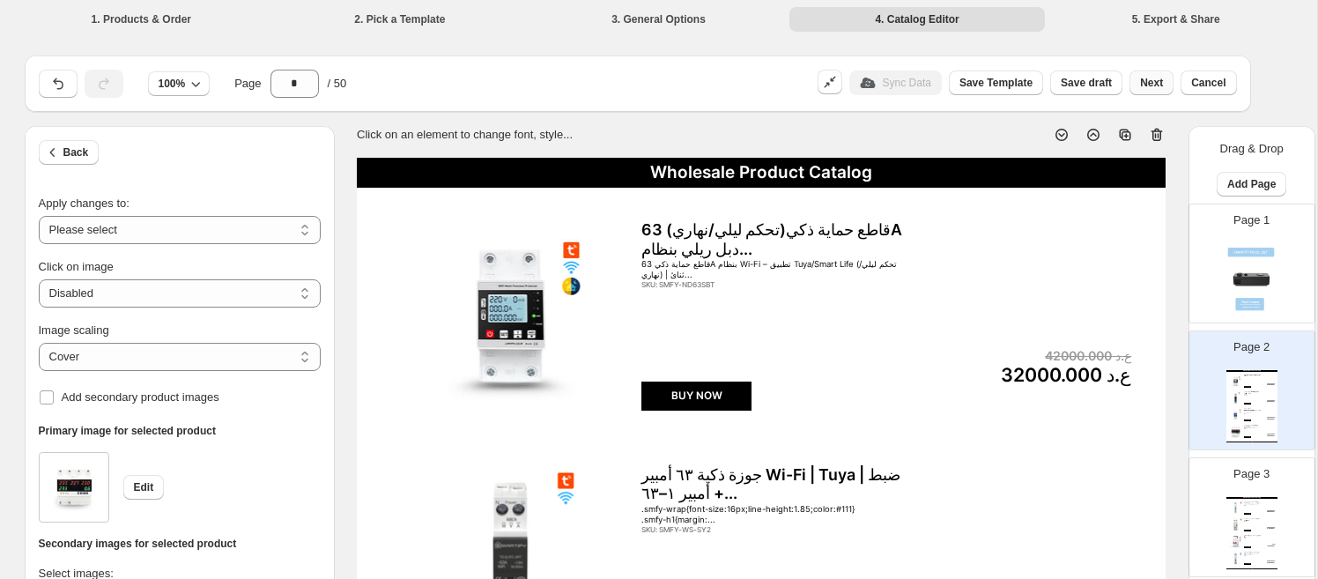
click at [1147, 83] on span "Next" at bounding box center [1151, 83] width 23 height 14
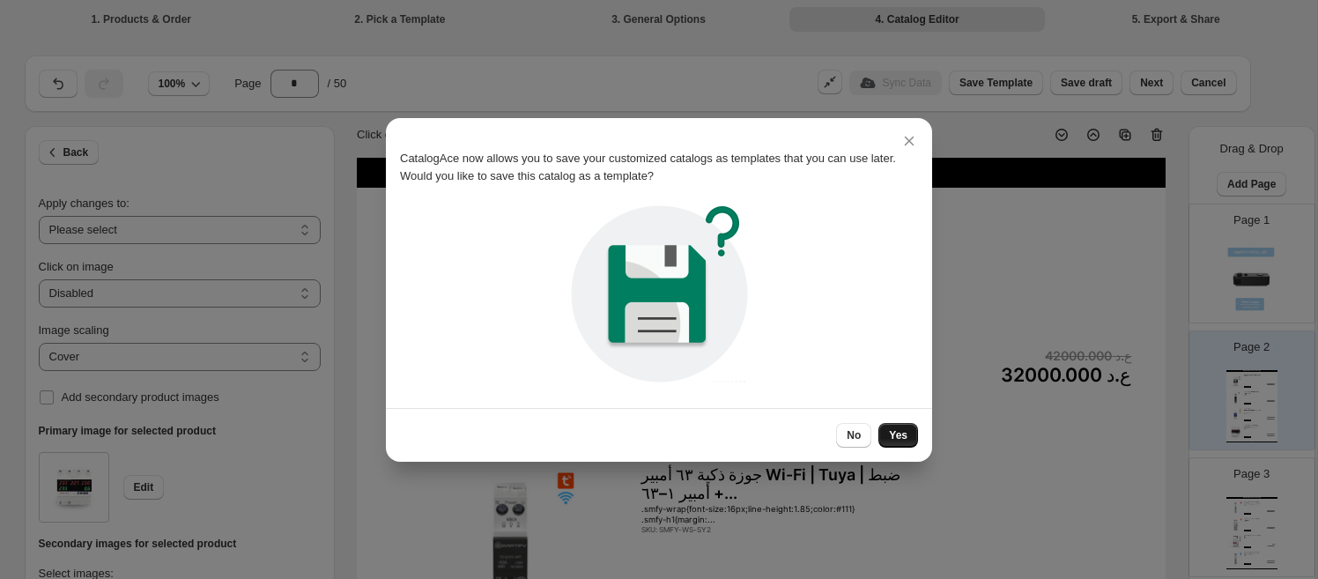
click at [886, 437] on button "Yes" at bounding box center [898, 435] width 40 height 25
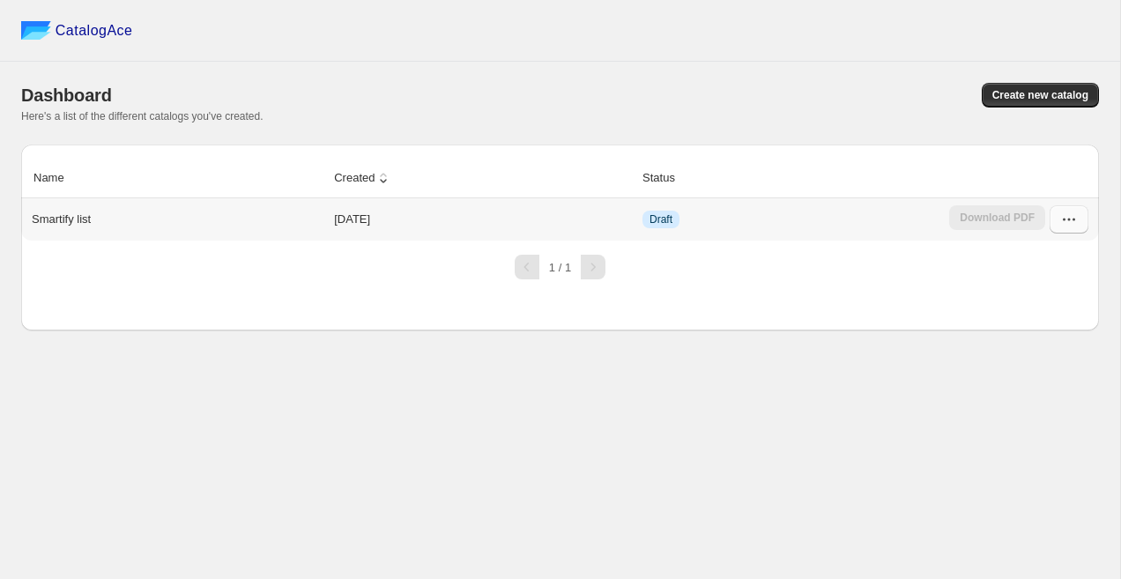
click at [1055, 229] on button "button" at bounding box center [1068, 219] width 39 height 28
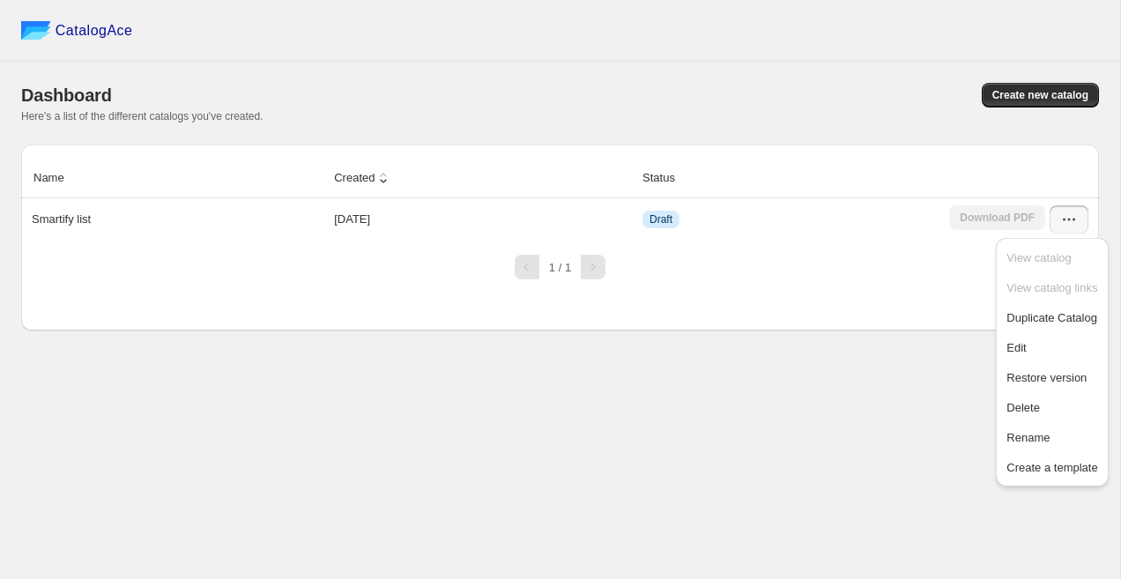
click at [967, 330] on div "Name Created Status Smartify list 2025-10-13 Draft Download PDF 1 / 1" at bounding box center [560, 238] width 1078 height 186
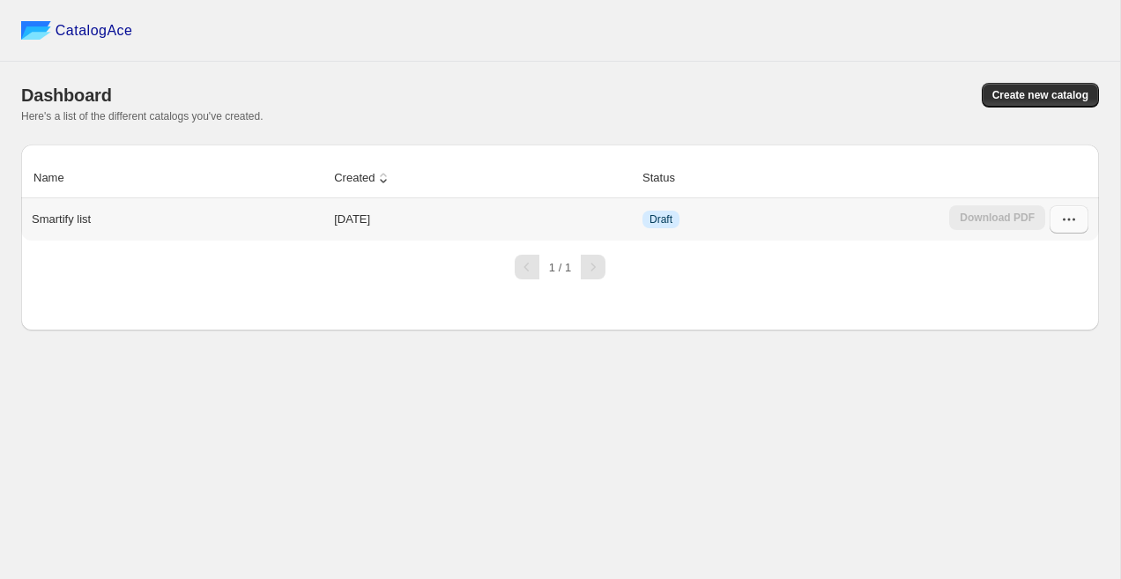
click at [1078, 219] on button "button" at bounding box center [1068, 219] width 39 height 28
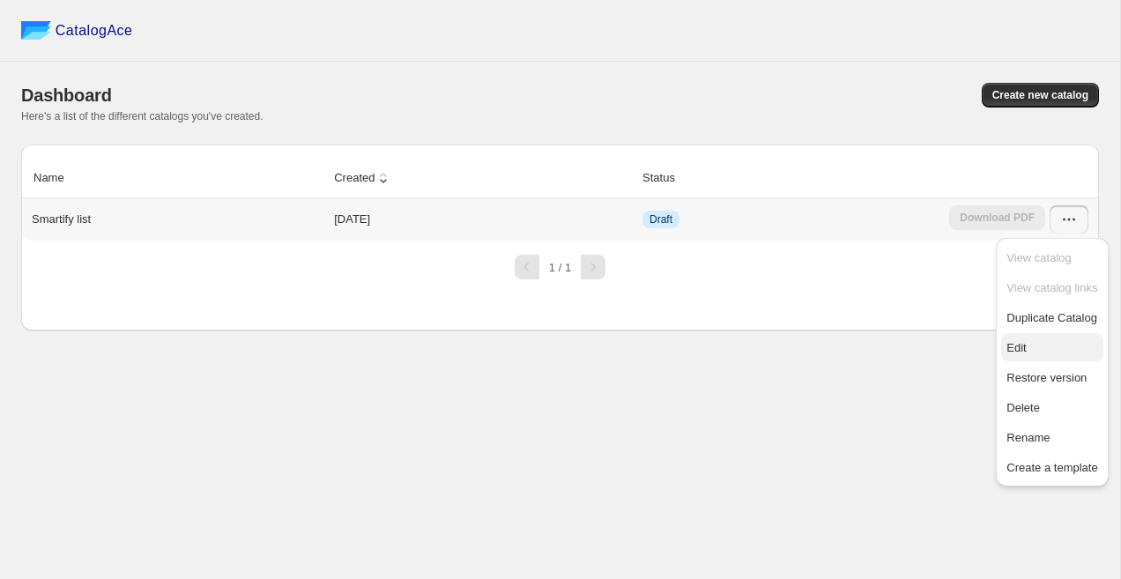
click at [1021, 345] on span "Edit" at bounding box center [1015, 347] width 19 height 13
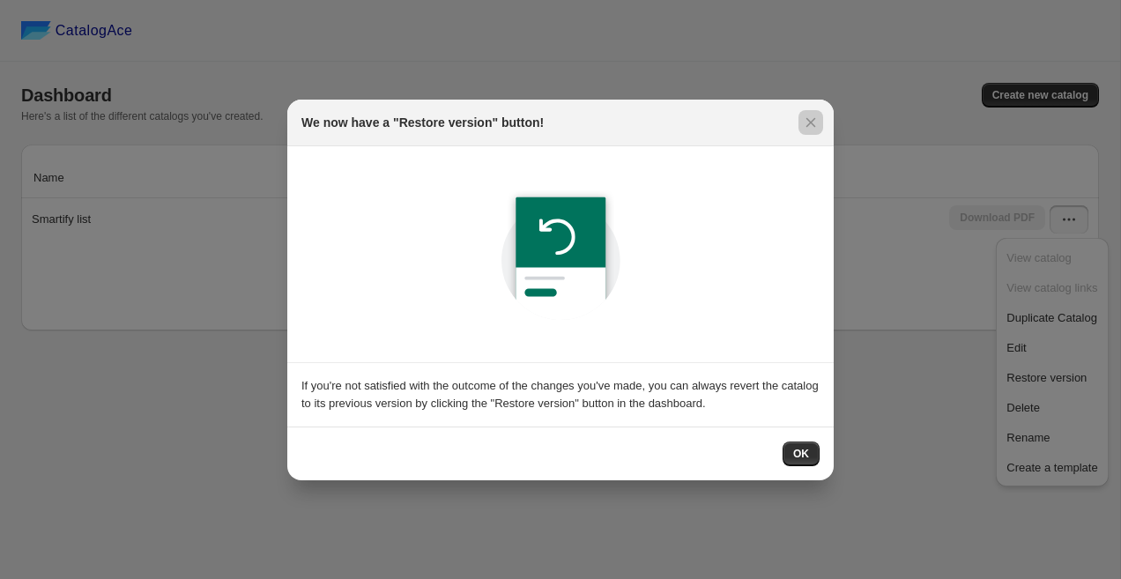
drag, startPoint x: 974, startPoint y: 387, endPoint x: 1012, endPoint y: 382, distance: 39.0
click at [974, 387] on div at bounding box center [560, 289] width 1121 height 579
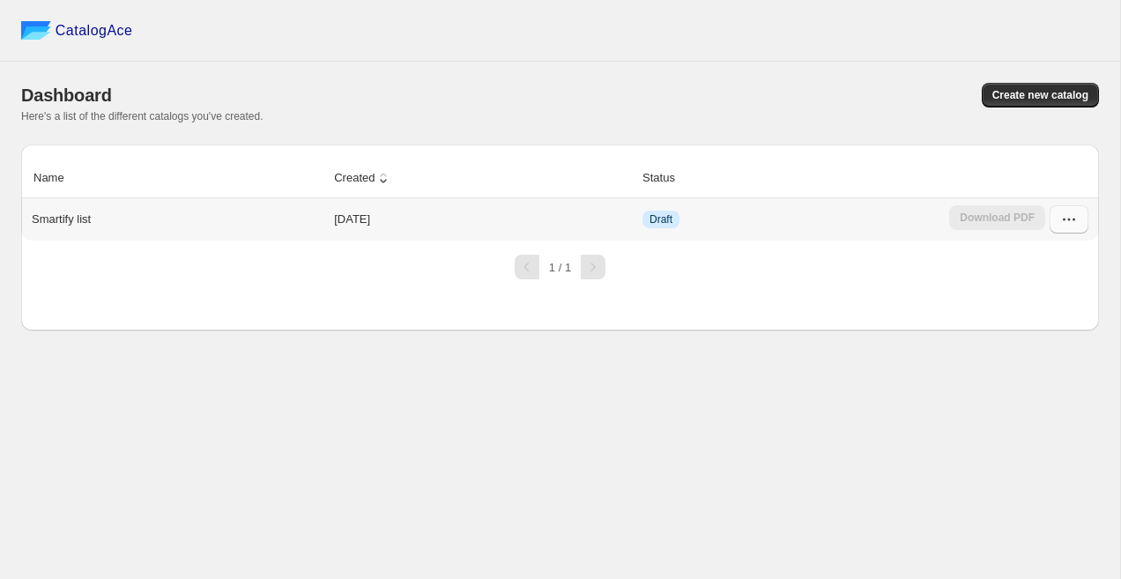
click at [1085, 226] on button "button" at bounding box center [1068, 219] width 39 height 28
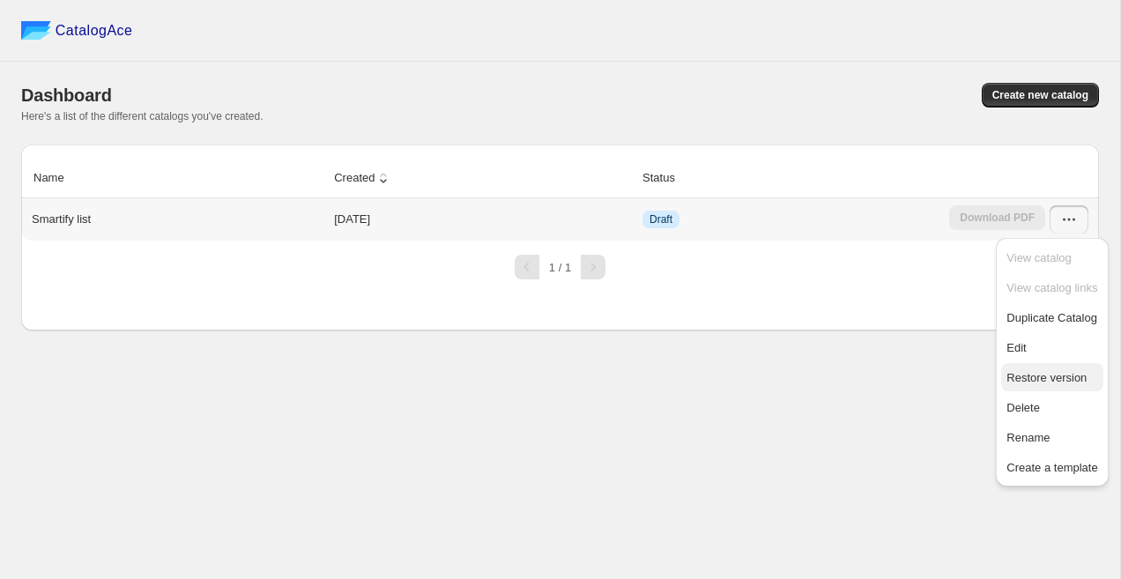
click at [1041, 380] on span "Restore version" at bounding box center [1046, 377] width 80 height 13
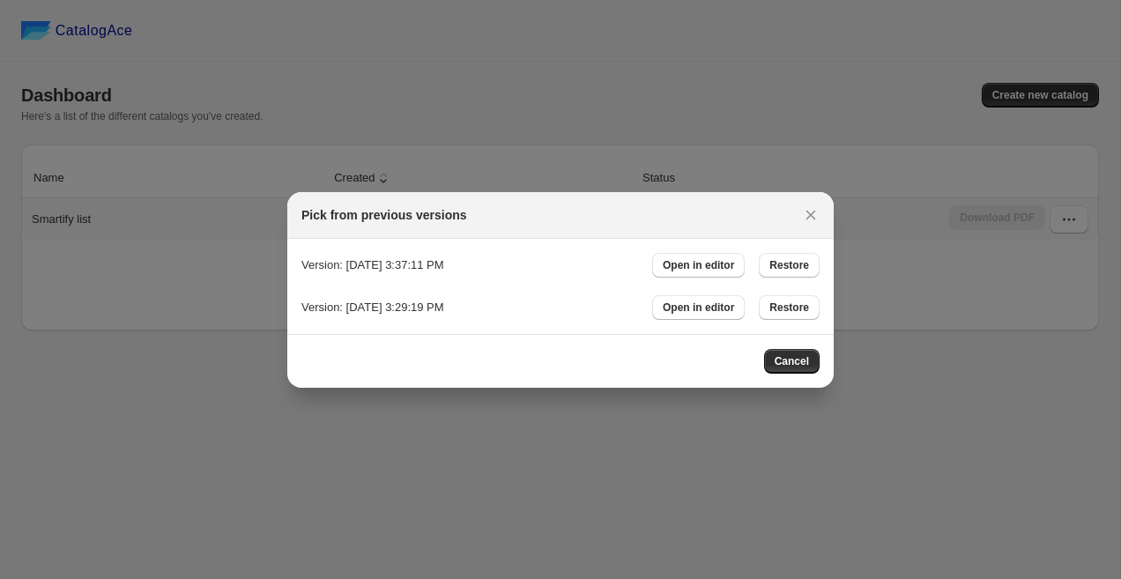
click at [796, 268] on span "Restore" at bounding box center [789, 265] width 40 height 14
click at [796, 360] on span "Cancel" at bounding box center [792, 361] width 34 height 14
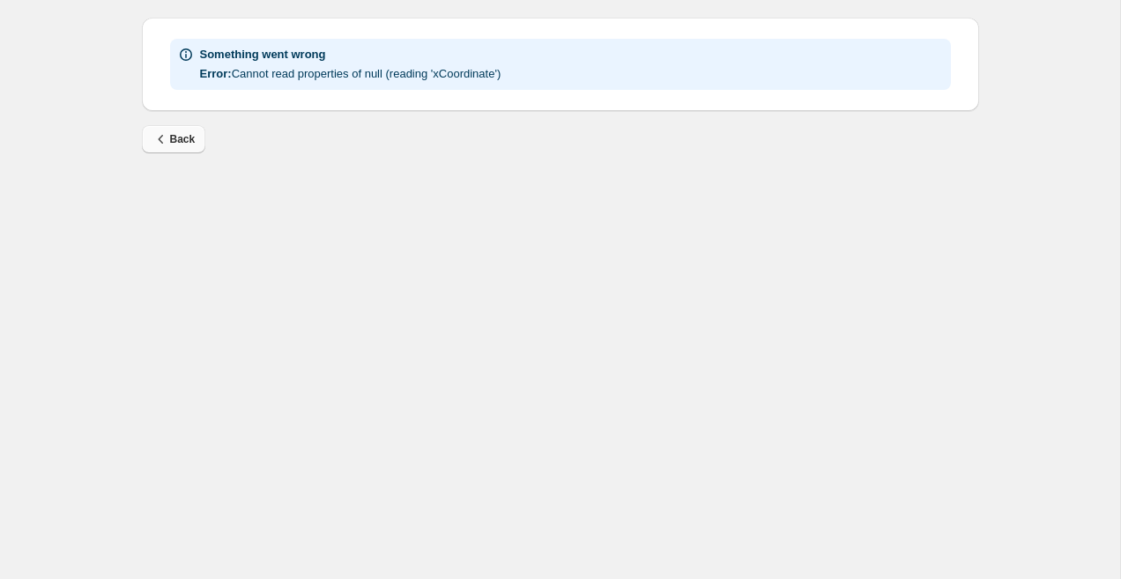
click at [189, 146] on span "Back" at bounding box center [173, 139] width 43 height 18
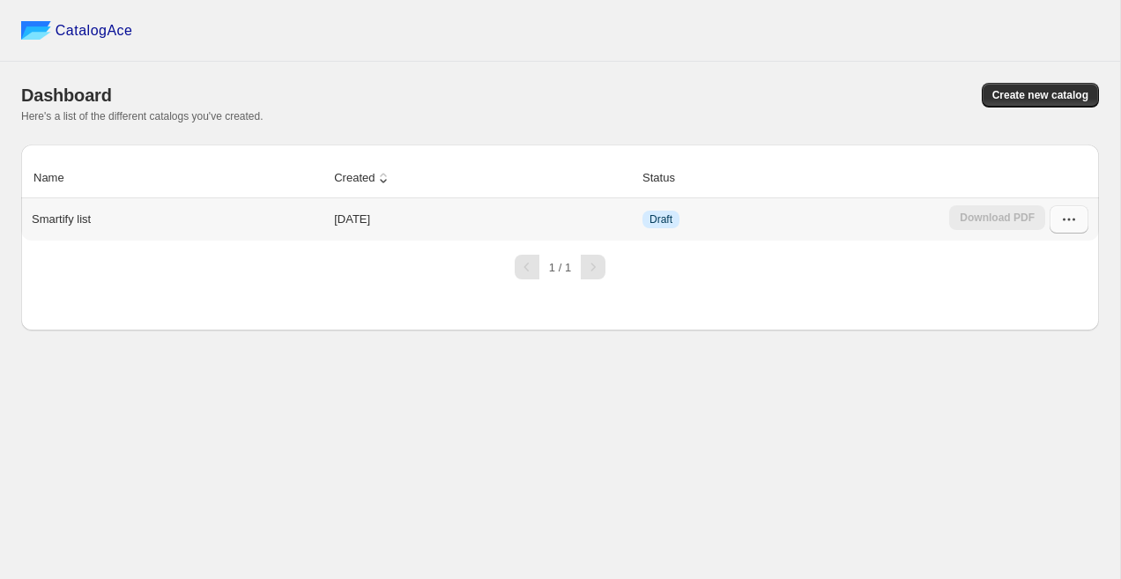
drag, startPoint x: 1073, startPoint y: 220, endPoint x: 1070, endPoint y: 231, distance: 11.1
click at [1073, 220] on icon "button" at bounding box center [1073, 220] width 3 height 3
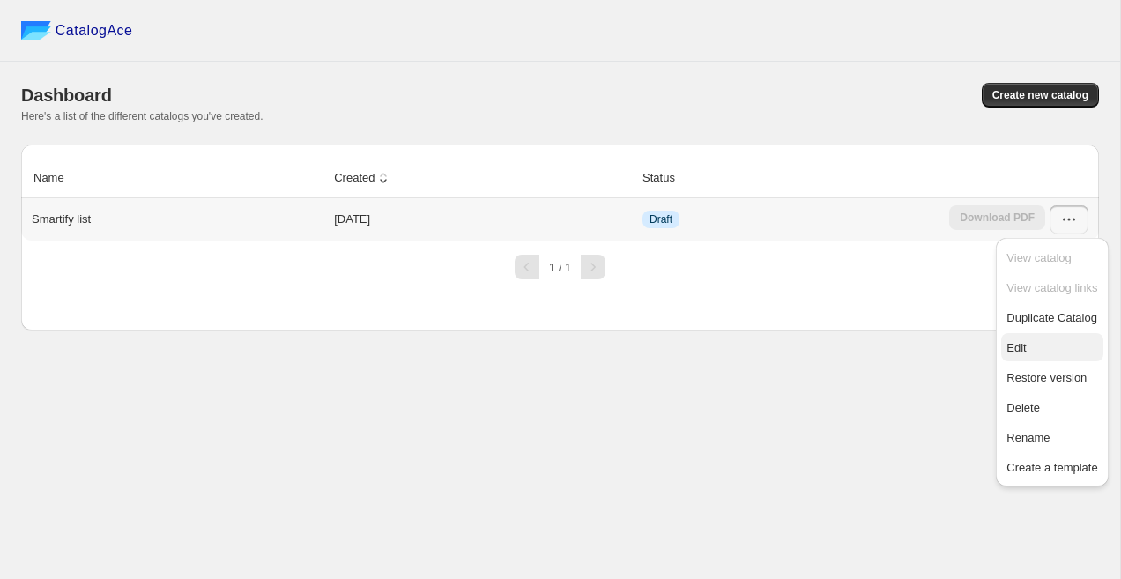
click at [1026, 345] on span "Edit" at bounding box center [1015, 347] width 19 height 13
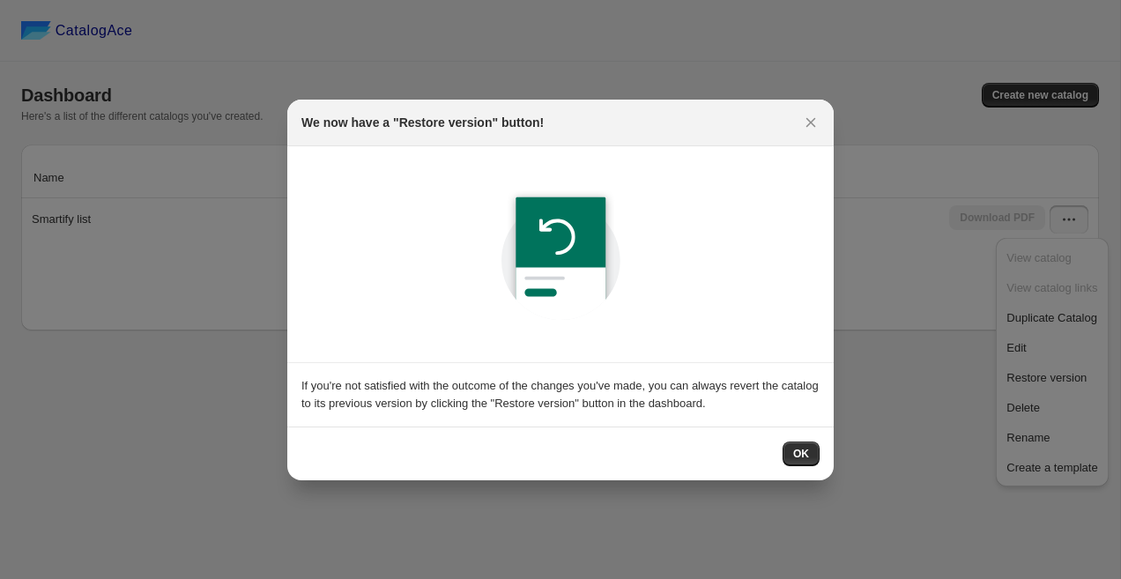
drag, startPoint x: 801, startPoint y: 445, endPoint x: 805, endPoint y: 433, distance: 13.1
click at [801, 443] on button "OK" at bounding box center [800, 453] width 37 height 25
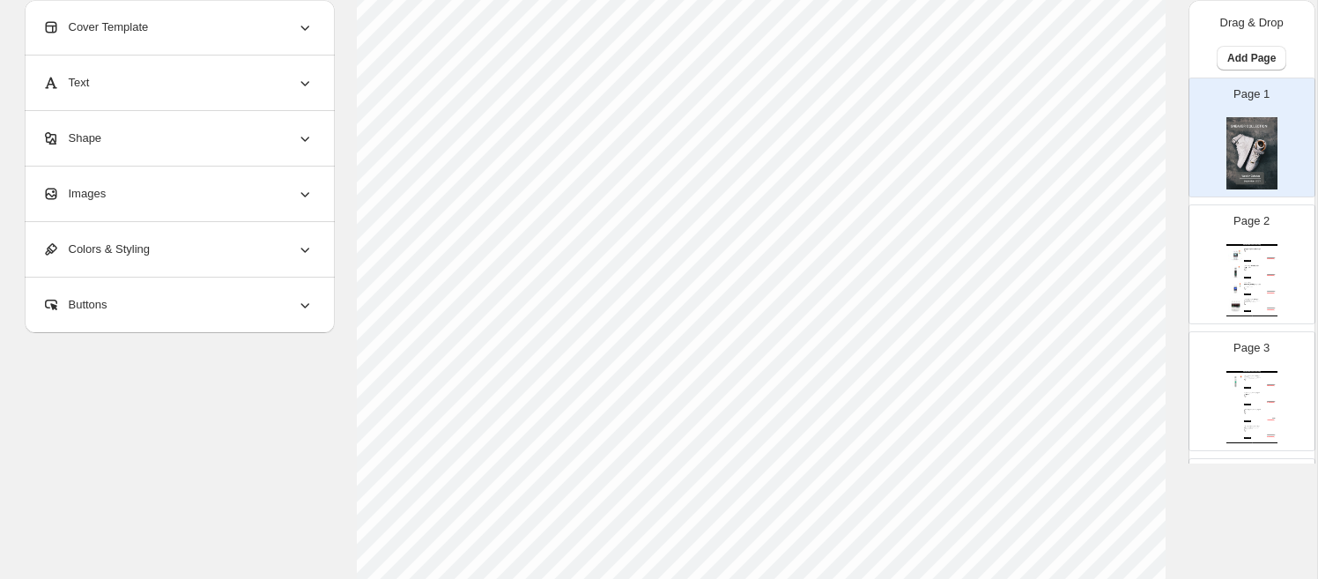
scroll to position [228, 0]
click at [283, 33] on div "Cover Template" at bounding box center [177, 27] width 271 height 55
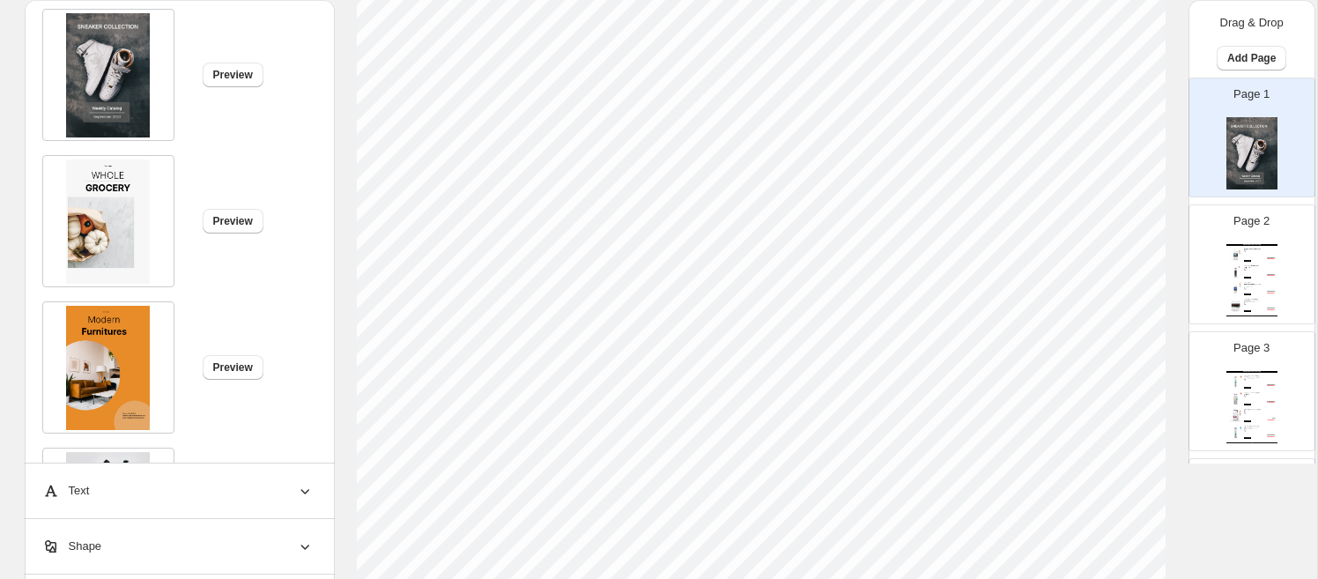
scroll to position [635, 0]
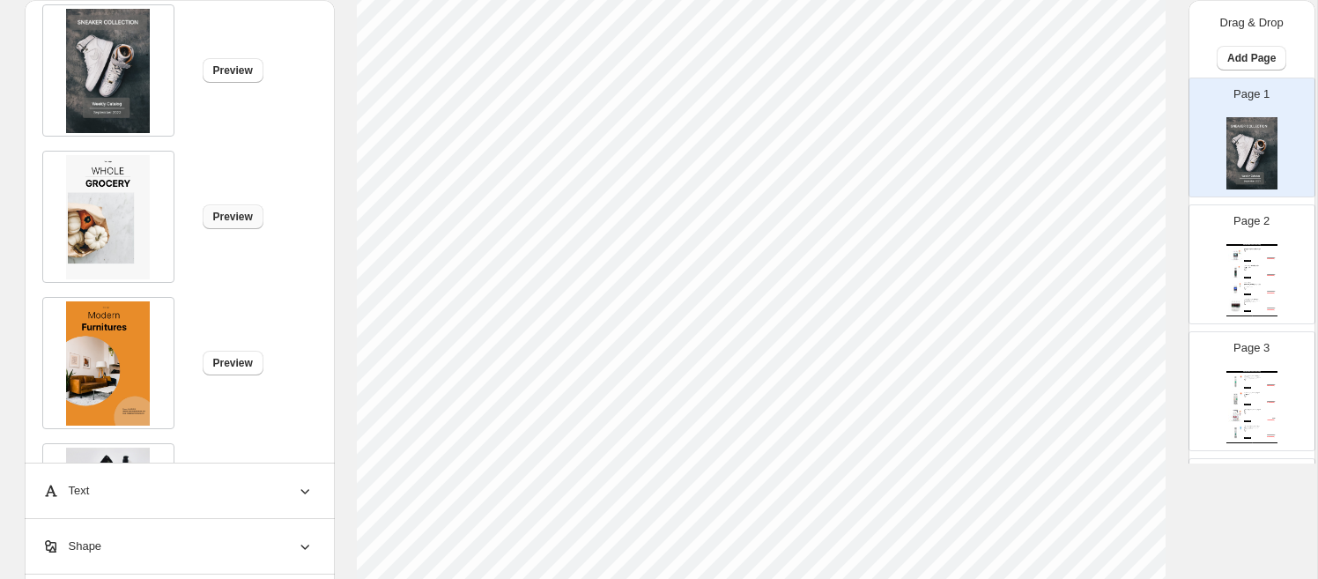
click at [261, 211] on button "Preview" at bounding box center [233, 216] width 61 height 25
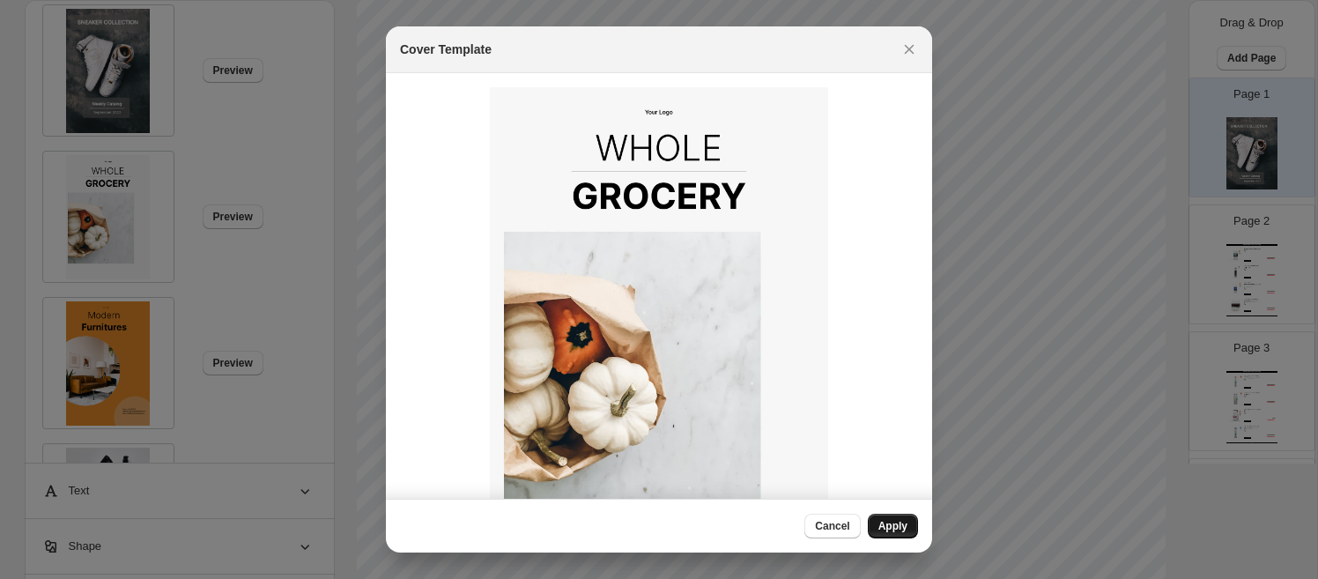
click at [886, 515] on button "Apply" at bounding box center [893, 526] width 50 height 25
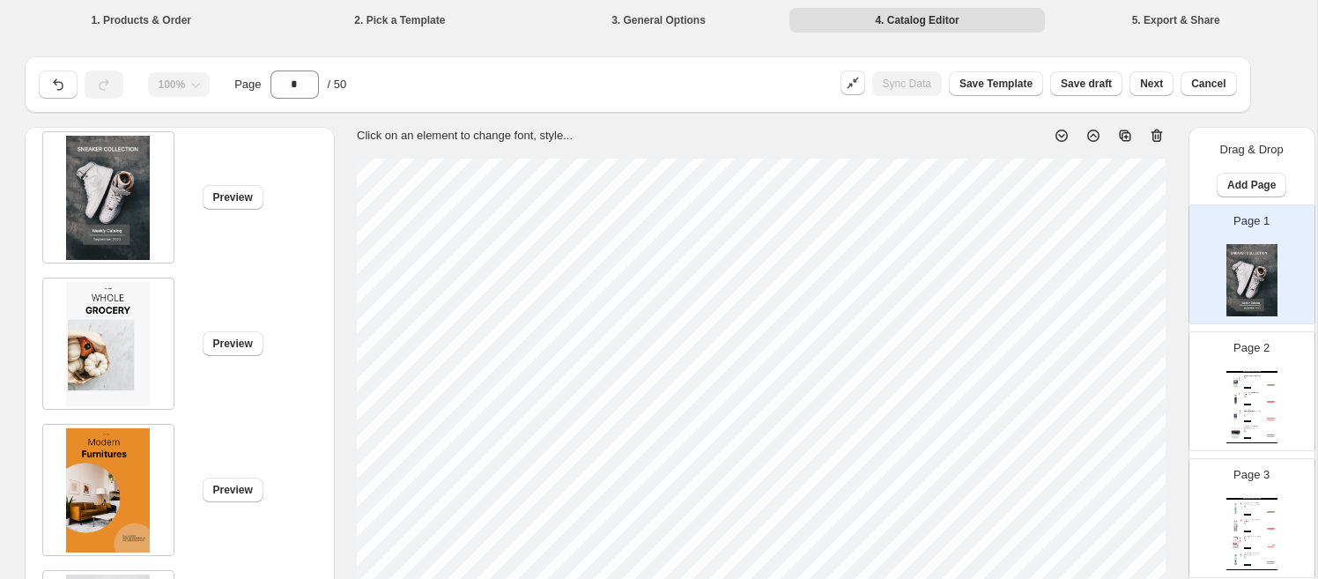
type input "*"
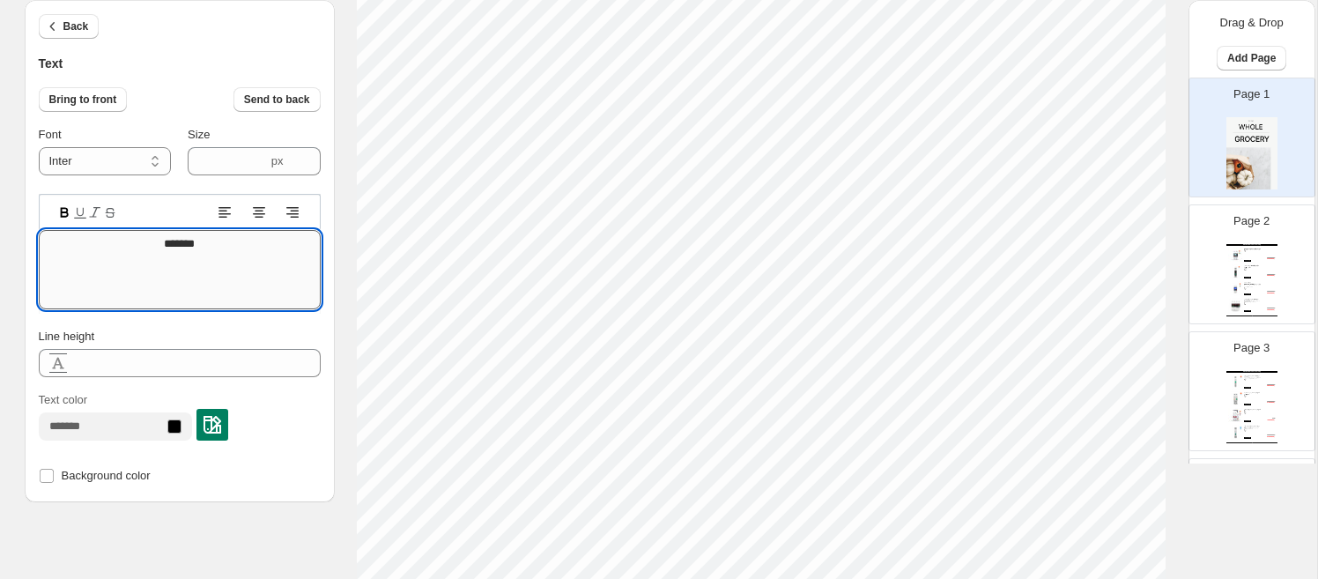
click at [243, 255] on textarea "*******" at bounding box center [180, 269] width 282 height 79
type textarea "*"
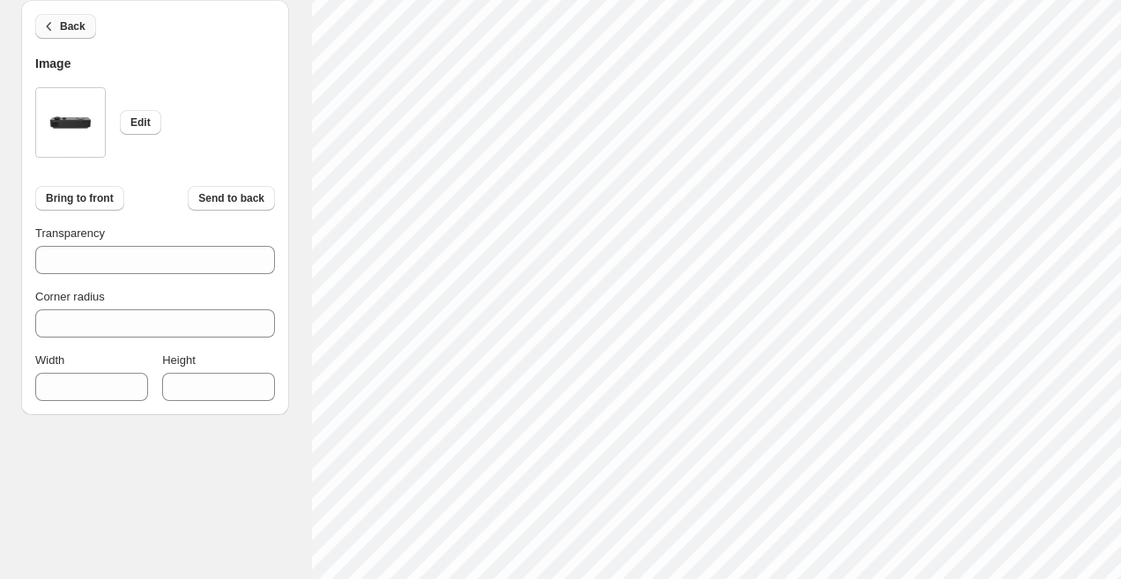
click at [50, 27] on icon "button" at bounding box center [50, 27] width 18 height 18
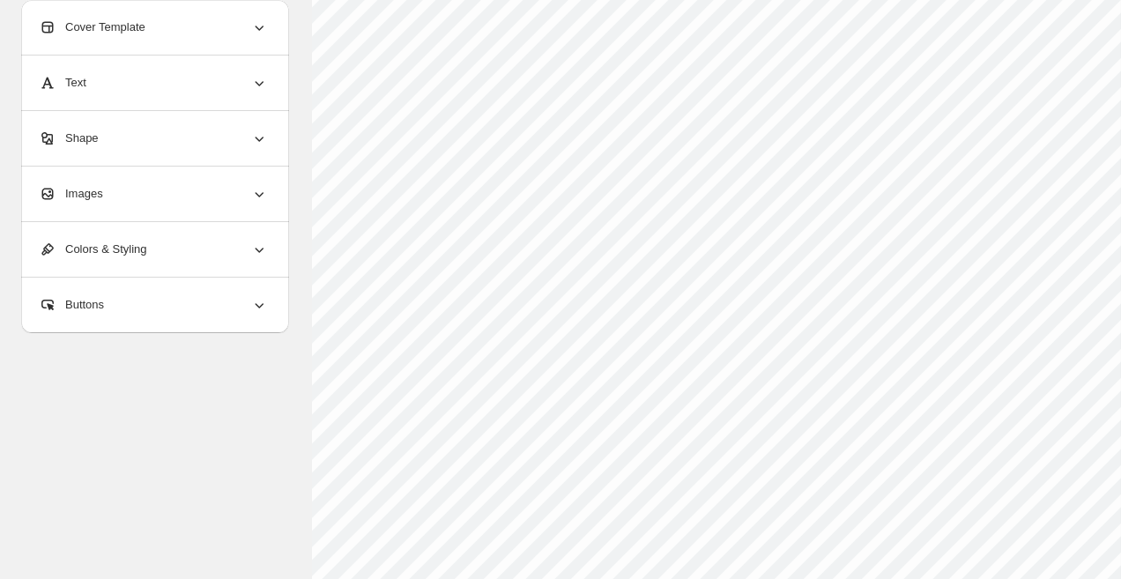
scroll to position [252, 0]
drag, startPoint x: 115, startPoint y: 331, endPoint x: 130, endPoint y: 322, distance: 16.6
click at [116, 330] on div "Buttons" at bounding box center [153, 305] width 229 height 55
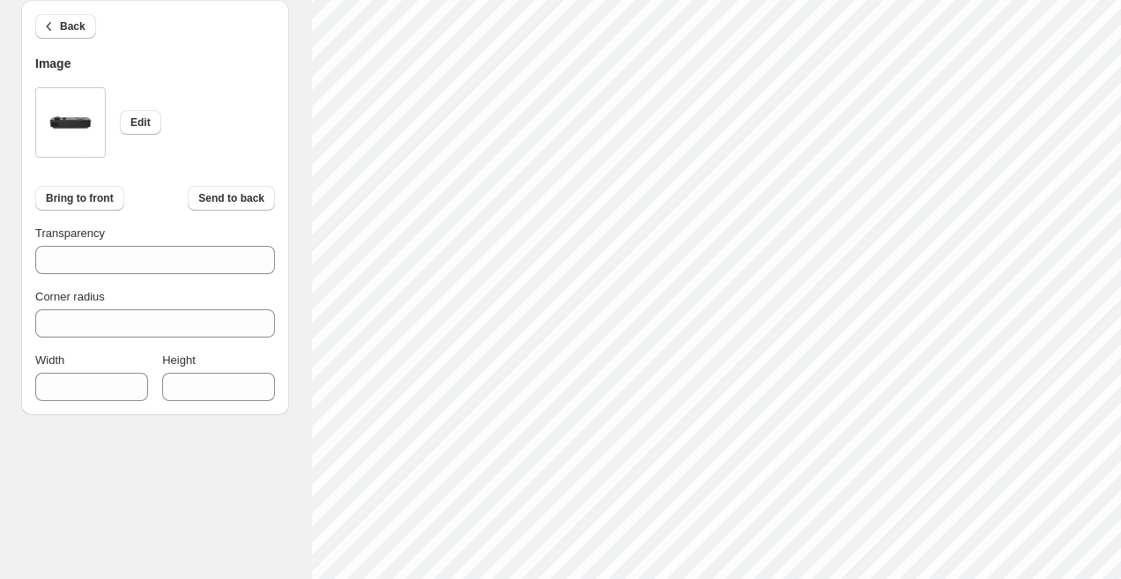
scroll to position [319, 0]
click at [49, 26] on icon "button" at bounding box center [50, 27] width 18 height 18
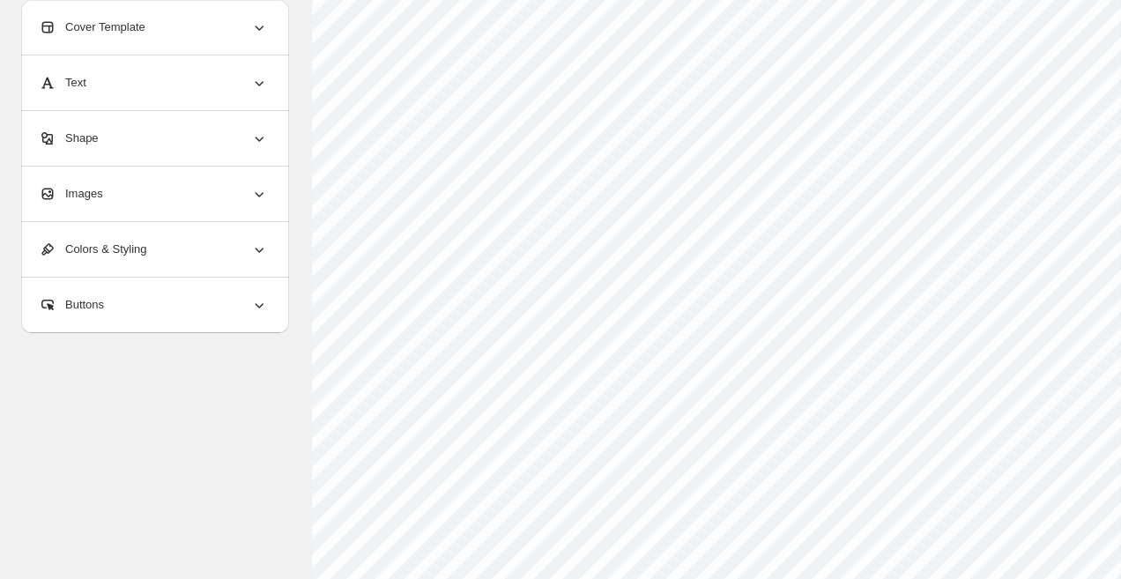
scroll to position [0, 0]
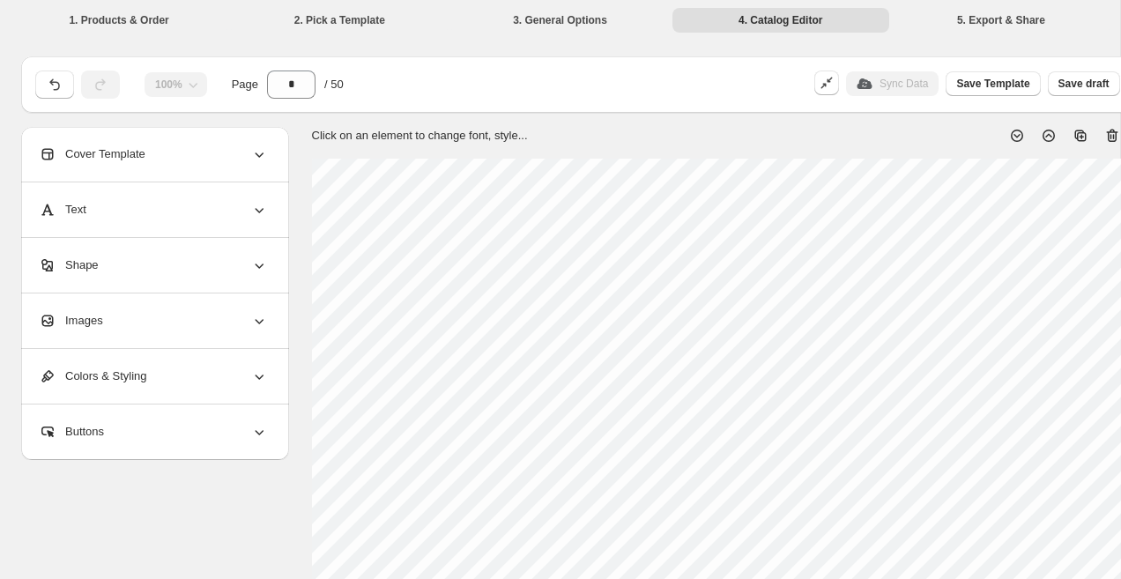
click at [138, 151] on span "Cover Template" at bounding box center [92, 154] width 107 height 18
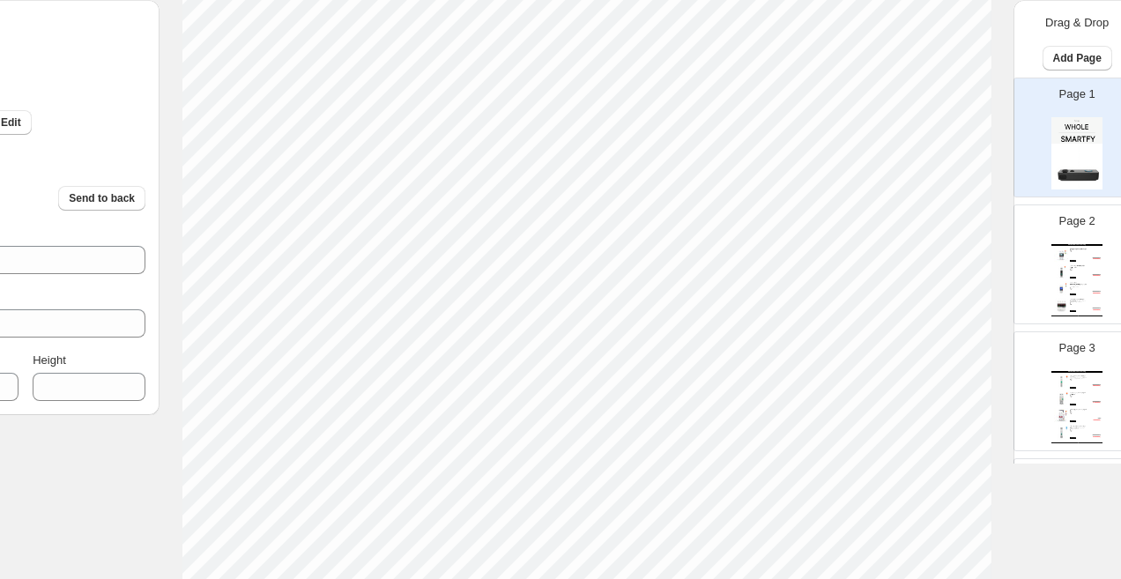
scroll to position [441, 130]
type input "***"
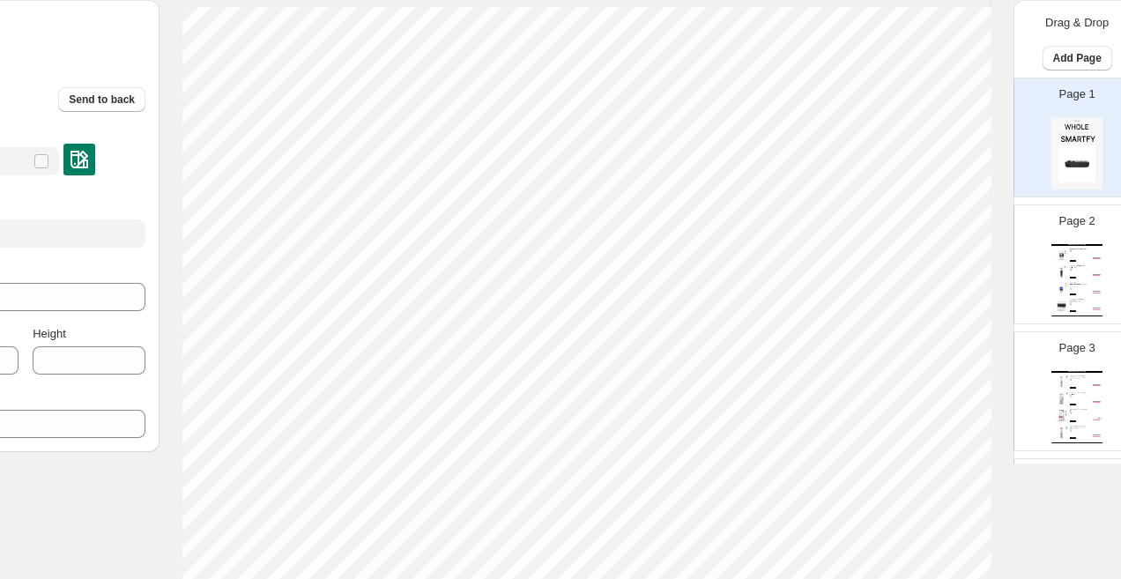
scroll to position [152, 130]
click at [1086, 163] on img at bounding box center [1076, 153] width 51 height 72
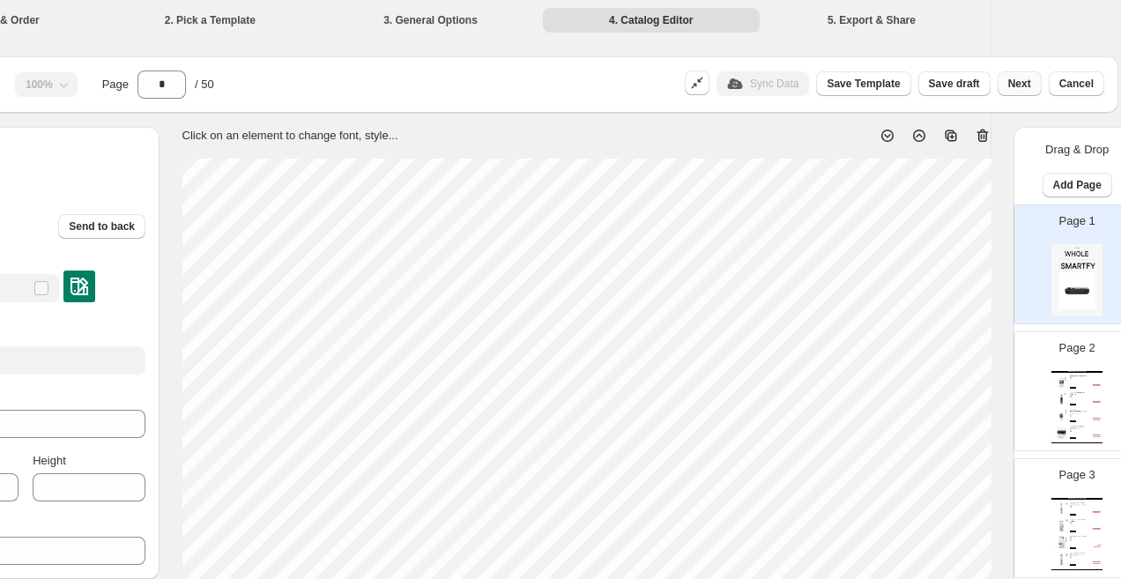
click at [1019, 78] on span "Next" at bounding box center [1019, 84] width 23 height 14
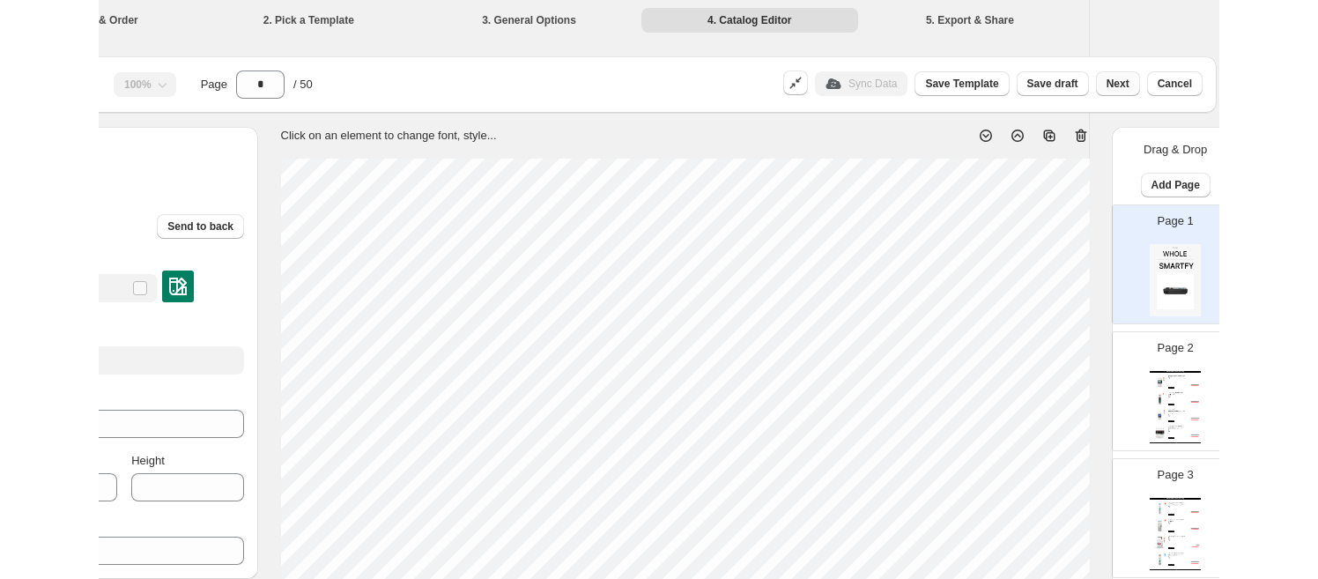
scroll to position [0, 0]
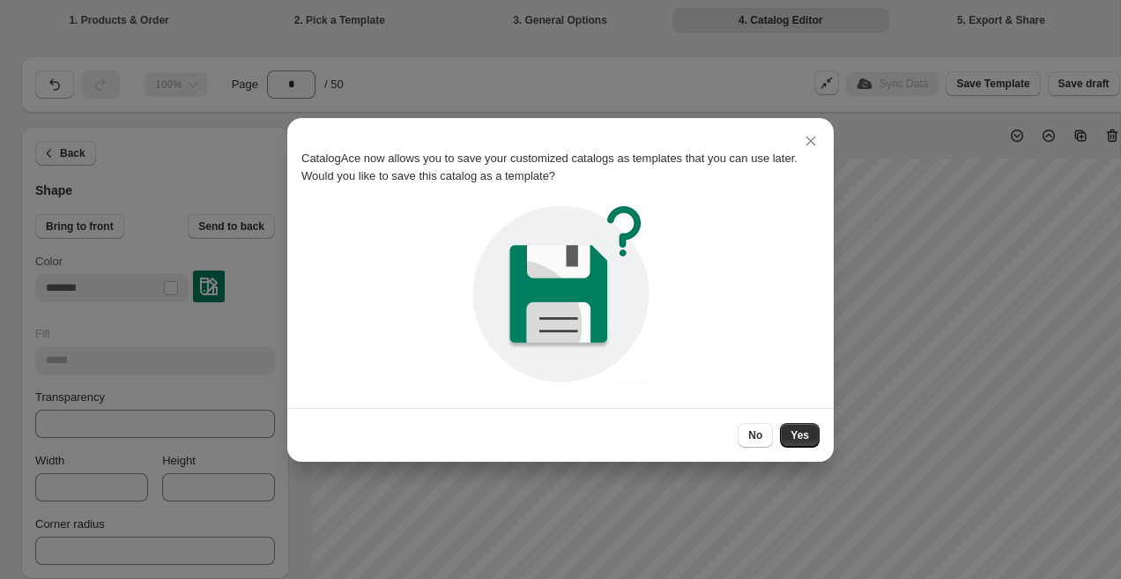
click at [735, 434] on div "No Yes" at bounding box center [560, 435] width 518 height 25
click at [745, 434] on button "No" at bounding box center [755, 435] width 35 height 25
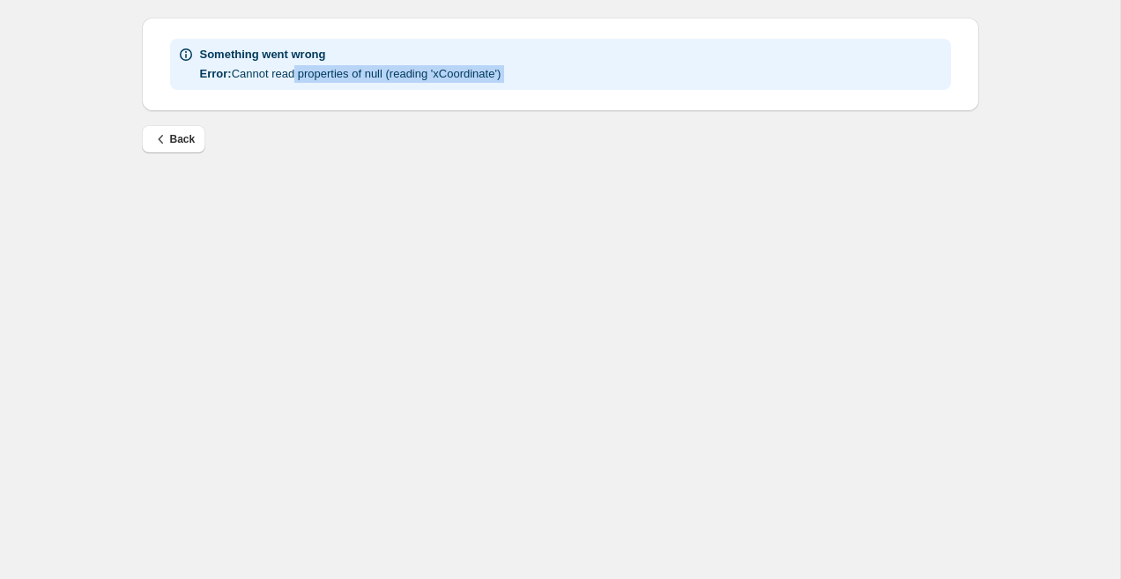
drag, startPoint x: 301, startPoint y: 79, endPoint x: 309, endPoint y: 122, distance: 43.0
click at [314, 122] on div "Something went wrong Error: Cannot read properties of null (reading 'xCoordinat…" at bounding box center [553, 79] width 851 height 150
drag, startPoint x: 309, startPoint y: 122, endPoint x: 271, endPoint y: 145, distance: 45.0
click at [271, 145] on div "Something went wrong Error: Cannot read properties of null (reading 'xCoordinat…" at bounding box center [553, 79] width 851 height 150
click at [202, 145] on button "Back" at bounding box center [174, 139] width 64 height 28
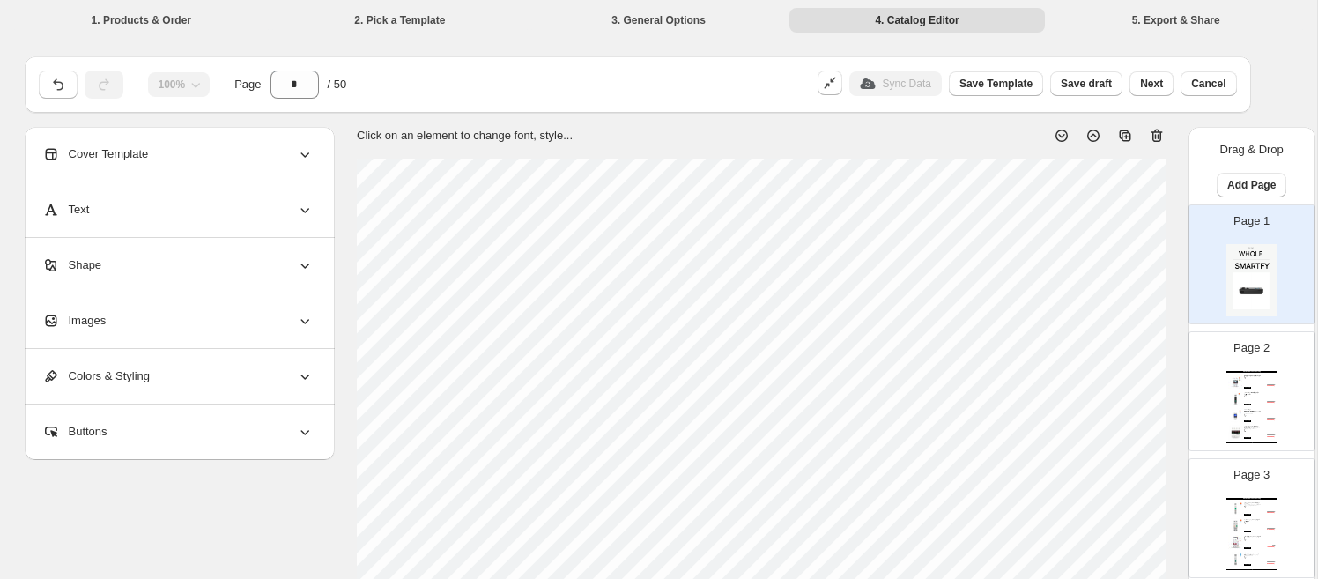
click at [271, 321] on div "Images" at bounding box center [177, 320] width 271 height 55
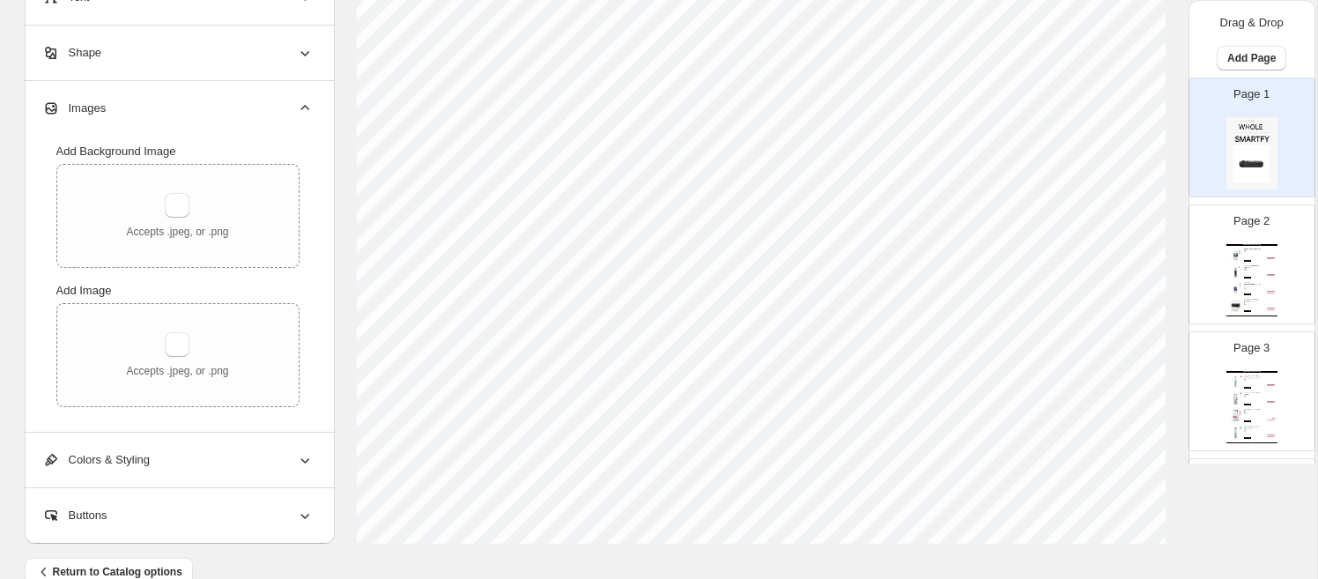
scroll to position [698, 0]
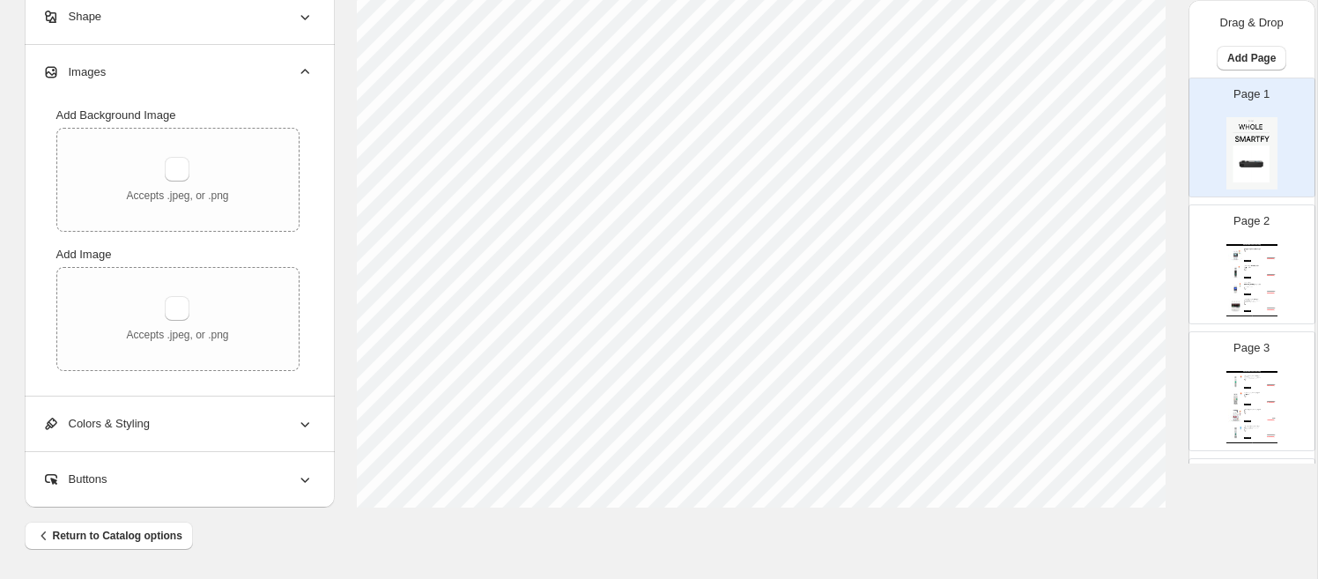
click at [136, 434] on div "Colors & Styling" at bounding box center [177, 424] width 271 height 55
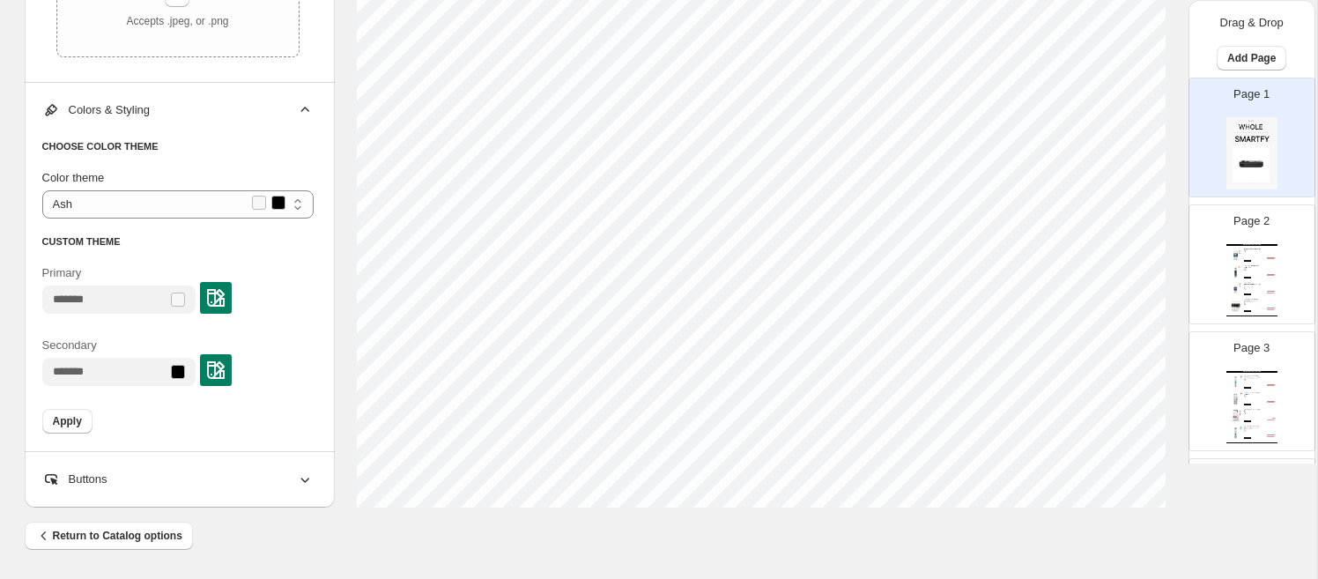
click at [185, 374] on div at bounding box center [178, 372] width 14 height 14
click at [210, 370] on div at bounding box center [214, 370] width 36 height 32
click at [225, 372] on img at bounding box center [216, 370] width 18 height 18
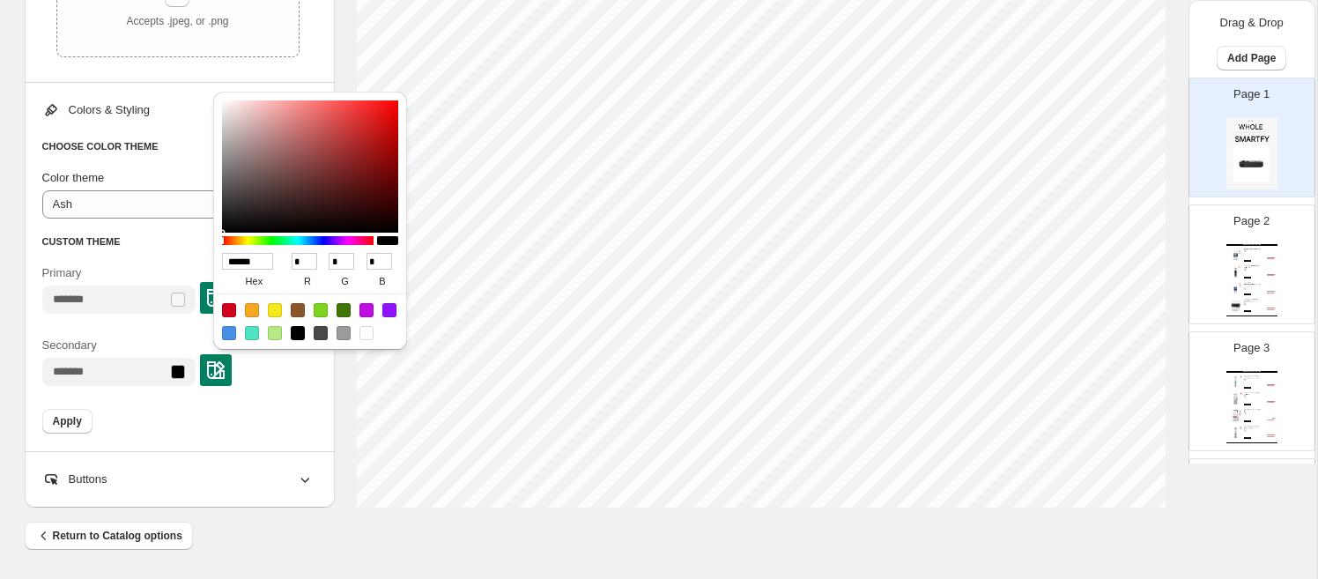
click at [252, 254] on input "******" at bounding box center [247, 261] width 51 height 17
click at [251, 254] on input "******" at bounding box center [247, 261] width 51 height 17
paste input "*"
type input "*******"
type input "***"
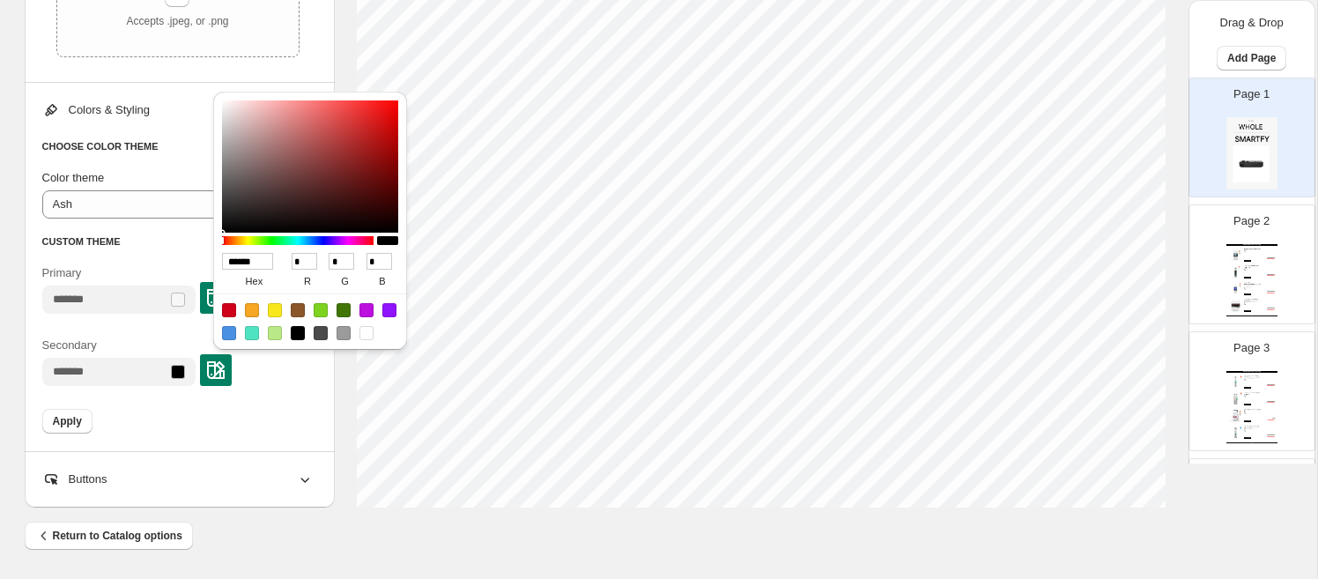
type input "***"
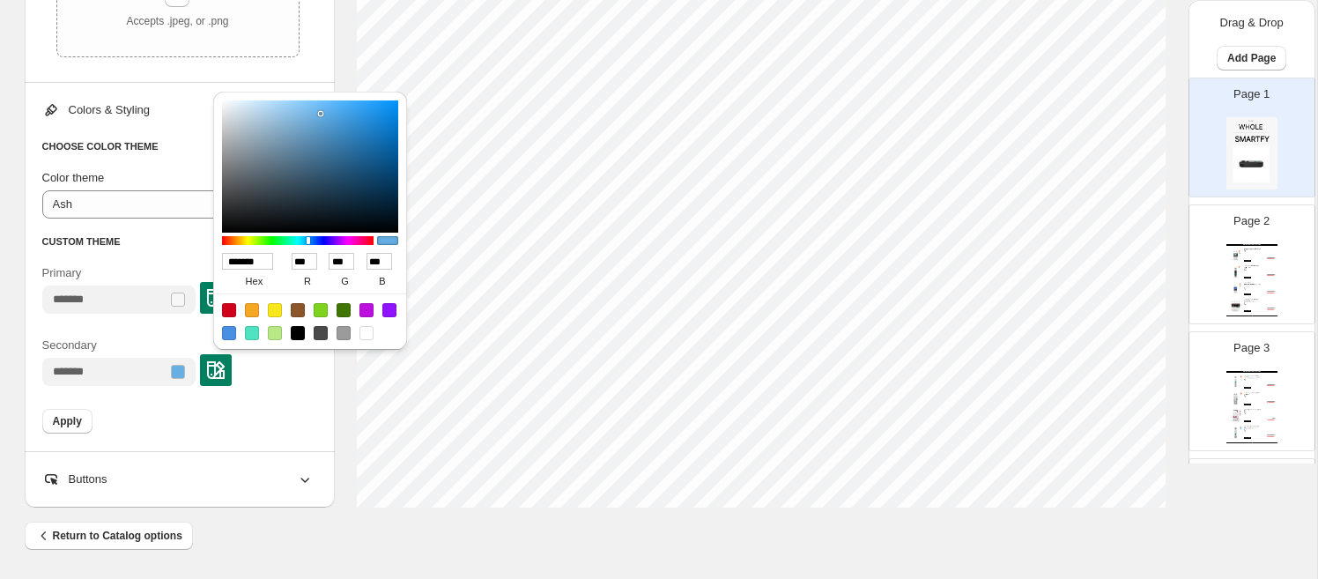
type input "******"
click at [173, 427] on div "Apply" at bounding box center [177, 421] width 271 height 25
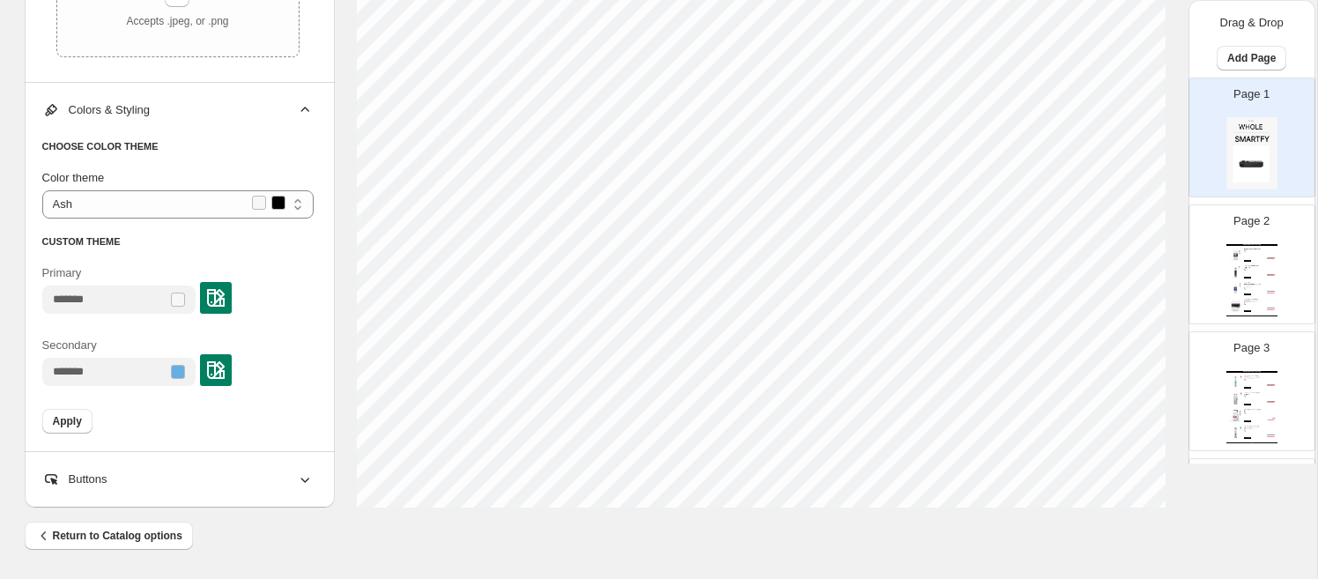
click at [78, 419] on span "Apply" at bounding box center [67, 421] width 29 height 14
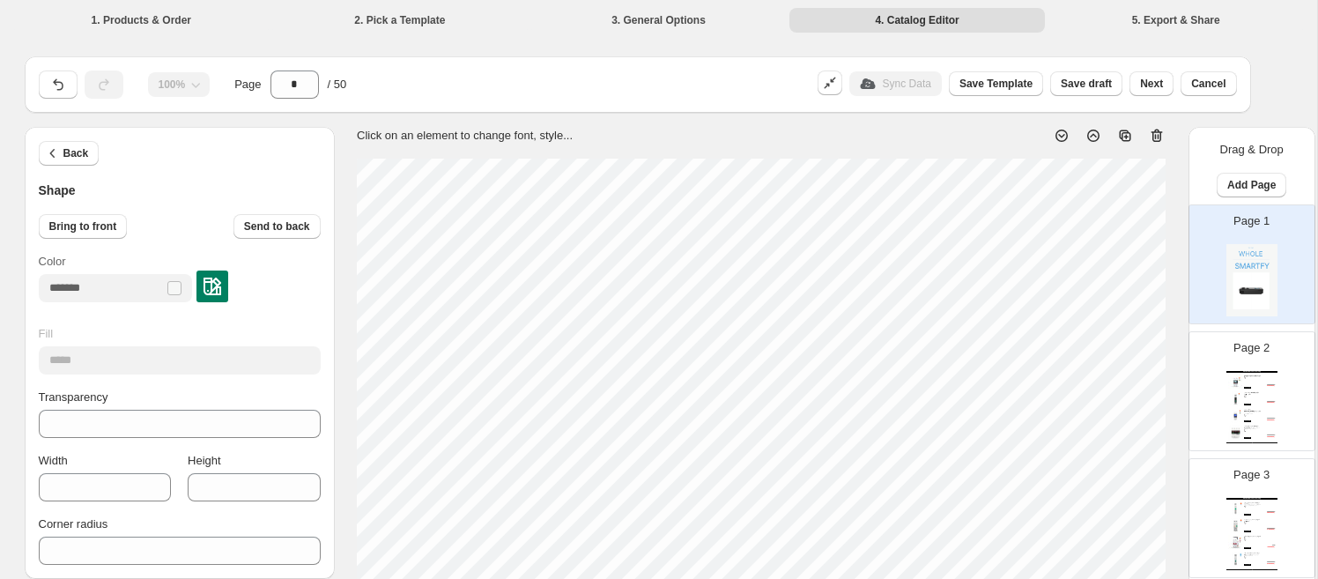
scroll to position [55, 0]
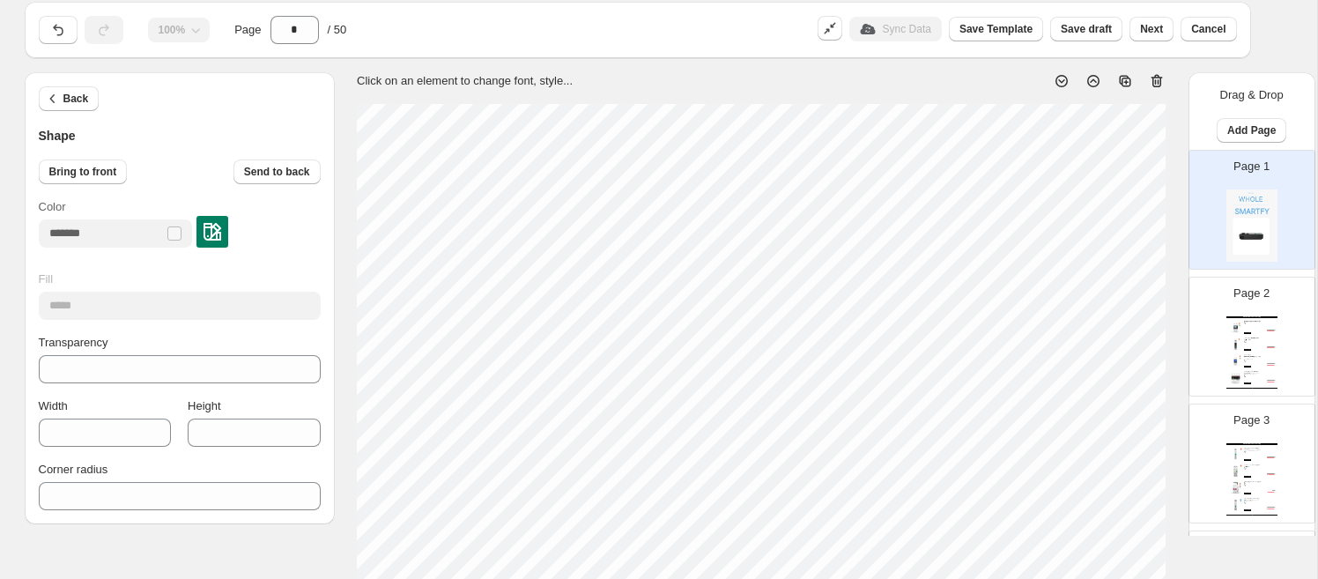
click at [1222, 257] on div "Page 1" at bounding box center [1245, 203] width 111 height 118
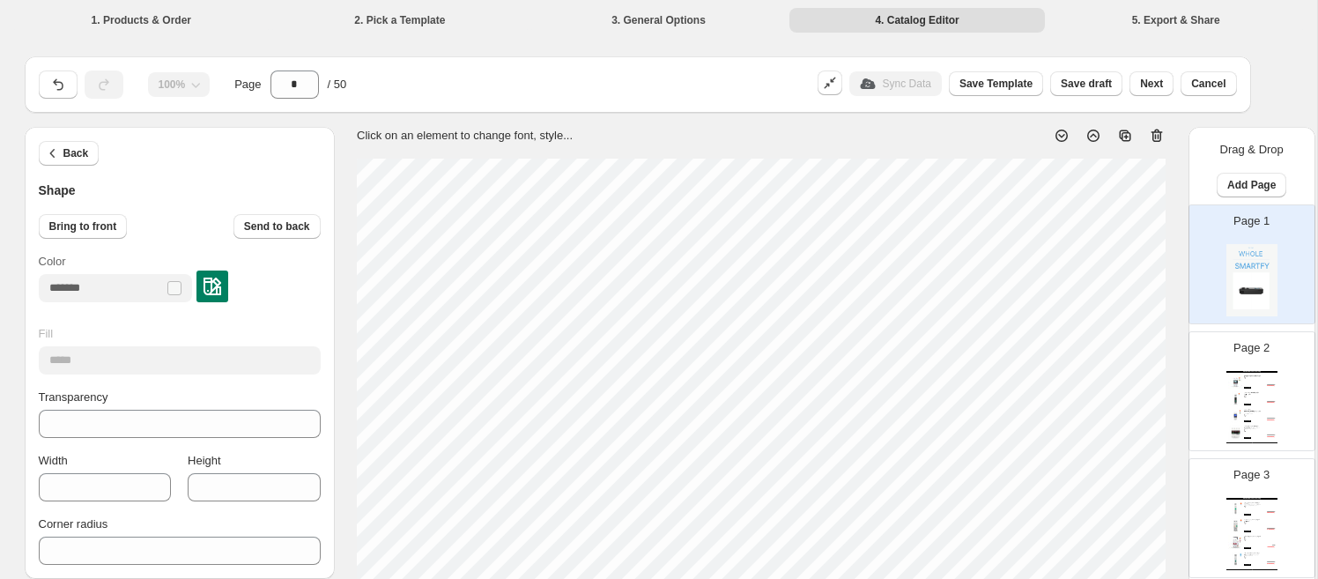
scroll to position [7, 0]
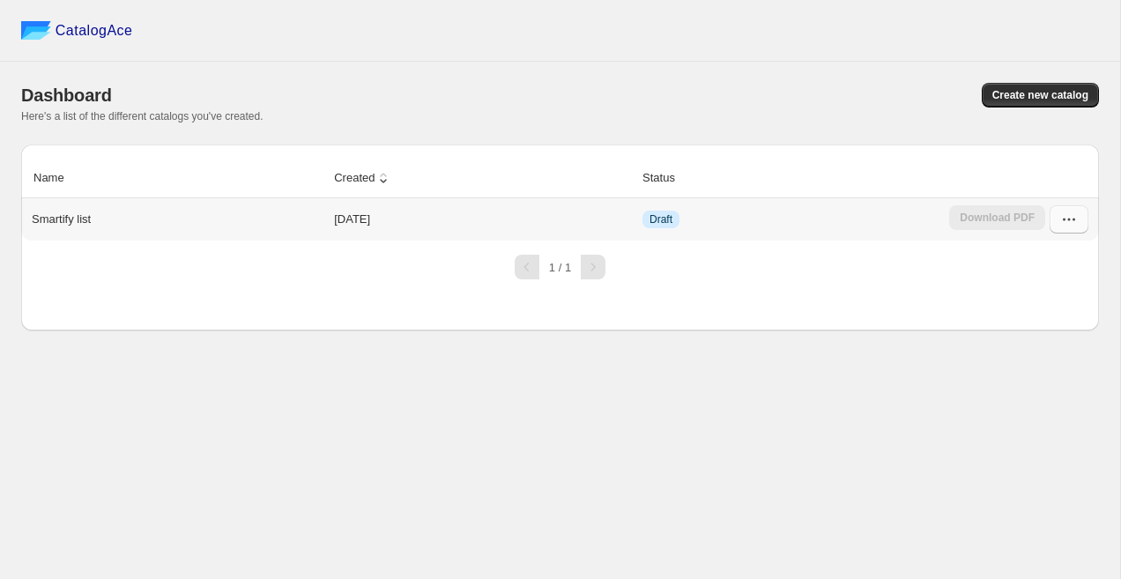
drag, startPoint x: 1071, startPoint y: 234, endPoint x: 1066, endPoint y: 222, distance: 12.6
click at [1071, 228] on td "Download PDF" at bounding box center [1021, 219] width 155 height 42
click at [1060, 216] on icon "button" at bounding box center [1069, 220] width 18 height 18
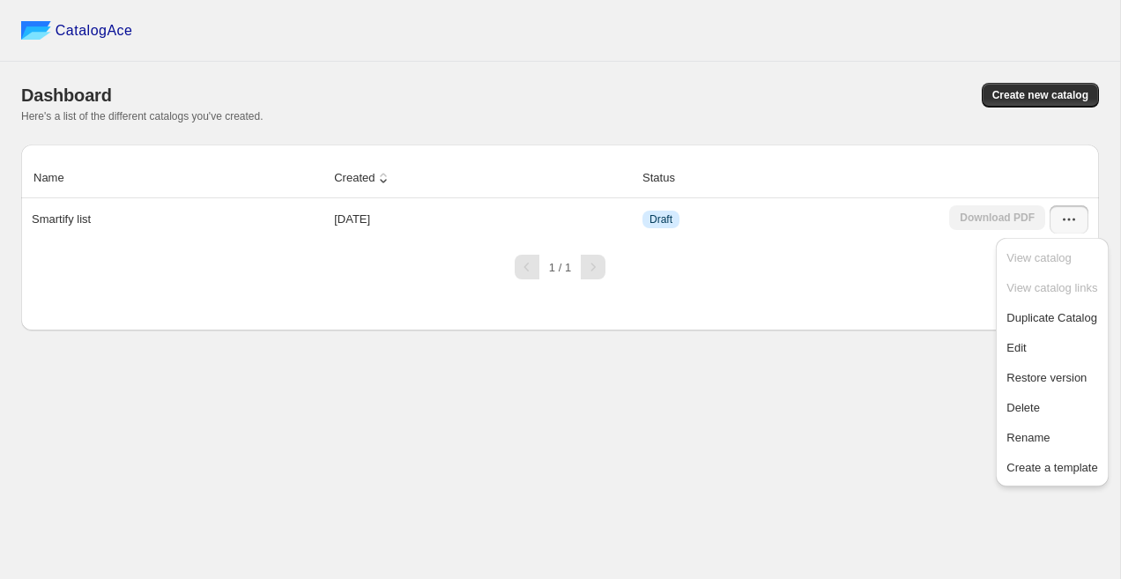
click at [964, 311] on div "Name Created Status Smartify list [DATE] Draft Download PDF 1 / 1" at bounding box center [560, 238] width 1078 height 186
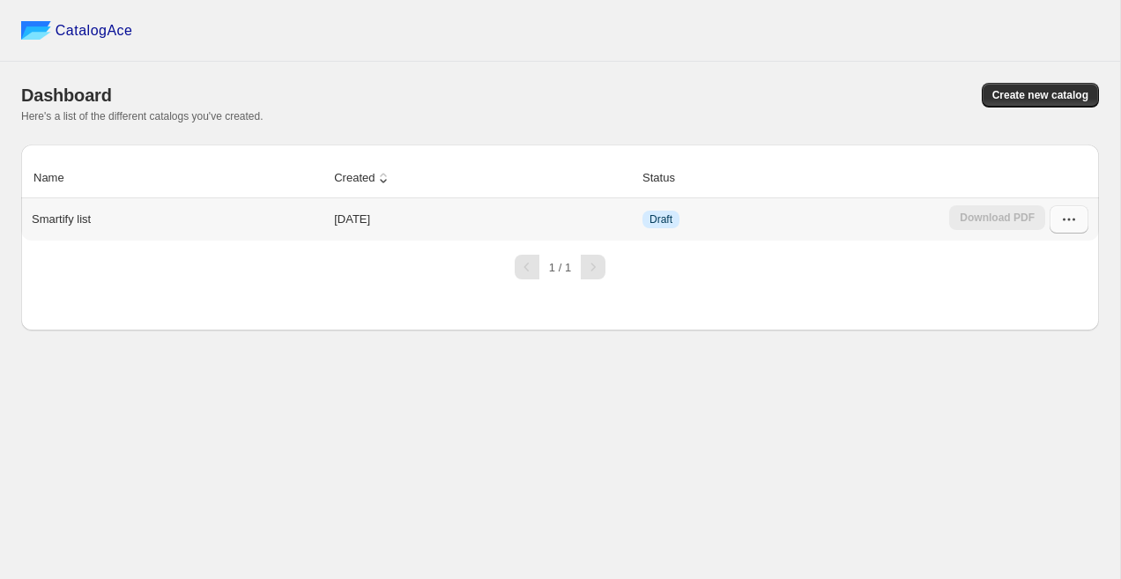
click at [1065, 226] on icon "button" at bounding box center [1069, 220] width 18 height 18
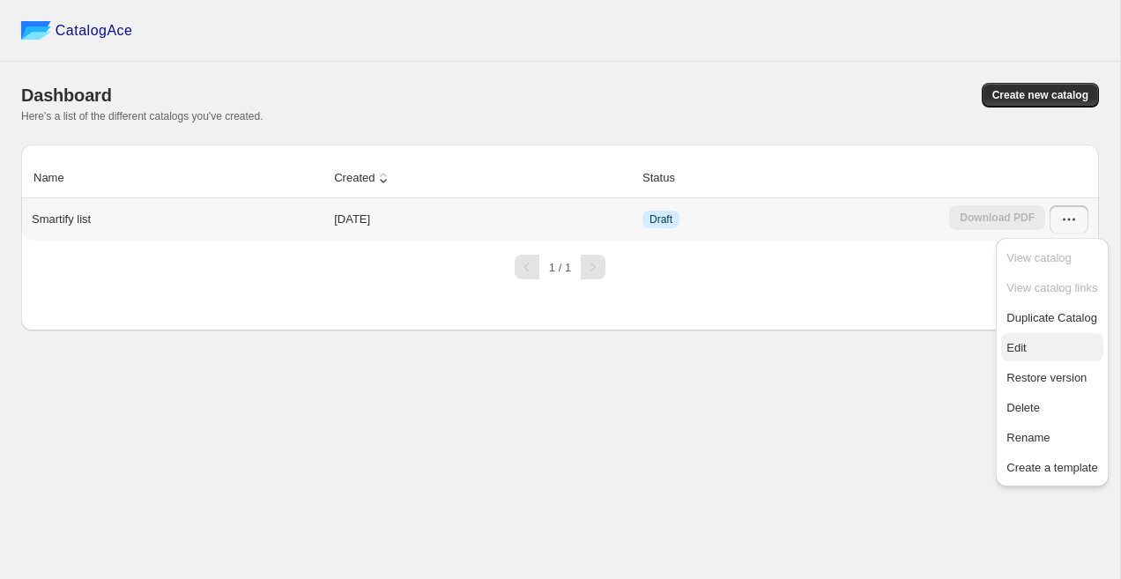
click at [1064, 345] on span "Edit" at bounding box center [1051, 348] width 91 height 18
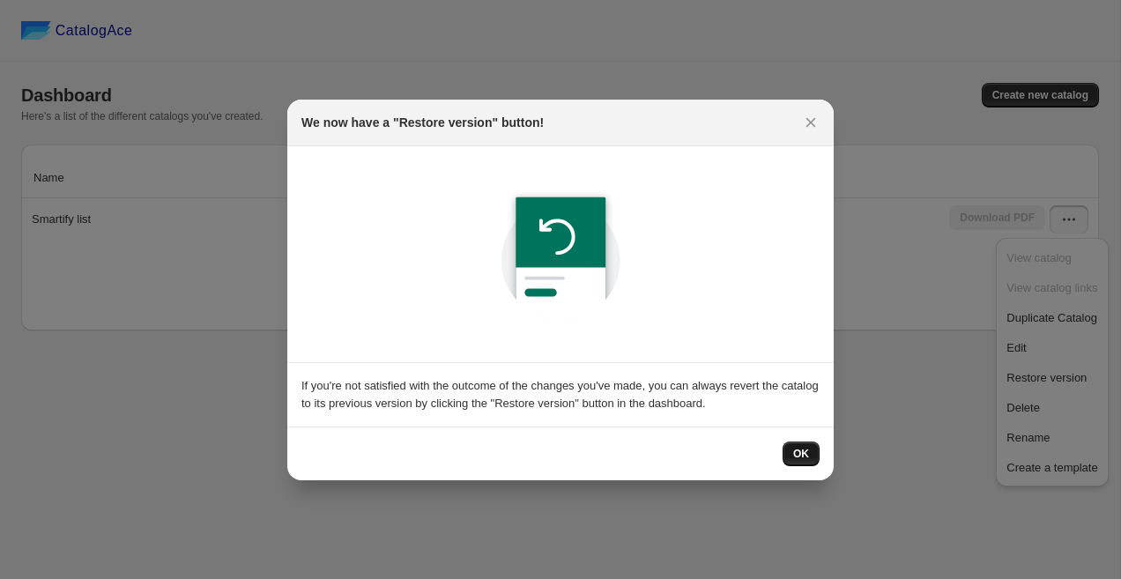
click at [801, 444] on button "OK" at bounding box center [800, 453] width 37 height 25
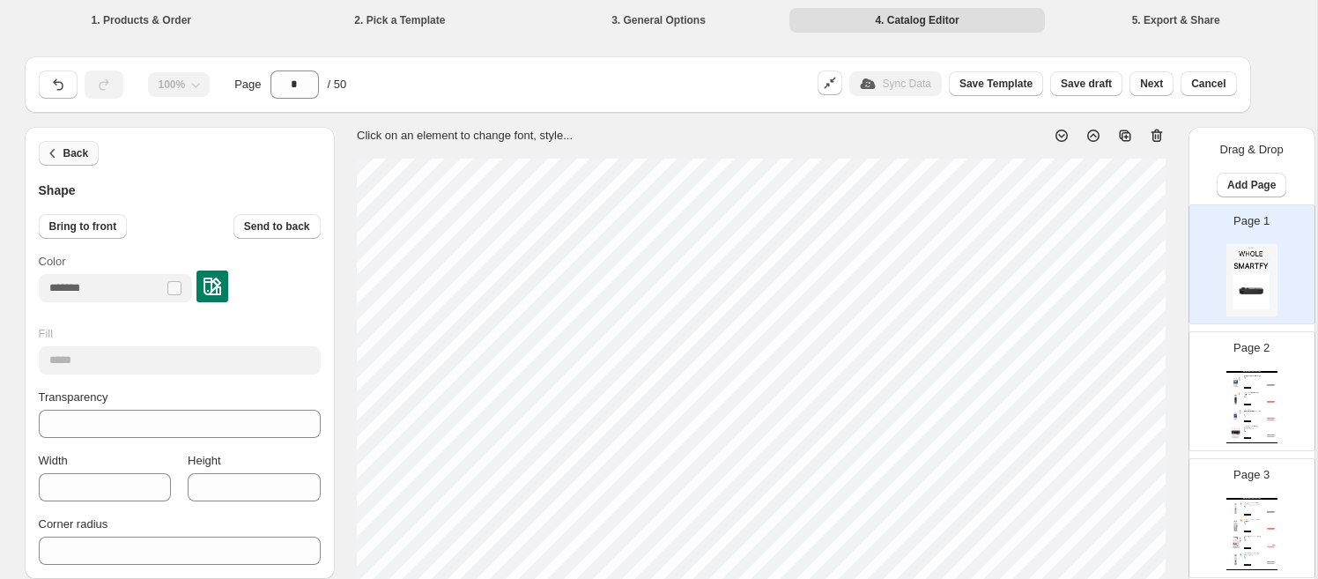
click at [78, 158] on span "Back" at bounding box center [76, 153] width 26 height 14
click at [56, 149] on icon "button" at bounding box center [53, 154] width 18 height 18
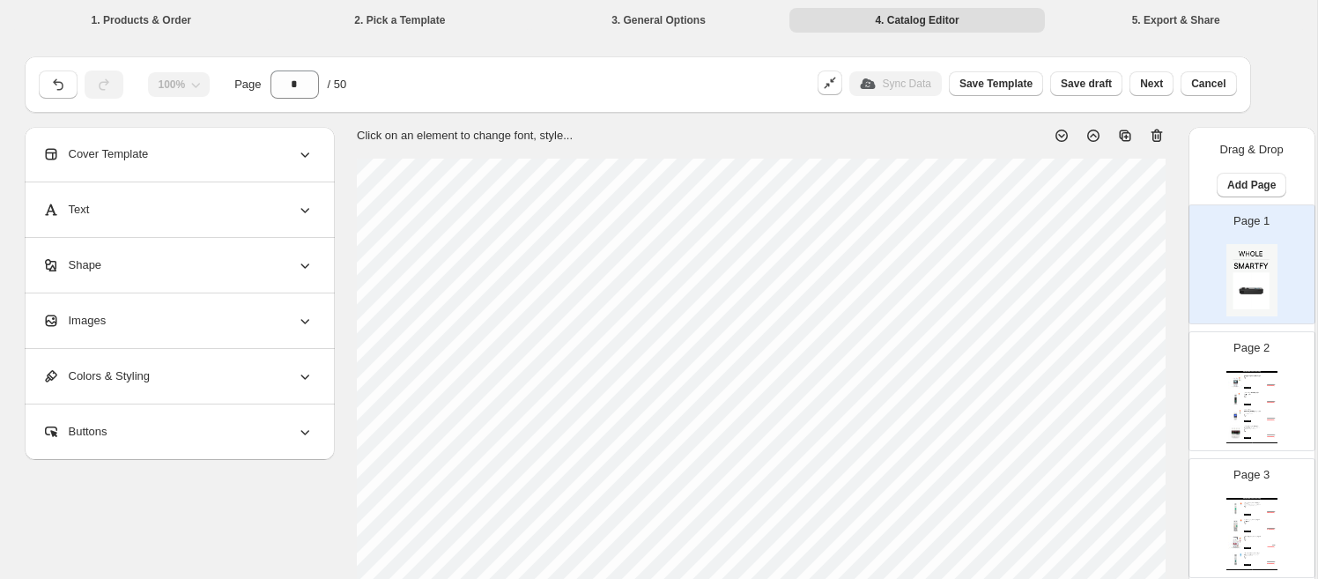
click at [166, 255] on div "Shape" at bounding box center [177, 265] width 271 height 55
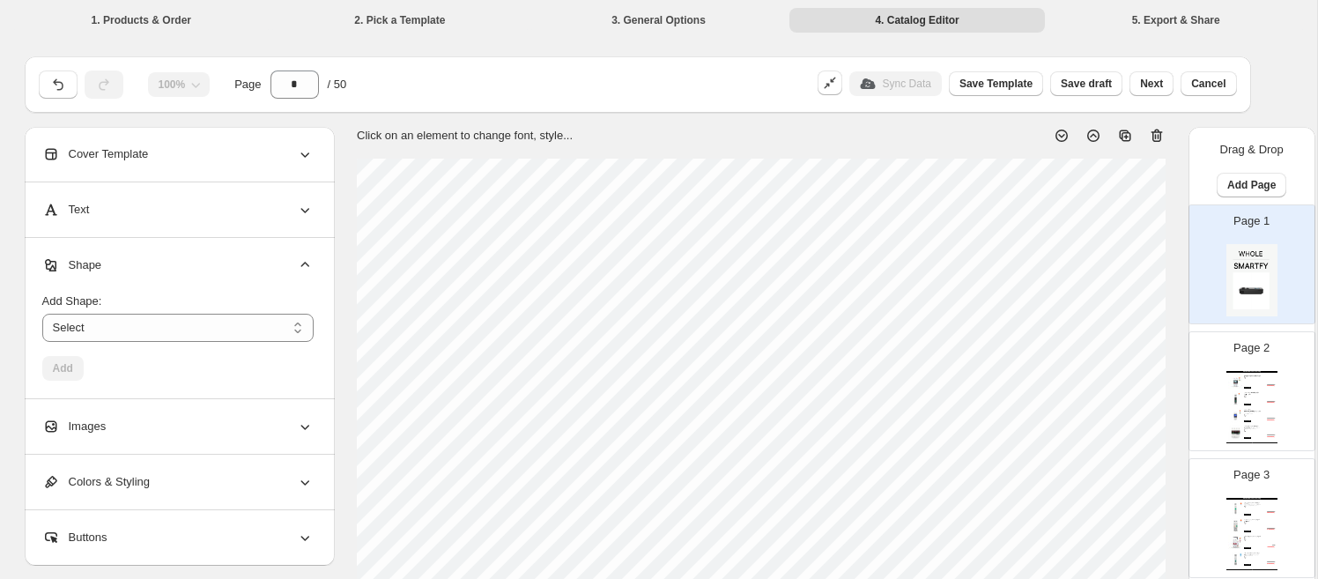
click at [1120, 384] on div "ع.د 42000.000" at bounding box center [1269, 384] width 11 height 1
type input "*"
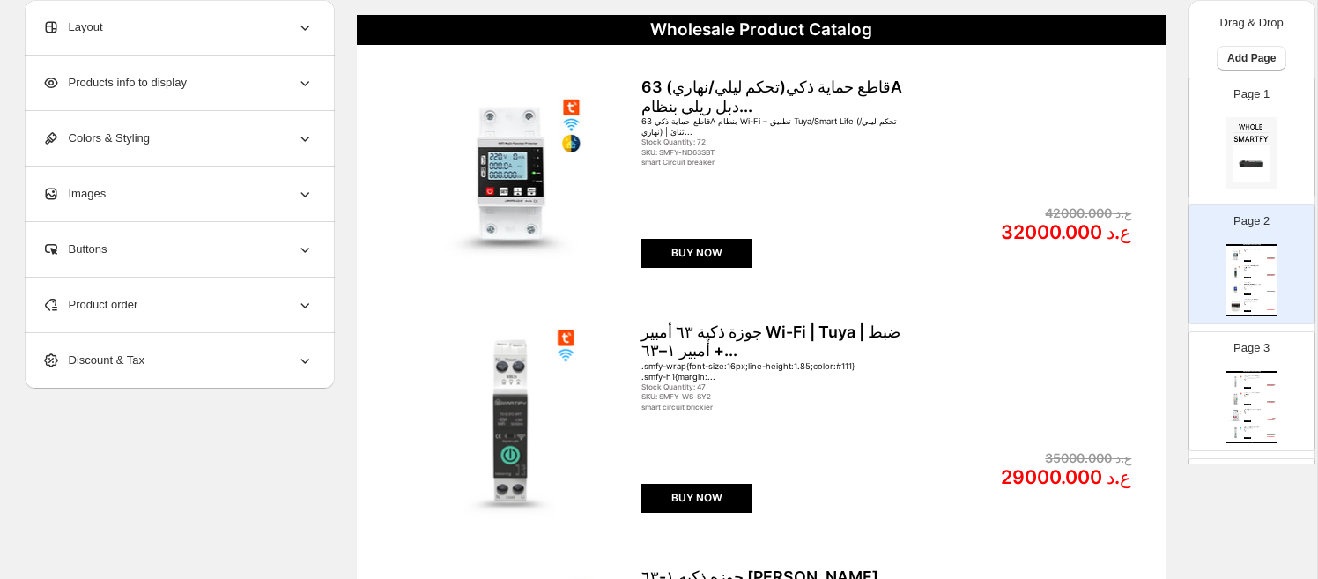
scroll to position [241, 0]
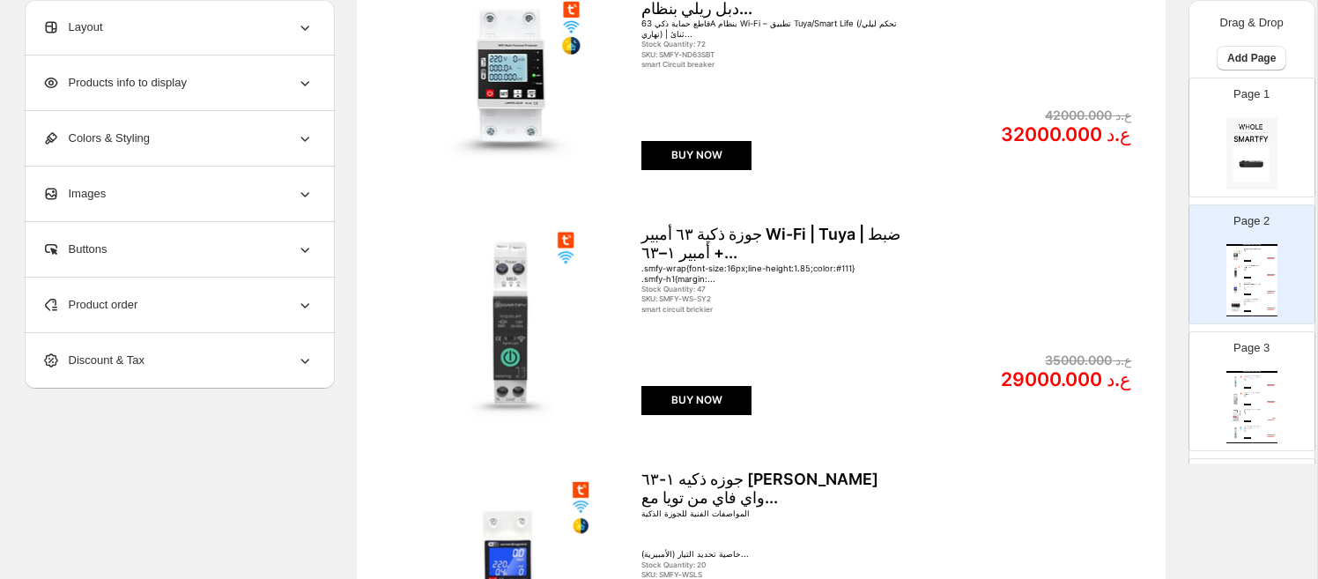
click at [1061, 134] on div "ع.د 32000.000" at bounding box center [1049, 134] width 166 height 23
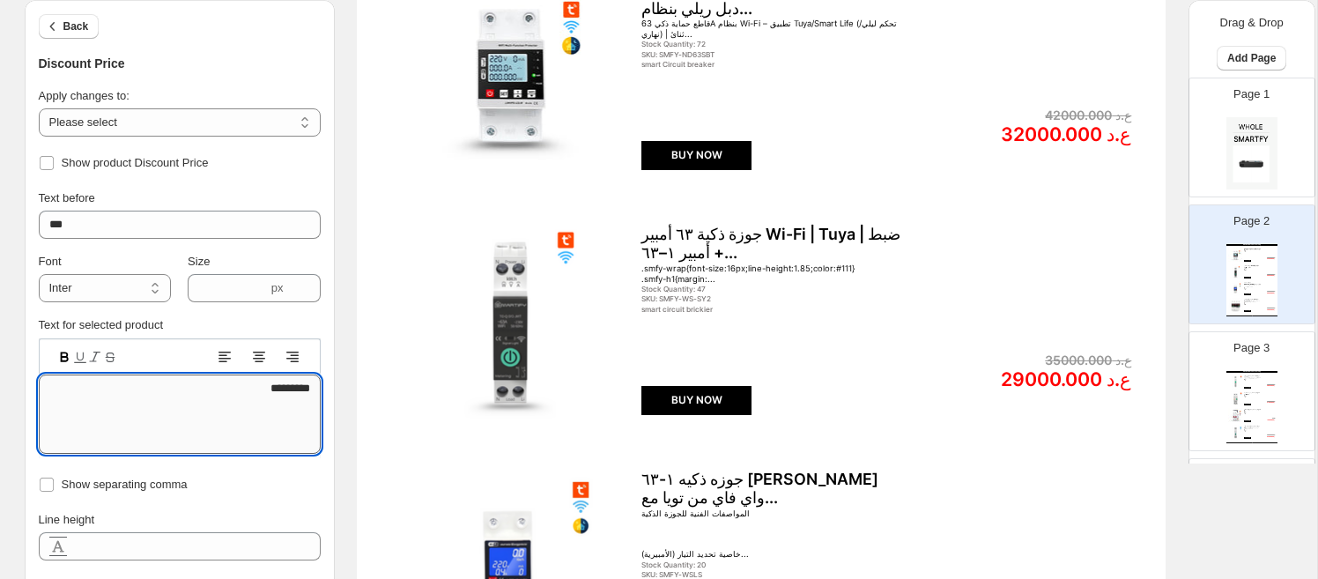
click at [270, 389] on textarea "*********" at bounding box center [180, 413] width 282 height 79
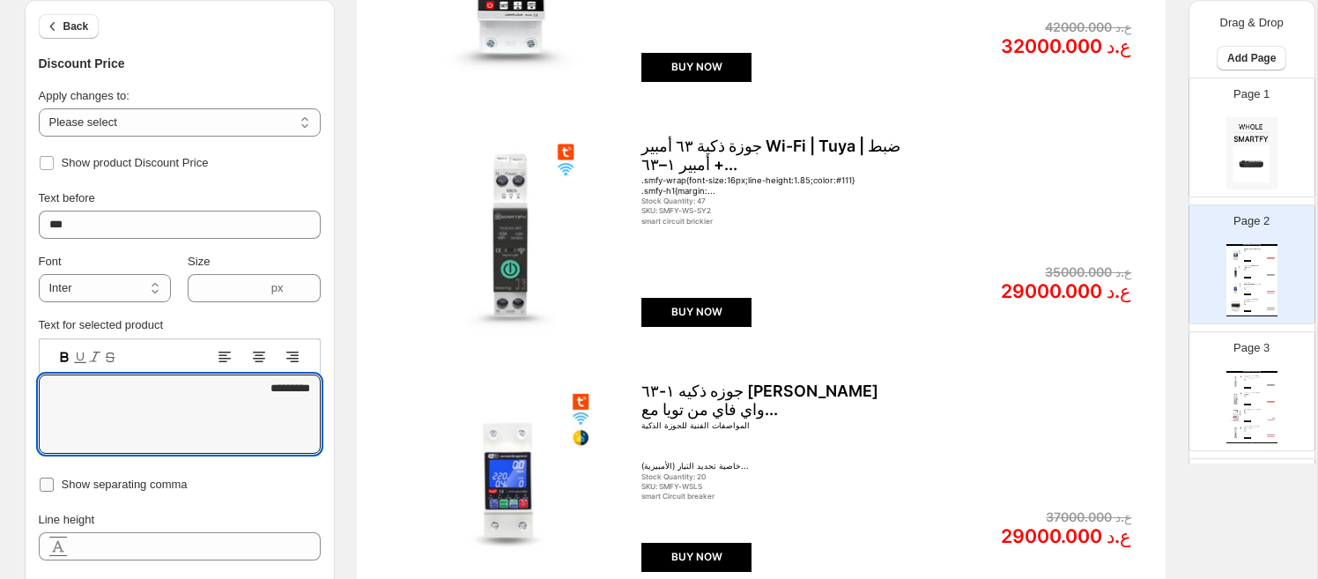
scroll to position [320, 0]
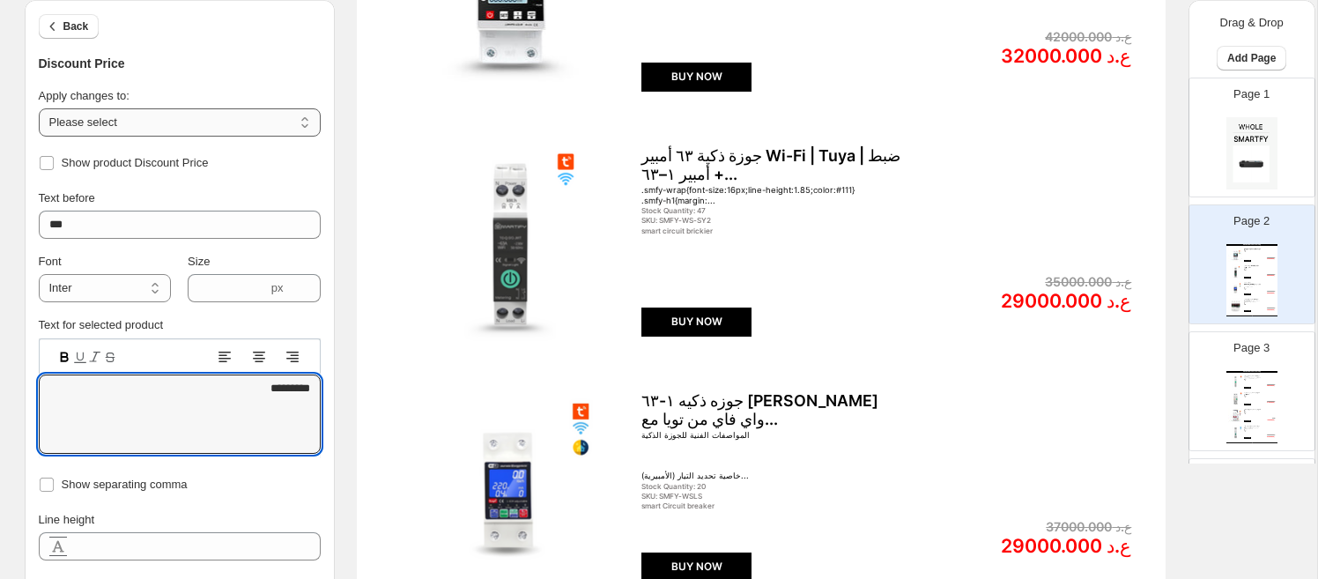
click at [236, 116] on select "**********" at bounding box center [180, 122] width 282 height 28
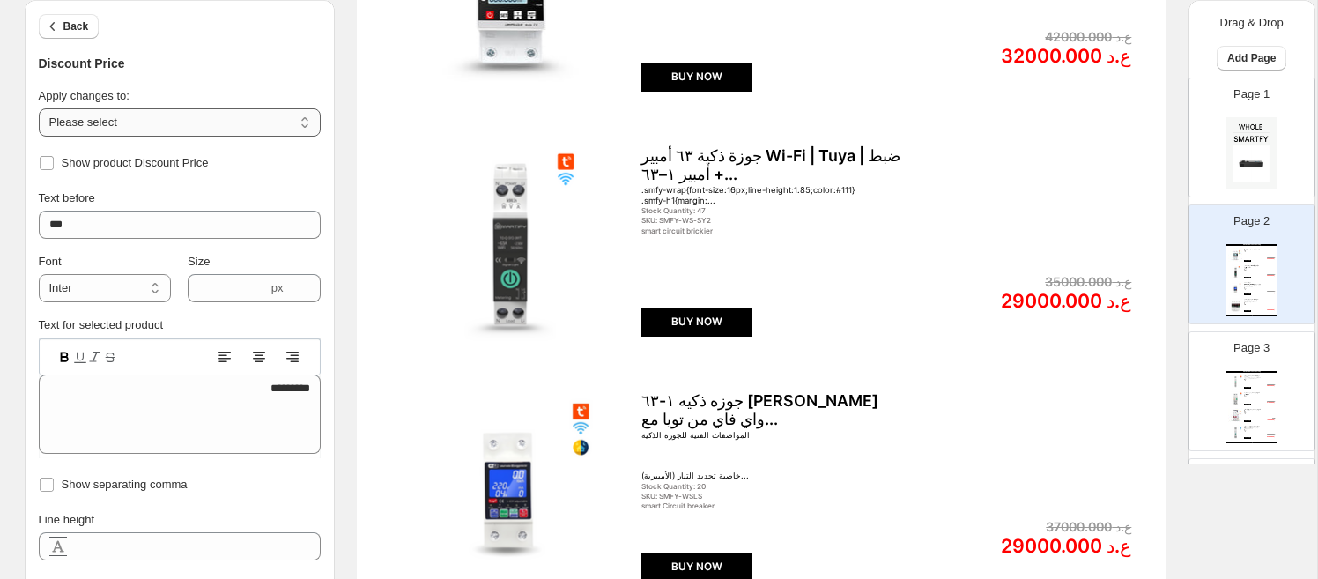
select select "**********"
click at [39, 108] on select "**********" at bounding box center [180, 122] width 282 height 28
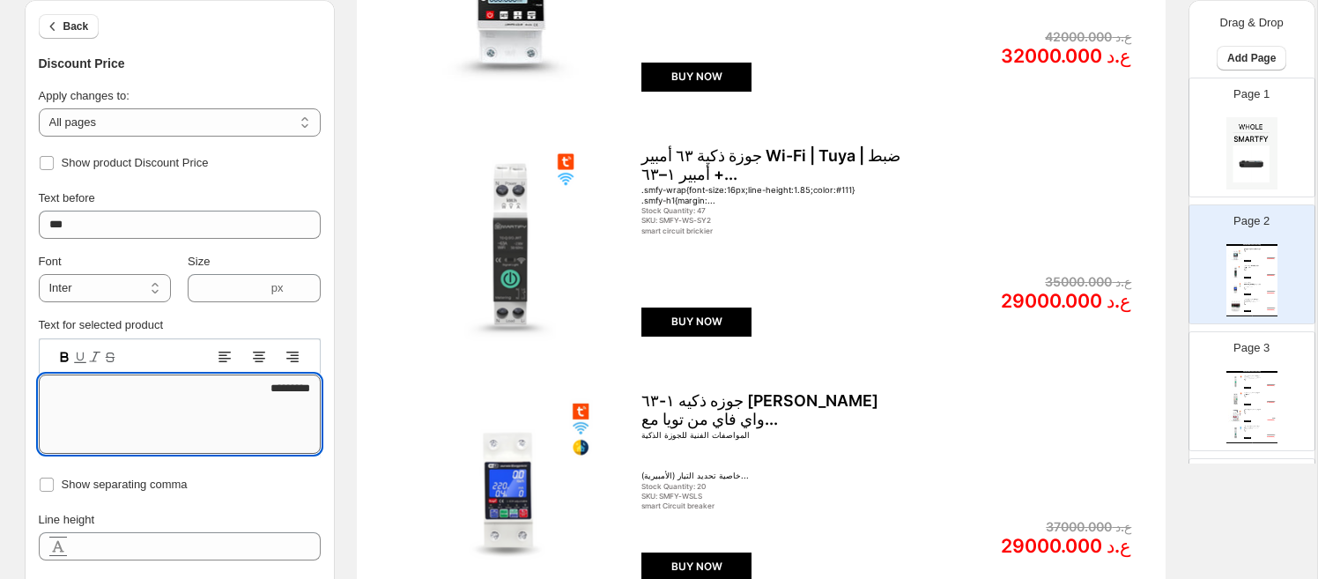
drag, startPoint x: 288, startPoint y: 388, endPoint x: 318, endPoint y: 389, distance: 30.0
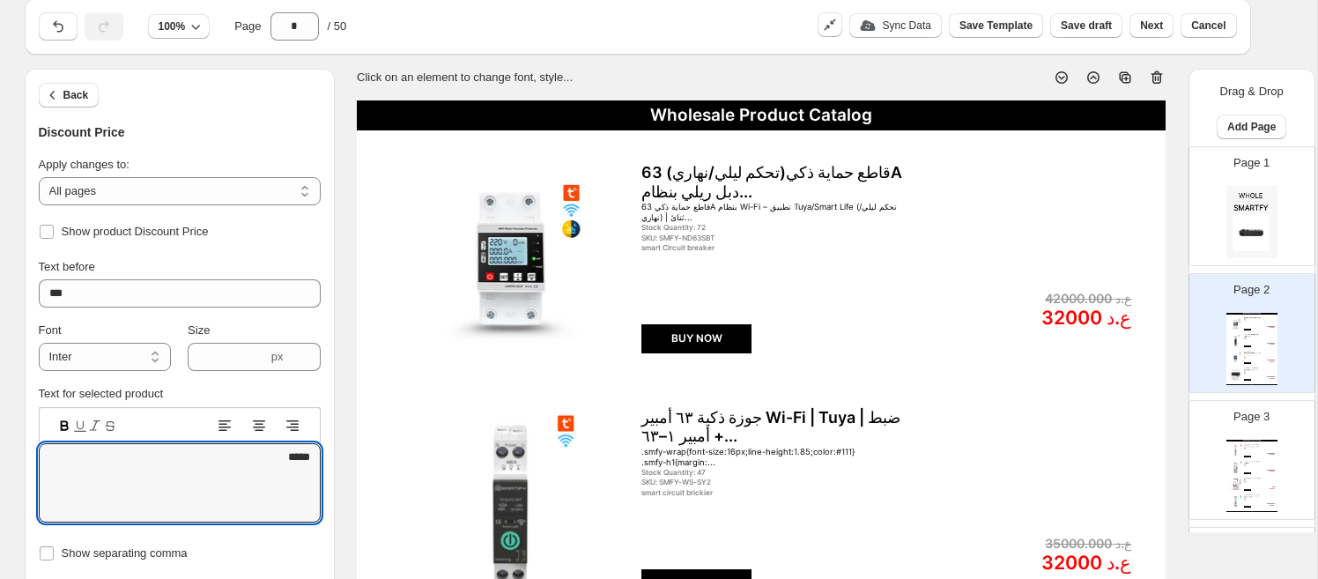
scroll to position [0, 0]
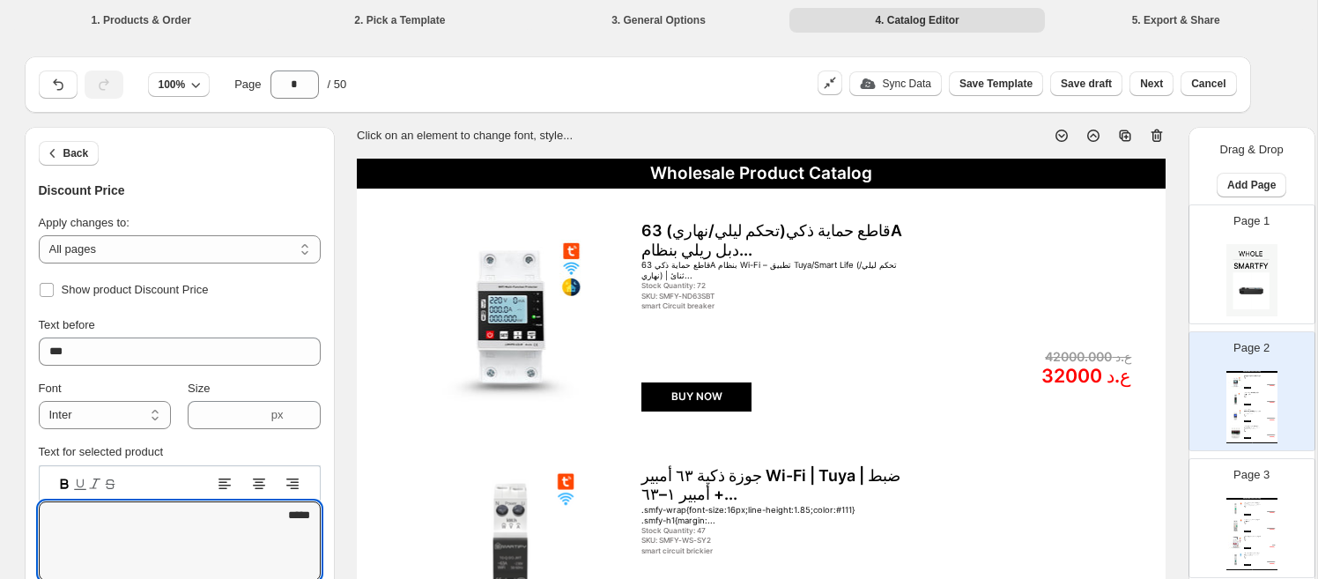
type textarea "*****"
click at [486, 358] on img at bounding box center [511, 317] width 240 height 219
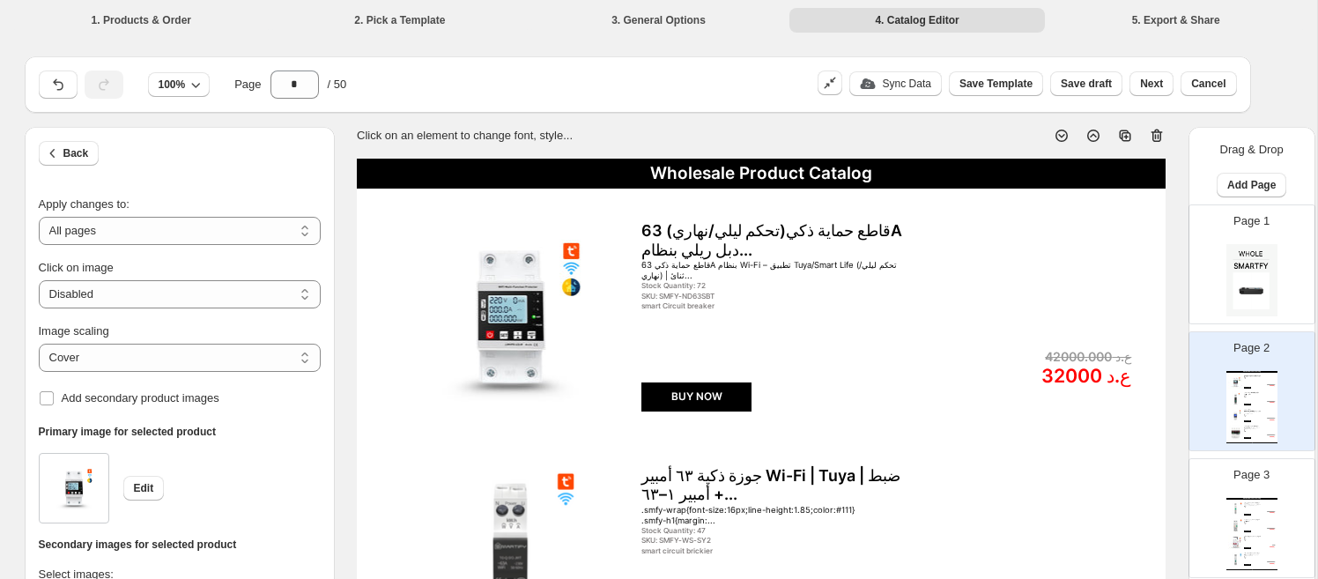
click at [730, 246] on div "قاطع حماية ذكي(تحكم ليلي/نهاري) 63A دبل ريلي بنظام..." at bounding box center [772, 240] width 262 height 38
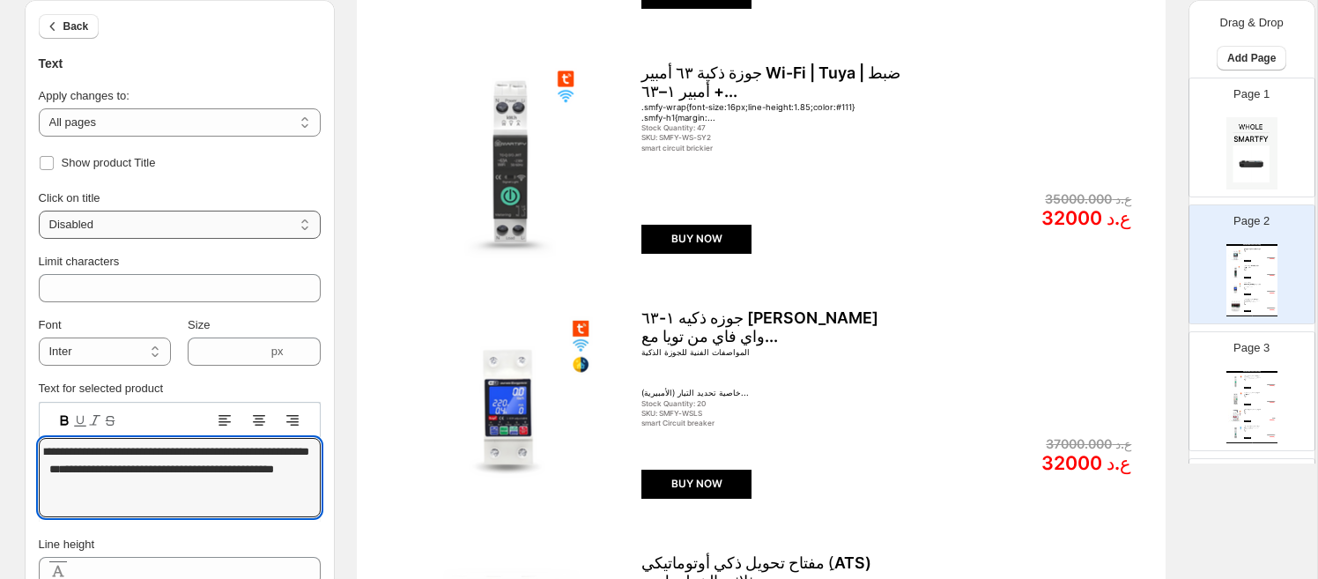
scroll to position [413, 0]
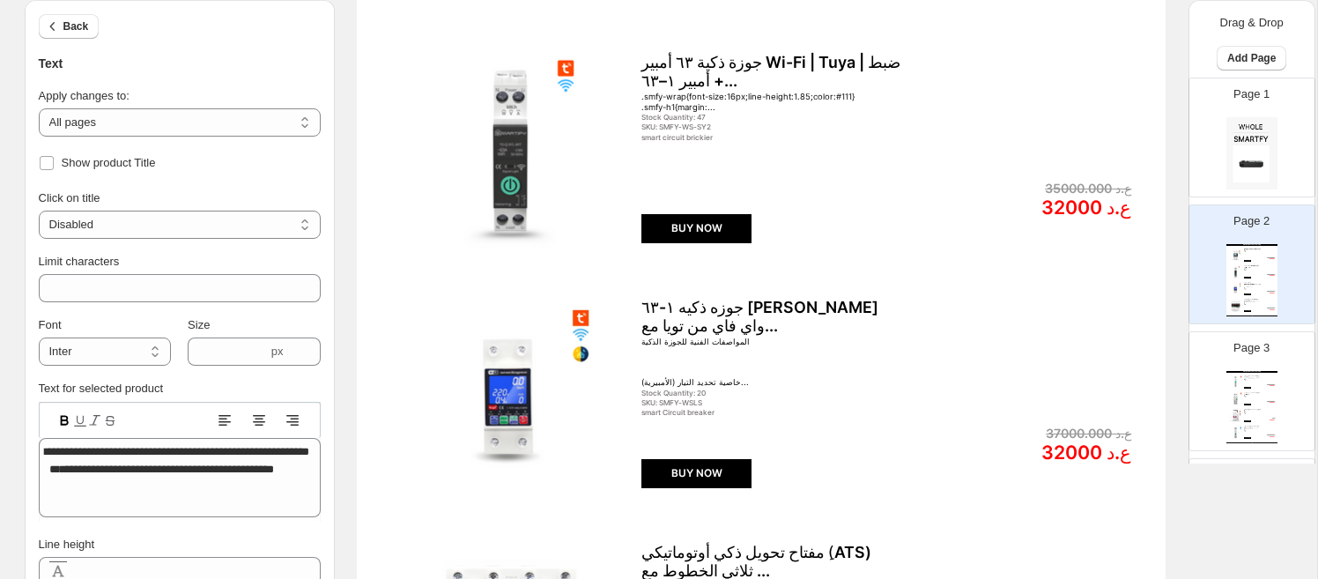
click at [189, 169] on div "Show product Title" at bounding box center [180, 163] width 282 height 25
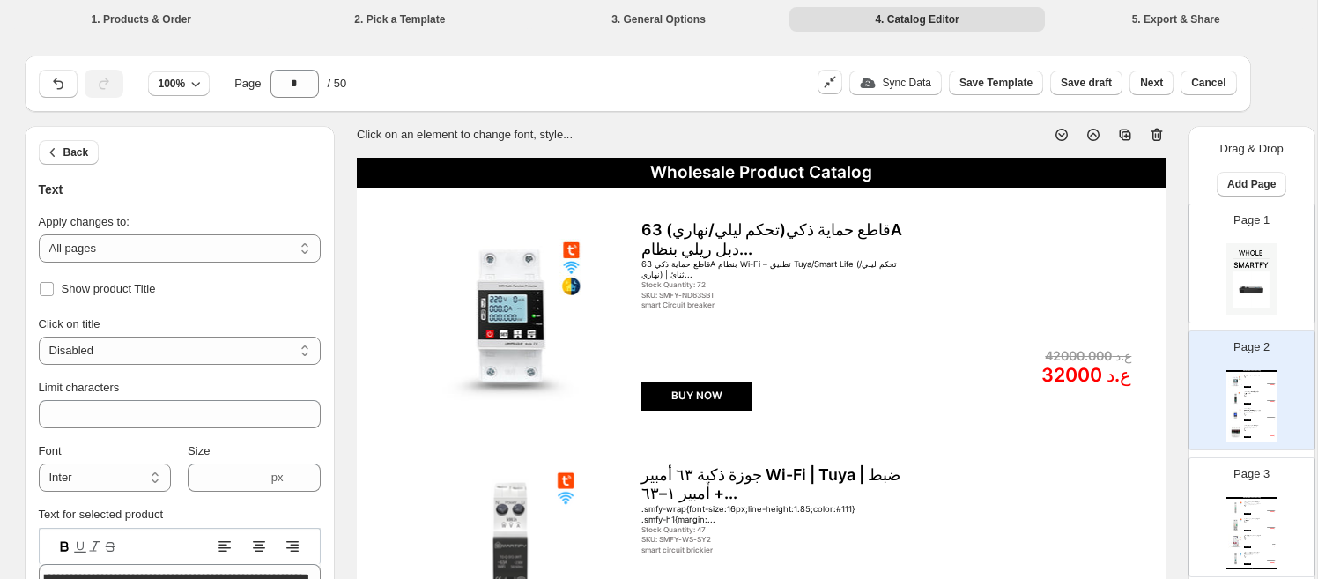
scroll to position [0, 0]
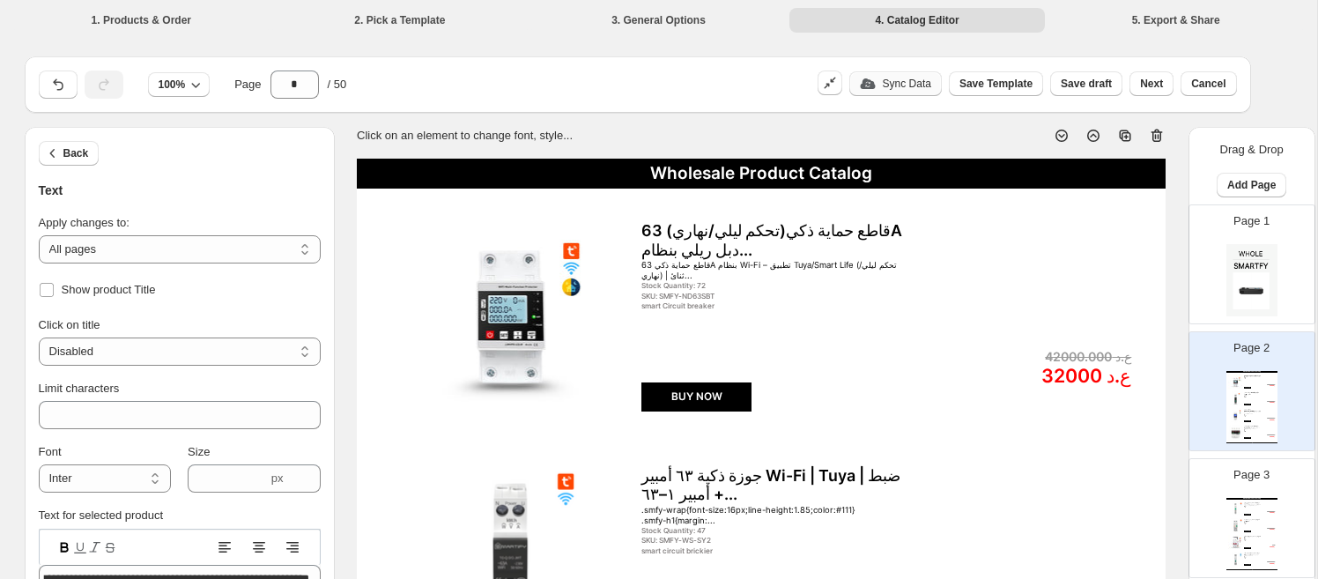
click at [896, 90] on button "Sync Data" at bounding box center [895, 83] width 93 height 25
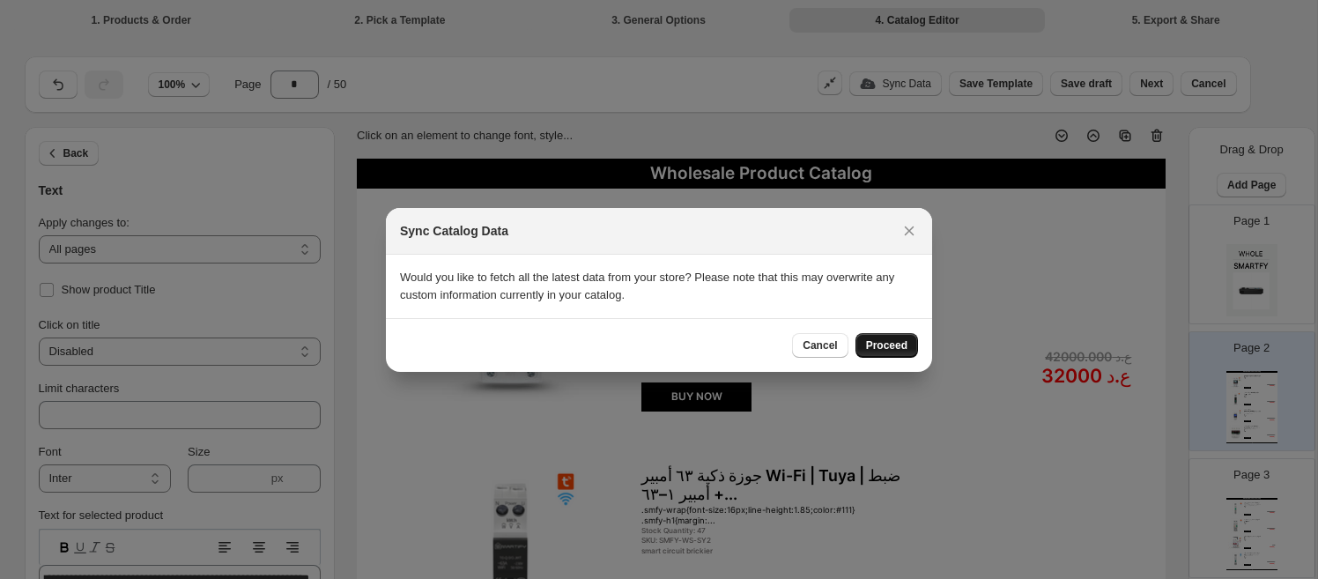
click at [893, 347] on span "Proceed" at bounding box center [886, 345] width 41 height 14
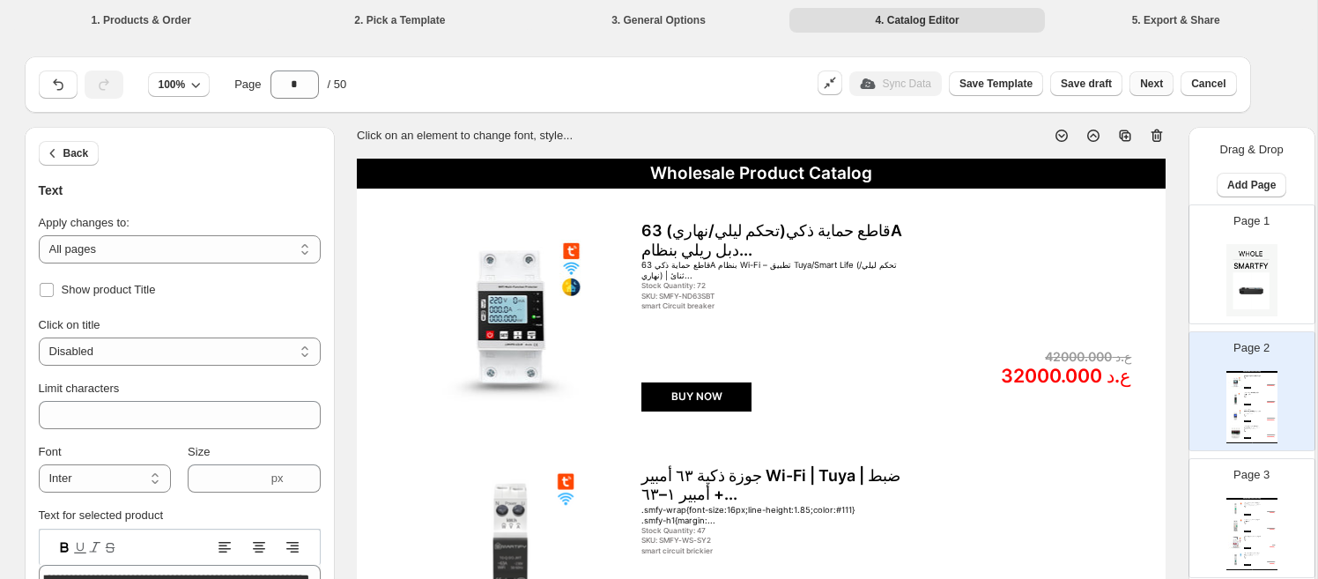
scroll to position [5, 0]
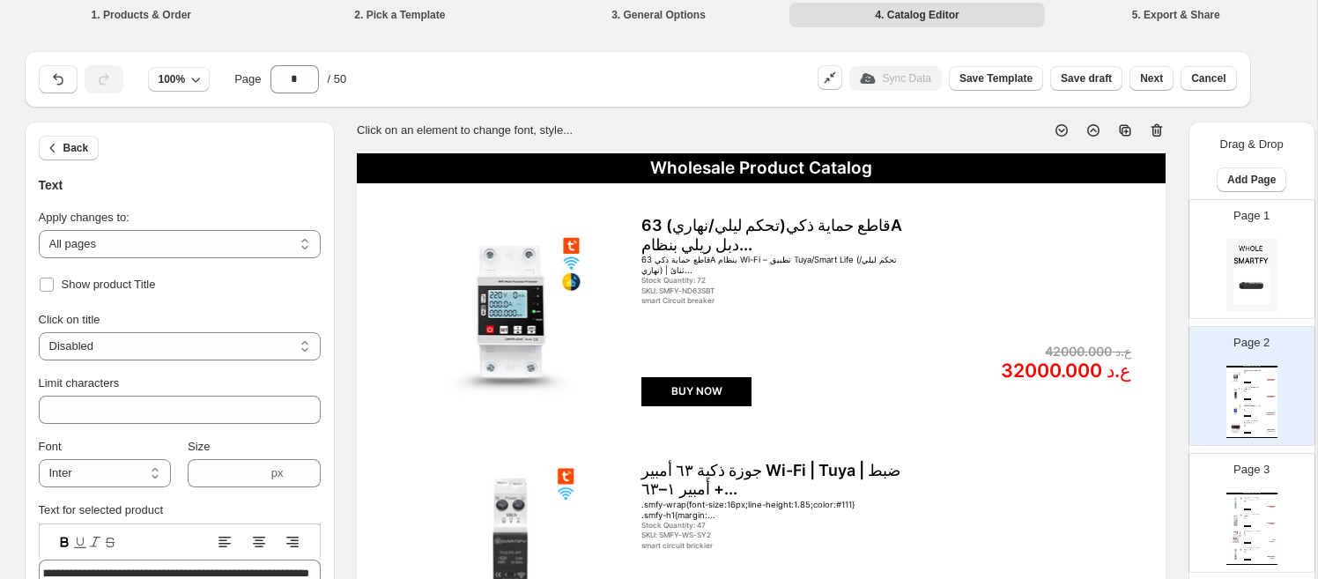
click at [1120, 11] on li "5. Export & Share" at bounding box center [1177, 14] width 256 height 25
click at [1120, 78] on span "Next" at bounding box center [1151, 78] width 23 height 14
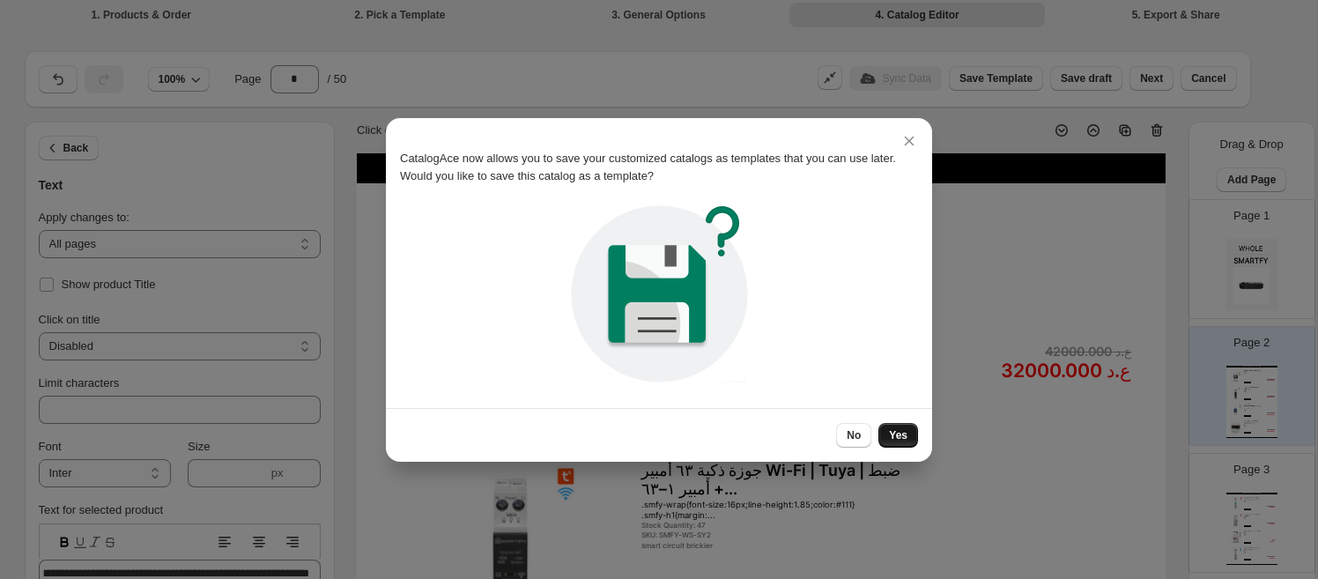
click at [900, 439] on span "Yes" at bounding box center [898, 435] width 19 height 14
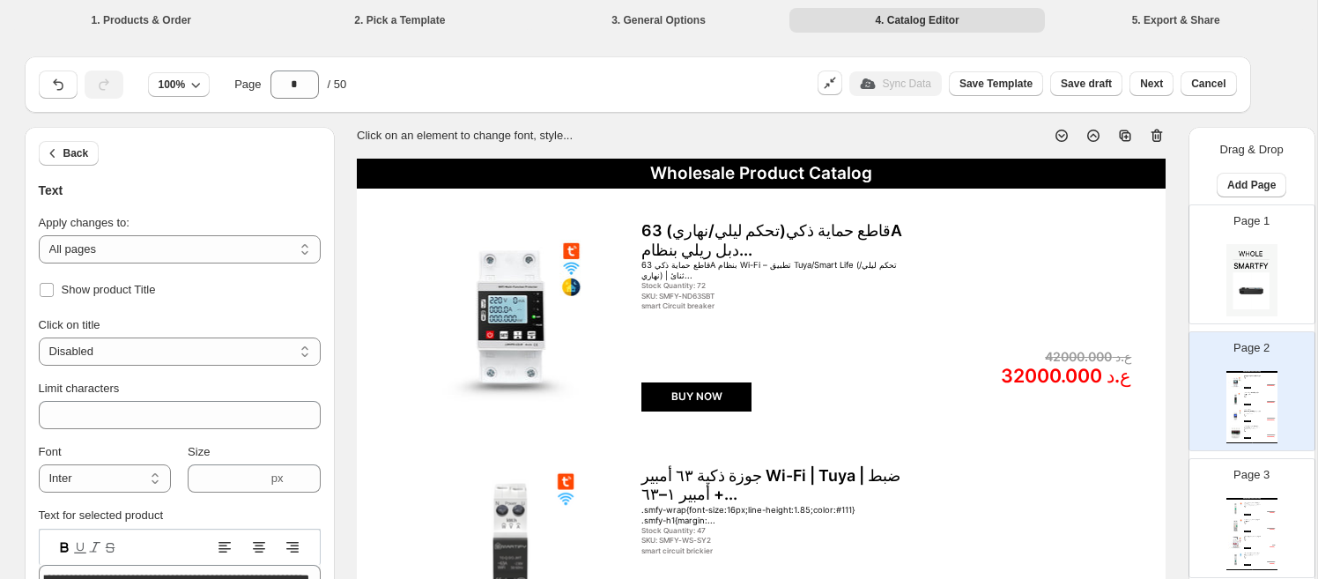
scroll to position [5, 0]
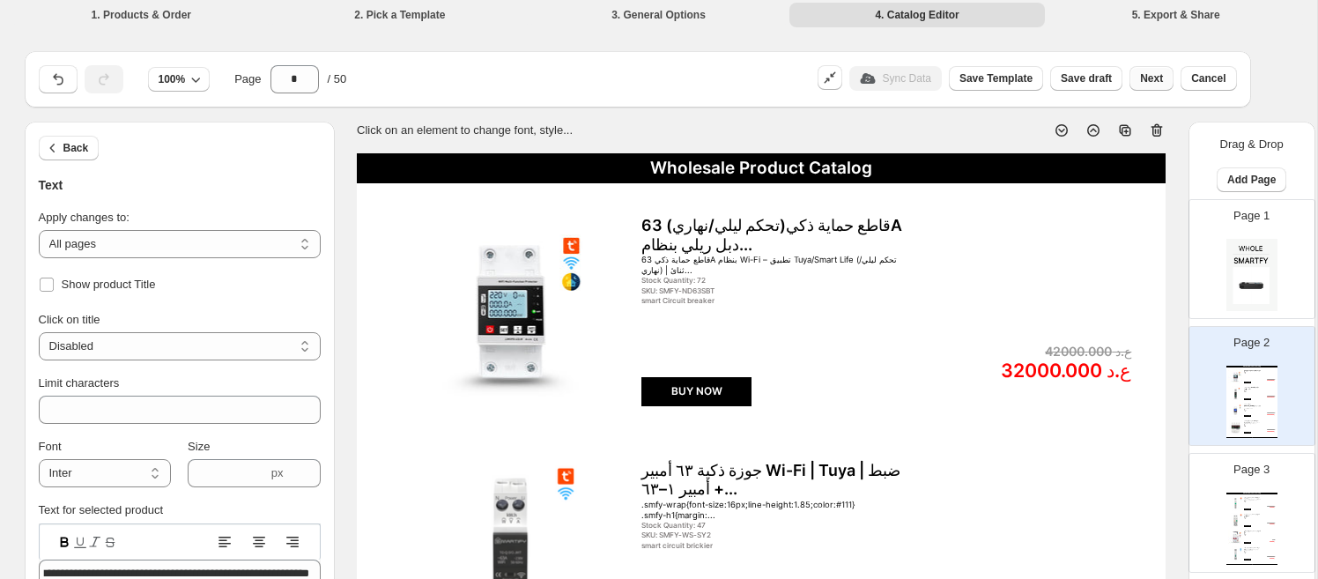
click at [1120, 84] on span "Next" at bounding box center [1151, 78] width 23 height 14
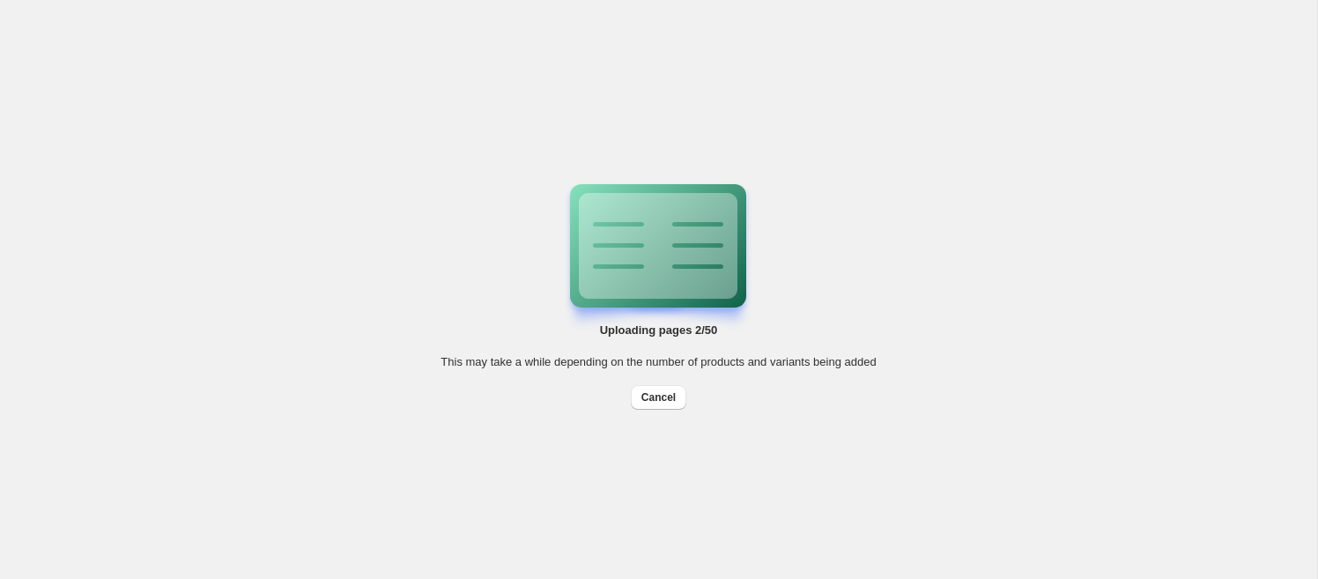
scroll to position [0, 0]
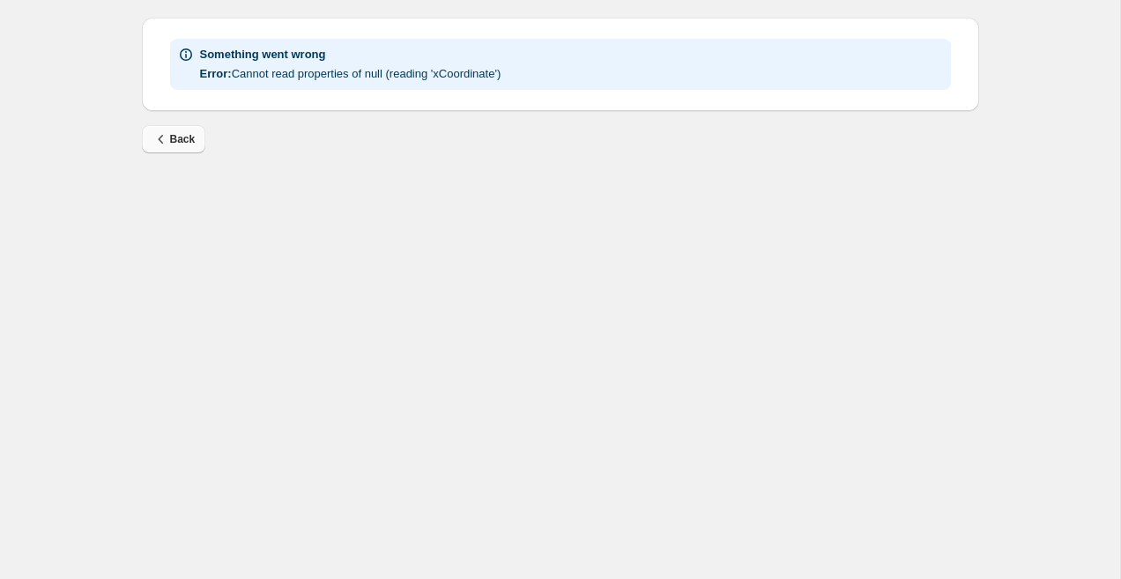
click at [149, 141] on button "Back" at bounding box center [174, 139] width 64 height 28
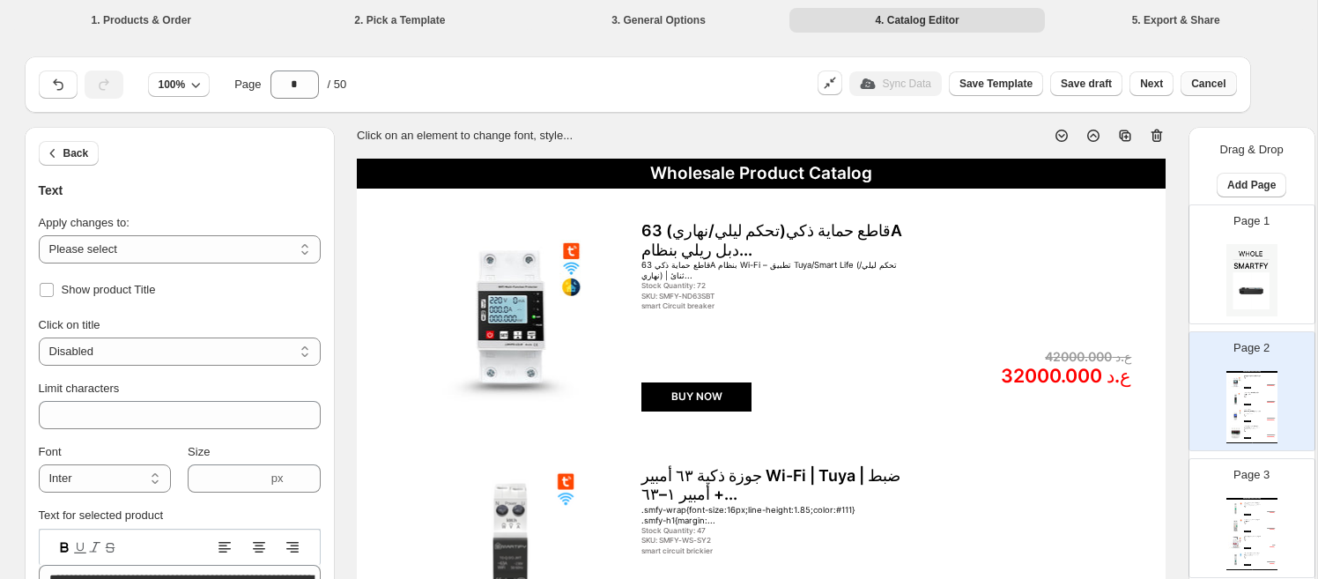
click at [1120, 86] on span "Cancel" at bounding box center [1208, 84] width 34 height 14
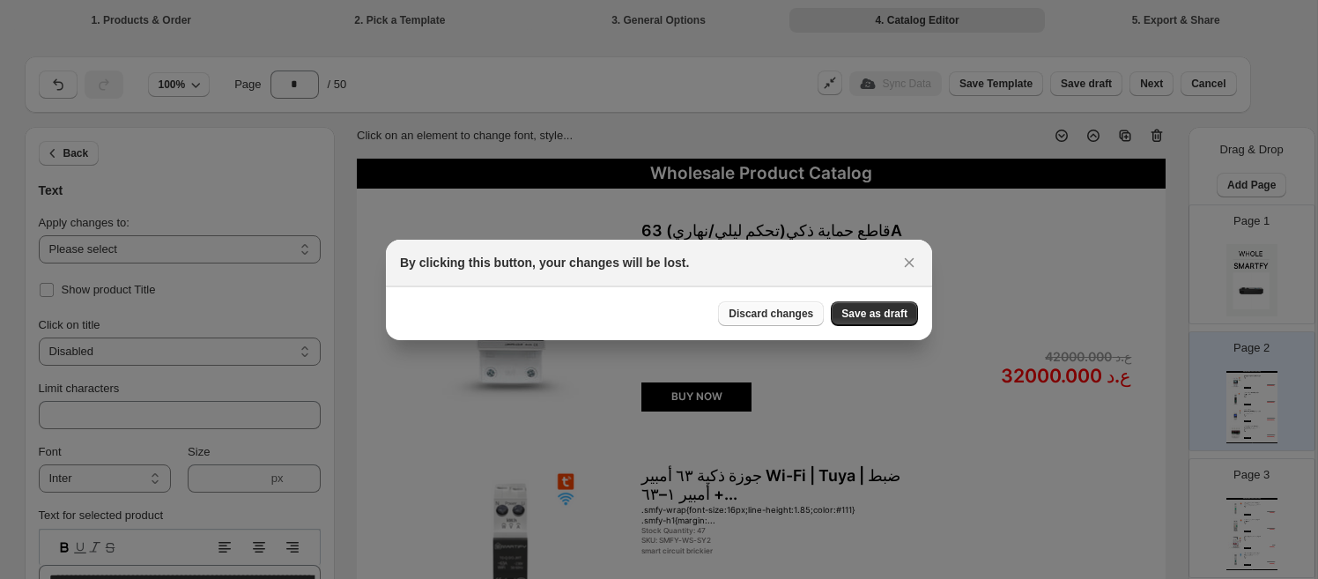
click at [796, 319] on span "Discard changes" at bounding box center [771, 314] width 85 height 14
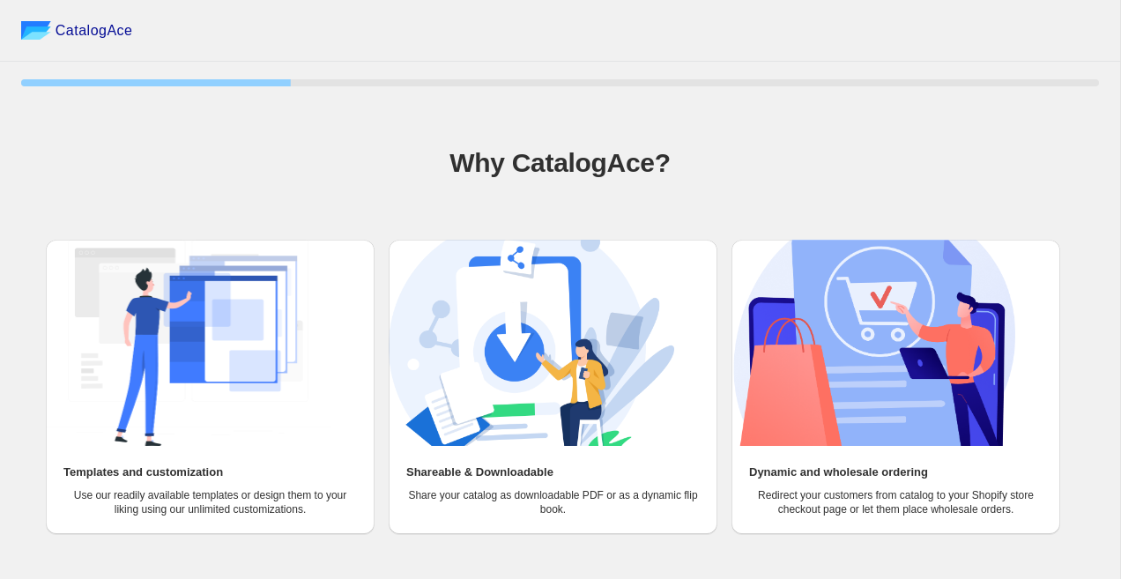
scroll to position [46, 0]
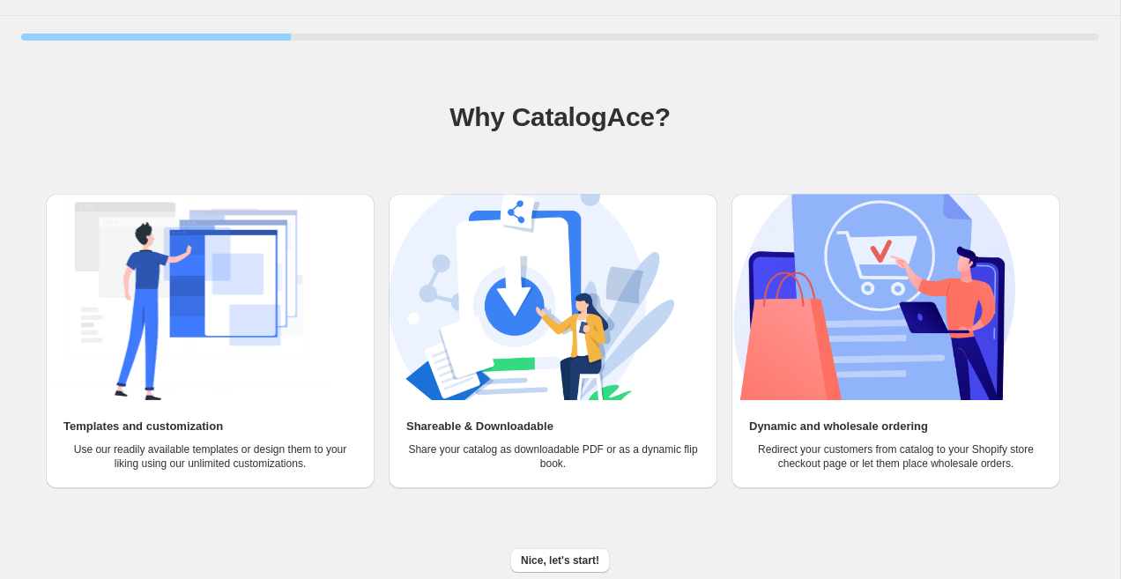
click at [574, 545] on div "Nice, let's start!" at bounding box center [553, 553] width 1092 height 39
click at [578, 554] on span "Nice, let's start!" at bounding box center [560, 560] width 78 height 14
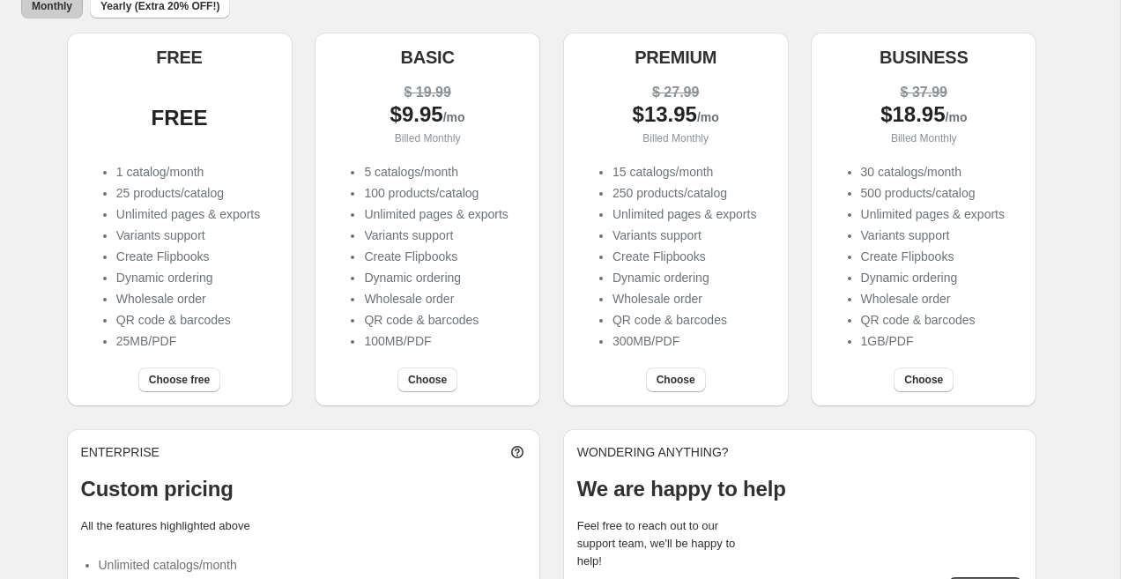
scroll to position [165, 0]
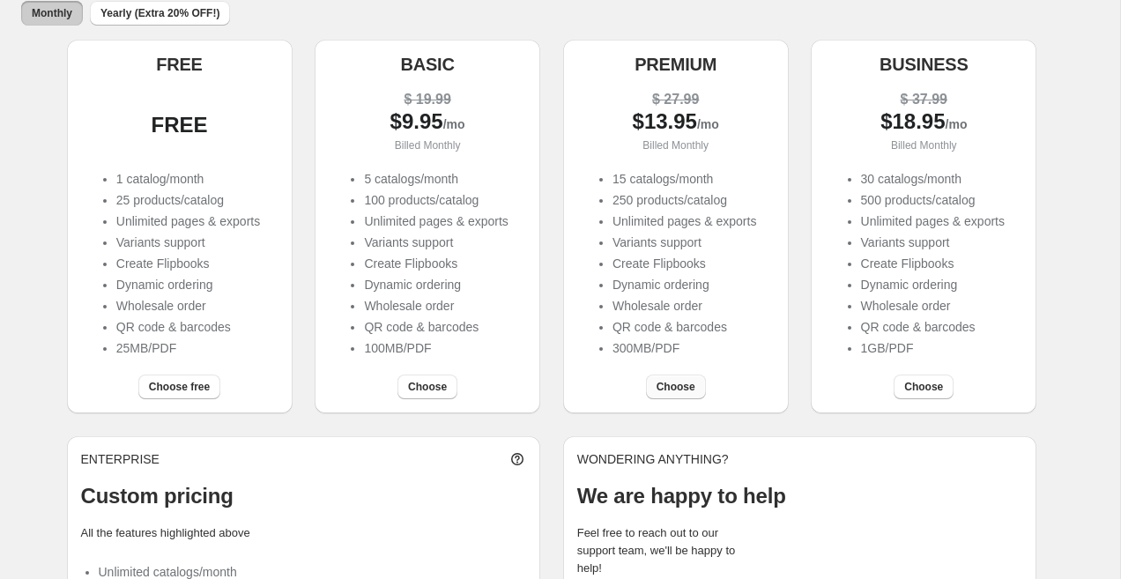
click at [669, 391] on span "Choose" at bounding box center [675, 387] width 39 height 14
